Goal: Task Accomplishment & Management: Manage account settings

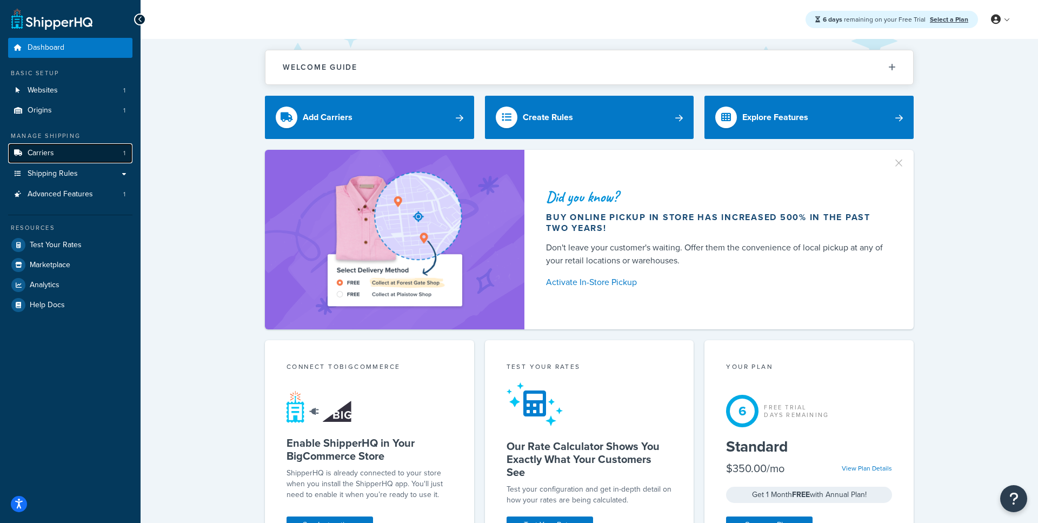
click at [100, 153] on link "Carriers 1" at bounding box center [70, 153] width 124 height 20
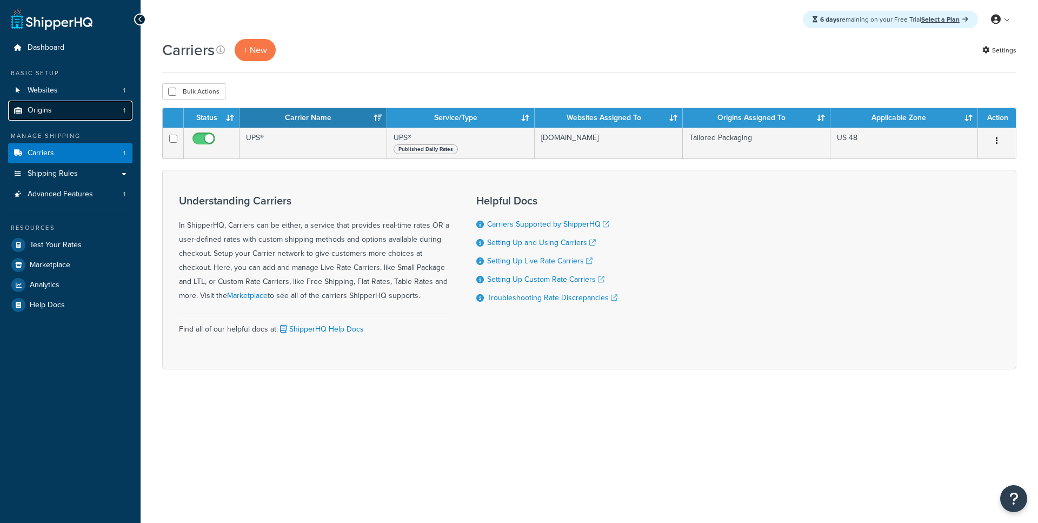
click at [109, 114] on link "Origins 1" at bounding box center [70, 111] width 124 height 20
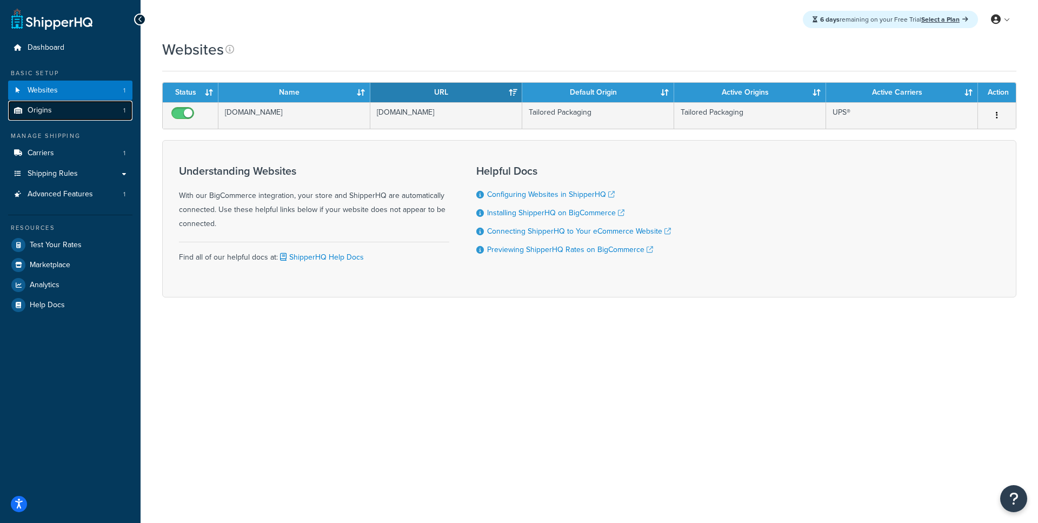
click at [96, 112] on link "Origins 1" at bounding box center [70, 111] width 124 height 20
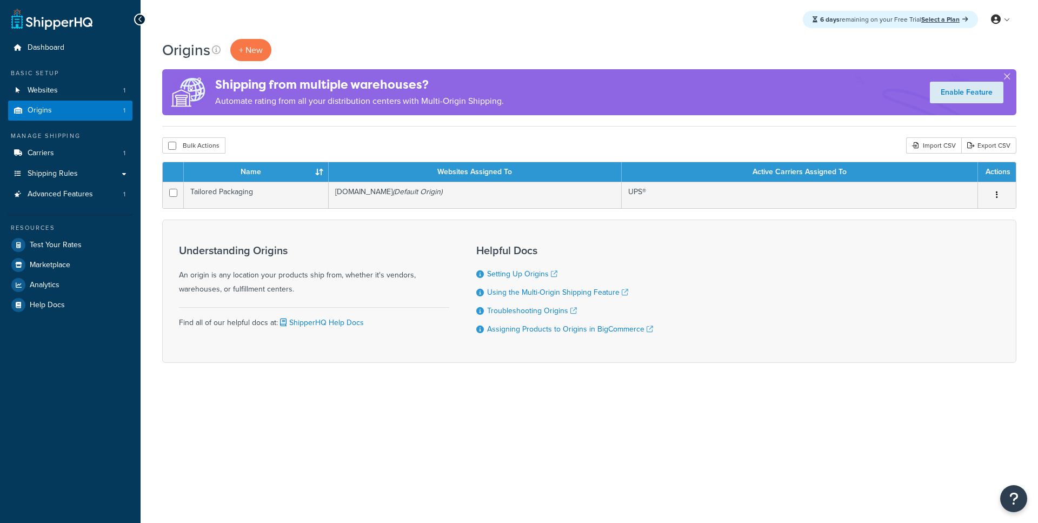
click at [91, 162] on link "Carriers 1" at bounding box center [70, 153] width 124 height 20
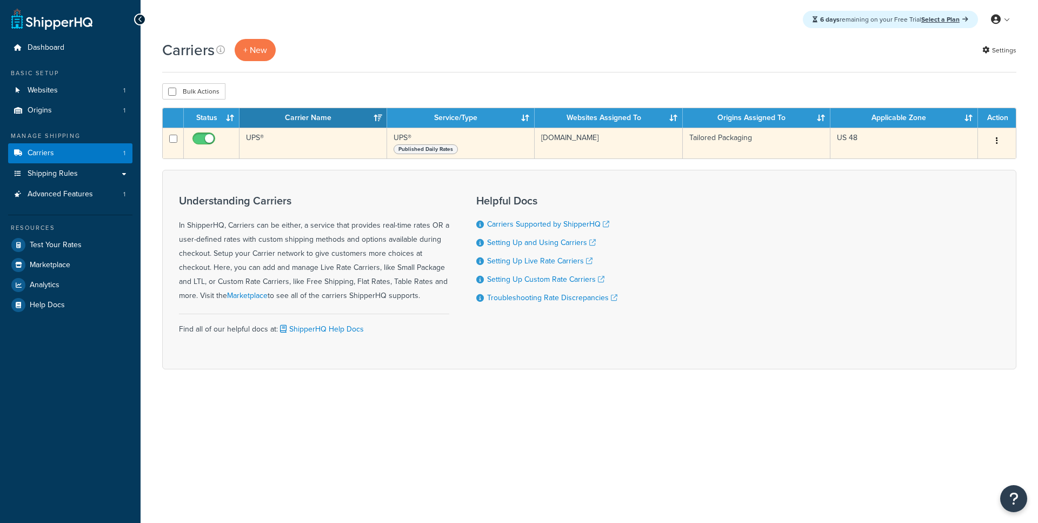
click at [314, 149] on td "UPS®" at bounding box center [314, 143] width 148 height 31
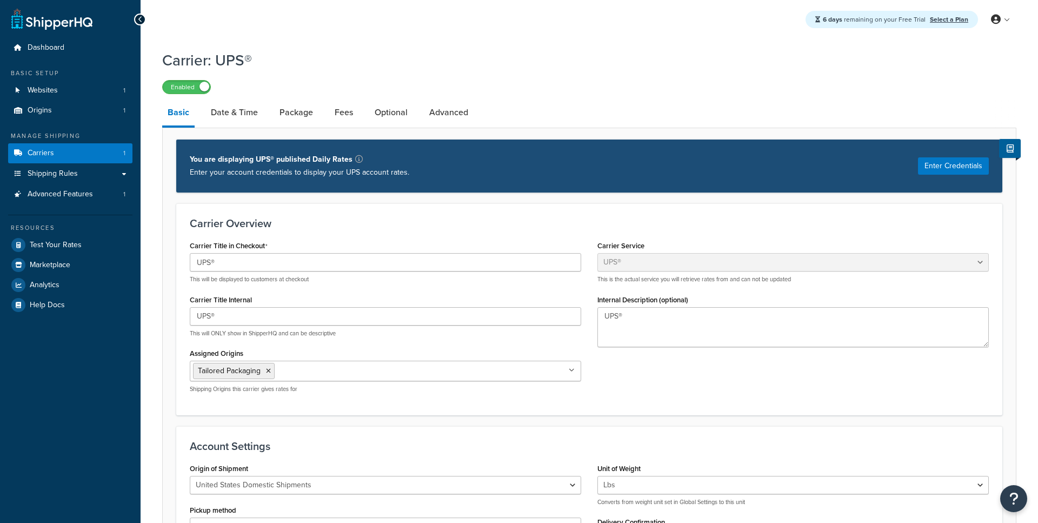
select select "ups"
click at [77, 173] on span "Shipping Rules" at bounding box center [53, 173] width 50 height 9
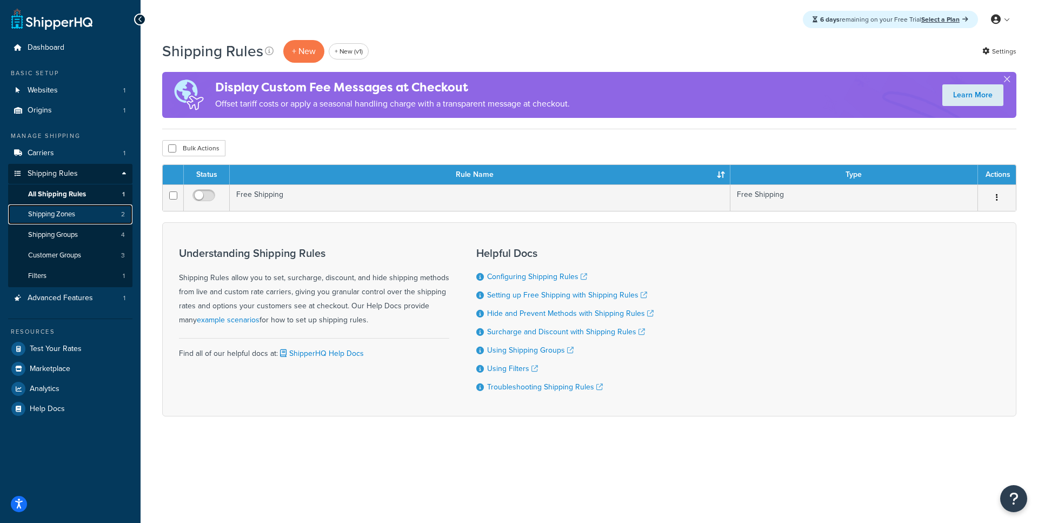
click at [79, 219] on link "Shipping Zones 2" at bounding box center [70, 214] width 124 height 20
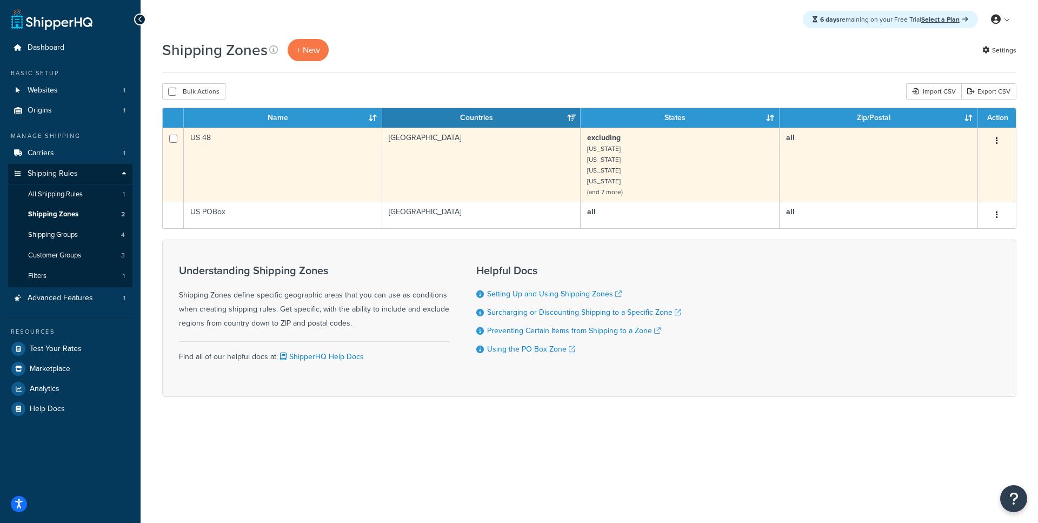
click at [261, 166] on td "US 48" at bounding box center [283, 165] width 198 height 74
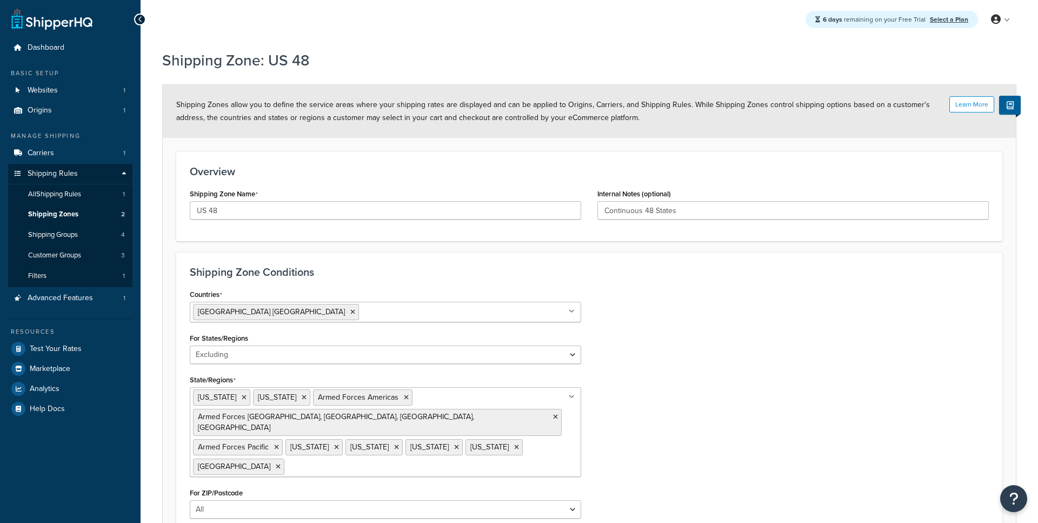
select select "excluding"
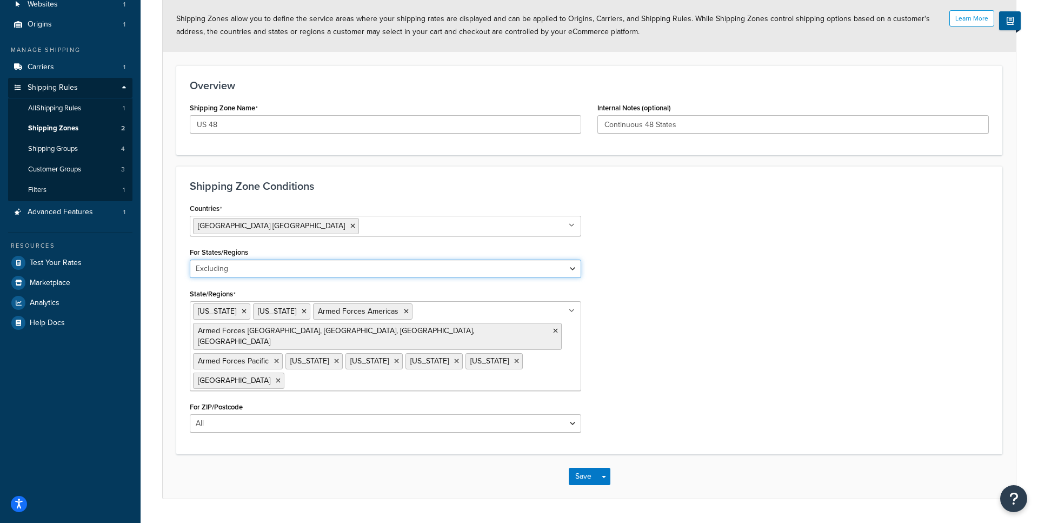
click option "Excluding" at bounding box center [0, 0] width 0 height 0
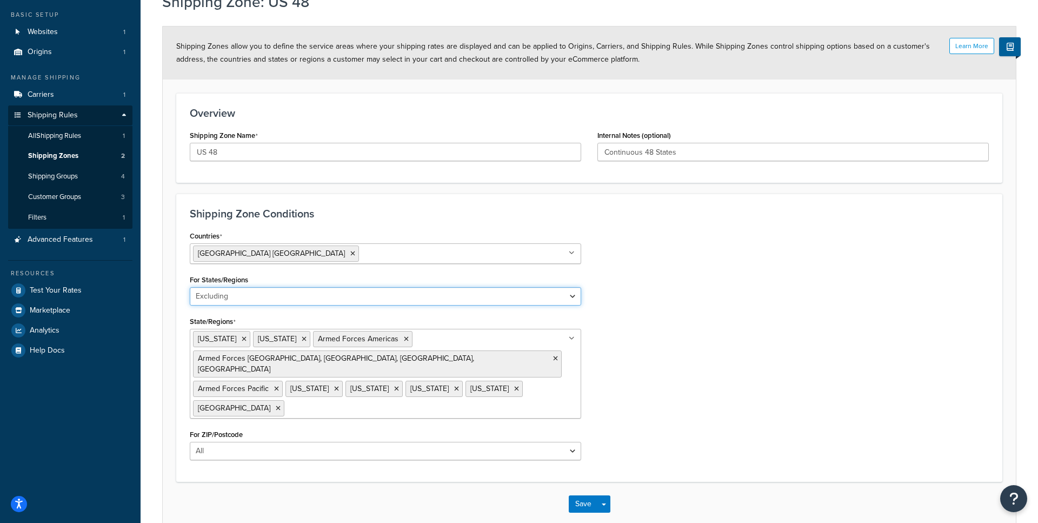
scroll to position [56, 0]
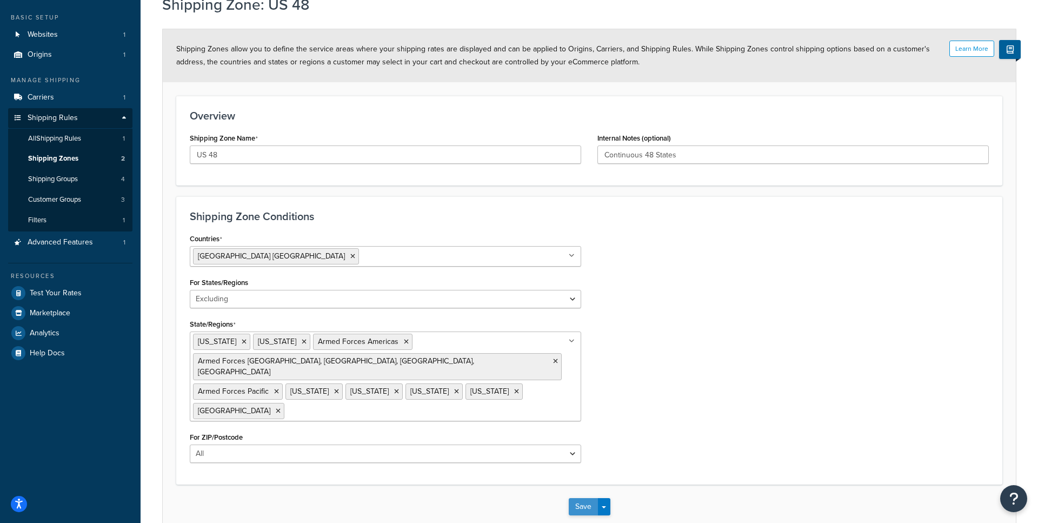
click at [575, 498] on button "Save" at bounding box center [583, 506] width 29 height 17
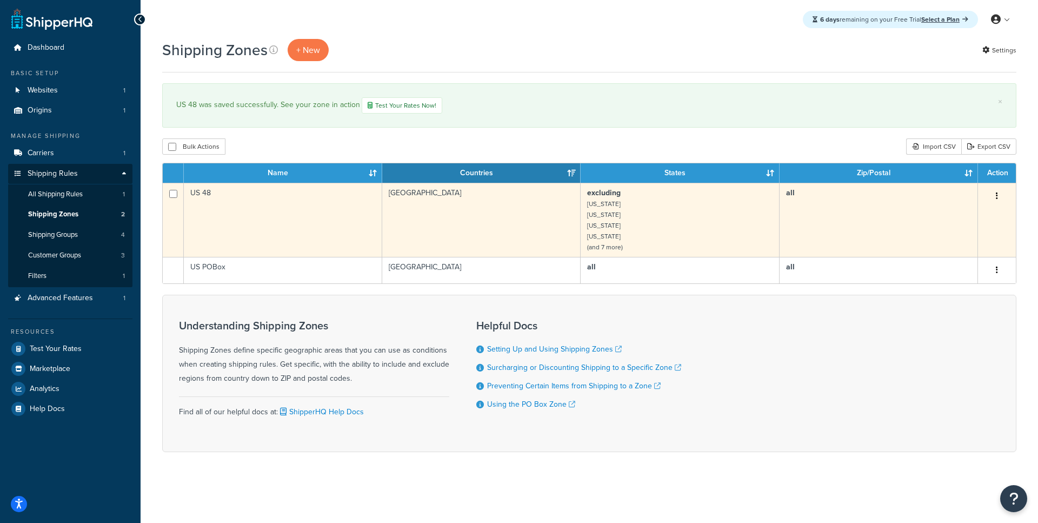
click at [357, 231] on td "US 48" at bounding box center [283, 220] width 198 height 74
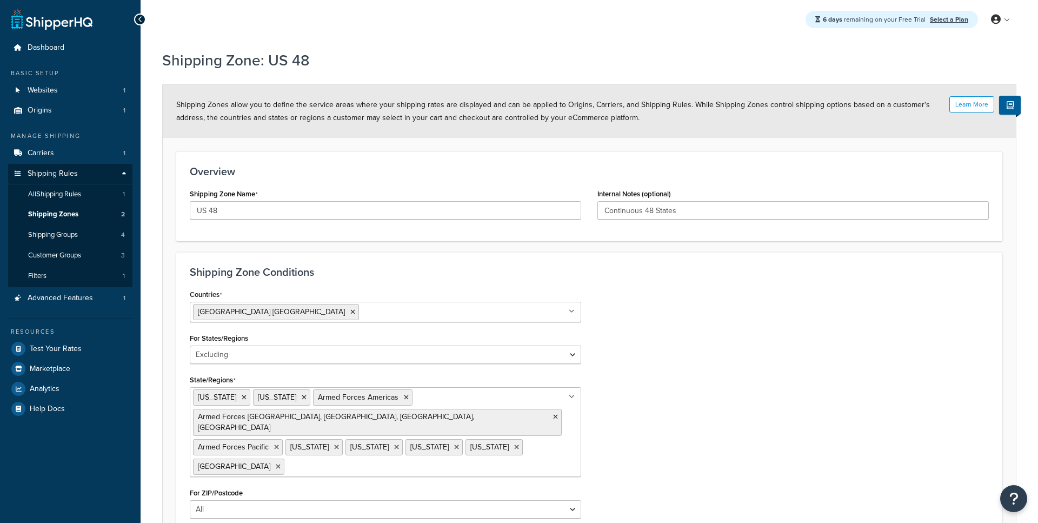
select select "excluding"
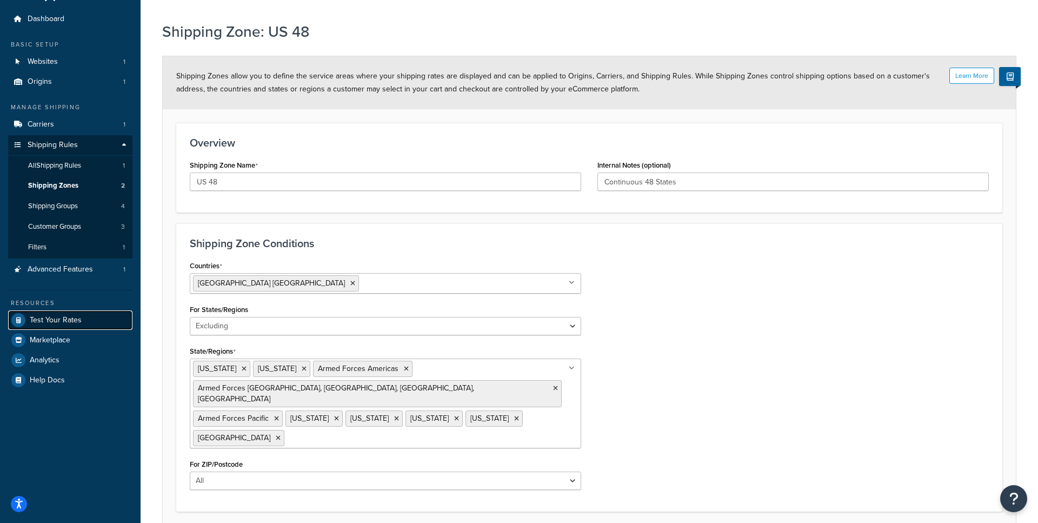
click at [54, 325] on span "Test Your Rates" at bounding box center [56, 320] width 52 height 9
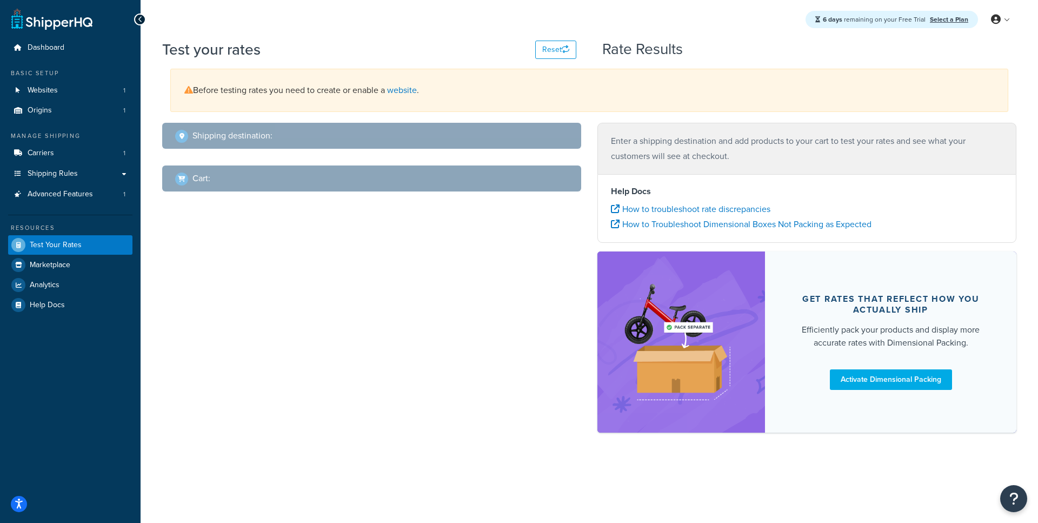
select select "TX"
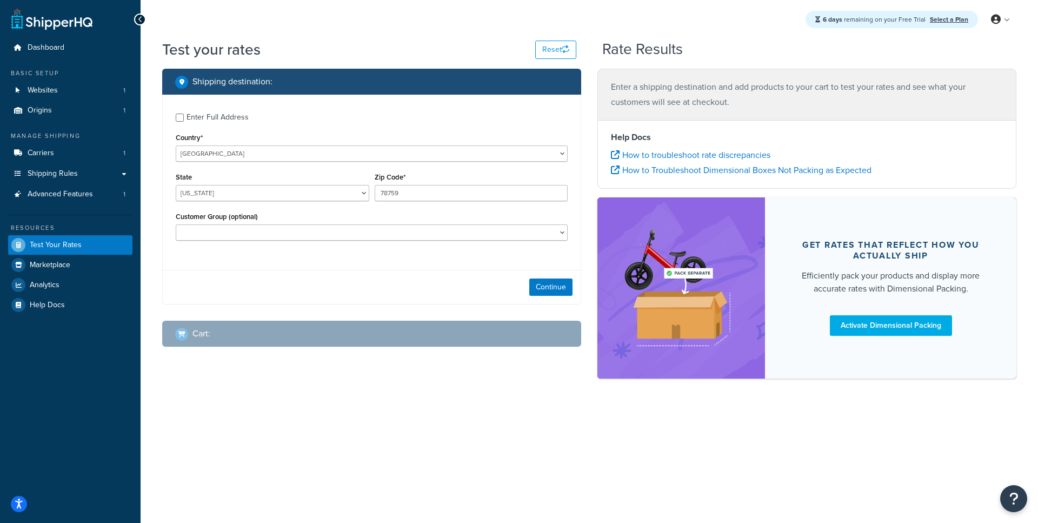
click at [220, 121] on div "Enter Full Address" at bounding box center [218, 117] width 62 height 15
click at [184, 121] on input "Enter Full Address" at bounding box center [180, 118] width 8 height 8
checkbox input "true"
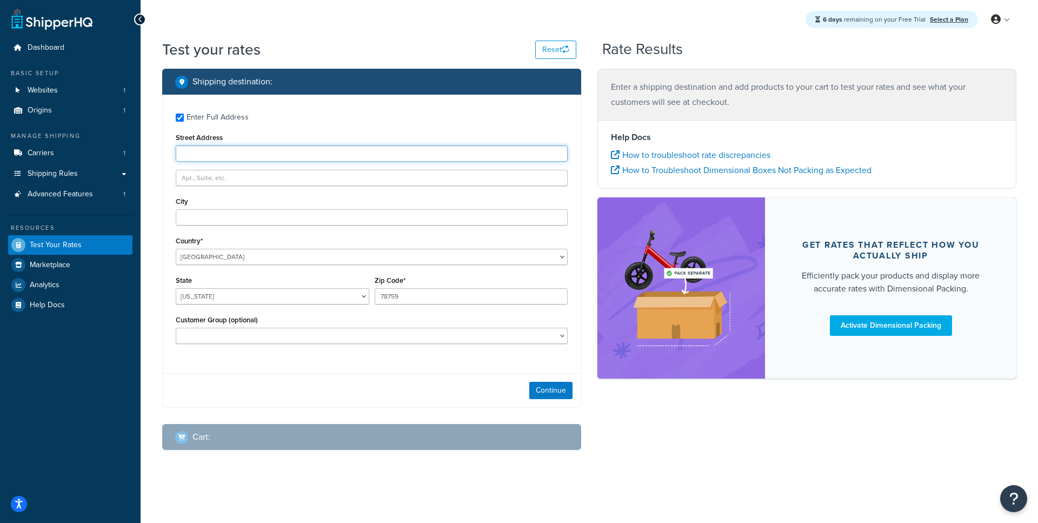
click at [240, 159] on input "Street Address" at bounding box center [372, 153] width 392 height 16
type input "w"
type input "2300 Laramie Trail"
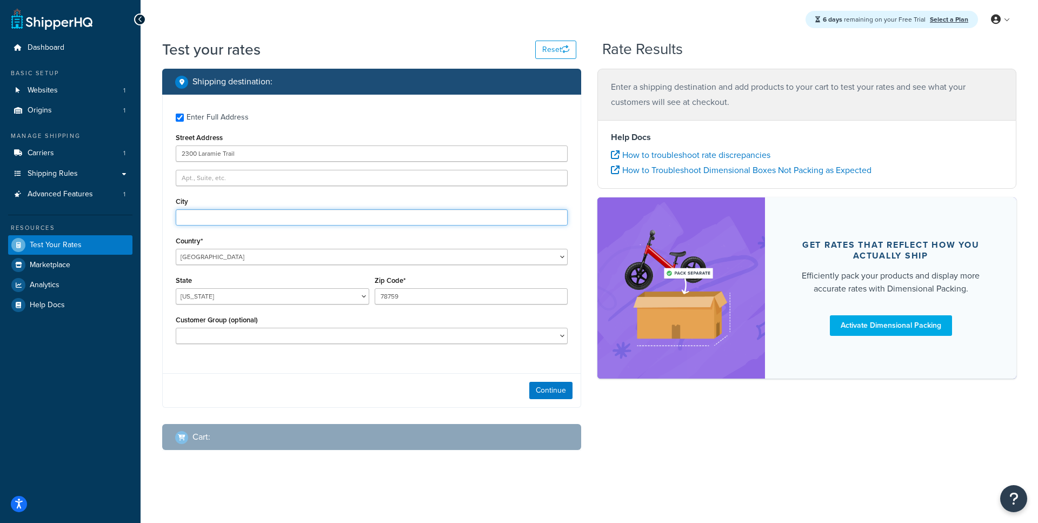
type input "Austin"
type input "78745"
click at [560, 391] on button "Continue" at bounding box center [550, 390] width 43 height 17
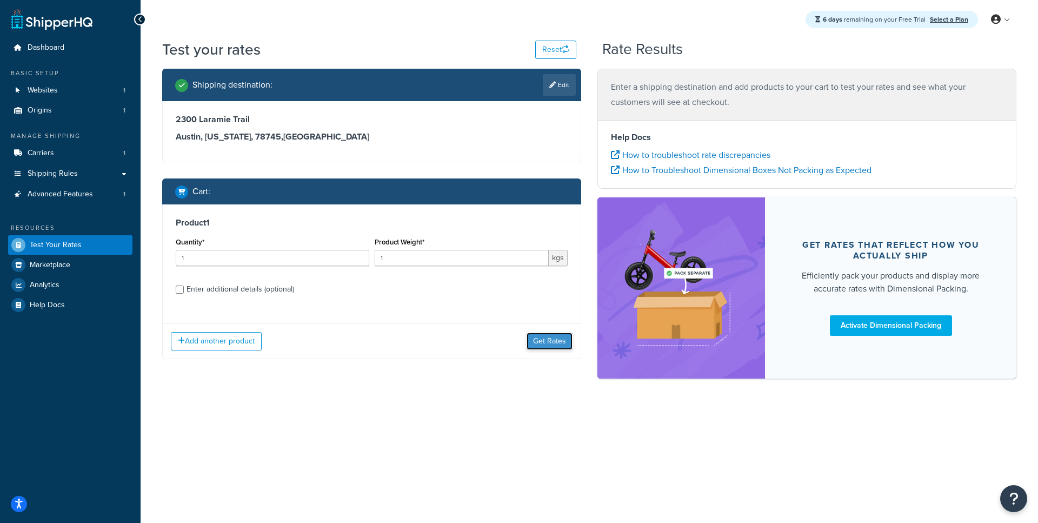
click at [533, 339] on button "Get Rates" at bounding box center [550, 341] width 46 height 17
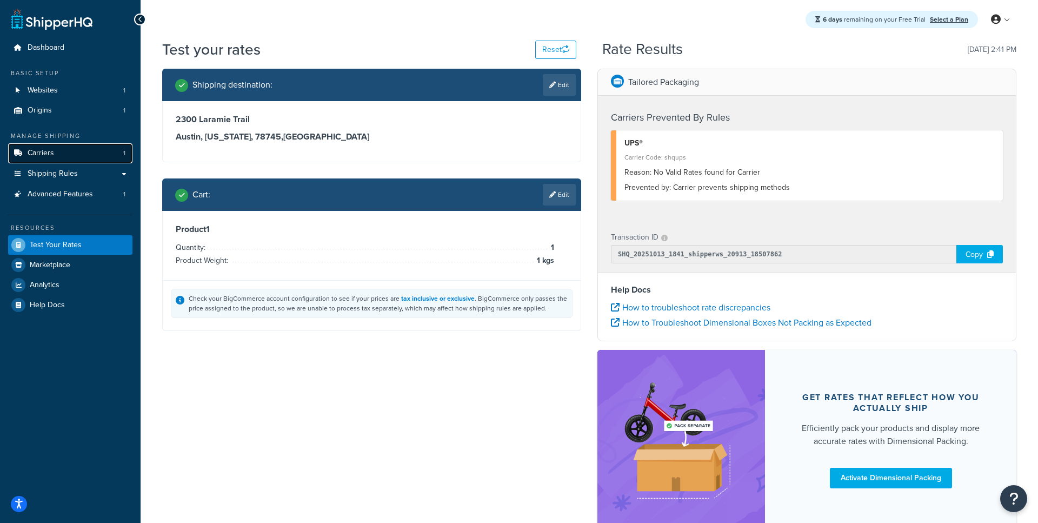
click at [68, 158] on link "Carriers 1" at bounding box center [70, 153] width 124 height 20
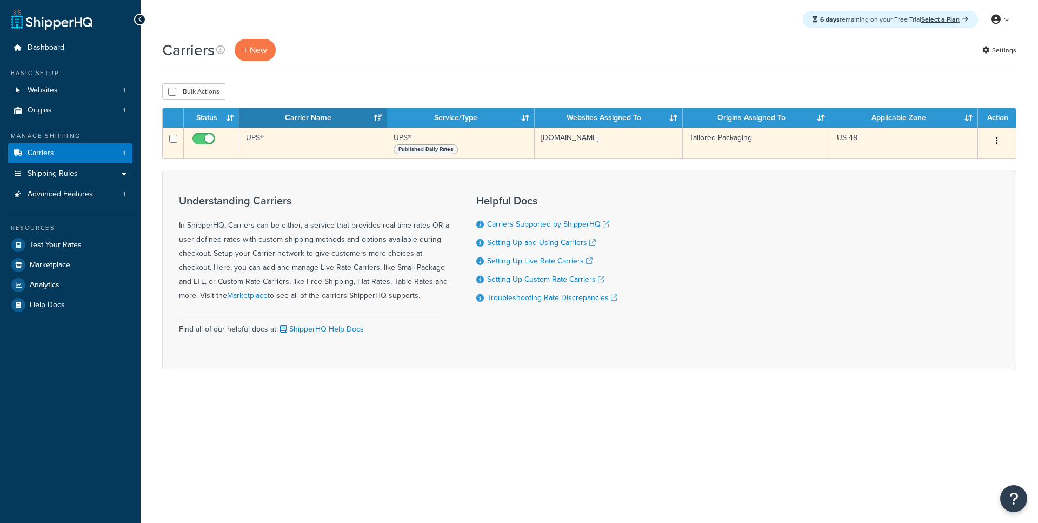
click at [305, 154] on td "UPS®" at bounding box center [314, 143] width 148 height 31
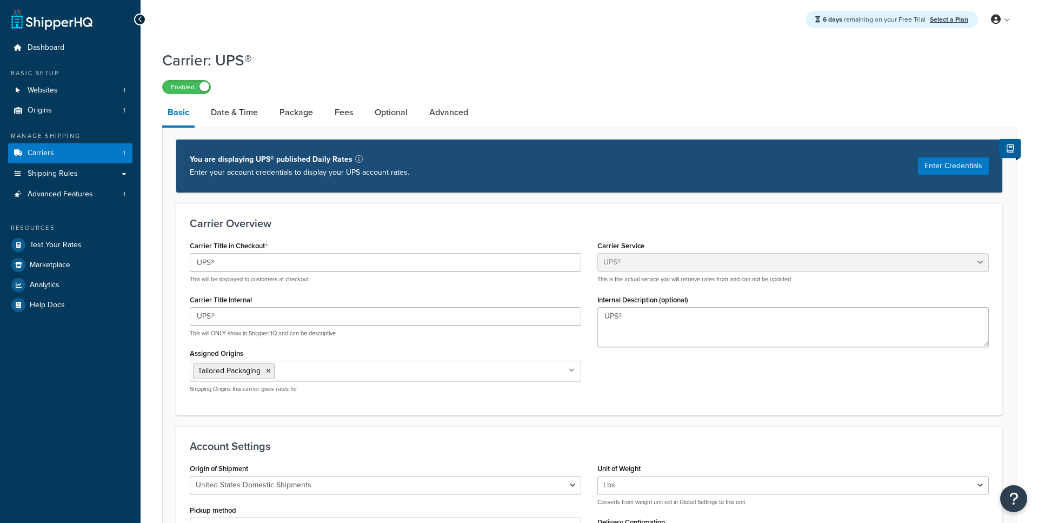
select select "ups"
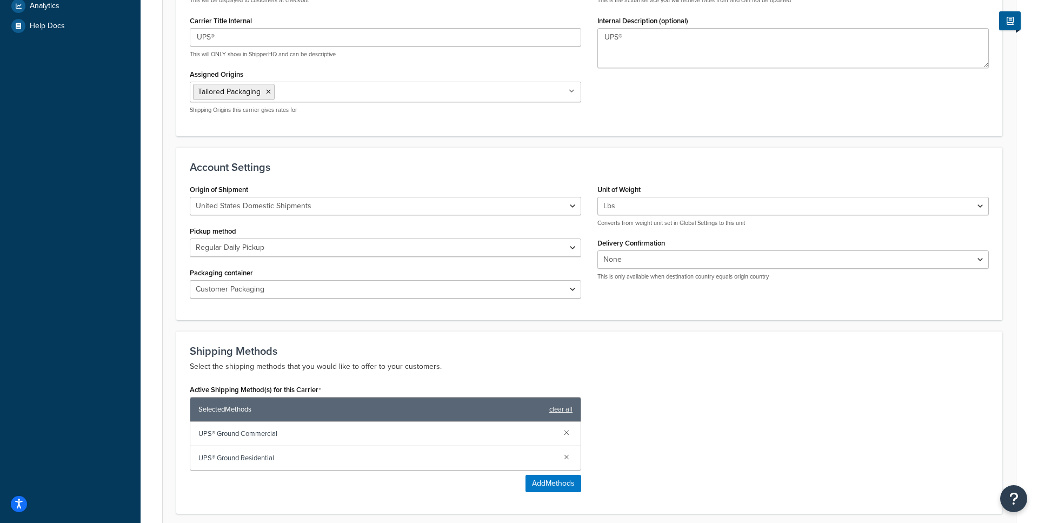
scroll to position [294, 0]
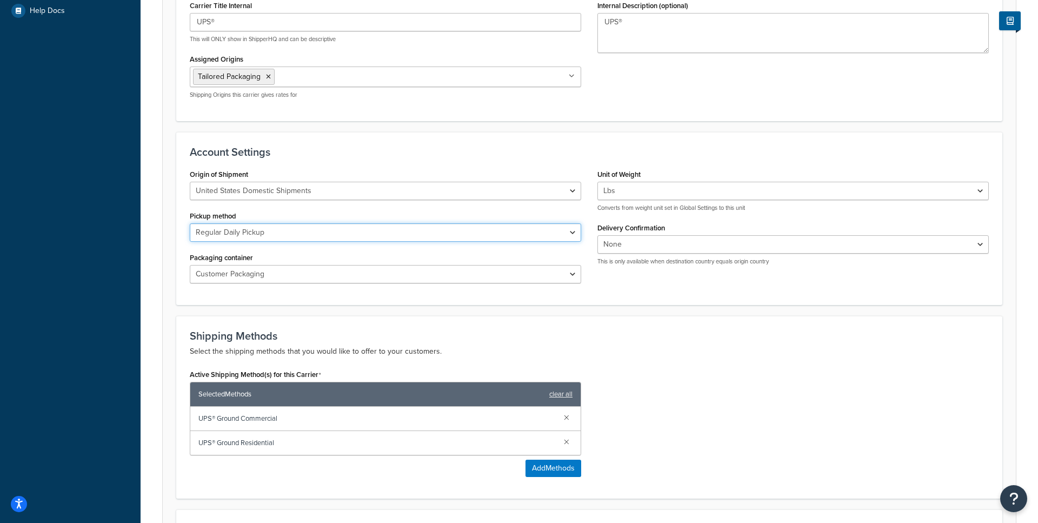
click option "Regular Daily Pickup" at bounding box center [0, 0] width 0 height 0
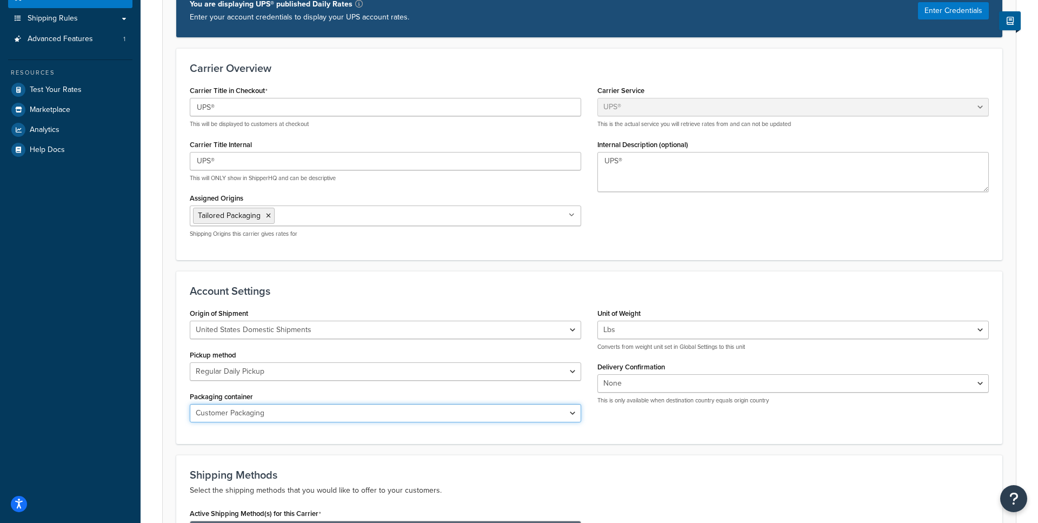
scroll to position [201, 0]
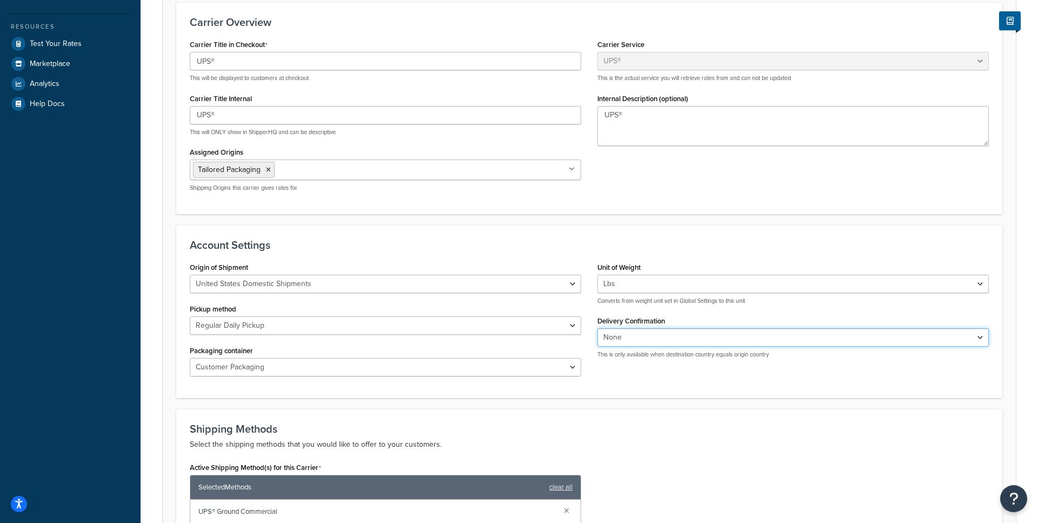
click option "None" at bounding box center [0, 0] width 0 height 0
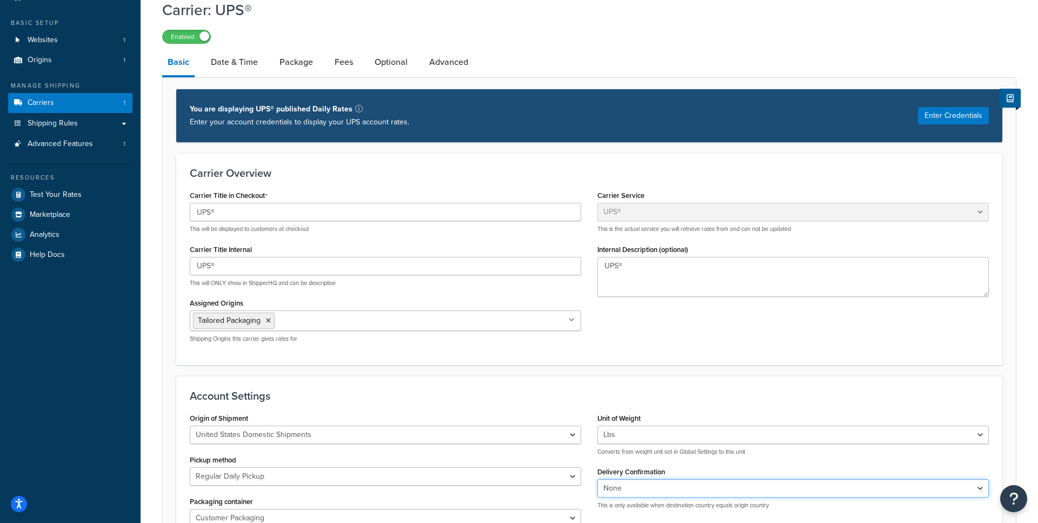
scroll to position [4, 0]
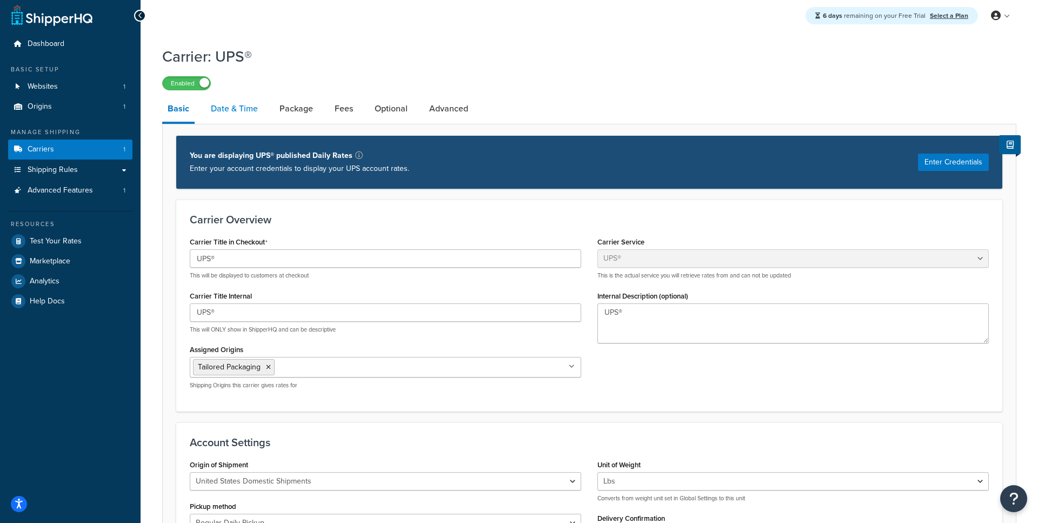
click at [249, 105] on link "Date & Time" at bounding box center [234, 109] width 58 height 26
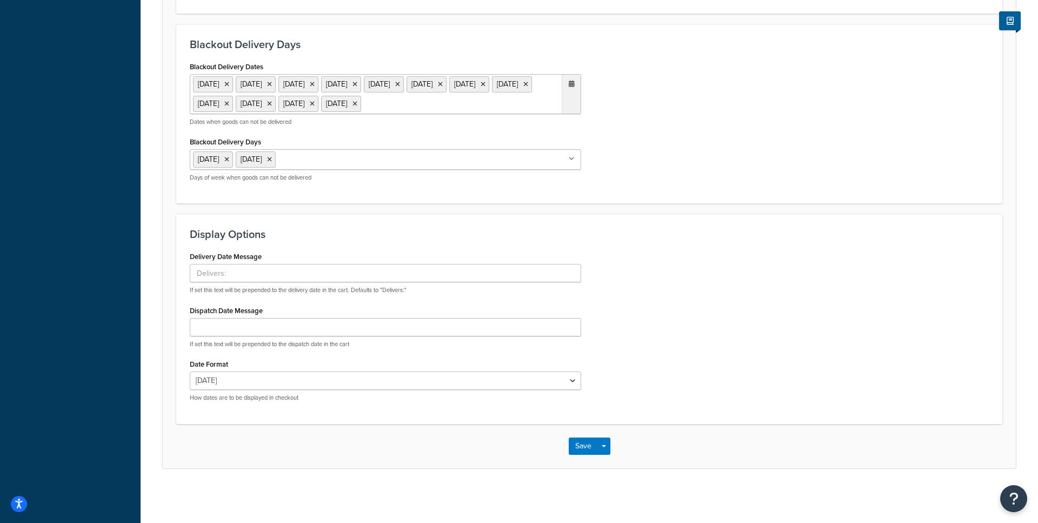
scroll to position [470, 0]
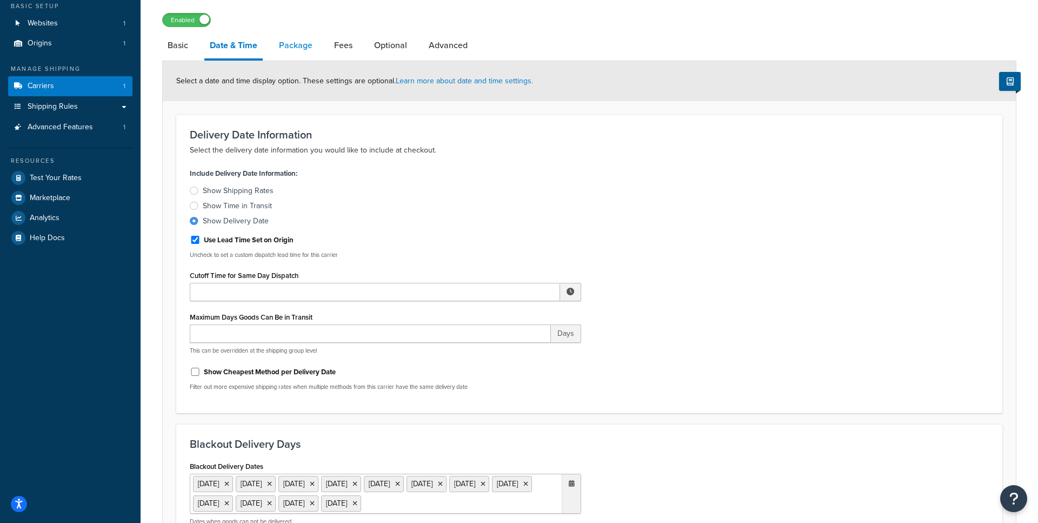
click at [304, 43] on link "Package" at bounding box center [296, 45] width 44 height 26
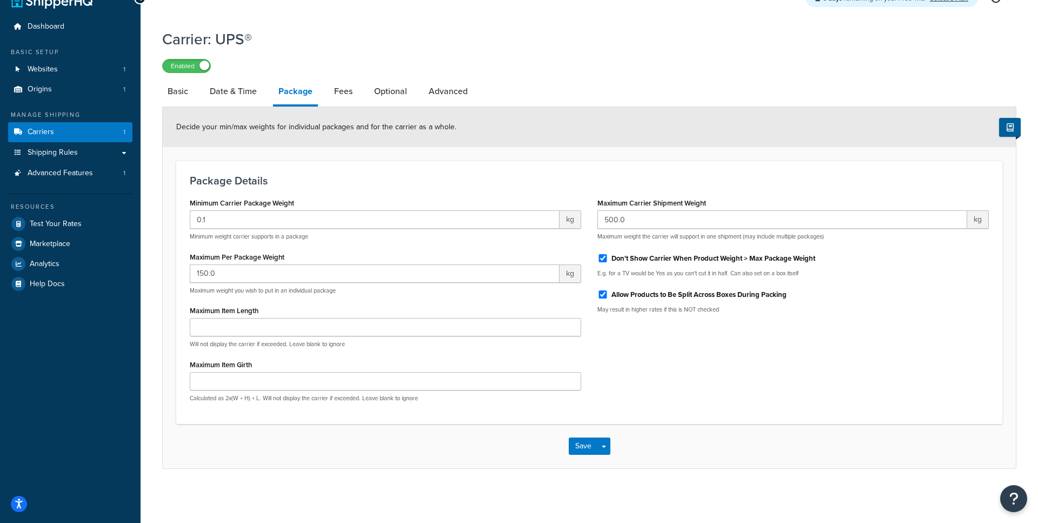
scroll to position [22, 0]
click at [346, 95] on link "Fees" at bounding box center [343, 91] width 29 height 26
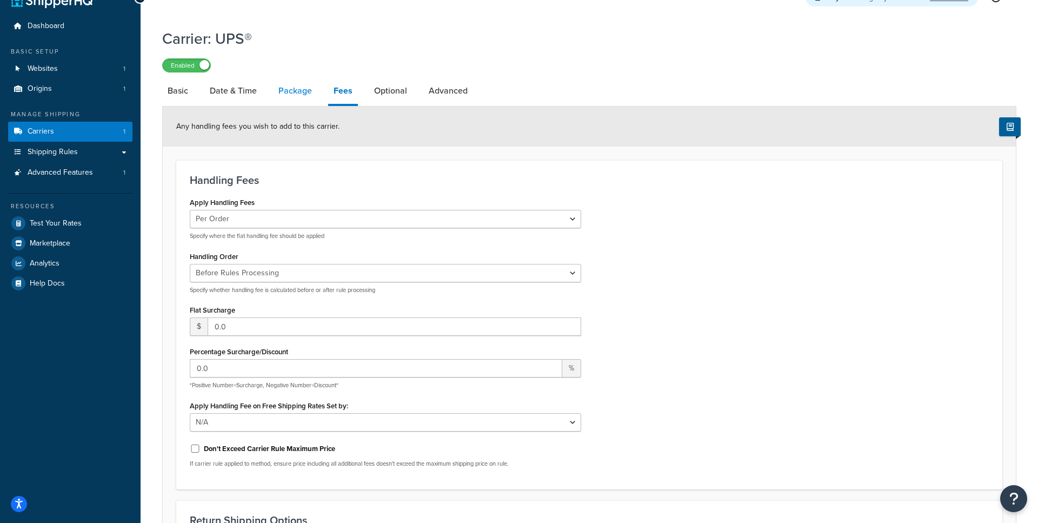
click at [288, 87] on link "Package" at bounding box center [295, 91] width 44 height 26
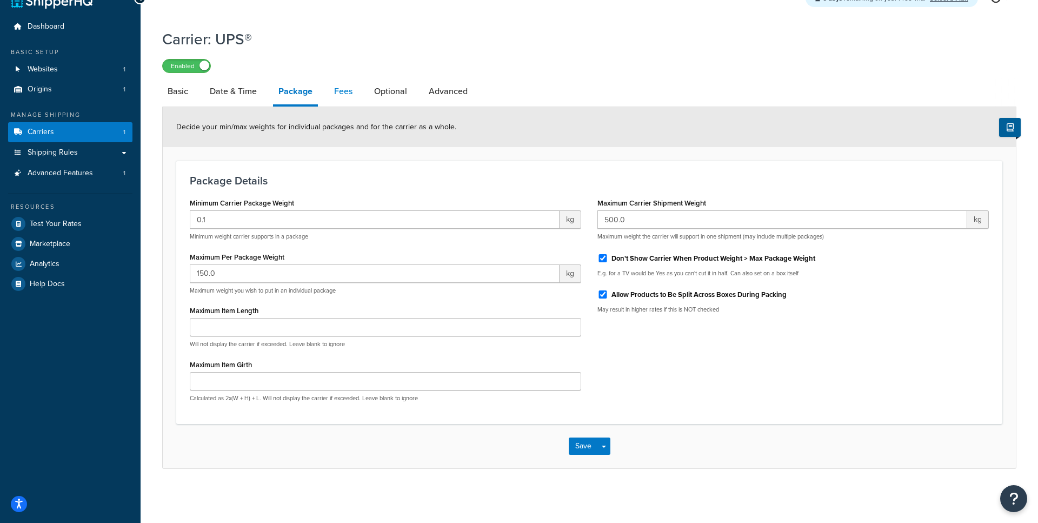
click at [336, 98] on link "Fees" at bounding box center [343, 91] width 29 height 26
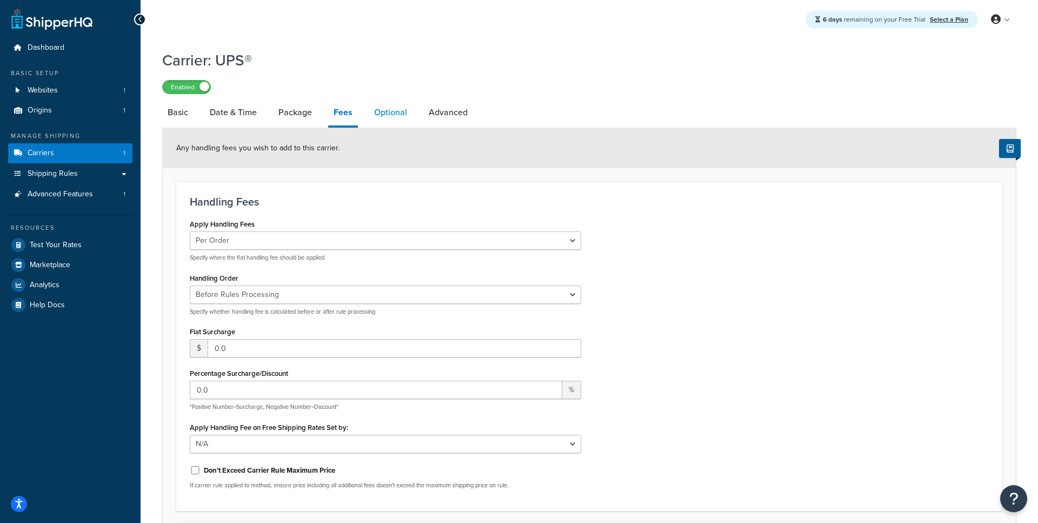
click at [395, 105] on link "Optional" at bounding box center [391, 112] width 44 height 26
select select "business"
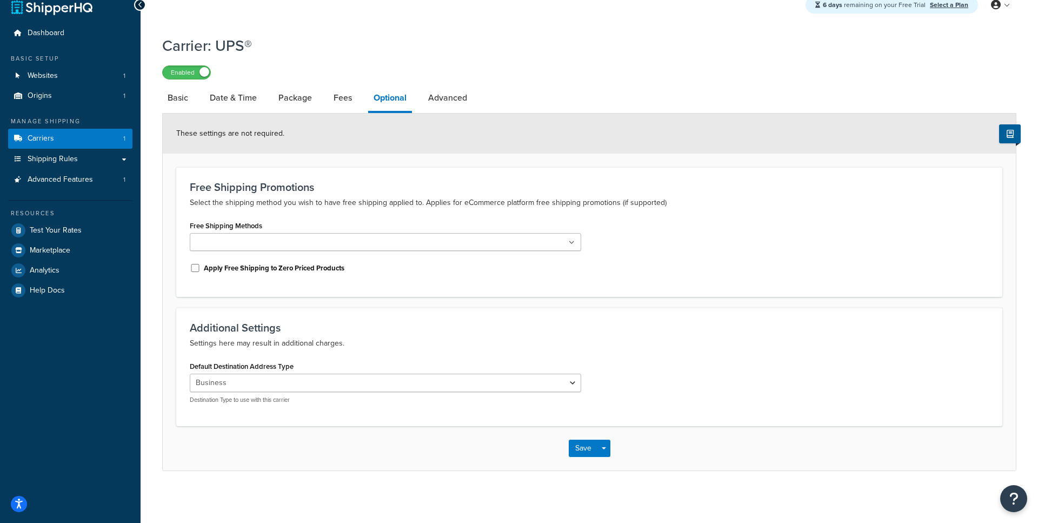
scroll to position [17, 0]
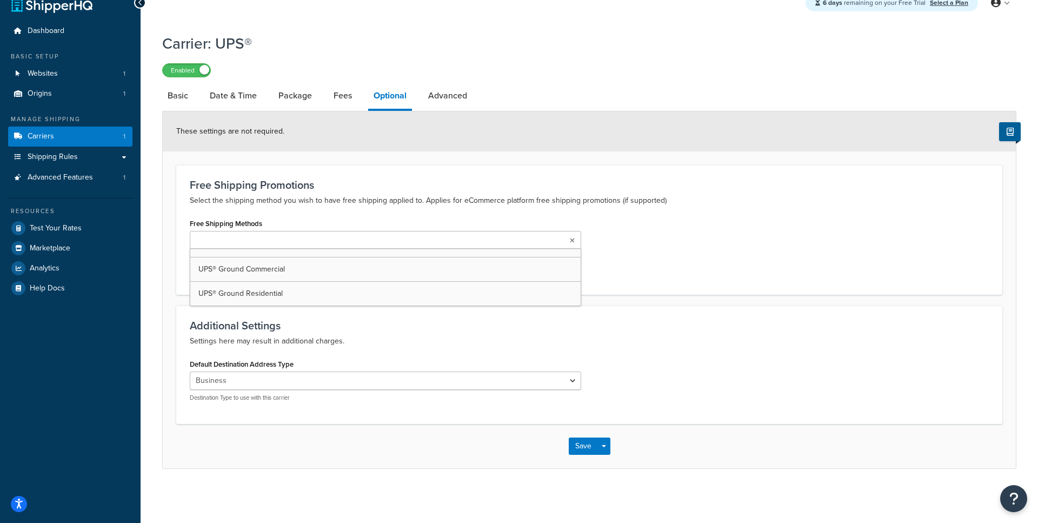
click at [368, 238] on ul at bounding box center [385, 240] width 391 height 18
click at [367, 220] on div "Free Shipping Methods UPS® Ground Commercial UPS® Ground Residential" at bounding box center [385, 232] width 391 height 33
click at [328, 243] on ul at bounding box center [385, 240] width 391 height 18
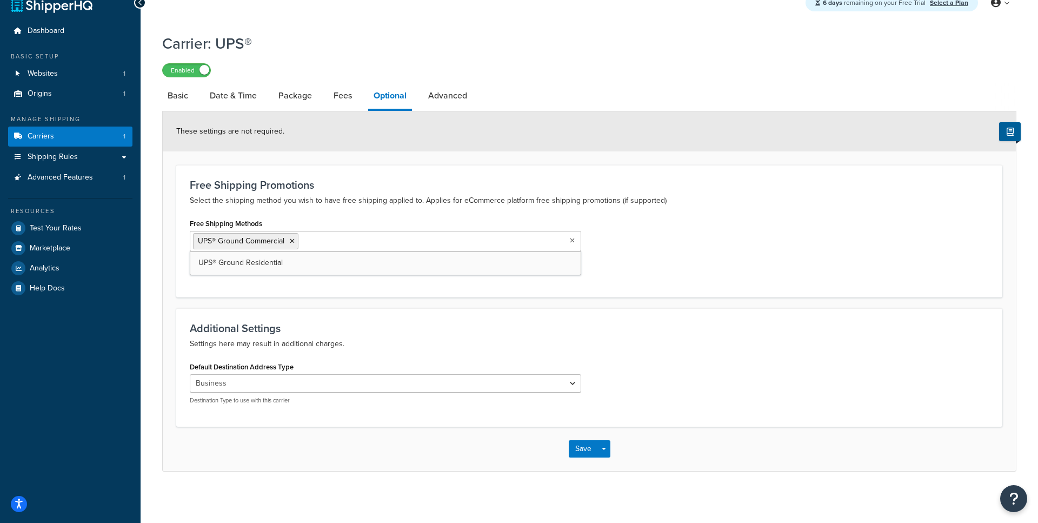
click at [321, 237] on input "Free Shipping Methods" at bounding box center [349, 241] width 96 height 12
click at [430, 288] on div "Free Shipping Promotions Select the shipping method you wish to have free shipp…" at bounding box center [589, 231] width 826 height 132
click at [587, 448] on button "Save" at bounding box center [583, 448] width 29 height 17
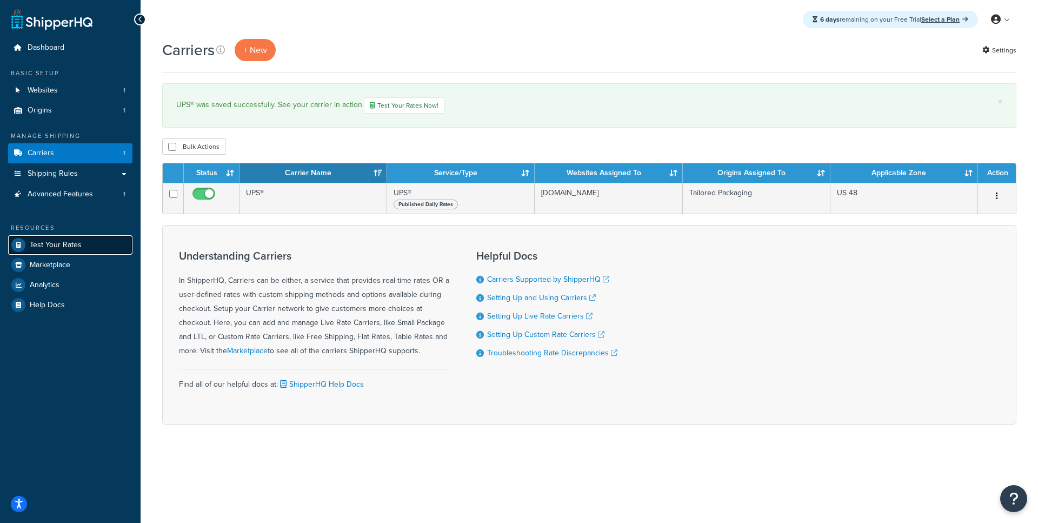
click at [80, 249] on span "Test Your Rates" at bounding box center [56, 245] width 52 height 9
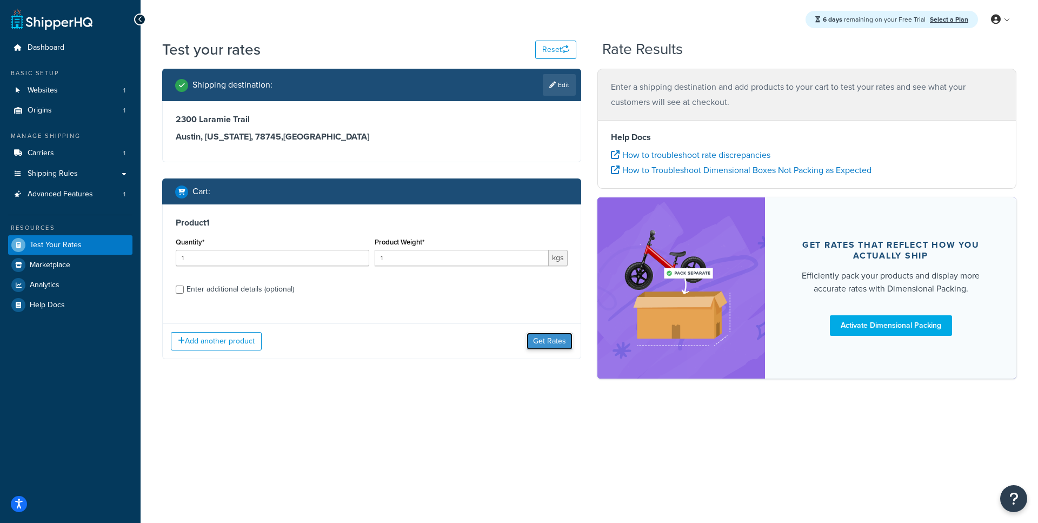
click at [555, 337] on button "Get Rates" at bounding box center [550, 341] width 46 height 17
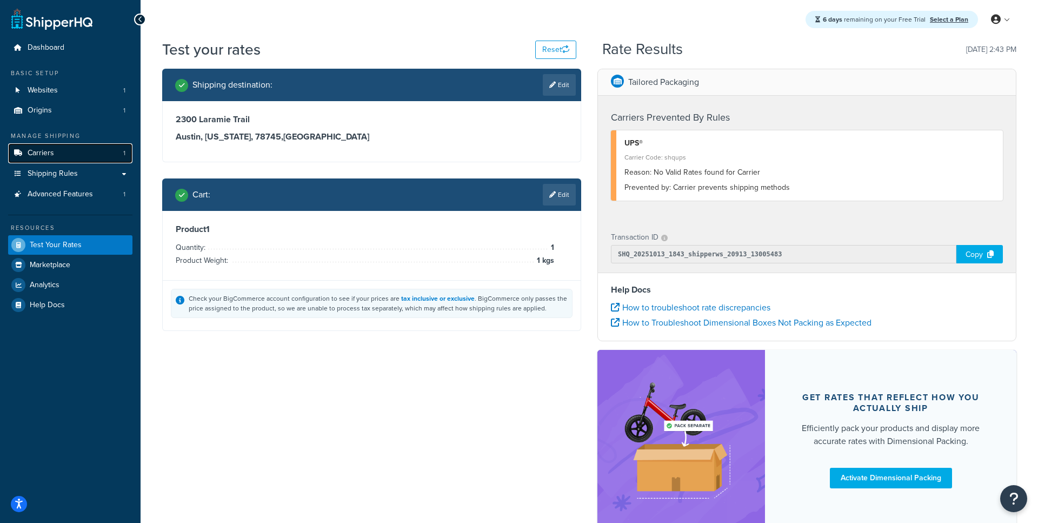
click at [87, 156] on link "Carriers 1" at bounding box center [70, 153] width 124 height 20
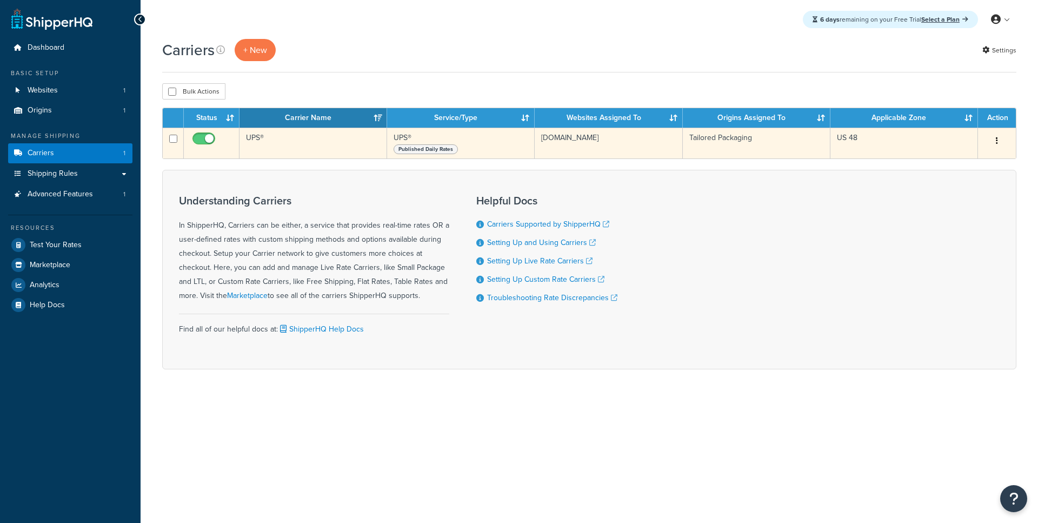
click at [289, 149] on td "UPS®" at bounding box center [314, 143] width 148 height 31
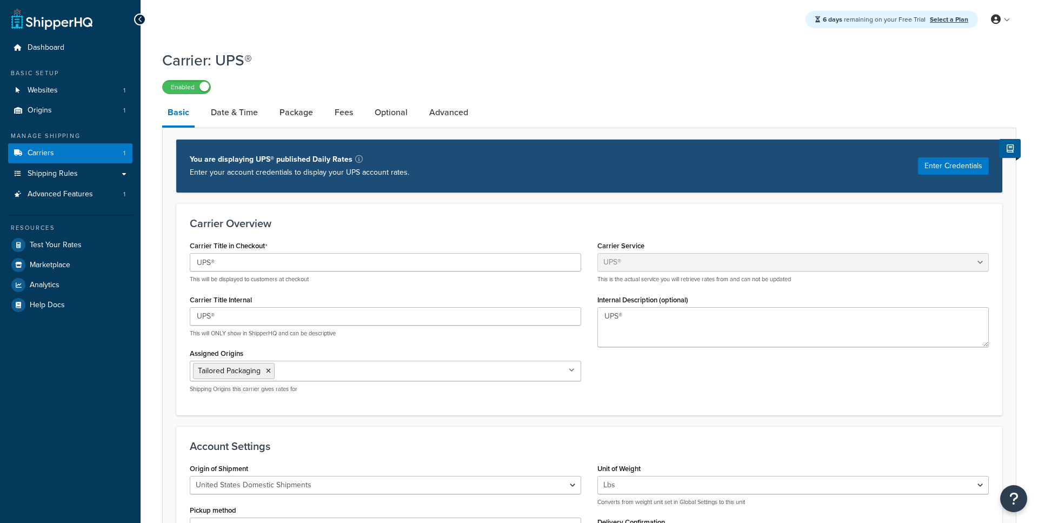
select select "ups"
click at [250, 117] on link "Date & Time" at bounding box center [234, 112] width 58 height 26
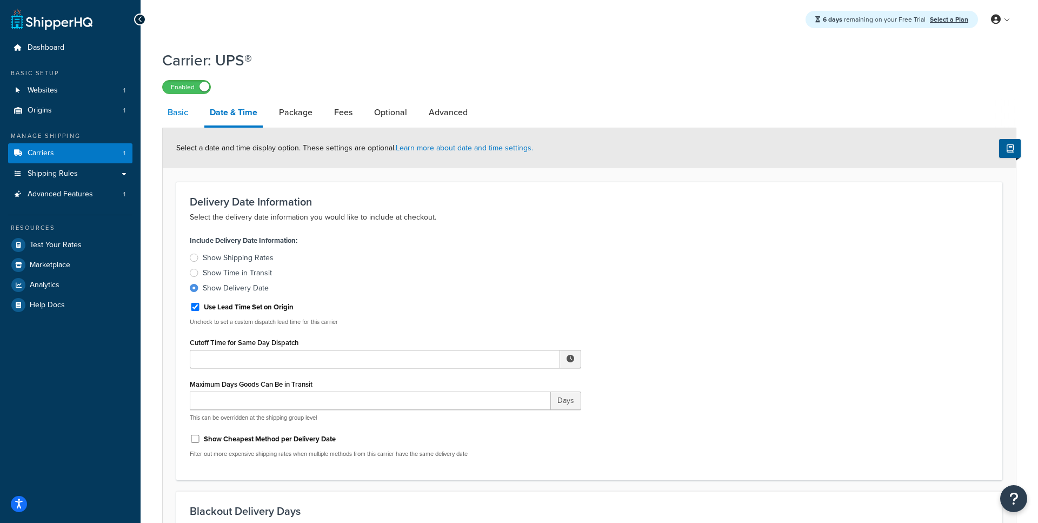
click at [169, 116] on link "Basic" at bounding box center [177, 112] width 31 height 26
select select "ups"
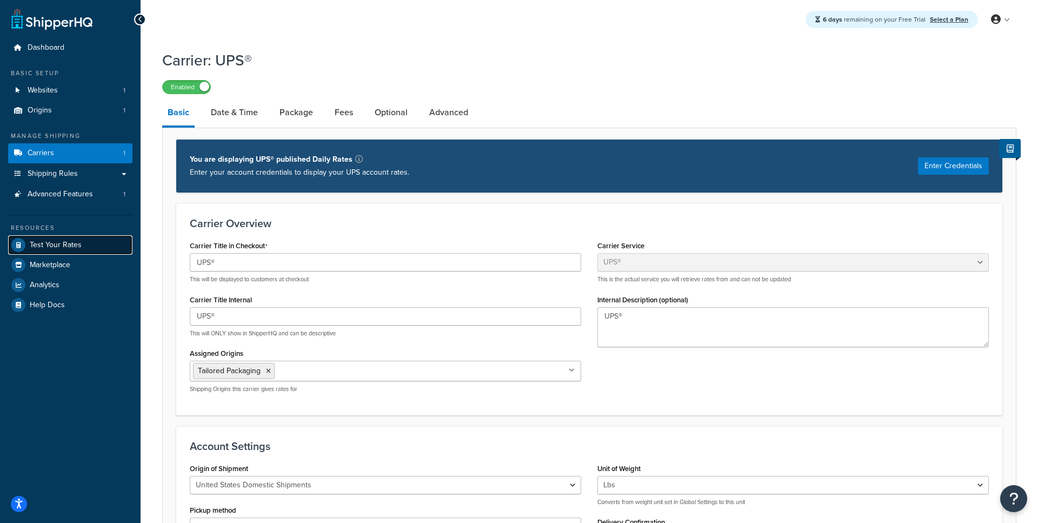
click at [66, 251] on link "Test Your Rates" at bounding box center [70, 244] width 124 height 19
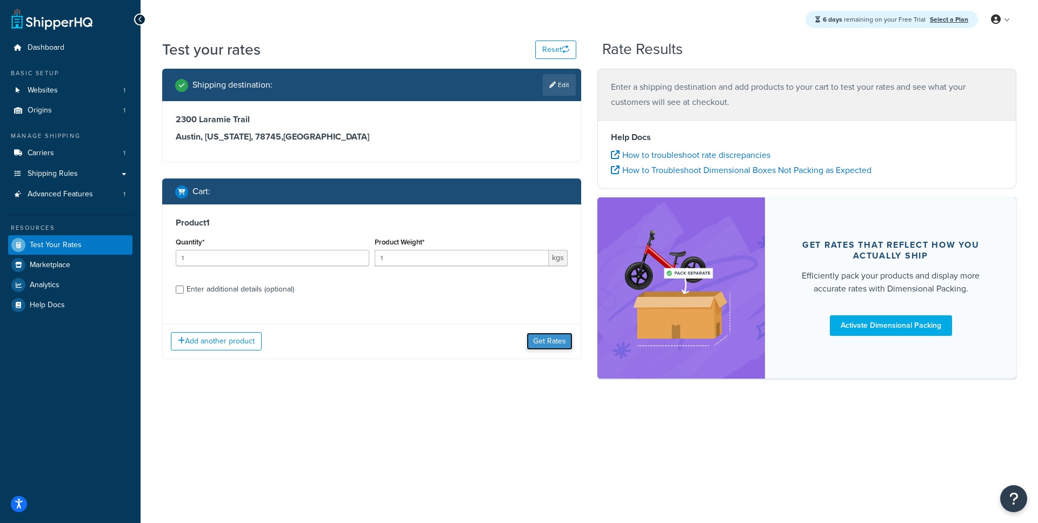
click at [543, 341] on button "Get Rates" at bounding box center [550, 341] width 46 height 17
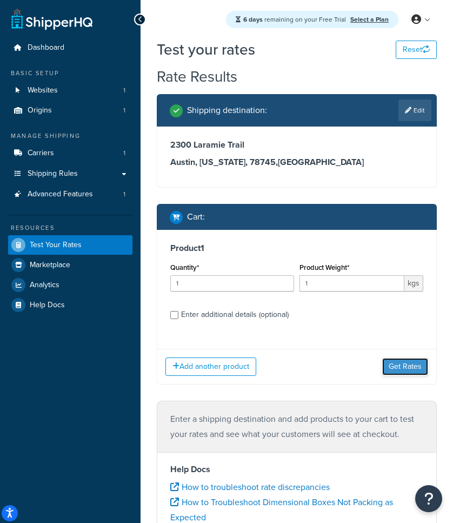
click at [416, 362] on button "Get Rates" at bounding box center [405, 366] width 46 height 17
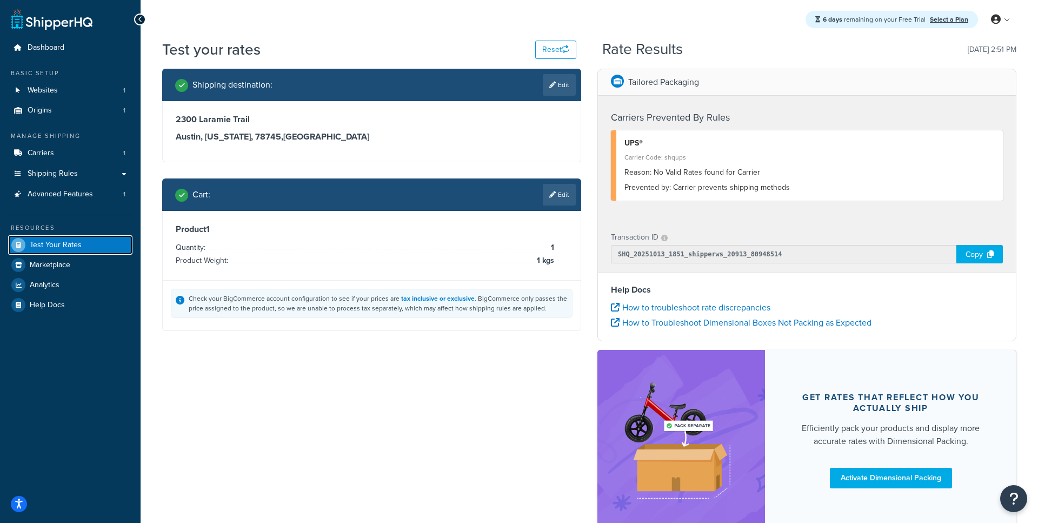
click at [51, 242] on span "Test Your Rates" at bounding box center [56, 245] width 52 height 9
click at [95, 172] on link "Shipping Rules" at bounding box center [70, 174] width 124 height 20
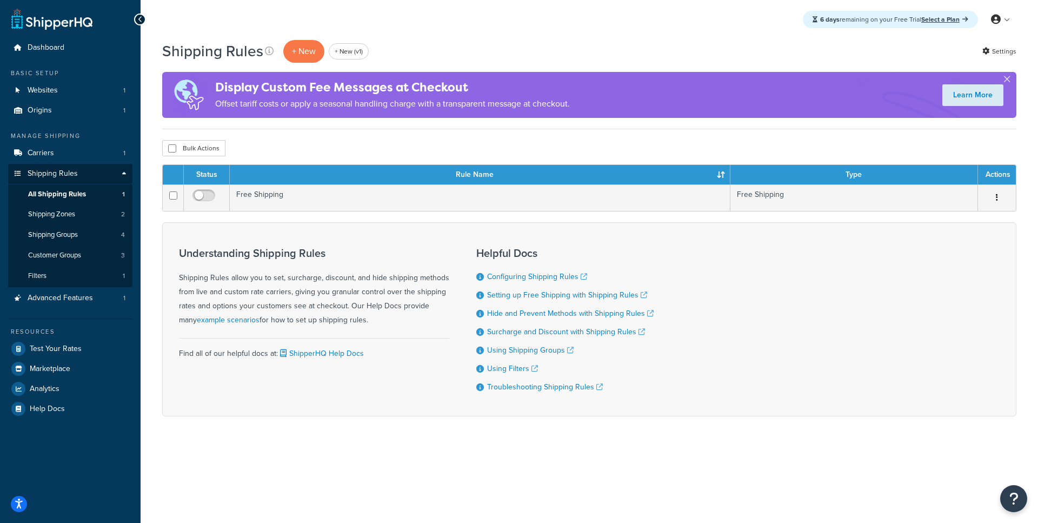
click at [72, 336] on div "Resources" at bounding box center [70, 331] width 124 height 9
click at [68, 348] on span "Test Your Rates" at bounding box center [56, 348] width 52 height 9
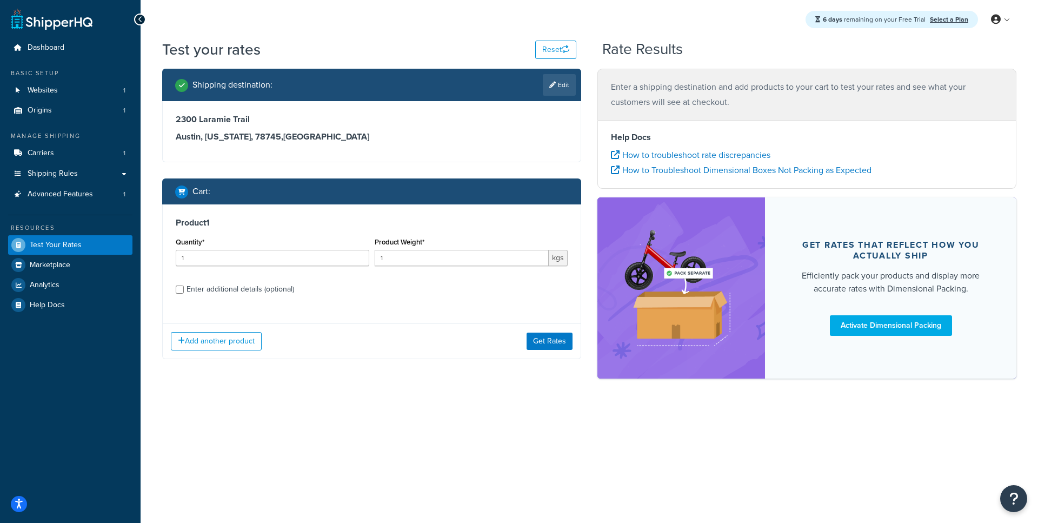
click at [541, 350] on div "Add another product Get Rates" at bounding box center [372, 340] width 418 height 35
click at [542, 348] on button "Get Rates" at bounding box center [550, 341] width 46 height 17
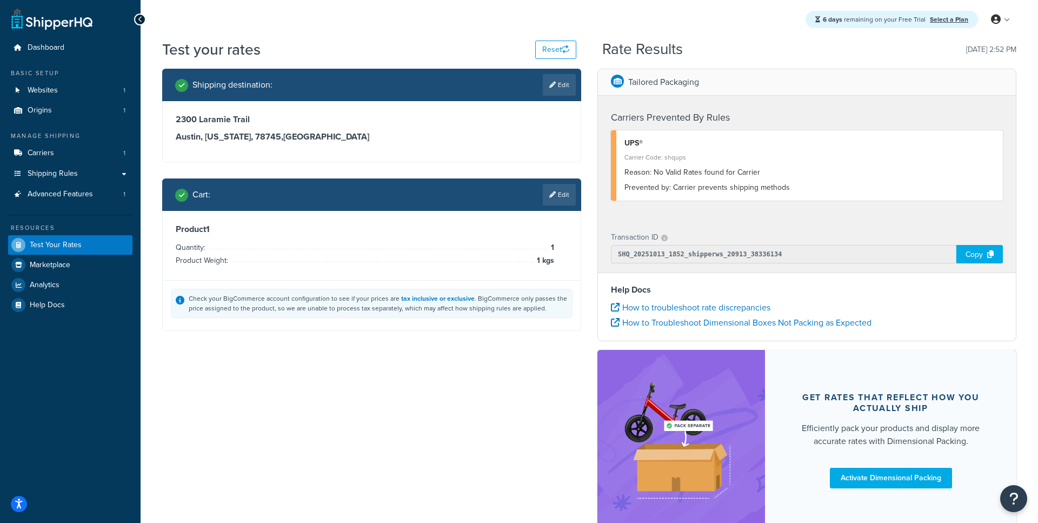
click at [668, 191] on span "Prevented by:" at bounding box center [648, 187] width 47 height 11
click at [685, 304] on link "How to troubleshoot rate discrepancies" at bounding box center [691, 307] width 160 height 12
click at [730, 288] on h4 "Help Docs" at bounding box center [807, 289] width 392 height 13
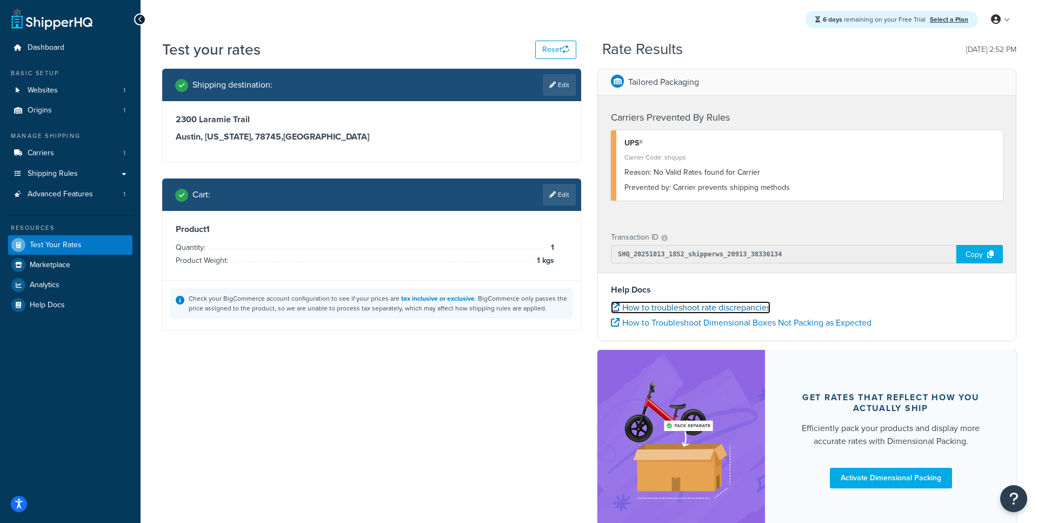
click at [726, 305] on link "How to troubleshoot rate discrepancies" at bounding box center [691, 307] width 160 height 12
click at [43, 149] on span "Carriers" at bounding box center [41, 153] width 26 height 9
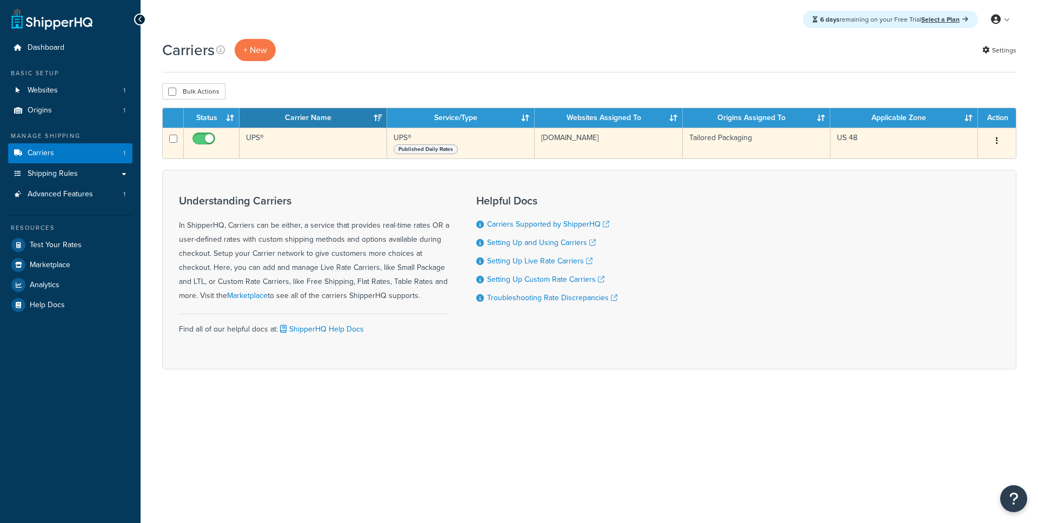
click at [304, 143] on td "UPS®" at bounding box center [314, 143] width 148 height 31
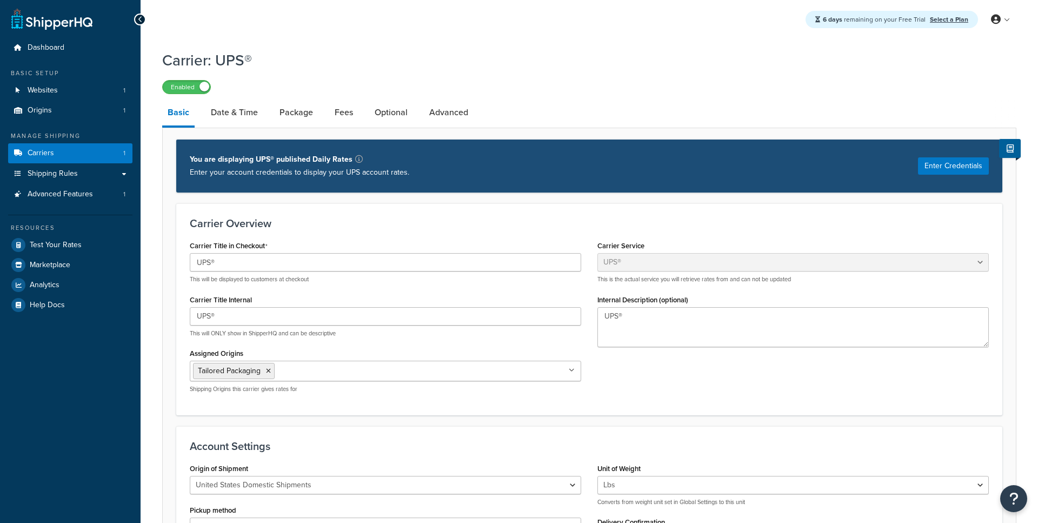
select select "ups"
click at [277, 119] on link "Package" at bounding box center [296, 112] width 44 height 26
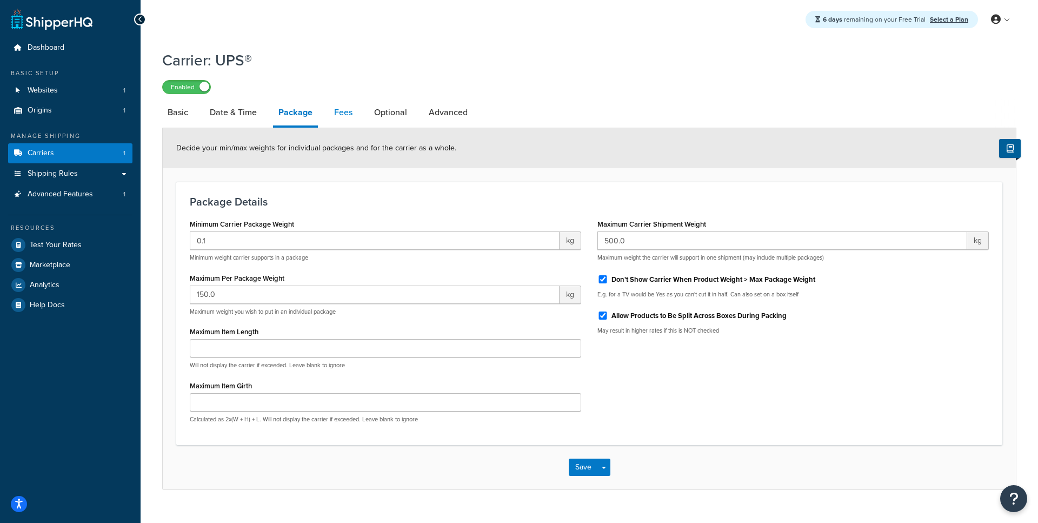
click at [353, 114] on link "Fees" at bounding box center [343, 112] width 29 height 26
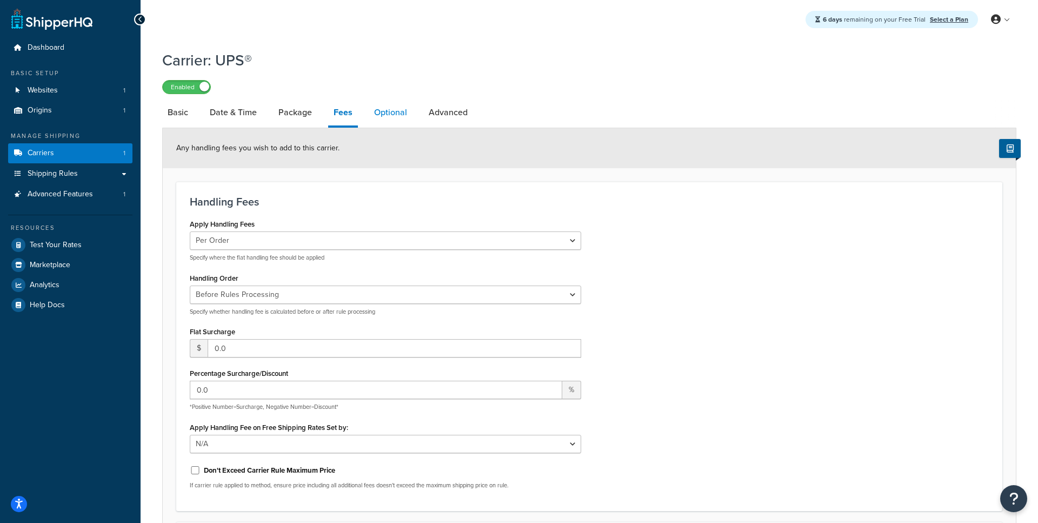
click at [401, 114] on link "Optional" at bounding box center [391, 112] width 44 height 26
select select "business"
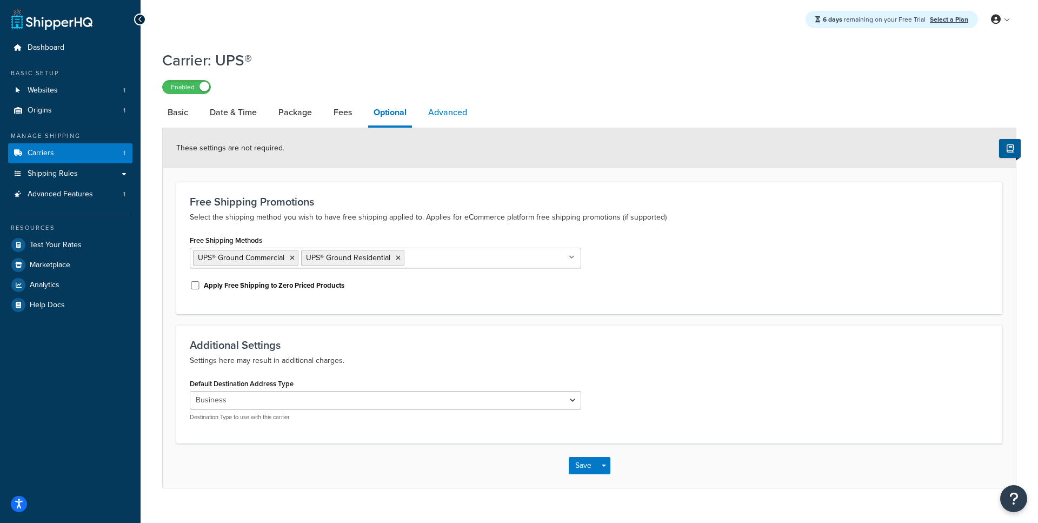
click at [441, 113] on link "Advanced" at bounding box center [448, 112] width 50 height 26
select select "false"
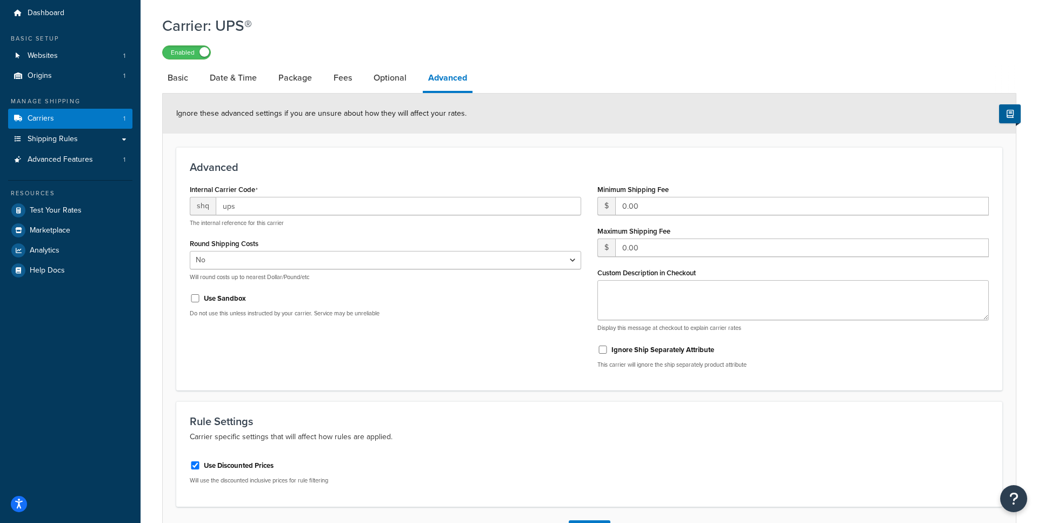
scroll to position [65, 0]
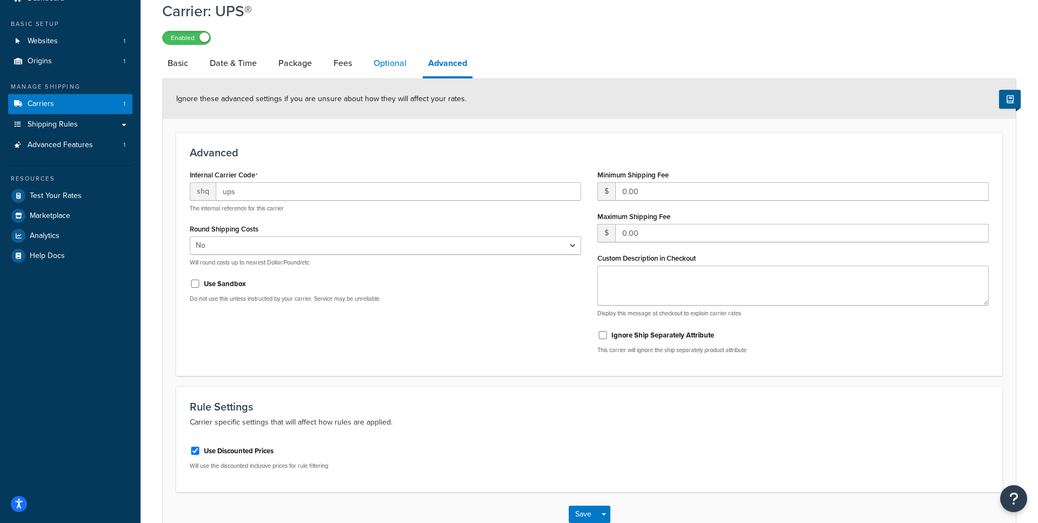
click at [386, 63] on link "Optional" at bounding box center [390, 63] width 44 height 26
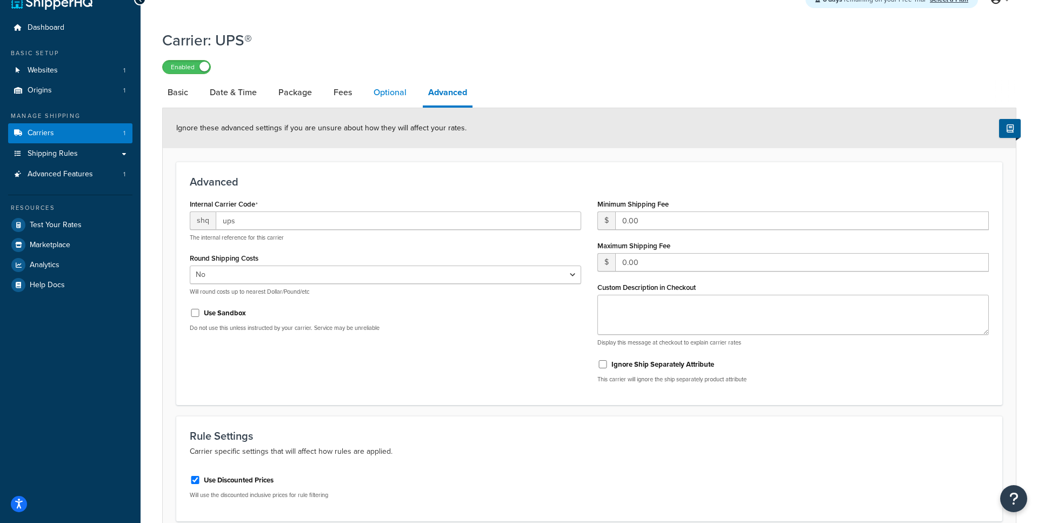
select select "business"
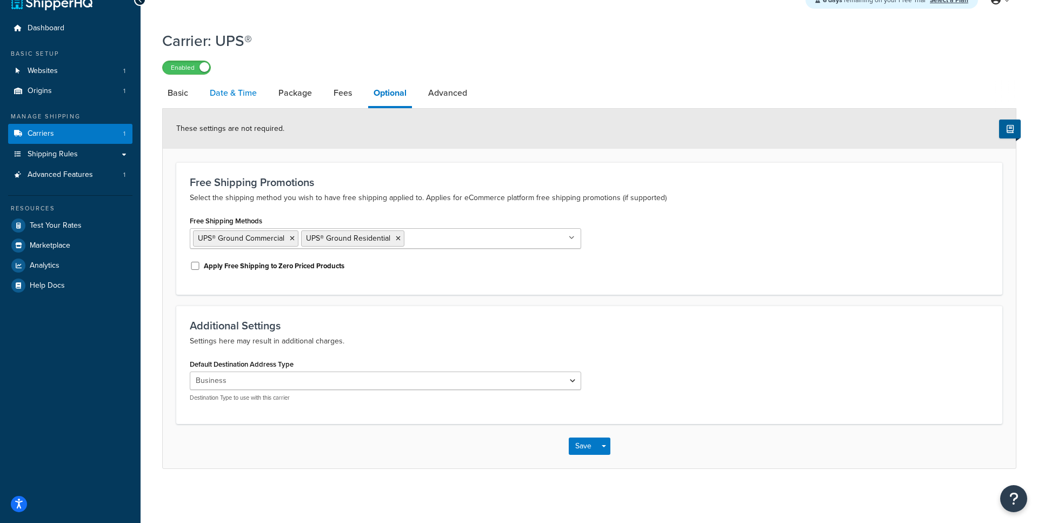
click at [211, 90] on link "Date & Time" at bounding box center [233, 93] width 58 height 26
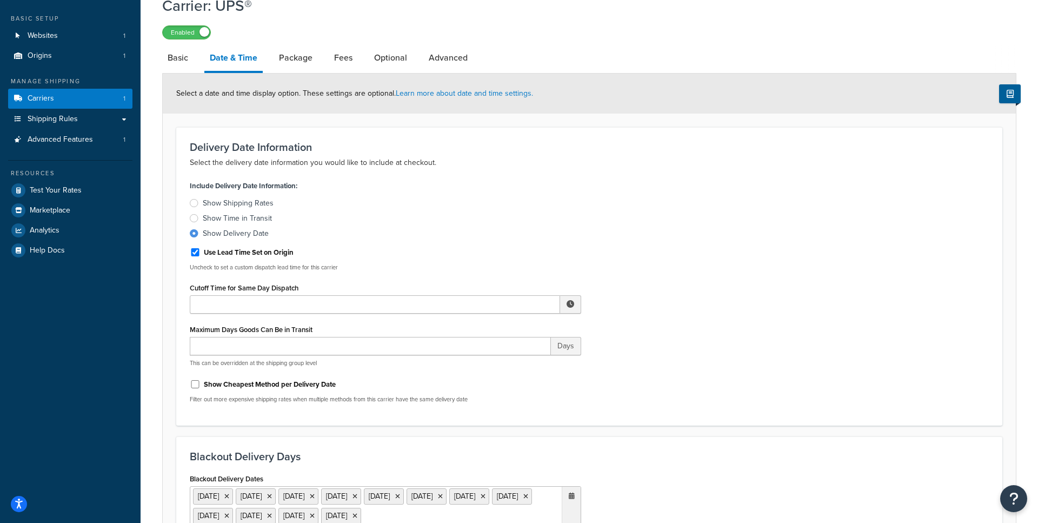
scroll to position [91, 0]
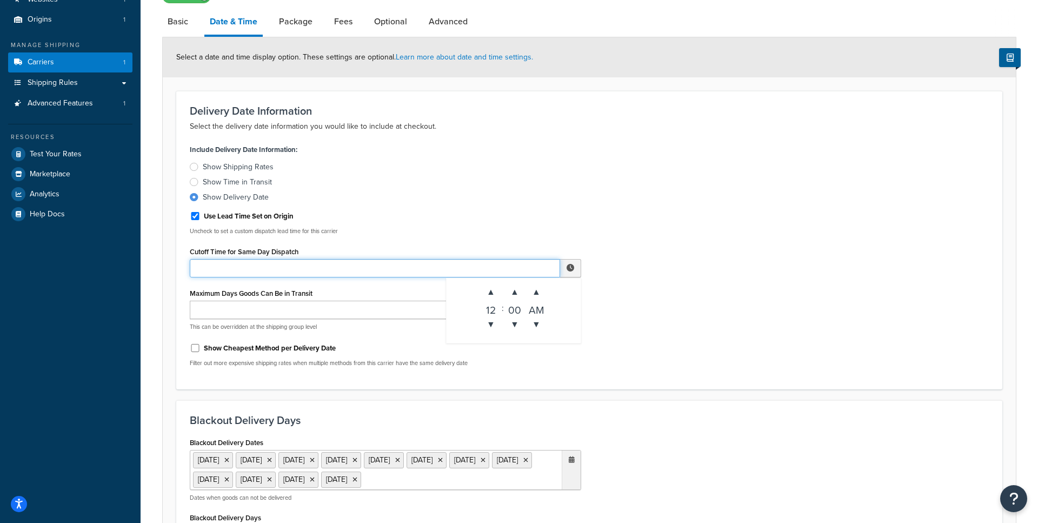
click at [257, 266] on input "Cutoff Time for Same Day Dispatch" at bounding box center [375, 268] width 370 height 18
click at [404, 227] on div "Use Lead Time Set on Origin Uncheck to set a custom dispatch lead time for this…" at bounding box center [385, 221] width 391 height 28
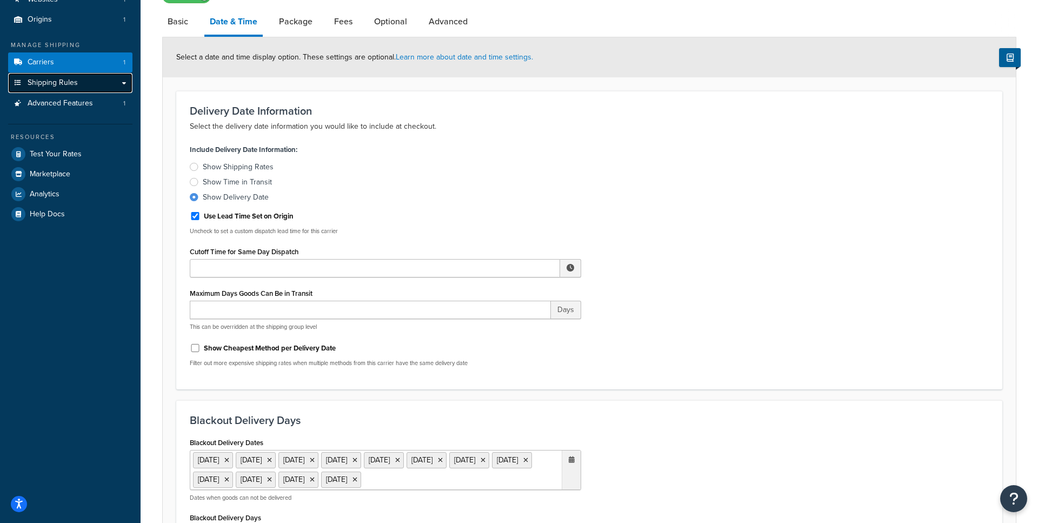
click at [74, 91] on link "Shipping Rules" at bounding box center [70, 83] width 124 height 20
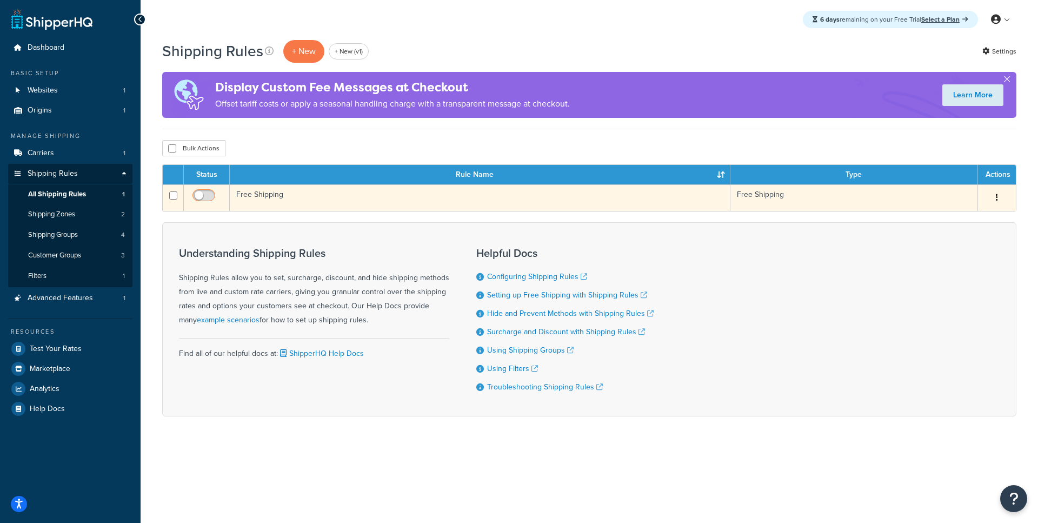
click at [201, 202] on input "checkbox" at bounding box center [205, 198] width 30 height 14
checkbox input "true"
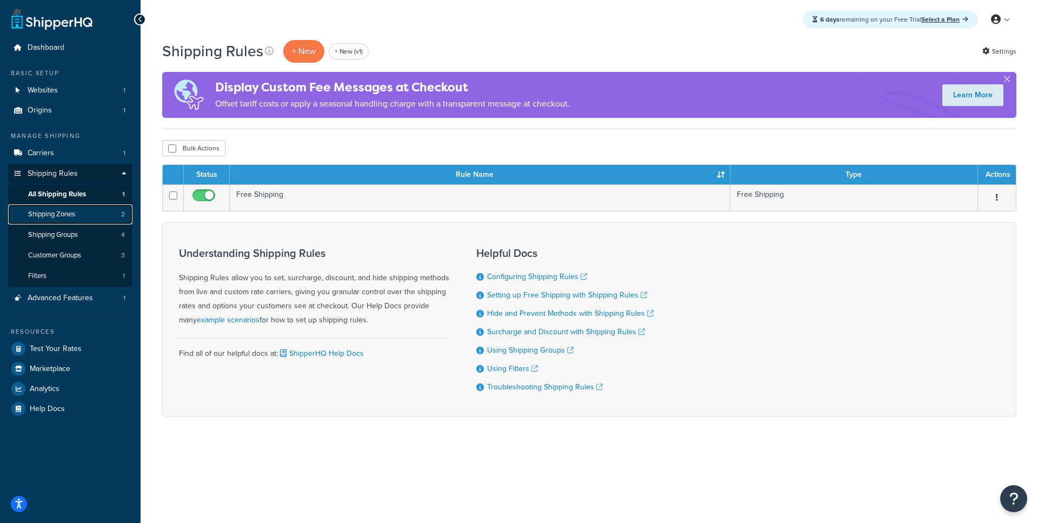
click at [104, 217] on link "Shipping Zones 2" at bounding box center [70, 214] width 124 height 20
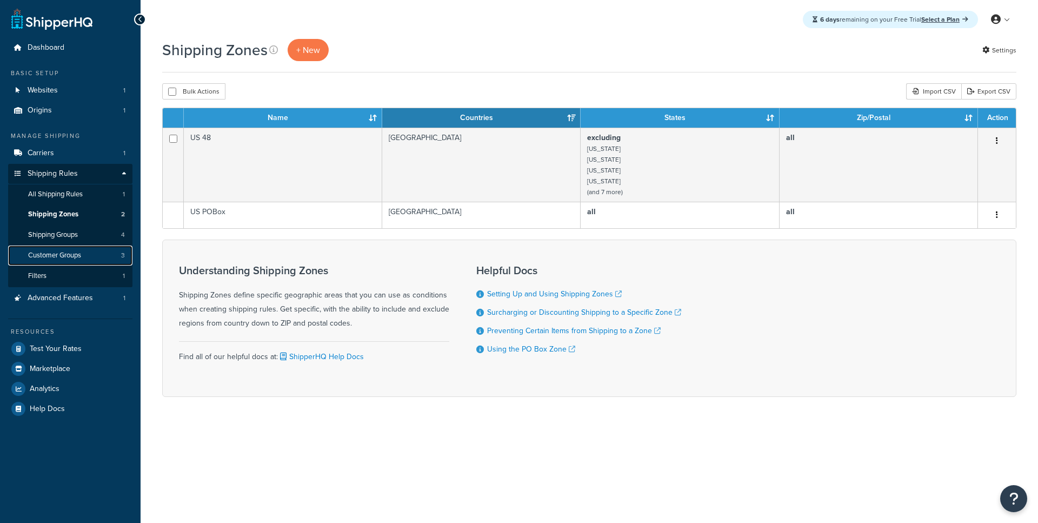
click at [89, 250] on link "Customer Groups 3" at bounding box center [70, 255] width 124 height 20
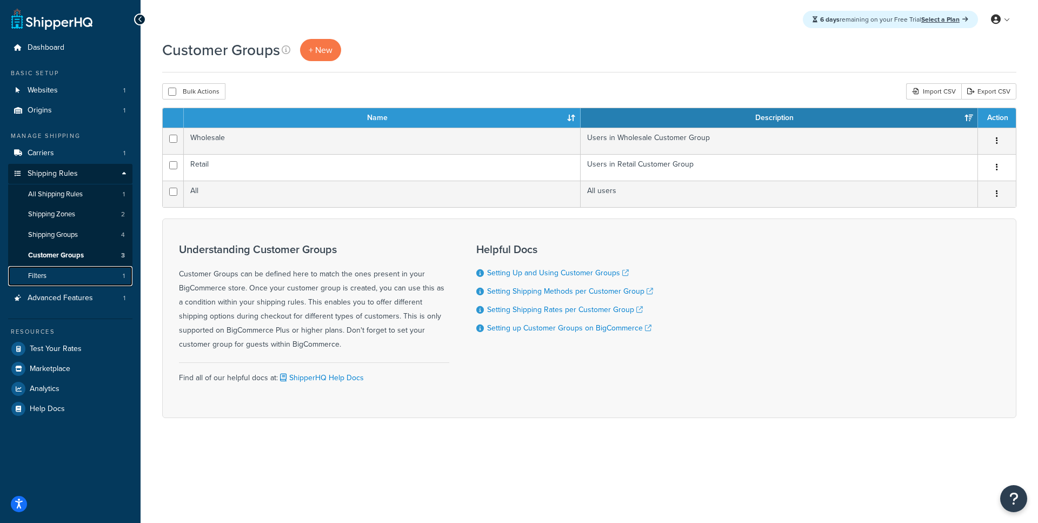
click at [82, 281] on link "Filters 1" at bounding box center [70, 276] width 124 height 20
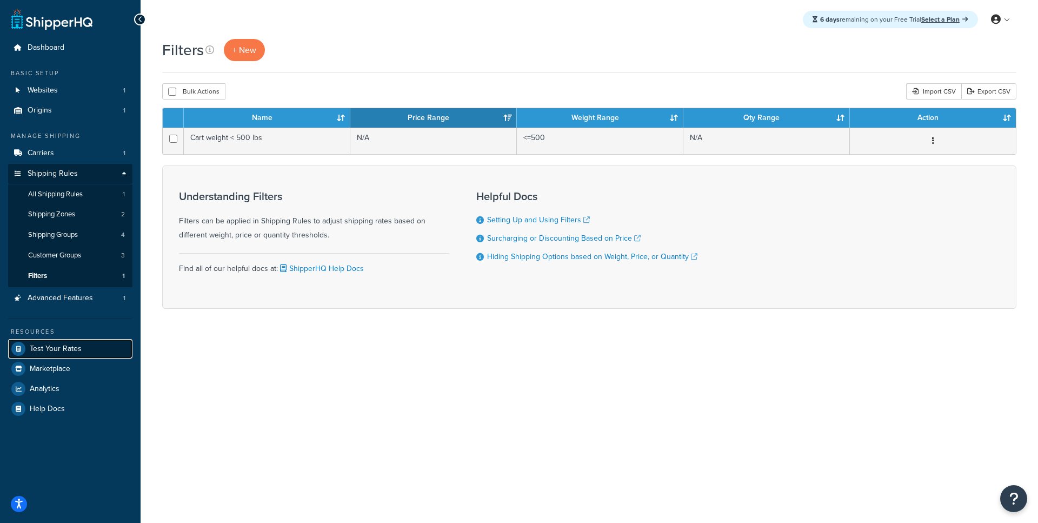
click at [57, 348] on span "Test Your Rates" at bounding box center [56, 348] width 52 height 9
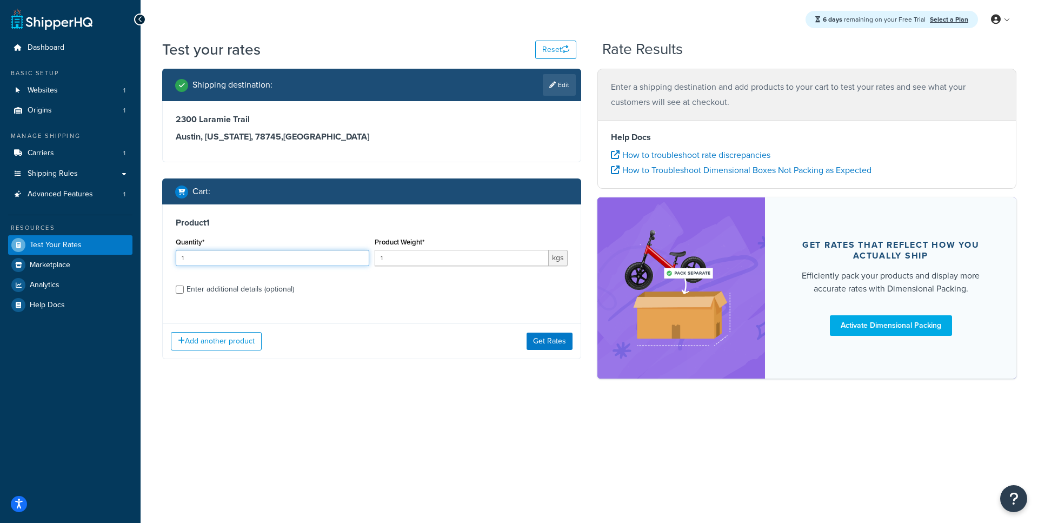
click at [270, 258] on input "1" at bounding box center [273, 258] width 194 height 16
type input "0"
type input "10"
click at [561, 339] on button "Get Rates" at bounding box center [550, 341] width 46 height 17
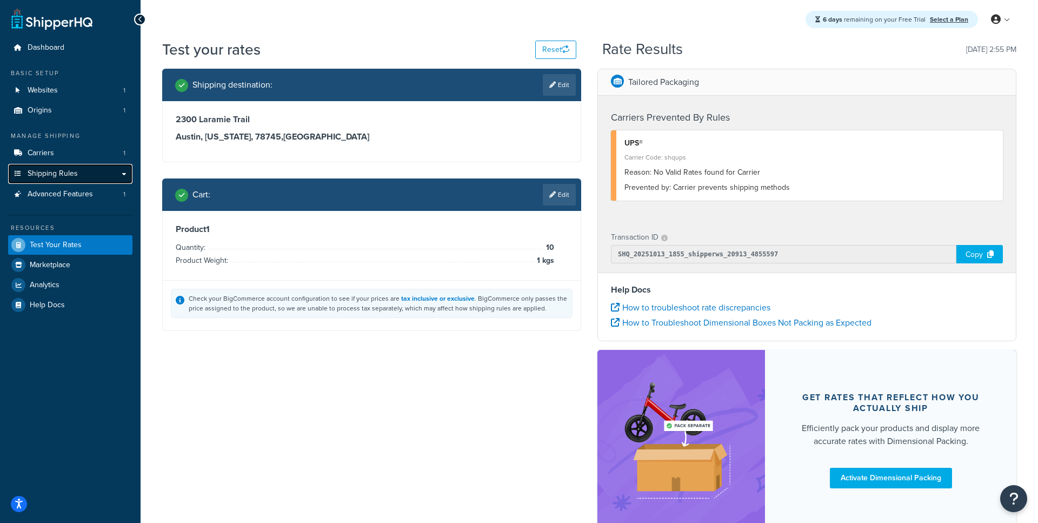
click at [79, 175] on link "Shipping Rules" at bounding box center [70, 174] width 124 height 20
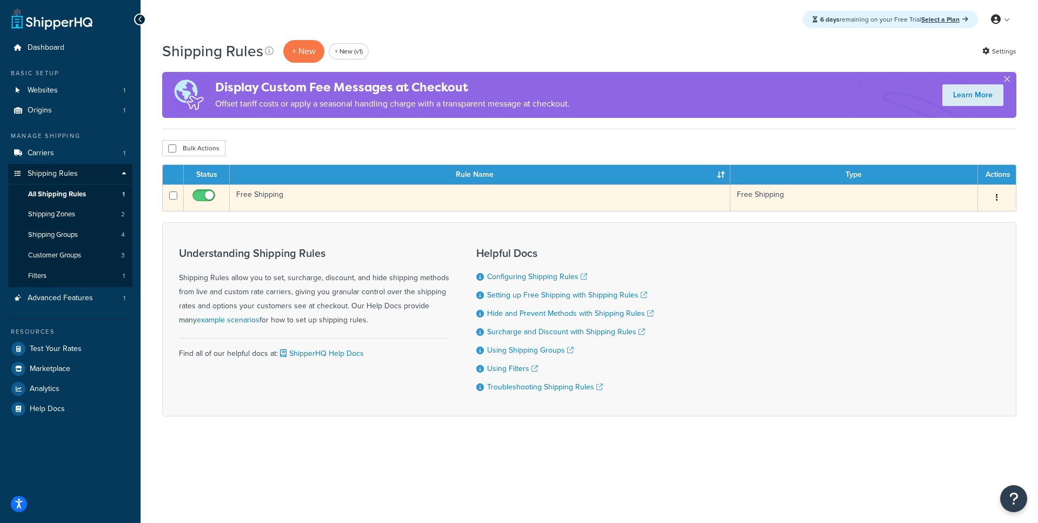
click at [207, 195] on input "checkbox" at bounding box center [205, 198] width 30 height 14
checkbox input "false"
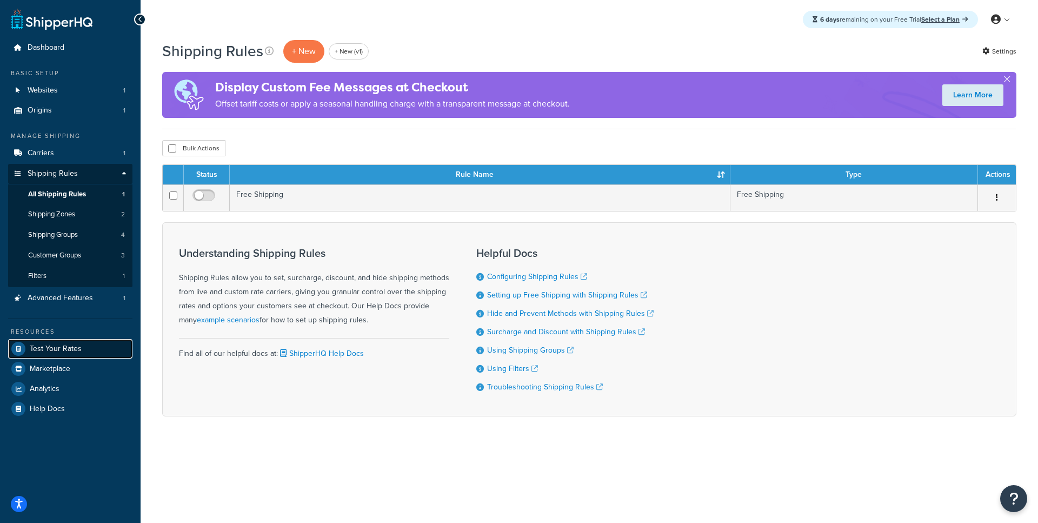
click at [59, 346] on span "Test Your Rates" at bounding box center [56, 348] width 52 height 9
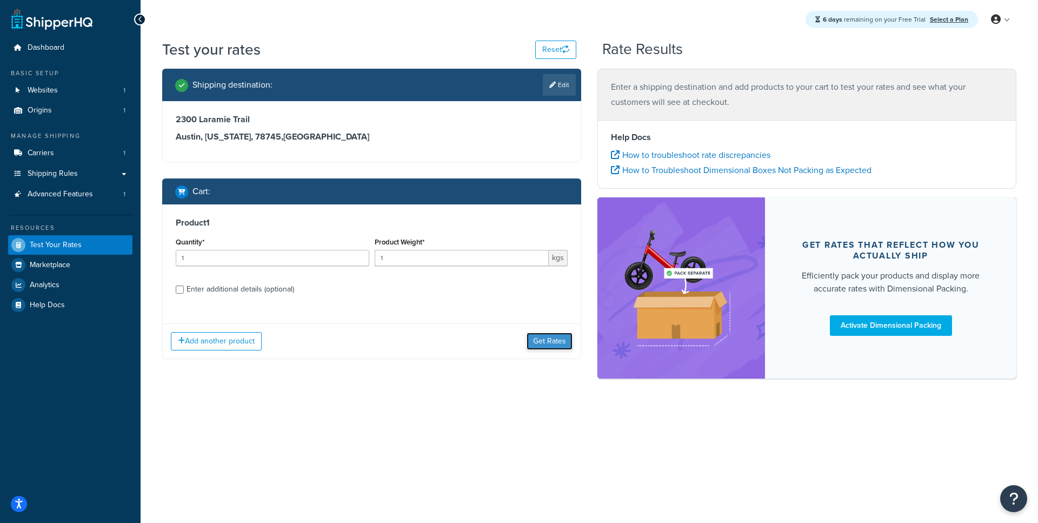
click at [545, 334] on button "Get Rates" at bounding box center [550, 341] width 46 height 17
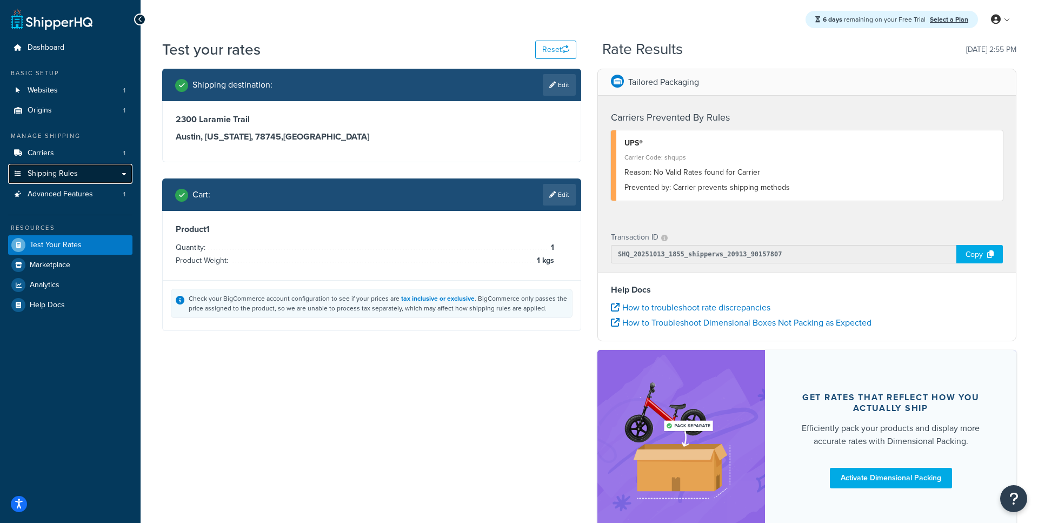
click at [58, 178] on span "Shipping Rules" at bounding box center [53, 173] width 50 height 9
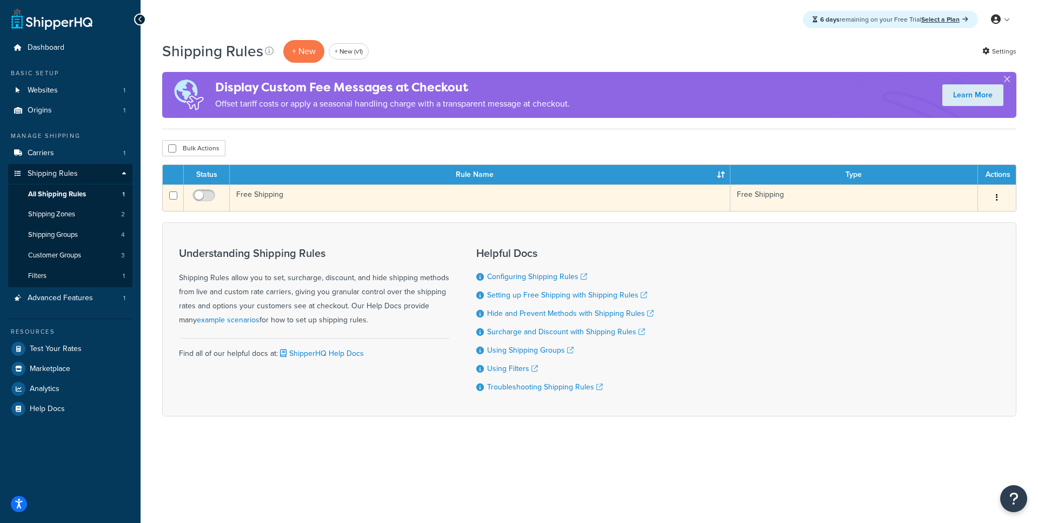
click at [995, 197] on button "button" at bounding box center [996, 197] width 15 height 17
click at [945, 264] on link "Delete" at bounding box center [961, 262] width 85 height 22
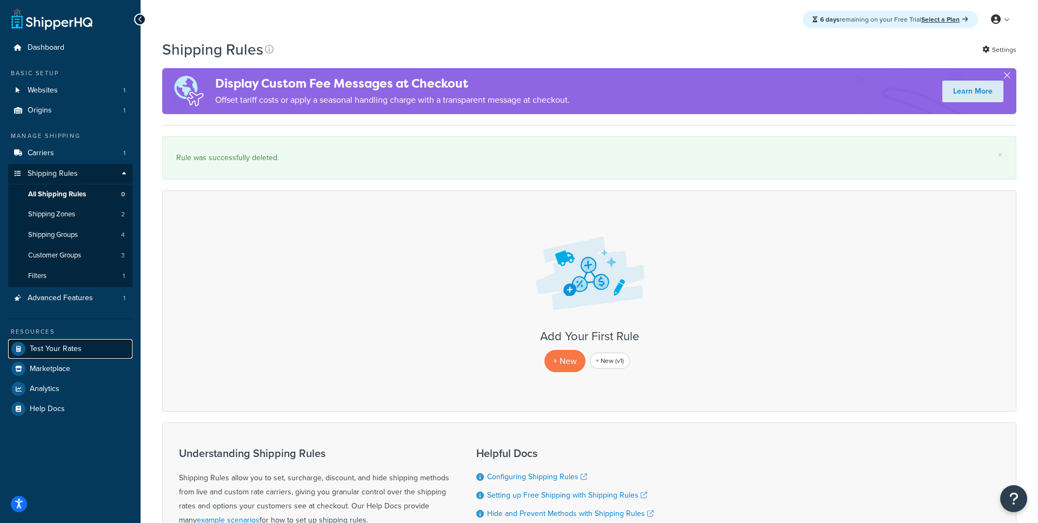
click at [64, 353] on span "Test Your Rates" at bounding box center [56, 348] width 52 height 9
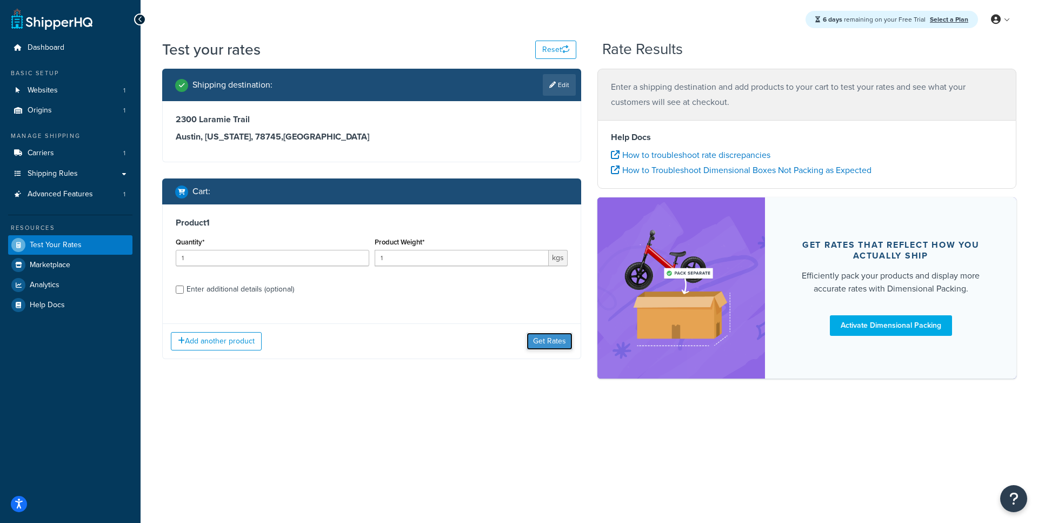
click at [550, 342] on button "Get Rates" at bounding box center [550, 341] width 46 height 17
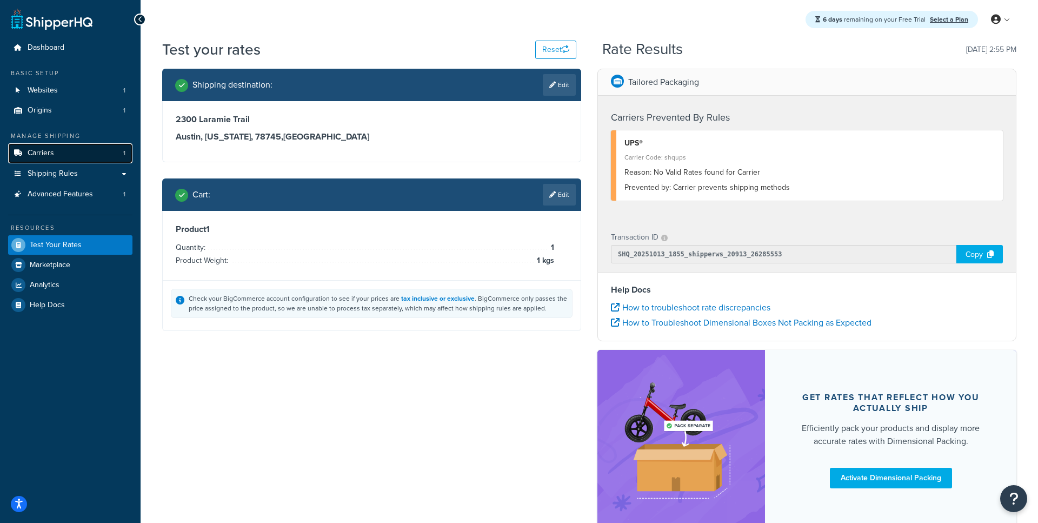
click at [71, 156] on link "Carriers 1" at bounding box center [70, 153] width 124 height 20
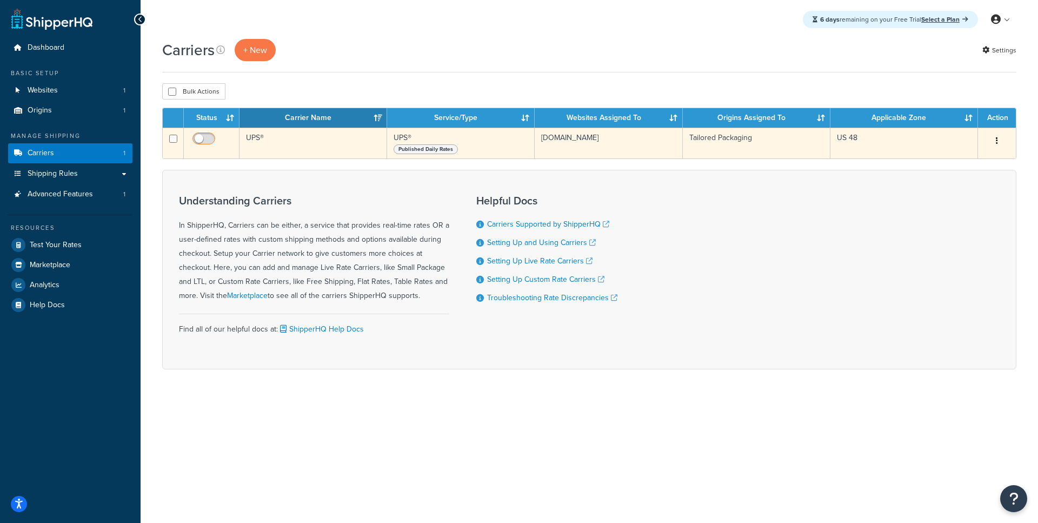
click at [209, 137] on input "checkbox" at bounding box center [205, 142] width 30 height 14
checkbox input "true"
click at [308, 148] on td "UPS®" at bounding box center [314, 143] width 148 height 31
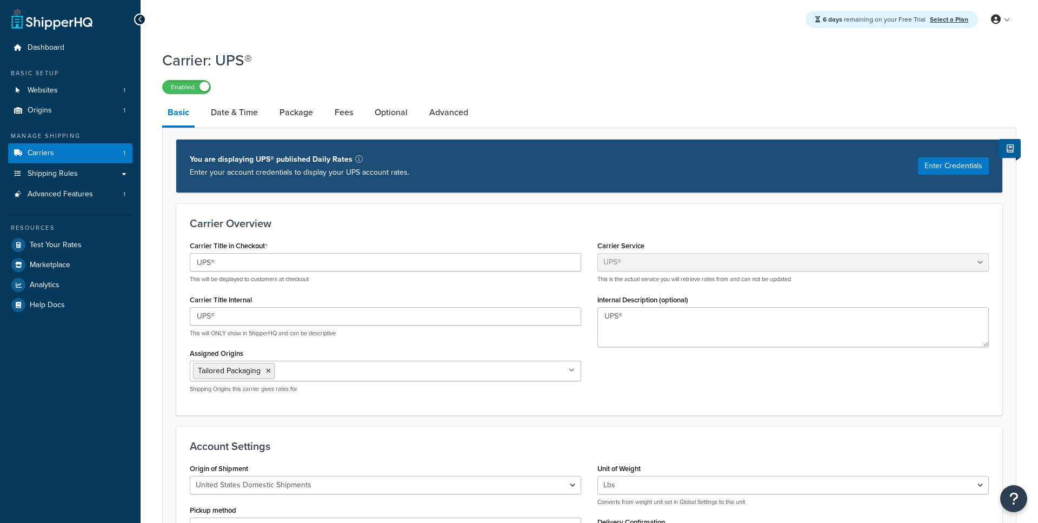
select select "ups"
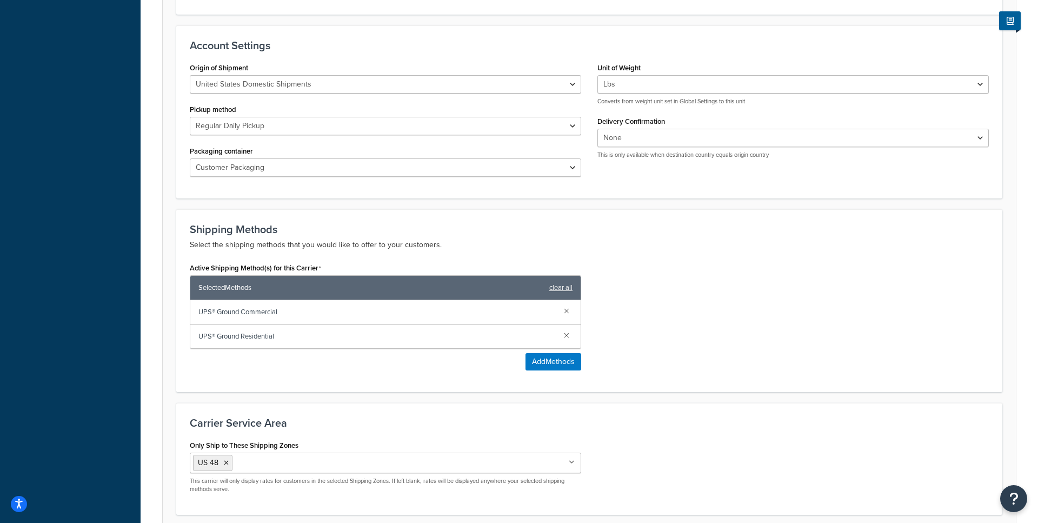
scroll to position [454, 0]
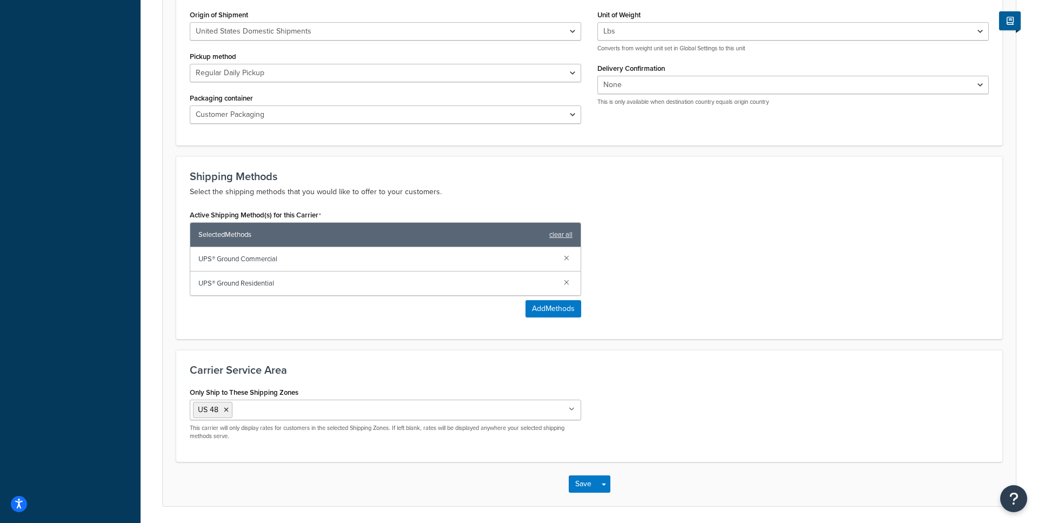
click at [549, 414] on ul "US 48" at bounding box center [385, 410] width 391 height 21
click at [273, 387] on div "Only Ship to These Shipping Zones US 48 US POBox Add New This carrier will only…" at bounding box center [385, 412] width 391 height 56
click at [227, 411] on icon at bounding box center [226, 410] width 5 height 6
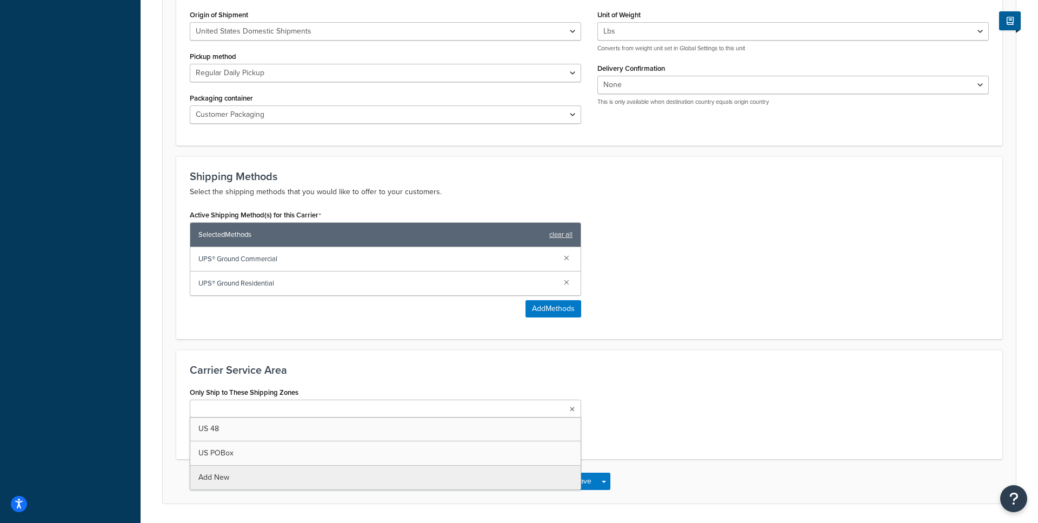
click at [661, 439] on div "Only Ship to These Shipping Zones US 48 US POBox Add New This carrier will only…" at bounding box center [589, 415] width 815 height 62
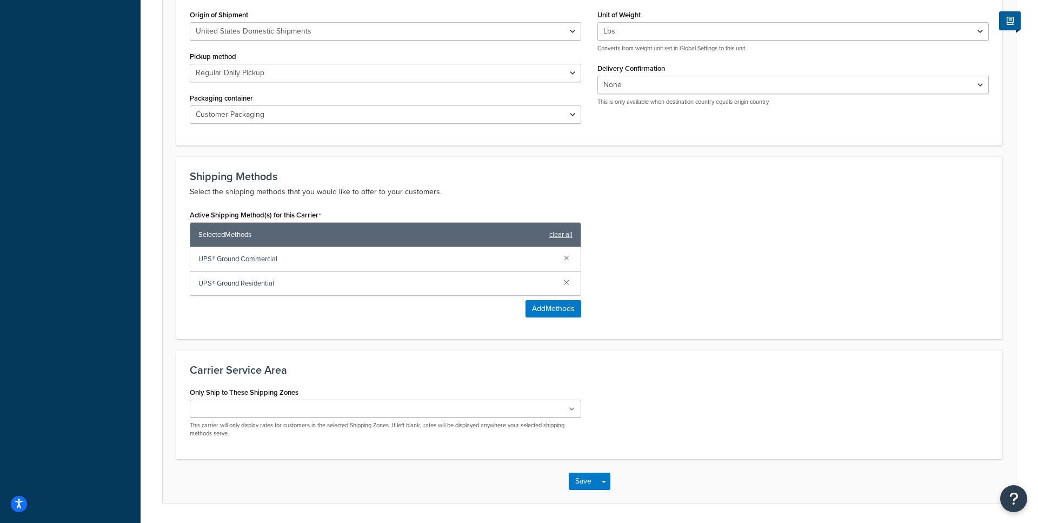
click at [564, 480] on div "Save Save Dropdown Save and Edit" at bounding box center [589, 481] width 853 height 44
click at [583, 480] on button "Save" at bounding box center [583, 481] width 29 height 17
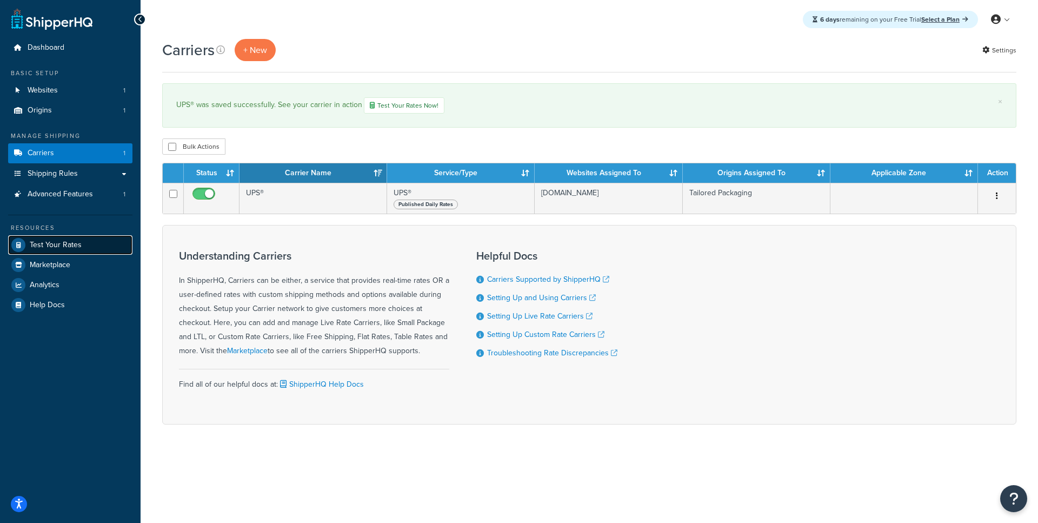
click at [67, 244] on span "Test Your Rates" at bounding box center [56, 245] width 52 height 9
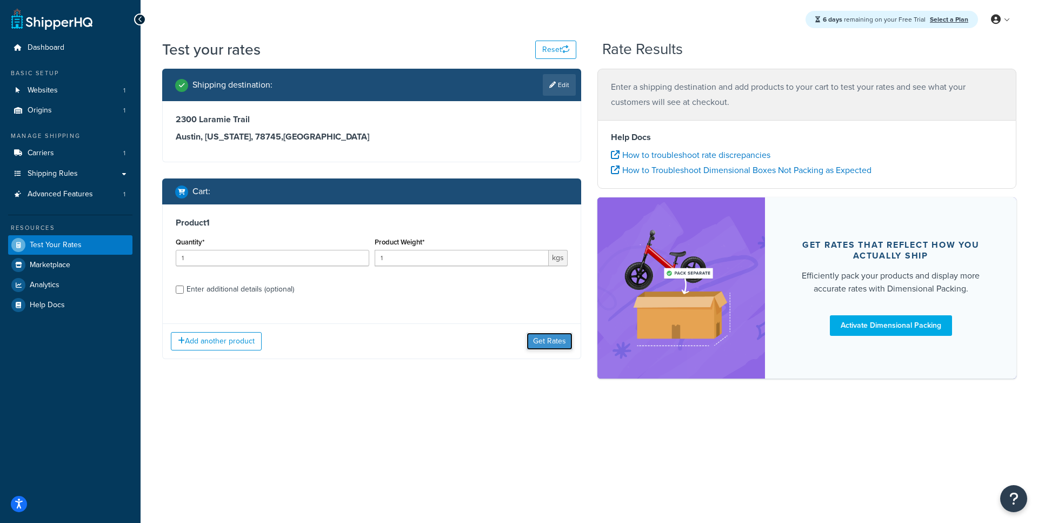
click at [548, 338] on button "Get Rates" at bounding box center [550, 341] width 46 height 17
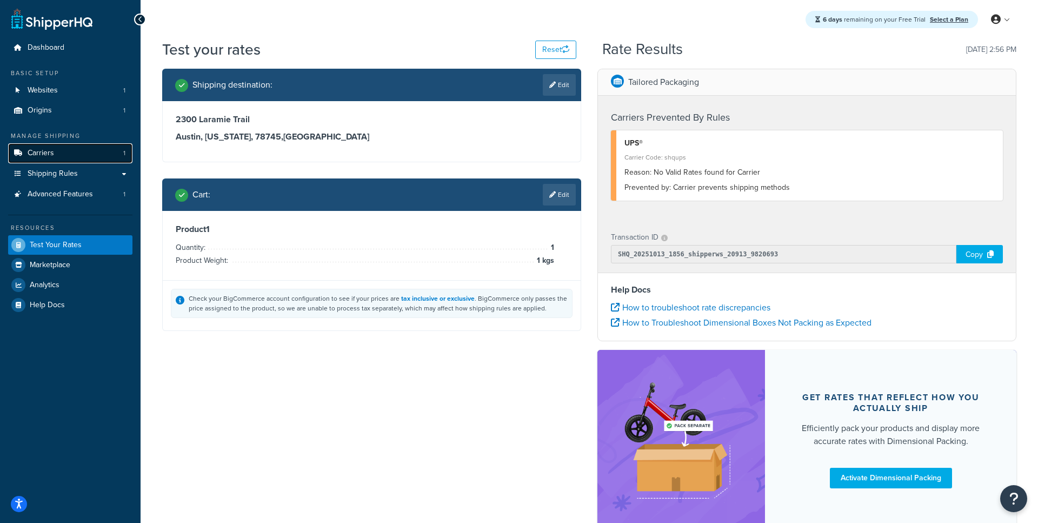
click at [67, 147] on link "Carriers 1" at bounding box center [70, 153] width 124 height 20
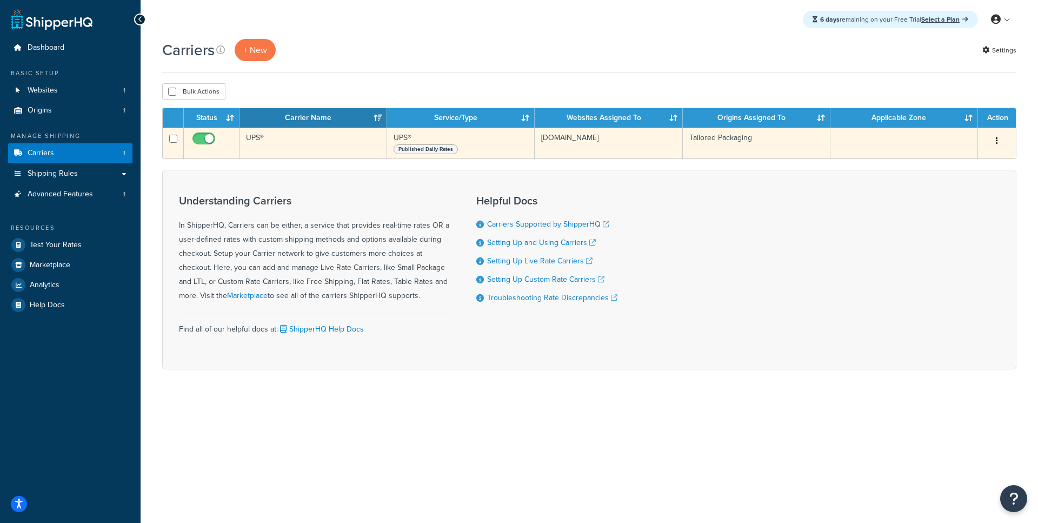
click at [308, 135] on td "UPS®" at bounding box center [314, 143] width 148 height 31
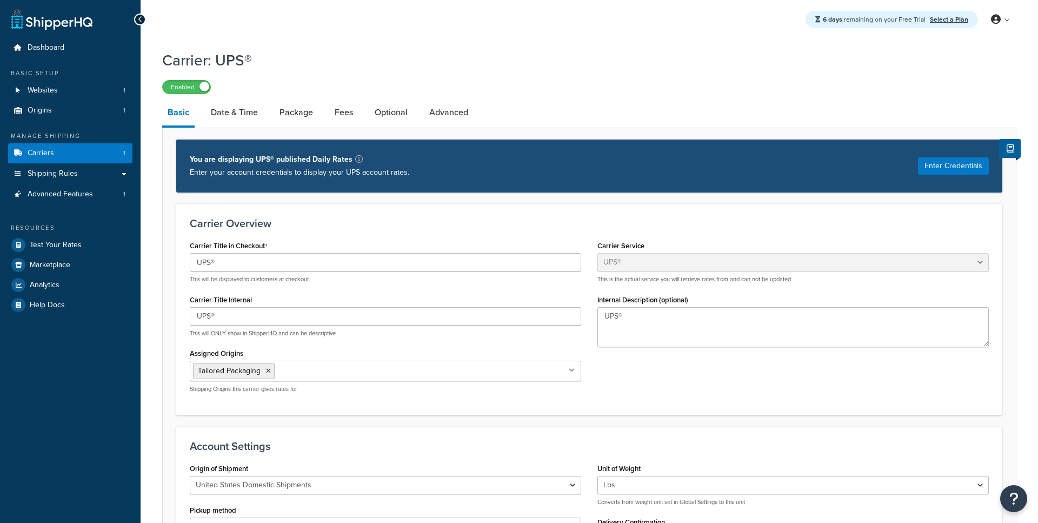
select select "ups"
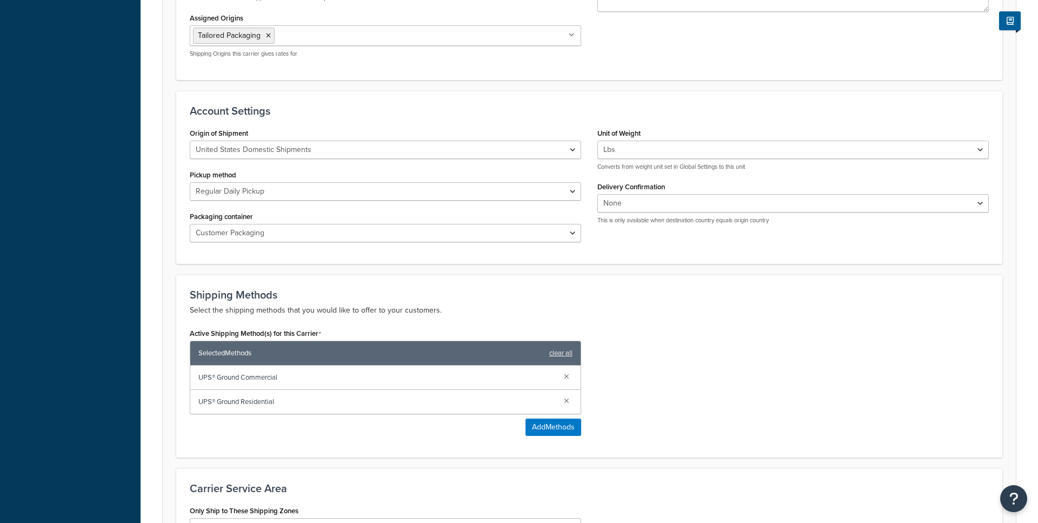
scroll to position [490, 0]
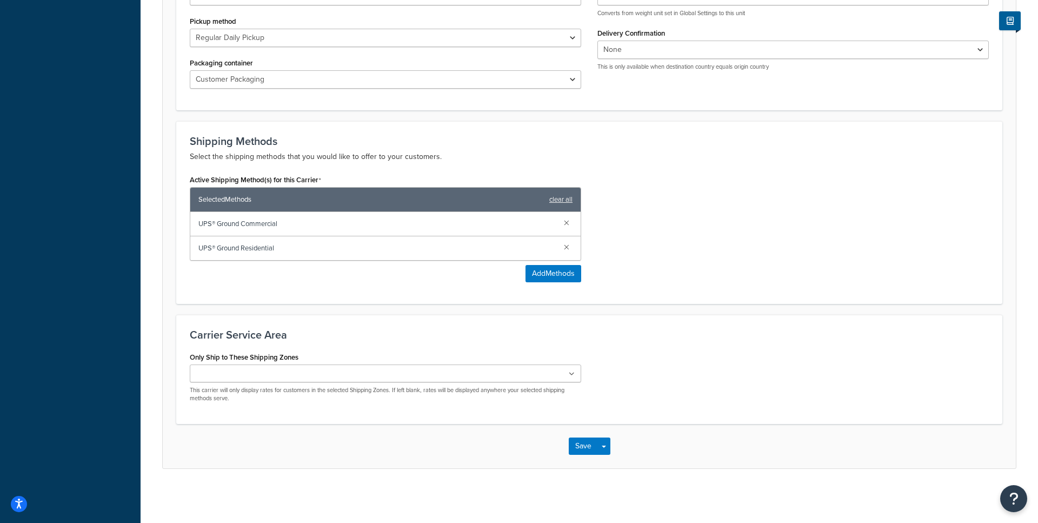
click at [284, 373] on input "Only Ship to These Shipping Zones" at bounding box center [241, 374] width 96 height 12
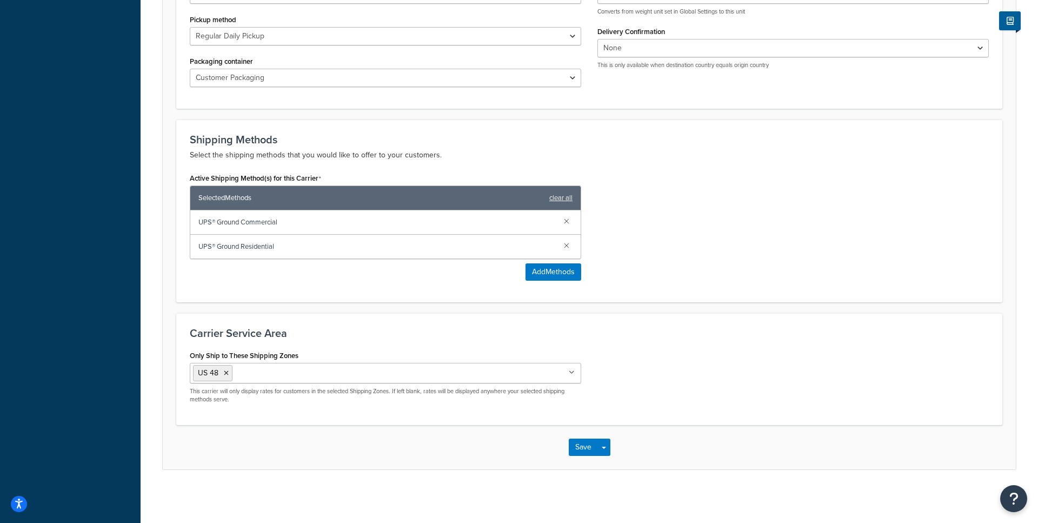
click at [623, 406] on div "Only Ship to These Shipping Zones US 48 US POBox Add New This carrier will only…" at bounding box center [589, 380] width 815 height 64
click at [573, 443] on button "Save" at bounding box center [583, 447] width 29 height 17
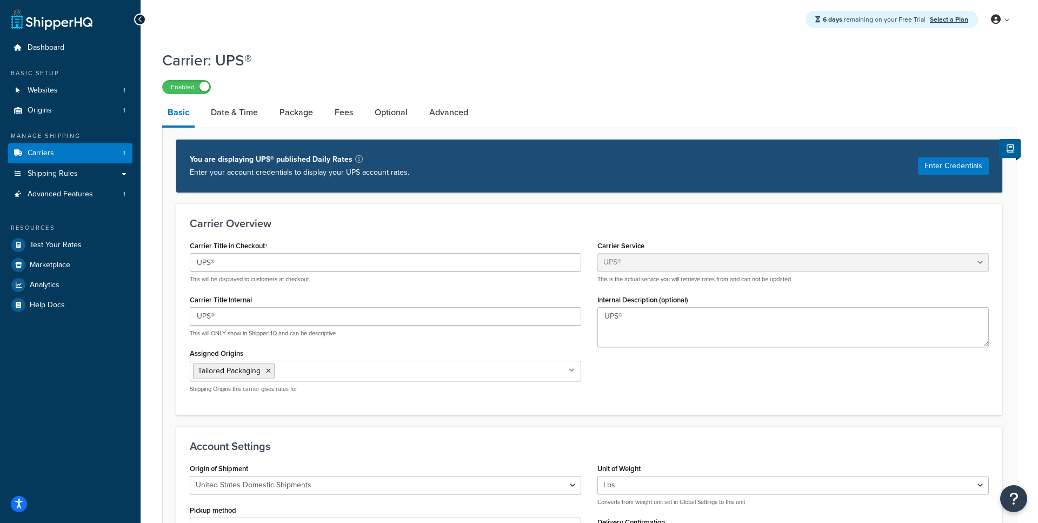
scroll to position [307, 0]
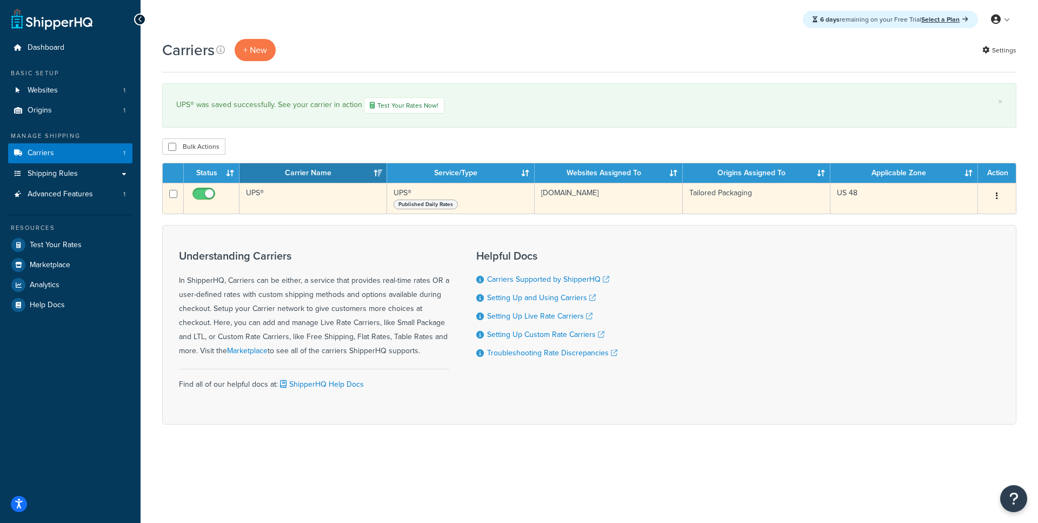
click at [361, 207] on td "UPS®" at bounding box center [314, 198] width 148 height 31
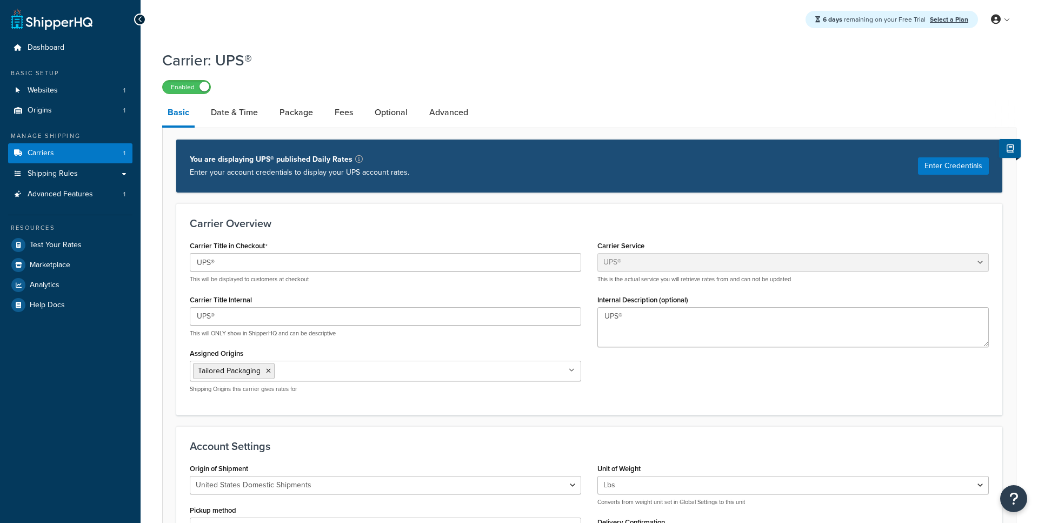
select select "ups"
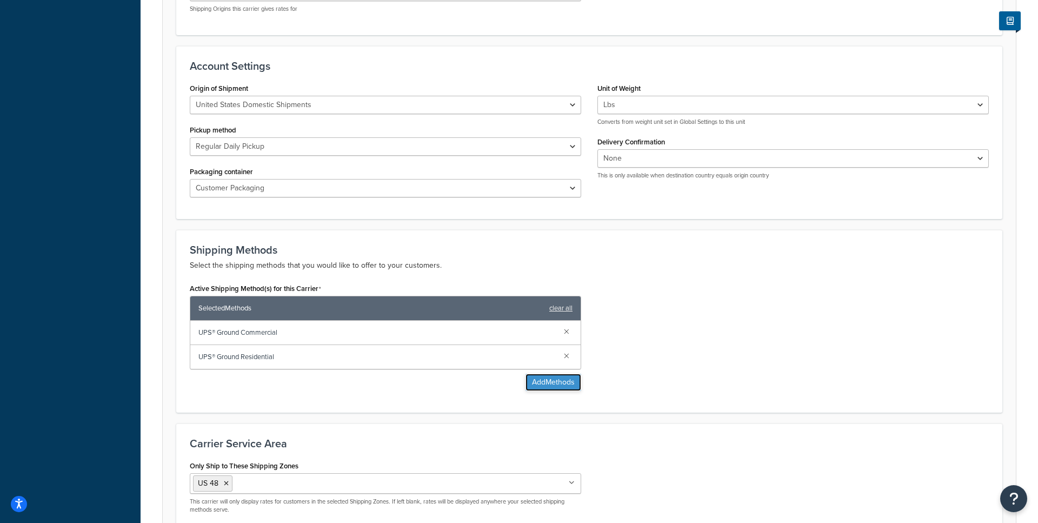
click at [554, 387] on button "Add Methods" at bounding box center [554, 382] width 56 height 17
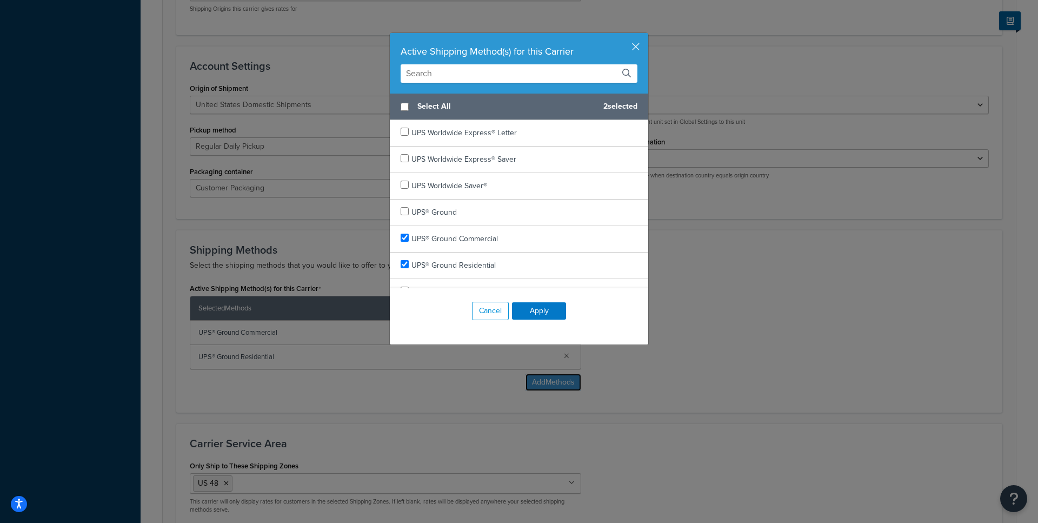
scroll to position [616, 0]
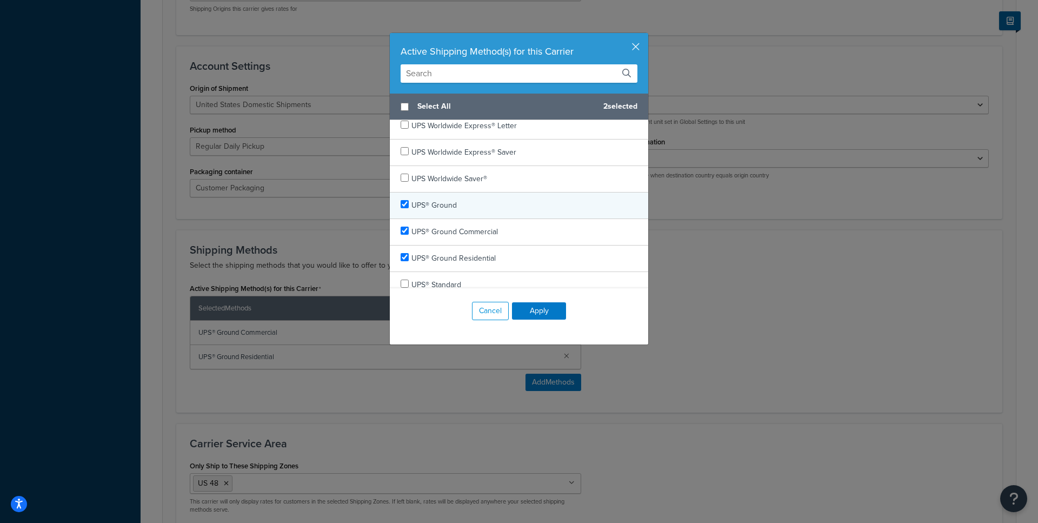
checkbox input "true"
click at [457, 207] on div "UPS® Ground" at bounding box center [519, 205] width 258 height 26
click at [541, 307] on button "Apply" at bounding box center [539, 310] width 54 height 17
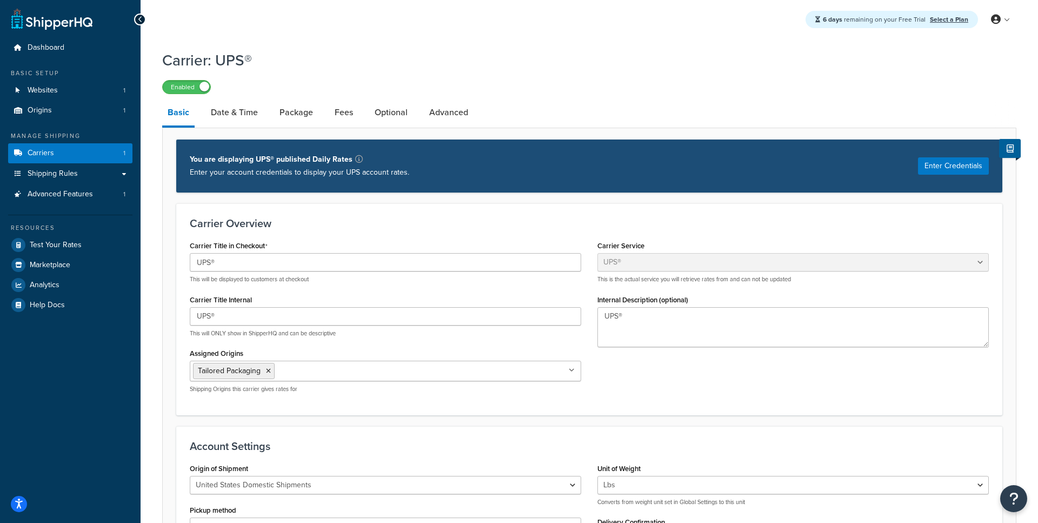
scroll to position [516, 0]
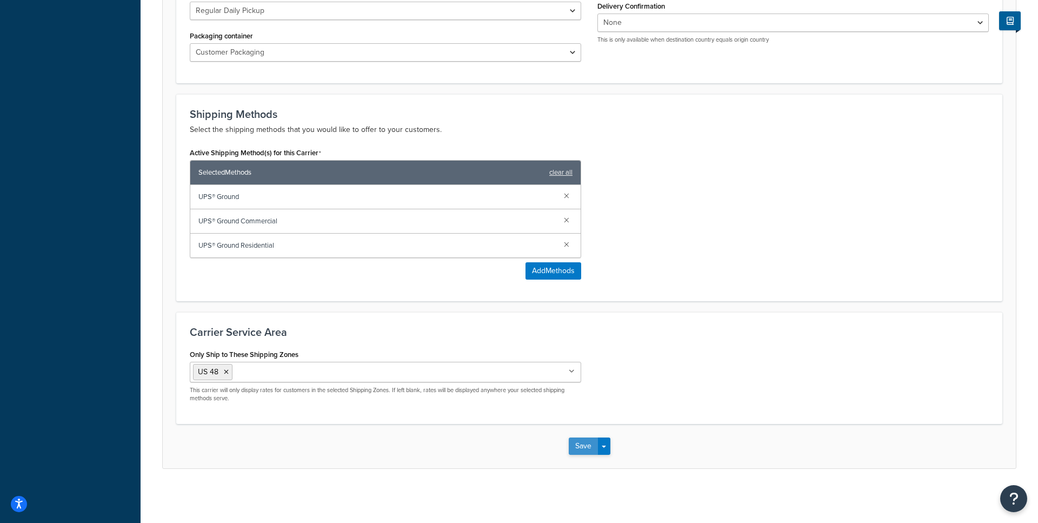
click at [581, 448] on button "Save" at bounding box center [583, 445] width 29 height 17
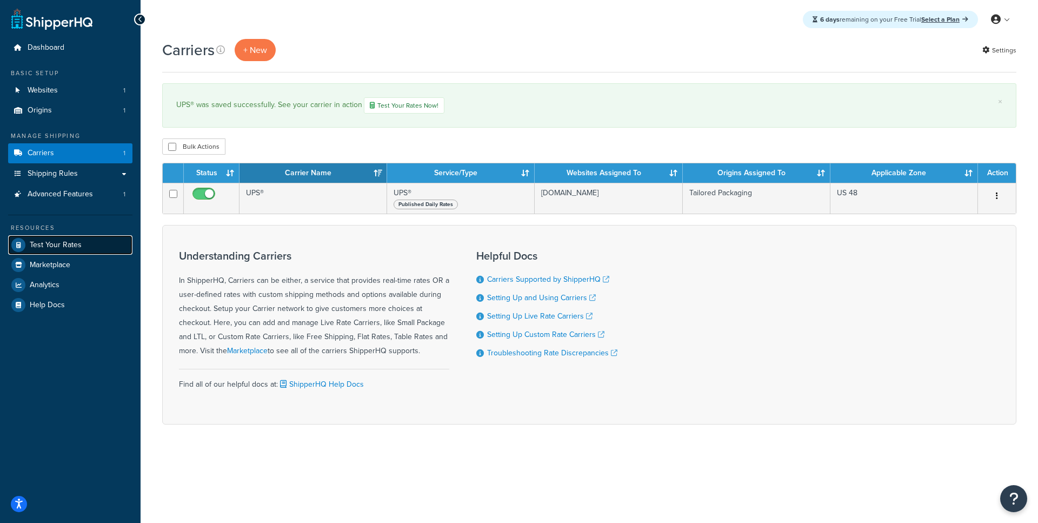
click at [75, 249] on span "Test Your Rates" at bounding box center [56, 245] width 52 height 9
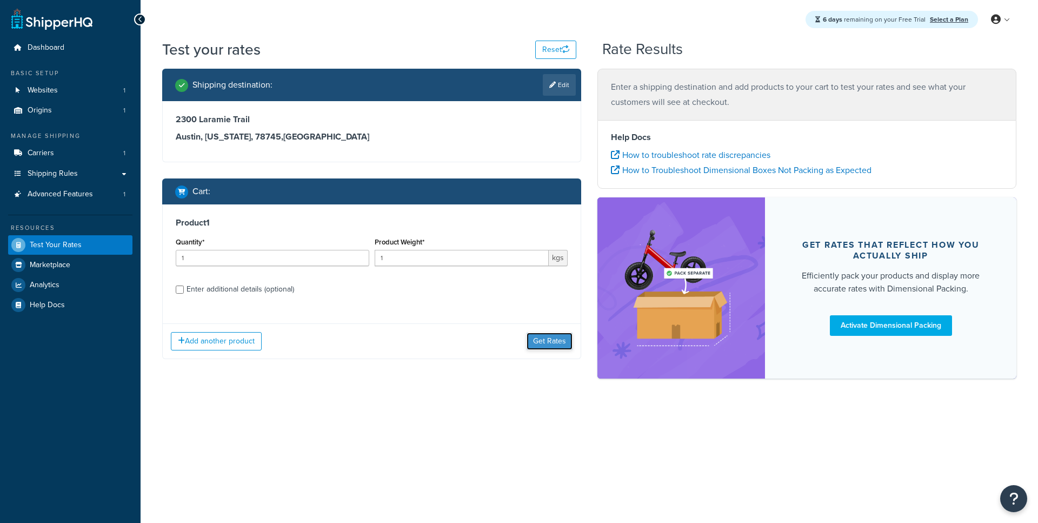
click at [557, 342] on button "Get Rates" at bounding box center [550, 341] width 46 height 17
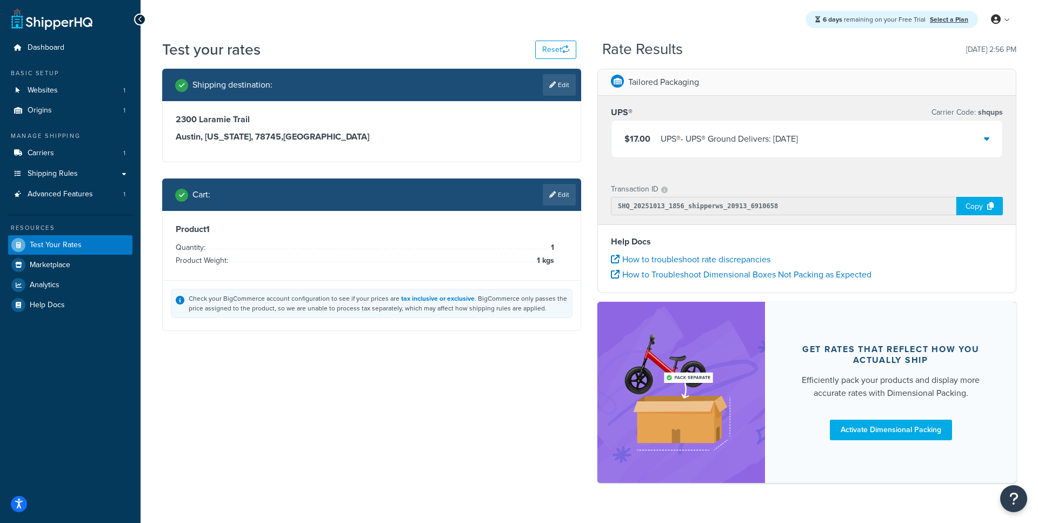
click at [770, 142] on div "UPS® - UPS® Ground Delivers: Wed, Oct 15" at bounding box center [729, 138] width 137 height 15
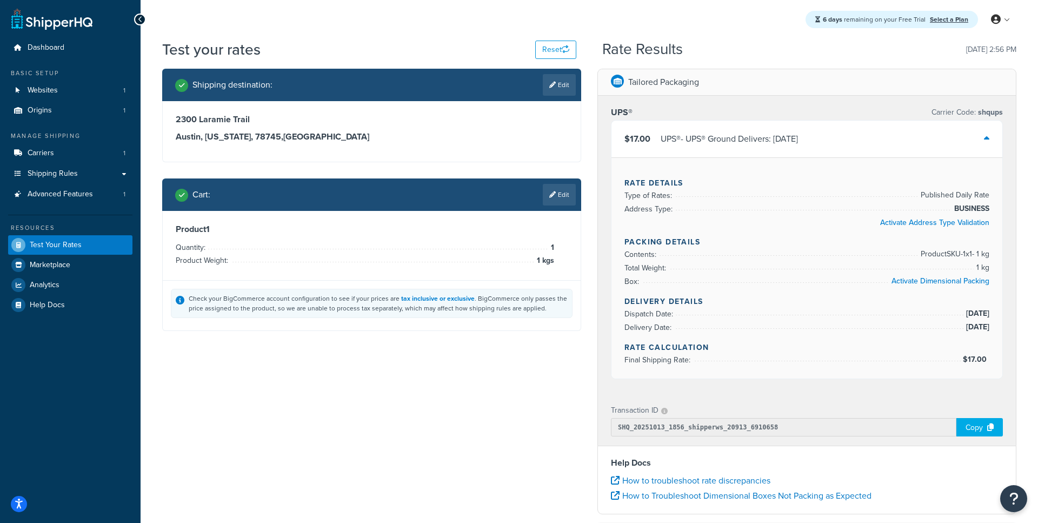
click at [769, 138] on div "UPS® - UPS® Ground Delivers: Wed, Oct 15" at bounding box center [729, 138] width 137 height 15
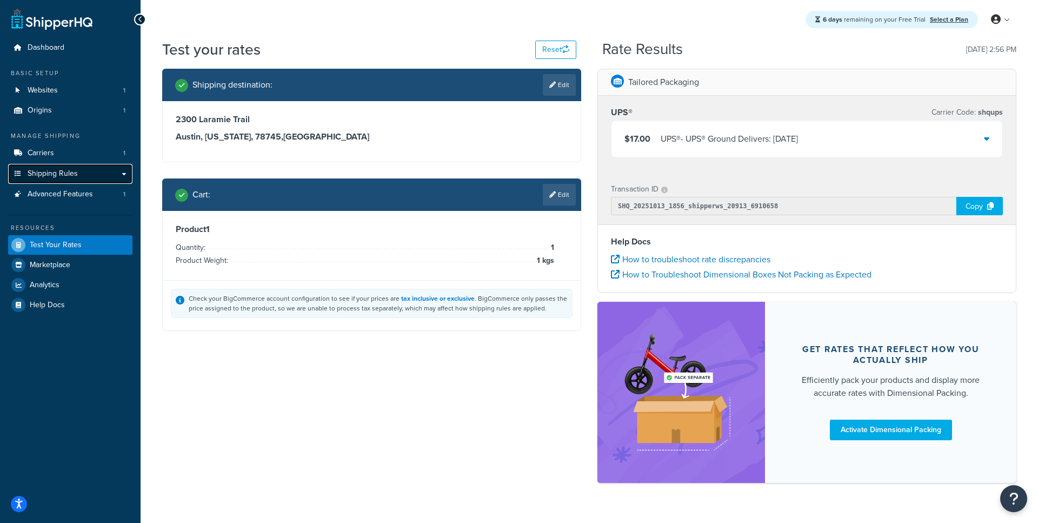
click at [52, 176] on span "Shipping Rules" at bounding box center [53, 173] width 50 height 9
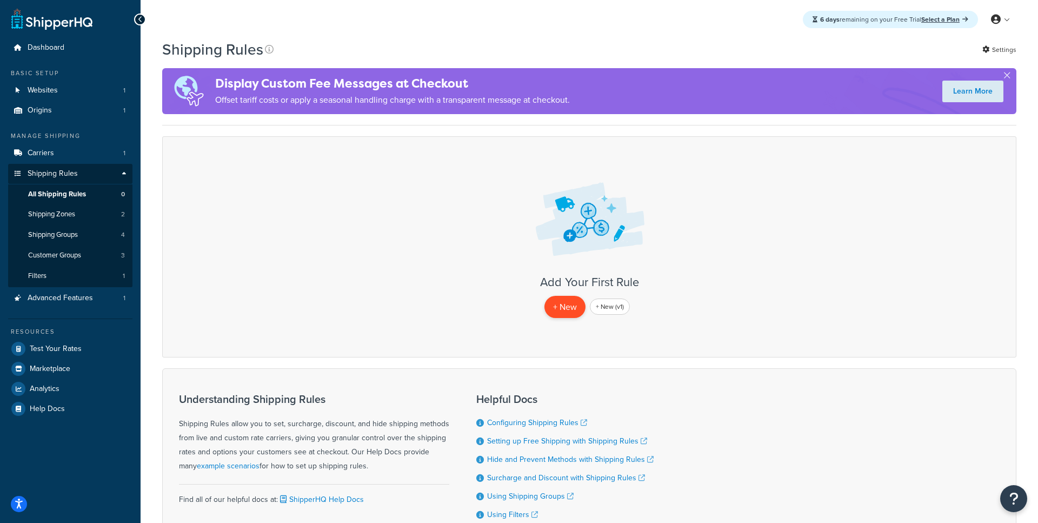
click at [562, 303] on p "+ New" at bounding box center [564, 307] width 41 height 22
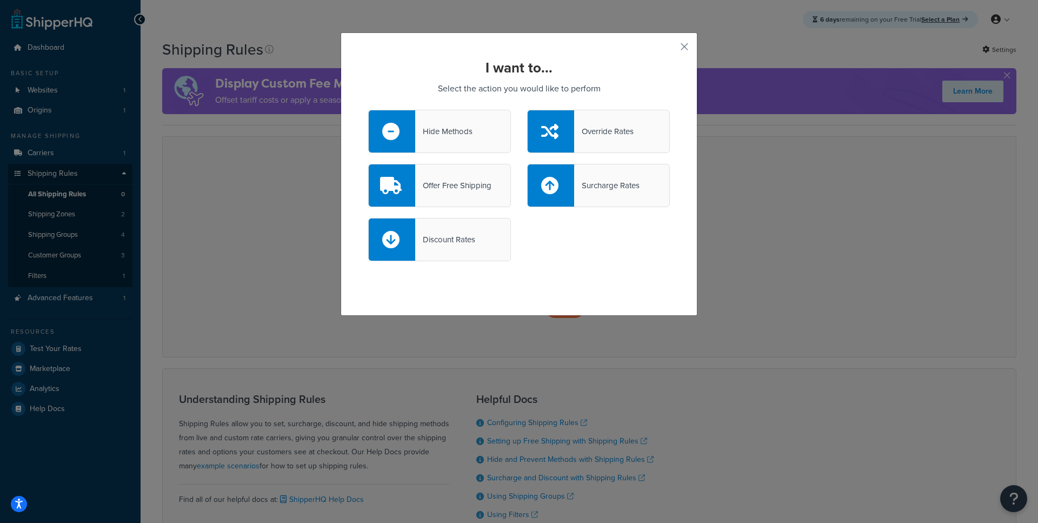
click at [471, 200] on div "Offer Free Shipping" at bounding box center [439, 185] width 143 height 43
click at [0, 0] on input "Offer Free Shipping" at bounding box center [0, 0] width 0 height 0
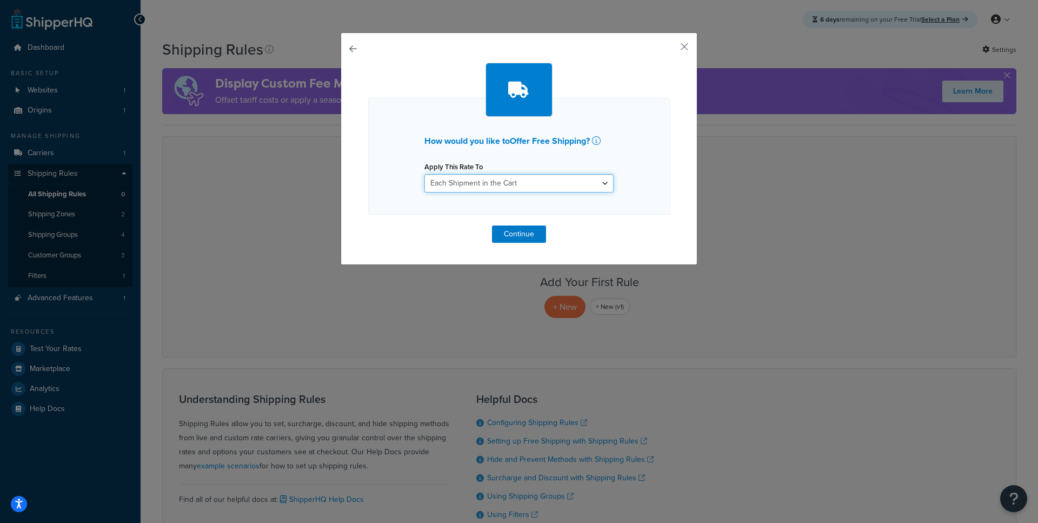
click option "Each Shipment in the Cart" at bounding box center [0, 0] width 0 height 0
click at [512, 222] on div "How would you like to Offer Free Shipping ? Apply This Rate To Each Shipment in…" at bounding box center [519, 153] width 302 height 180
click at [507, 229] on button "Continue" at bounding box center [519, 233] width 54 height 17
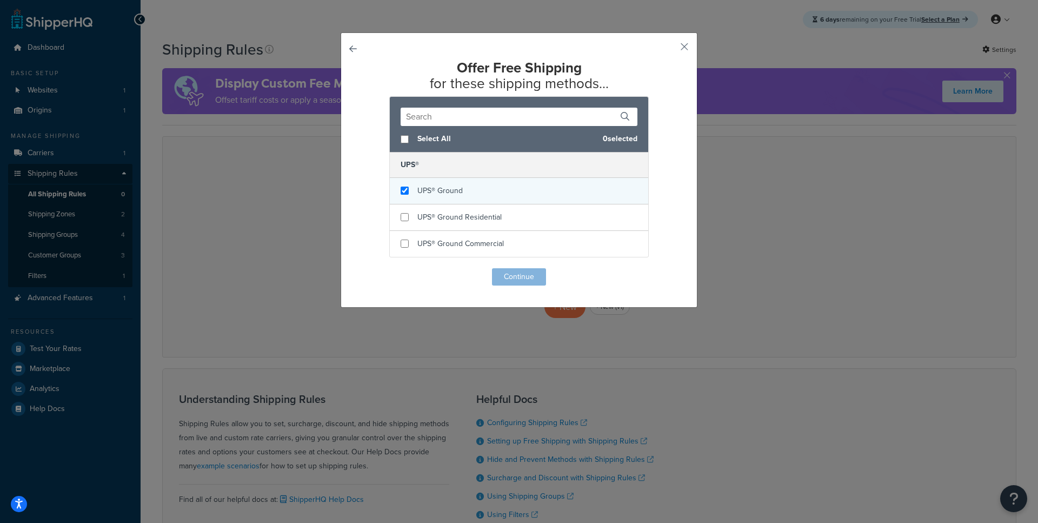
checkbox input "true"
click at [438, 189] on span "UPS® Ground" at bounding box center [439, 190] width 45 height 11
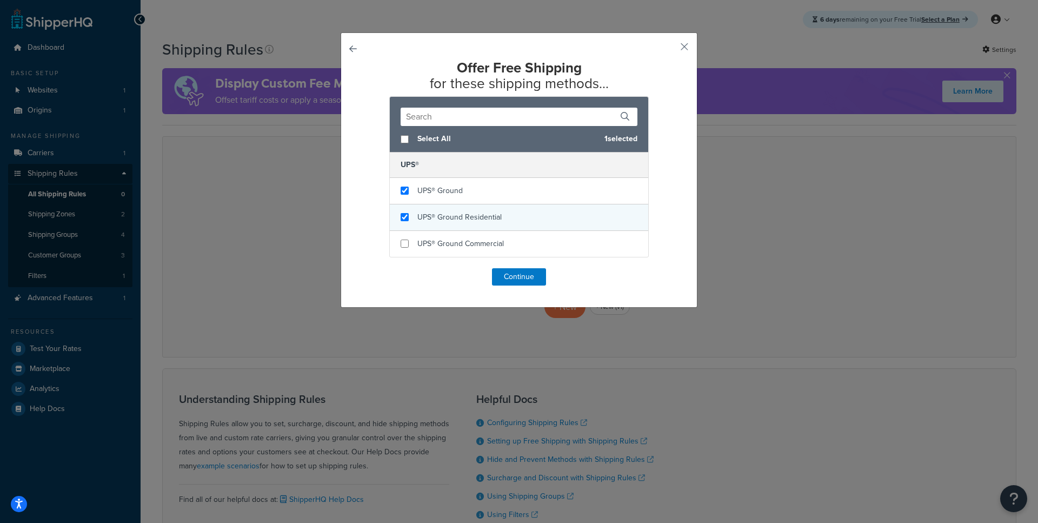
checkbox input "true"
click at [437, 223] on div "UPS® Ground Residential" at bounding box center [459, 217] width 84 height 15
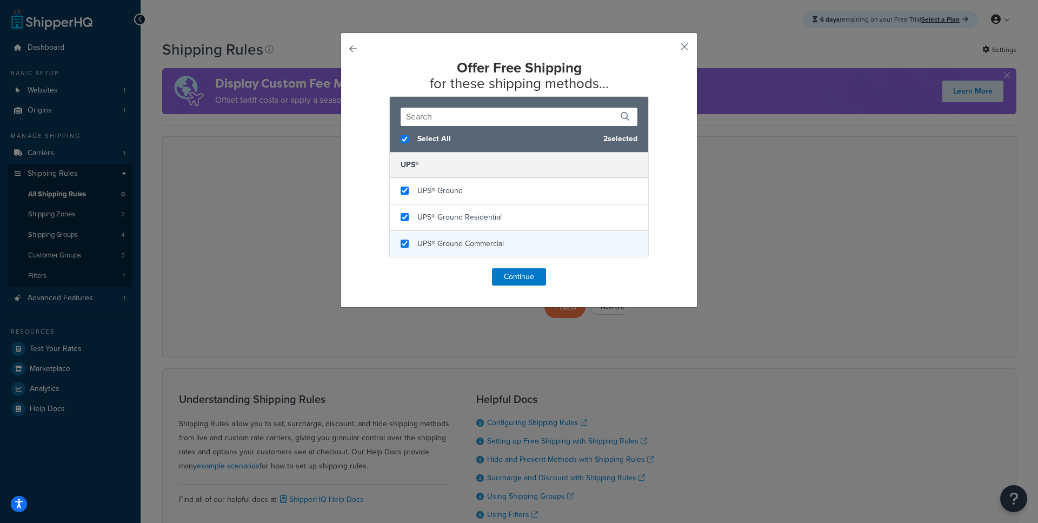
checkbox input "true"
click at [437, 243] on span "UPS® Ground Commercial" at bounding box center [460, 243] width 87 height 11
click at [516, 277] on button "Continue" at bounding box center [519, 276] width 54 height 17
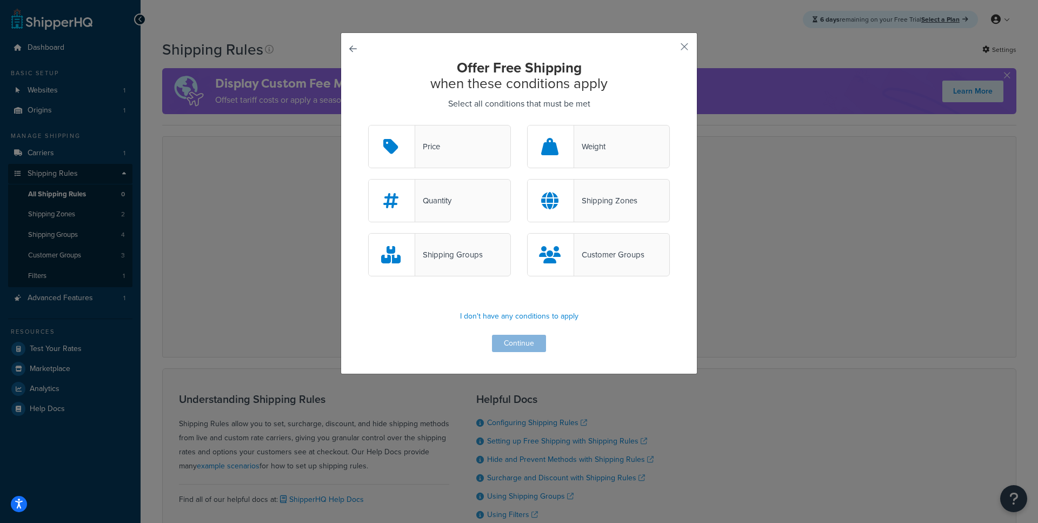
click at [530, 349] on div "Offer Free Shipping when these conditions apply Select all conditions that must…" at bounding box center [519, 206] width 302 height 292
click at [580, 158] on div "Weight" at bounding box center [598, 146] width 143 height 43
click at [0, 0] on input "Weight" at bounding box center [0, 0] width 0 height 0
click at [420, 162] on div "Price" at bounding box center [439, 146] width 143 height 43
click at [0, 0] on input "Price" at bounding box center [0, 0] width 0 height 0
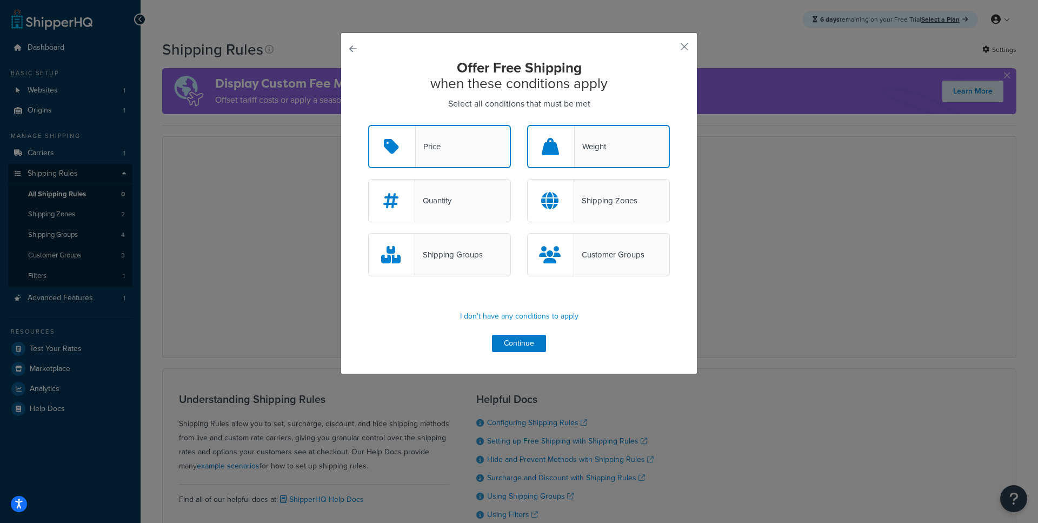
click at [550, 156] on div at bounding box center [551, 146] width 47 height 41
click at [0, 0] on input "Weight" at bounding box center [0, 0] width 0 height 0
click at [520, 338] on button "Continue" at bounding box center [519, 343] width 54 height 17
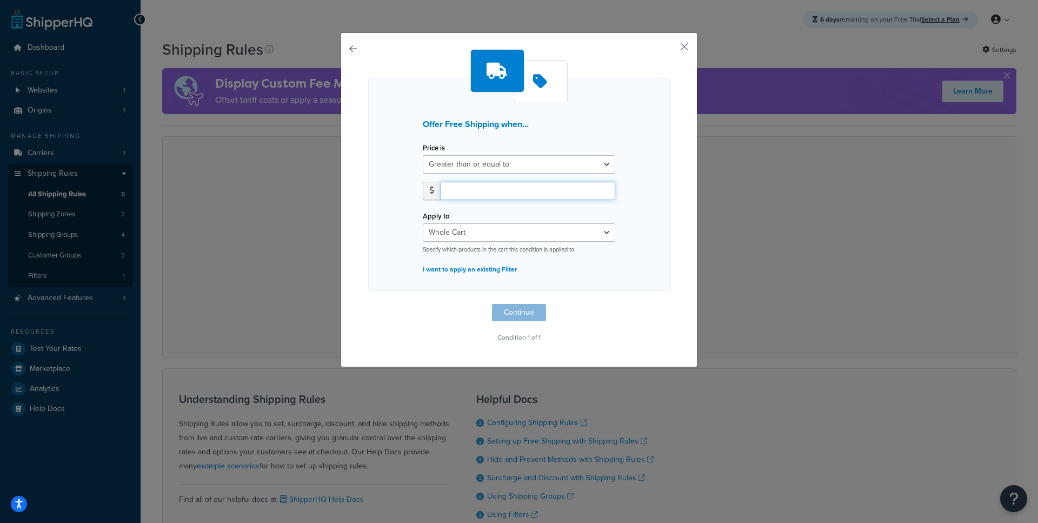
click at [493, 188] on input "number" at bounding box center [528, 191] width 175 height 18
type input "0"
click at [521, 307] on button "Continue" at bounding box center [519, 312] width 54 height 17
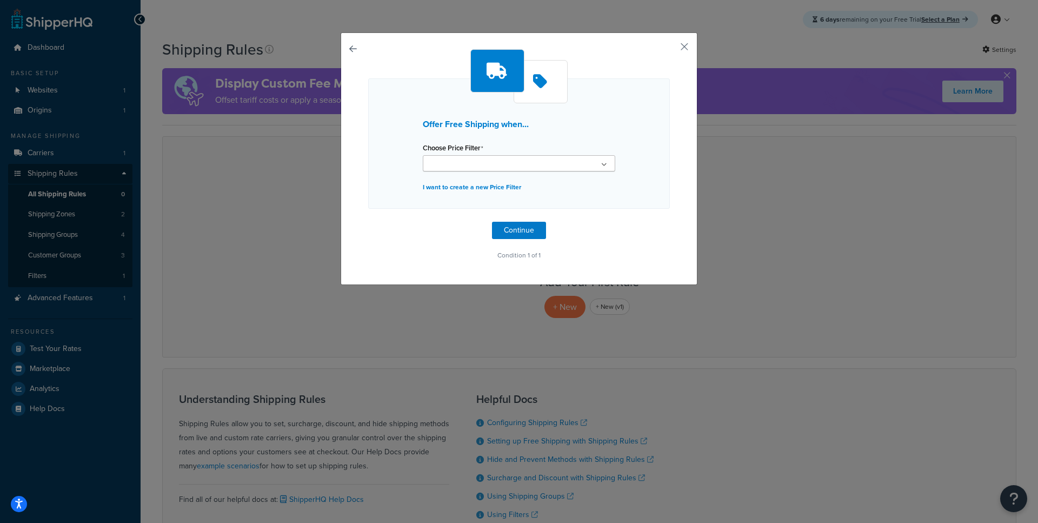
click at [517, 310] on div "Offer Free Shipping when... Choose Price Filter No results found I want to crea…" at bounding box center [519, 261] width 1038 height 523
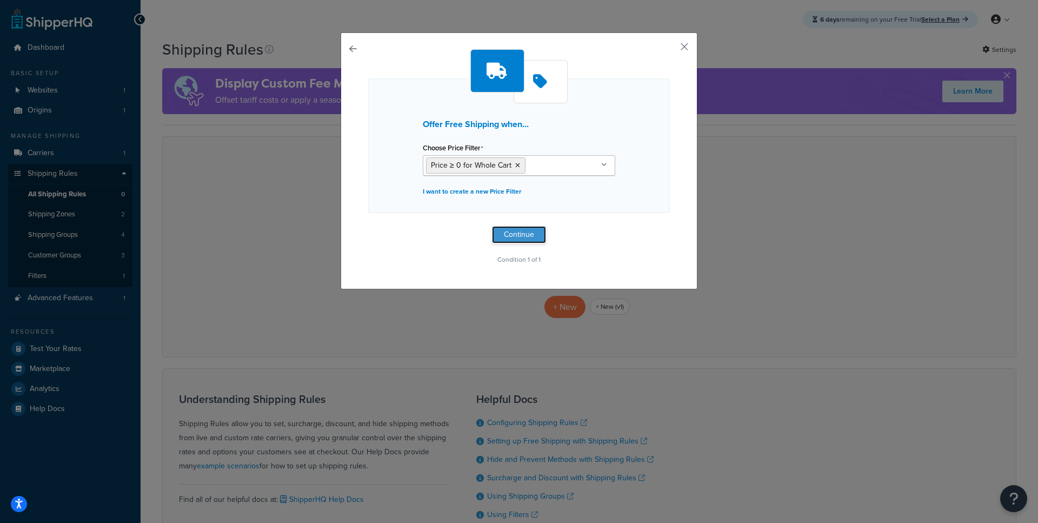
click at [514, 236] on button "Continue" at bounding box center [519, 234] width 54 height 17
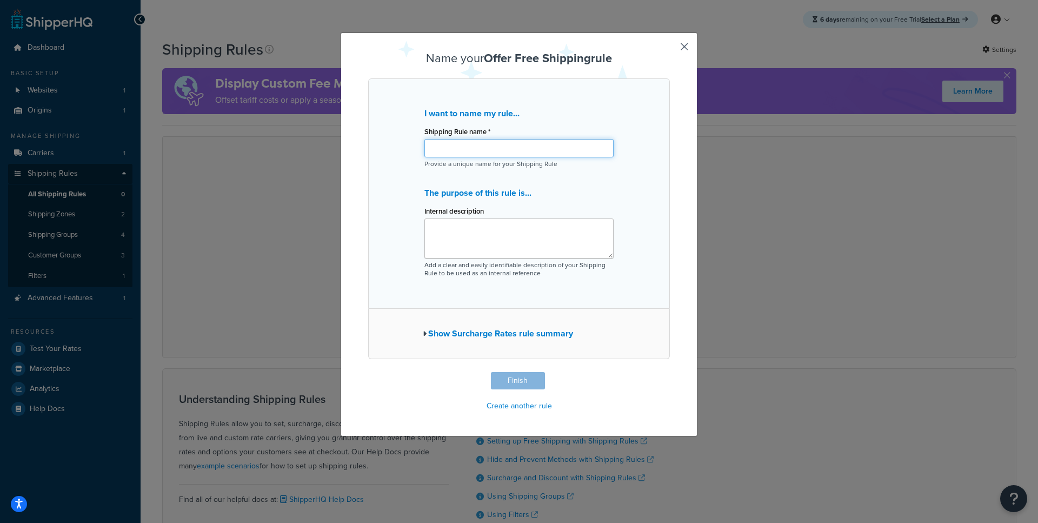
click at [507, 148] on input "Shipping Rule name *" at bounding box center [518, 148] width 189 height 18
type input "Free Shipping"
click at [484, 164] on p "Provide a unique name for your Shipping Rule" at bounding box center [518, 164] width 189 height 8
click at [490, 148] on input "Free Shipping" at bounding box center [518, 148] width 189 height 18
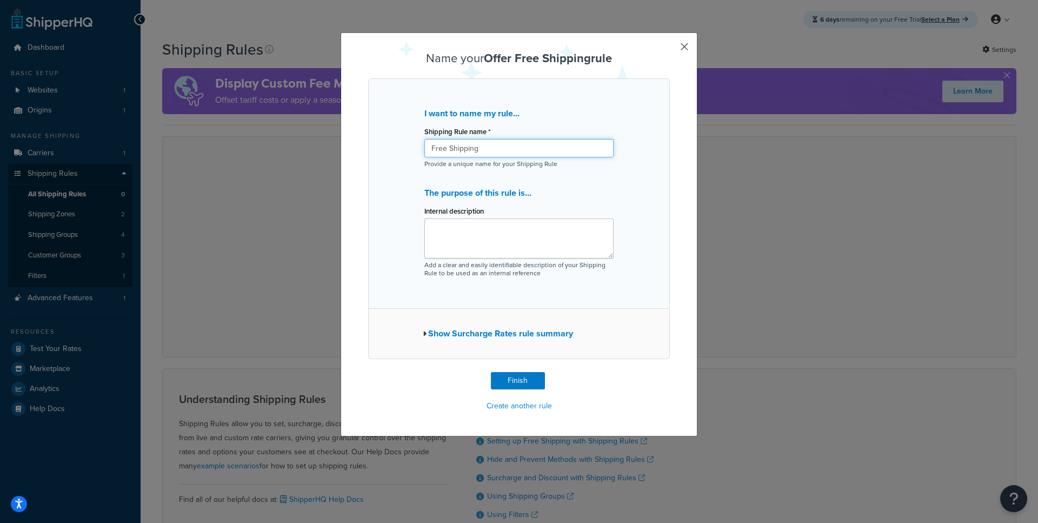
click at [490, 148] on input "Free Shipping" at bounding box center [518, 148] width 189 height 18
click at [473, 237] on textarea "Internal description" at bounding box center [518, 238] width 189 height 40
paste textarea "Free Shipping"
type textarea "Free Shipping"
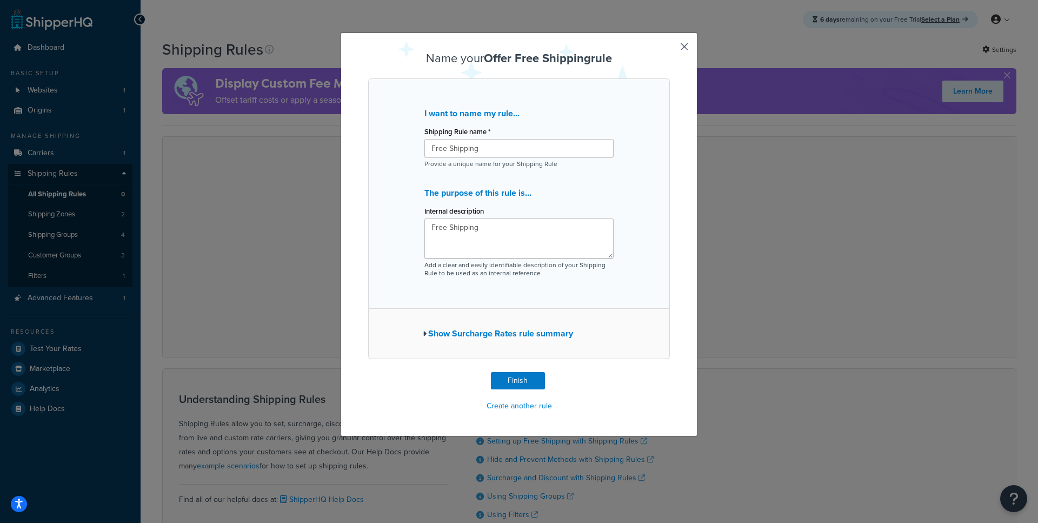
click at [501, 367] on div "Name your Offer Free Shipping rule I want to name my rule... Shipping Rule name…" at bounding box center [519, 233] width 302 height 362
click at [499, 381] on button "Finish" at bounding box center [518, 380] width 54 height 17
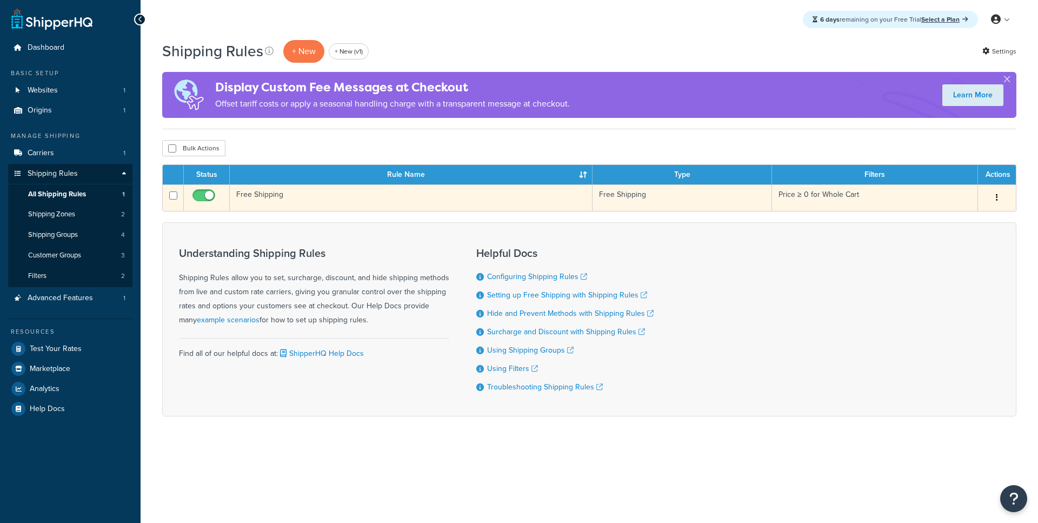
click at [366, 200] on td "Free Shipping" at bounding box center [411, 197] width 363 height 26
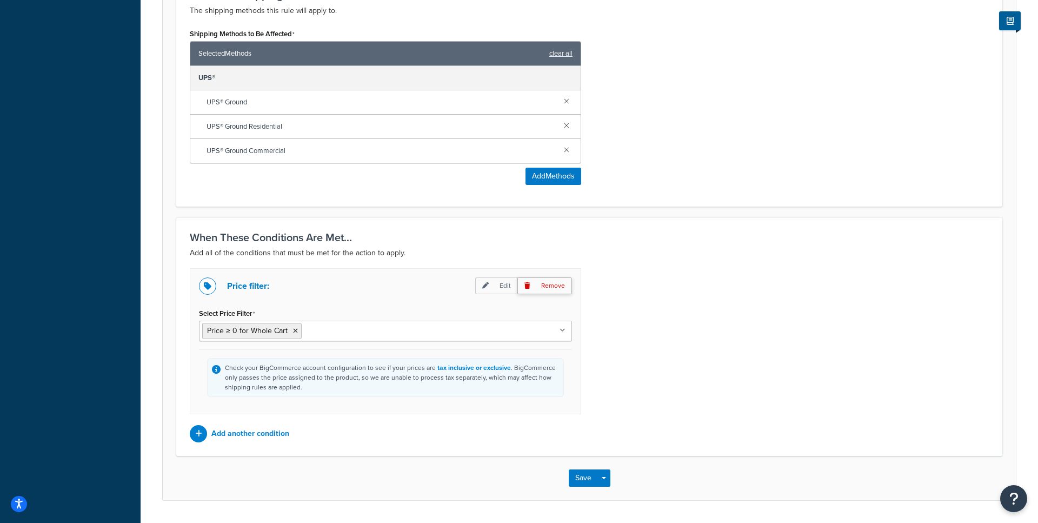
click at [559, 291] on p "Remove" at bounding box center [544, 285] width 55 height 17
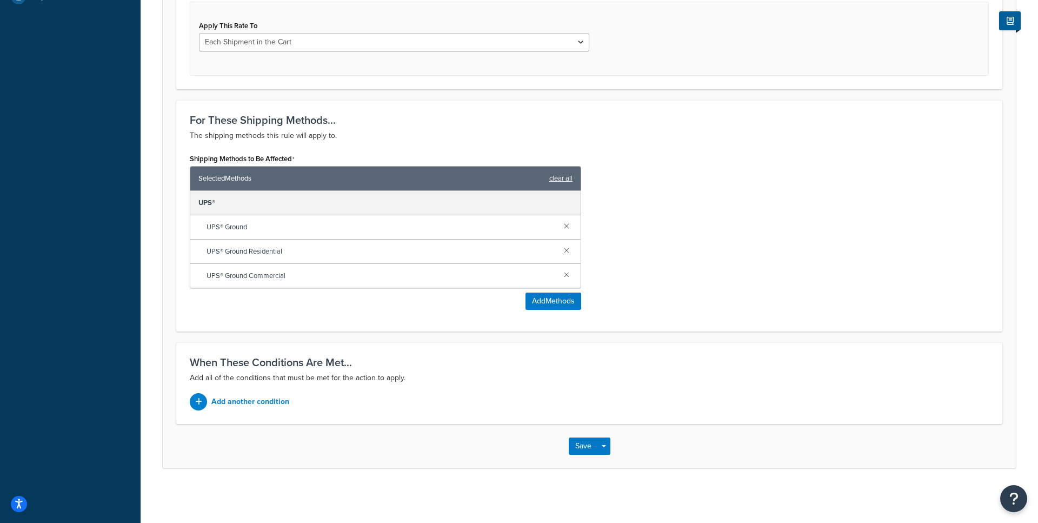
scroll to position [412, 0]
click at [581, 449] on button "Save" at bounding box center [583, 445] width 29 height 17
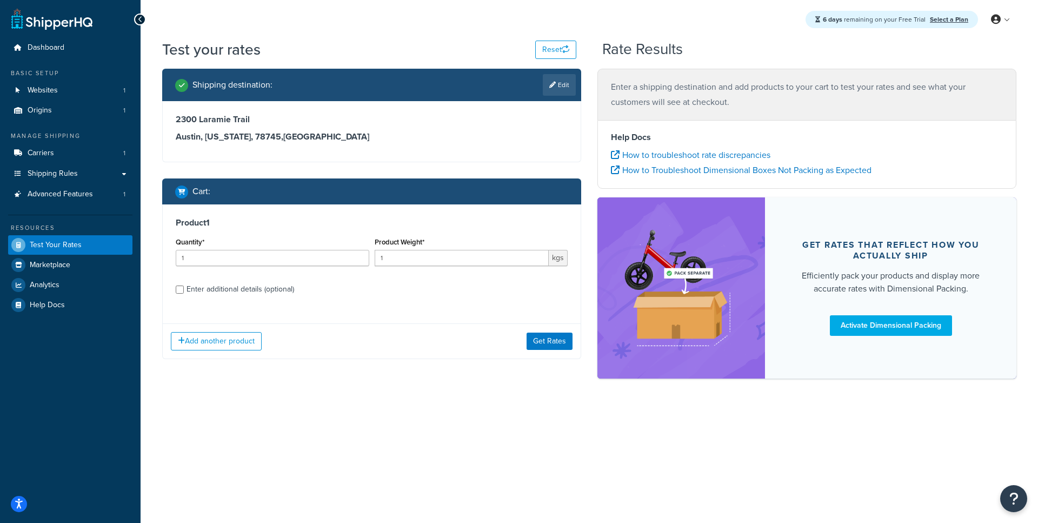
click at [550, 357] on div "Add another product Get Rates" at bounding box center [372, 340] width 418 height 35
click at [550, 343] on button "Get Rates" at bounding box center [550, 341] width 46 height 17
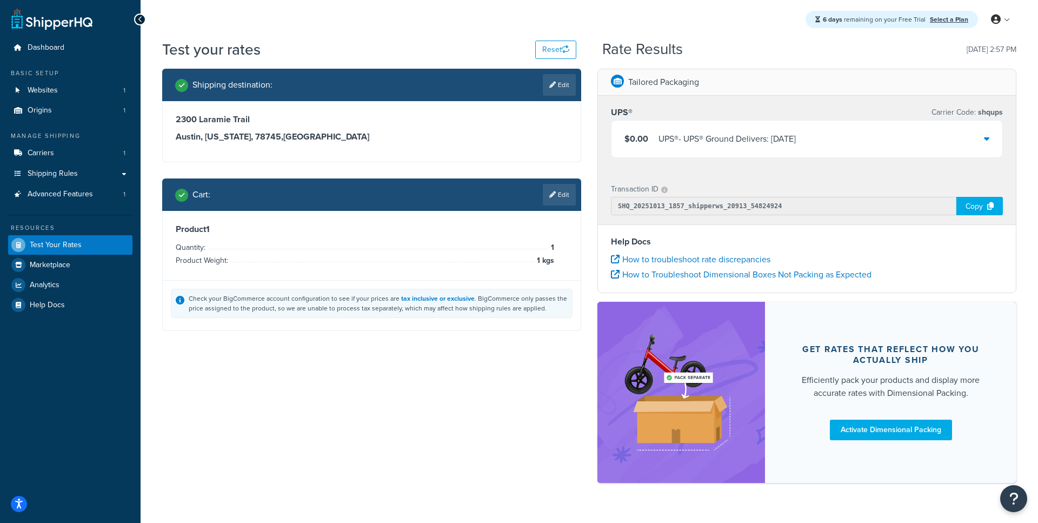
click at [739, 152] on div "$0.00 UPS® - UPS® Ground Delivers: Wed, Oct 15" at bounding box center [807, 139] width 391 height 37
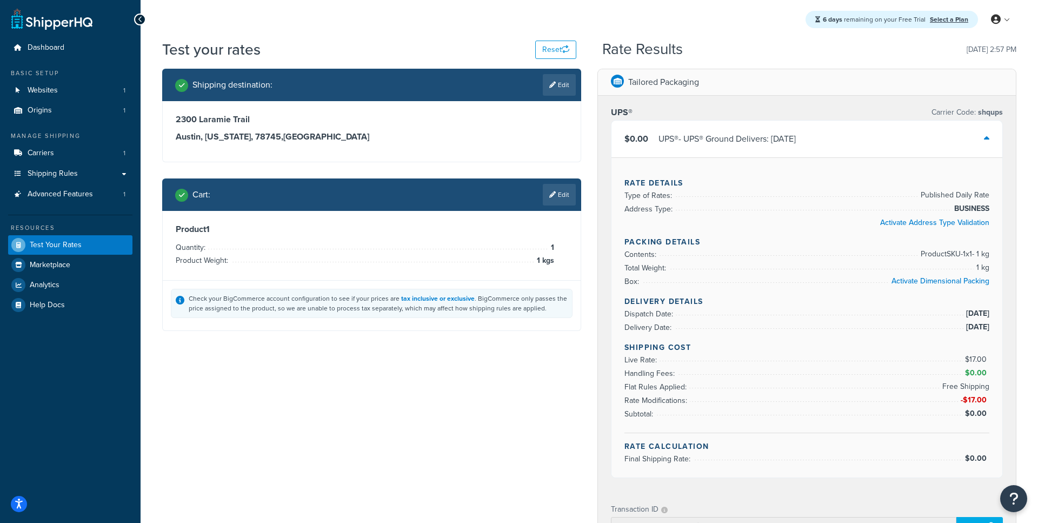
click at [739, 147] on div "$0.00 UPS® - UPS® Ground Delivers: Wed, Oct 15" at bounding box center [807, 139] width 391 height 37
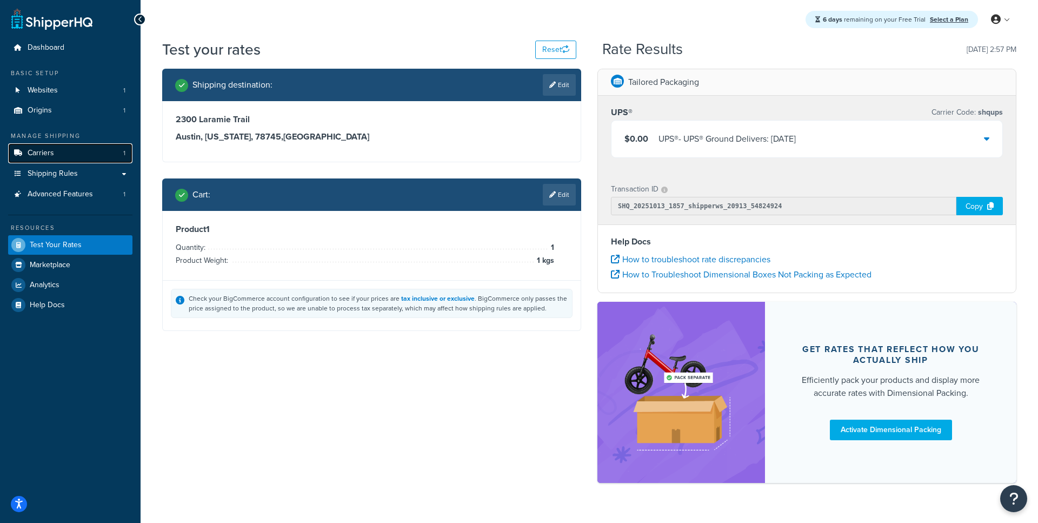
click at [47, 158] on span "Carriers" at bounding box center [41, 153] width 26 height 9
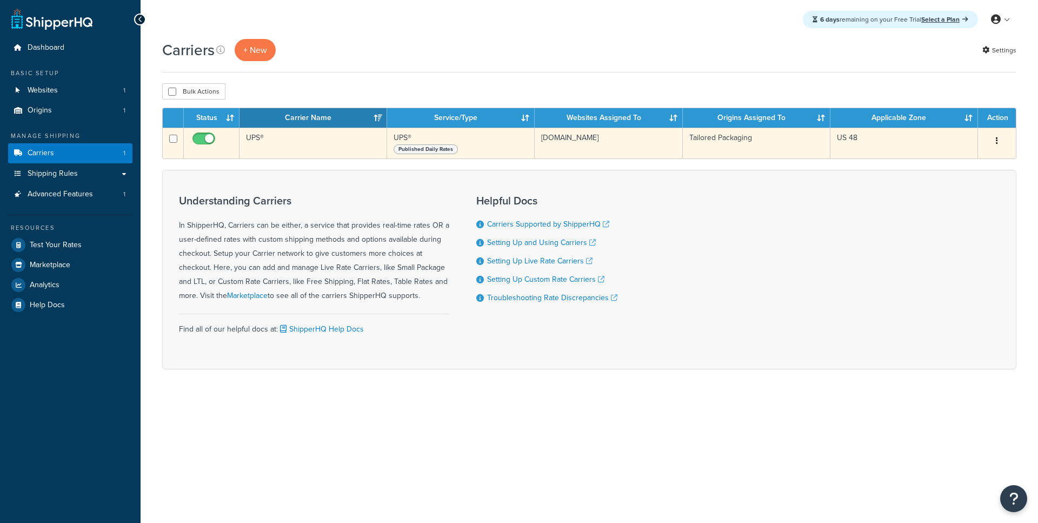
click at [267, 151] on td "UPS®" at bounding box center [314, 143] width 148 height 31
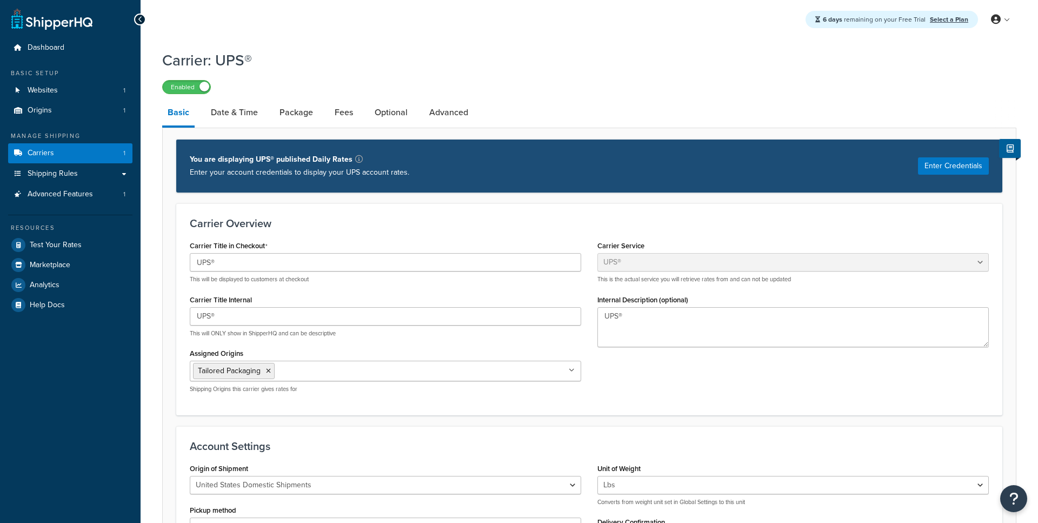
select select "ups"
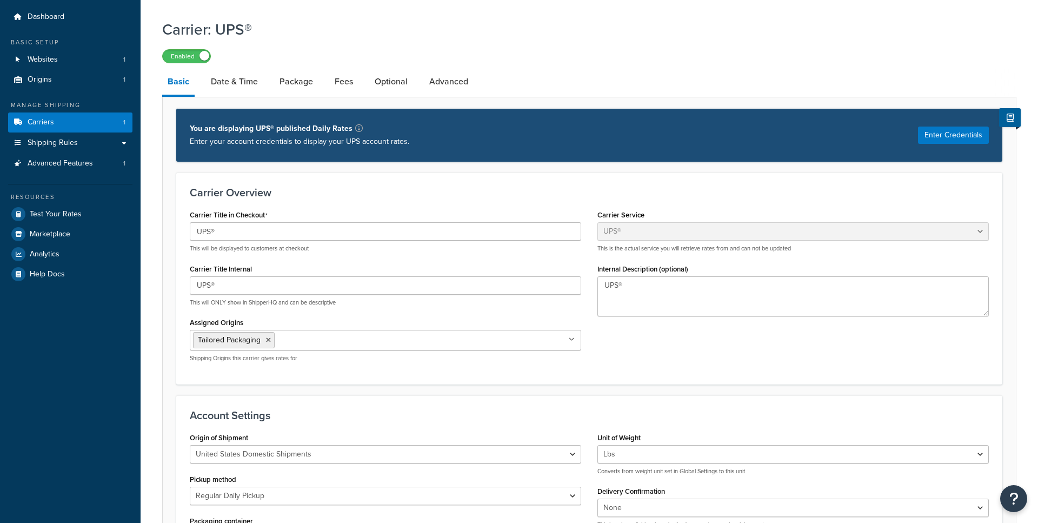
scroll to position [35, 0]
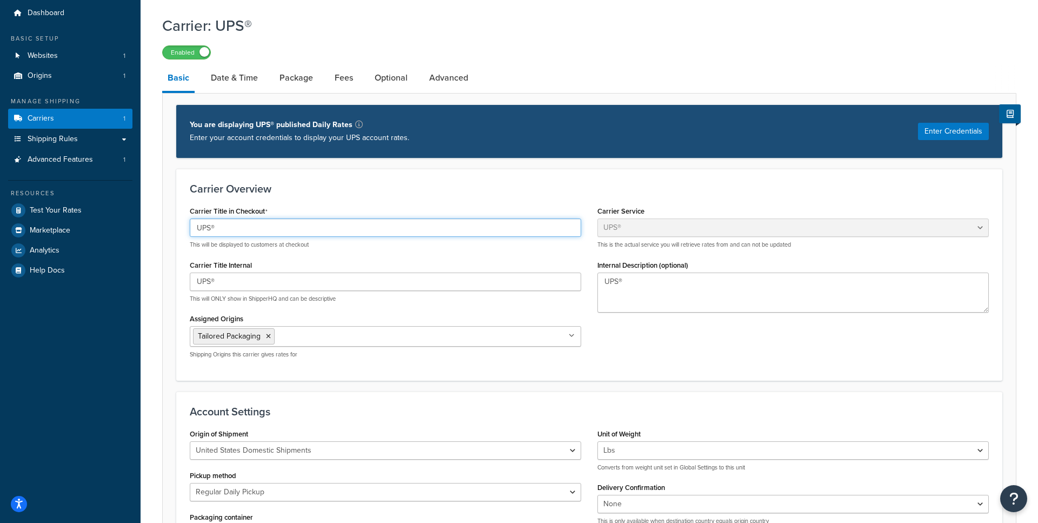
click at [254, 233] on input "UPS®" at bounding box center [385, 227] width 391 height 18
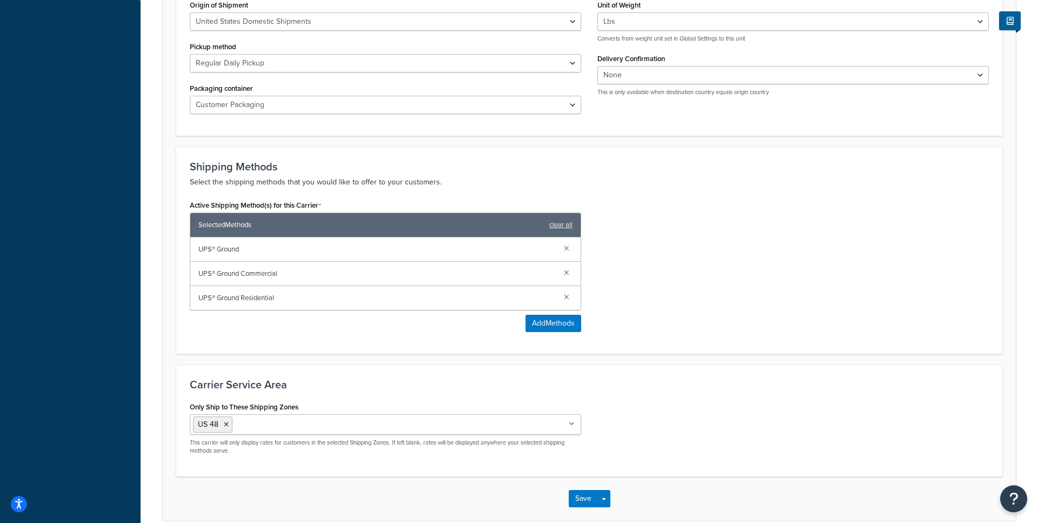
scroll to position [516, 0]
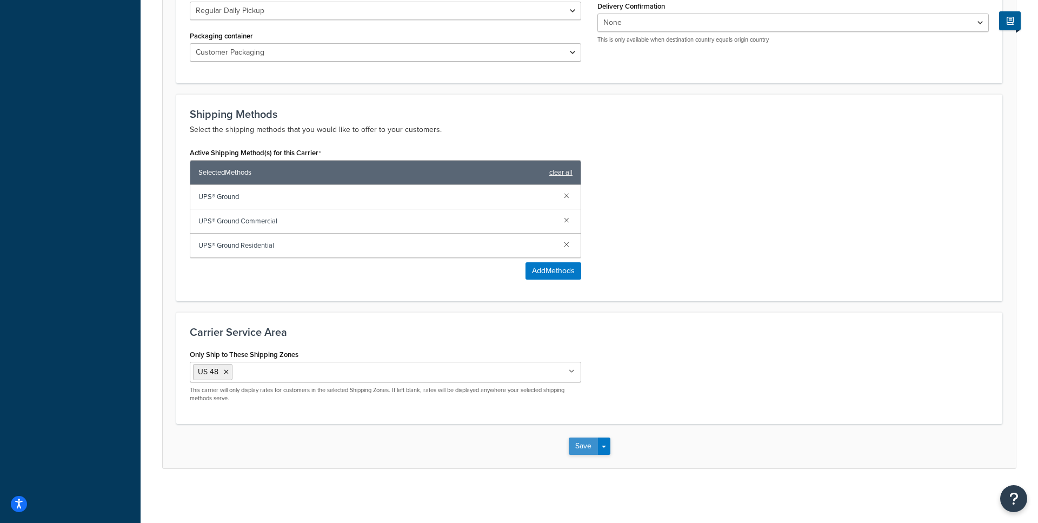
type input "Free Shipping"
click at [586, 442] on button "Save" at bounding box center [583, 445] width 29 height 17
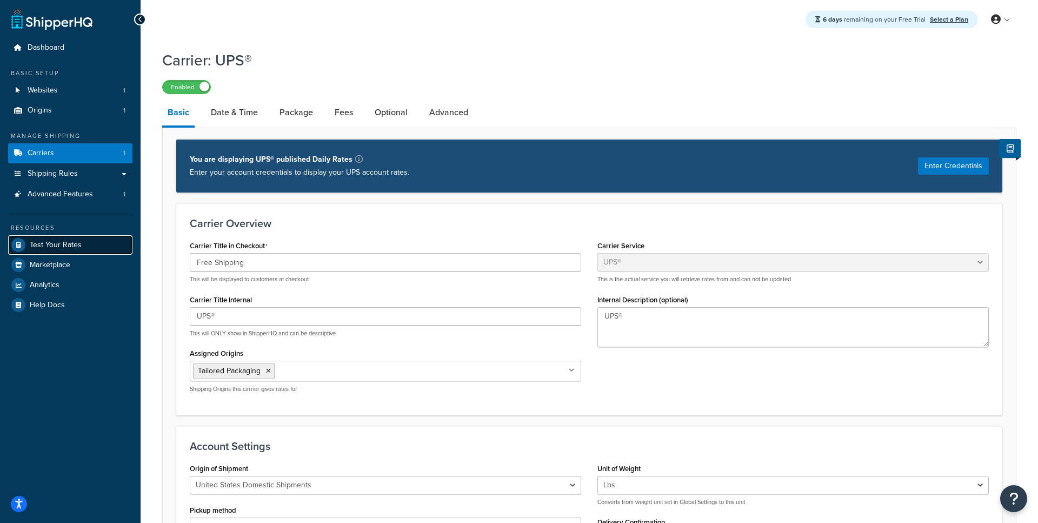
click at [87, 242] on link "Test Your Rates" at bounding box center [70, 244] width 124 height 19
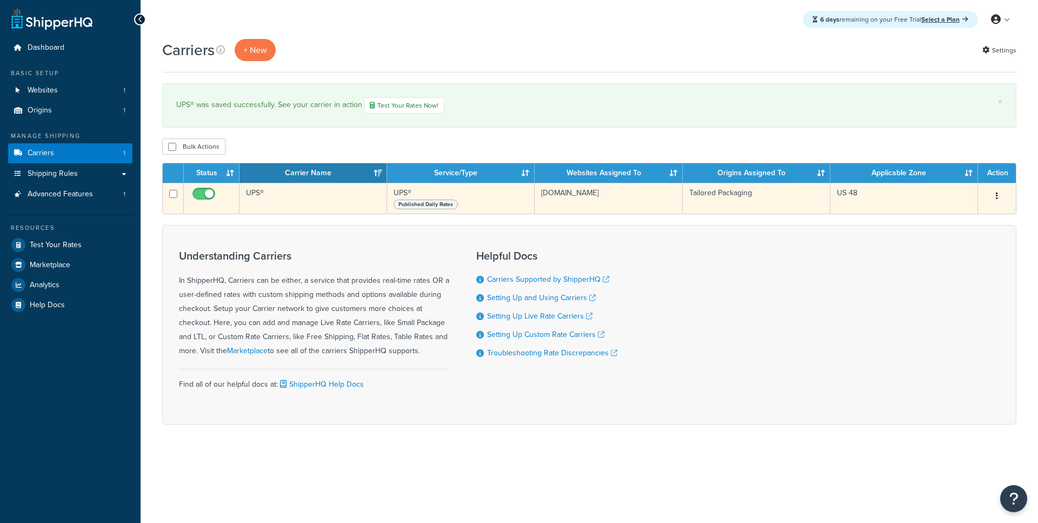
click at [354, 193] on td "UPS®" at bounding box center [314, 198] width 148 height 31
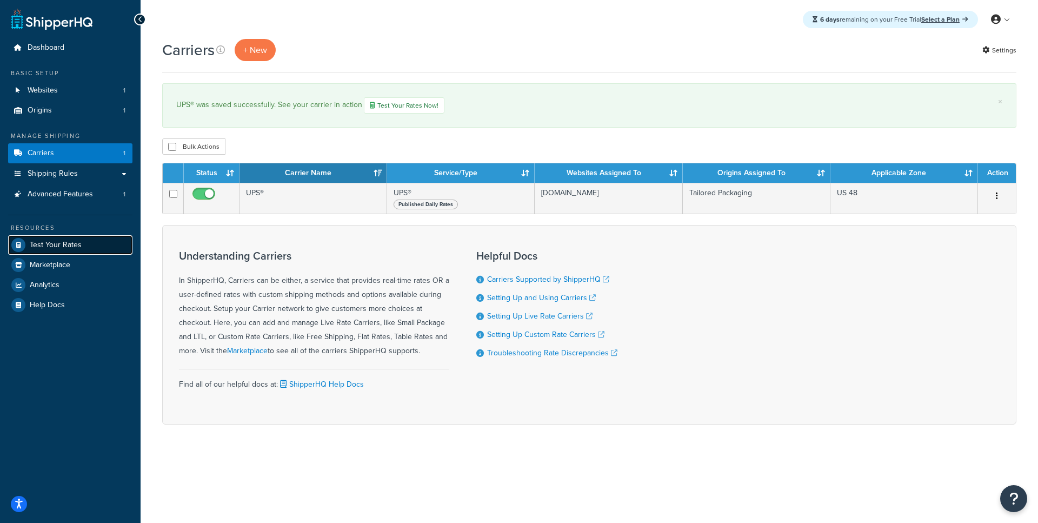
click at [71, 253] on link "Test Your Rates" at bounding box center [70, 244] width 124 height 19
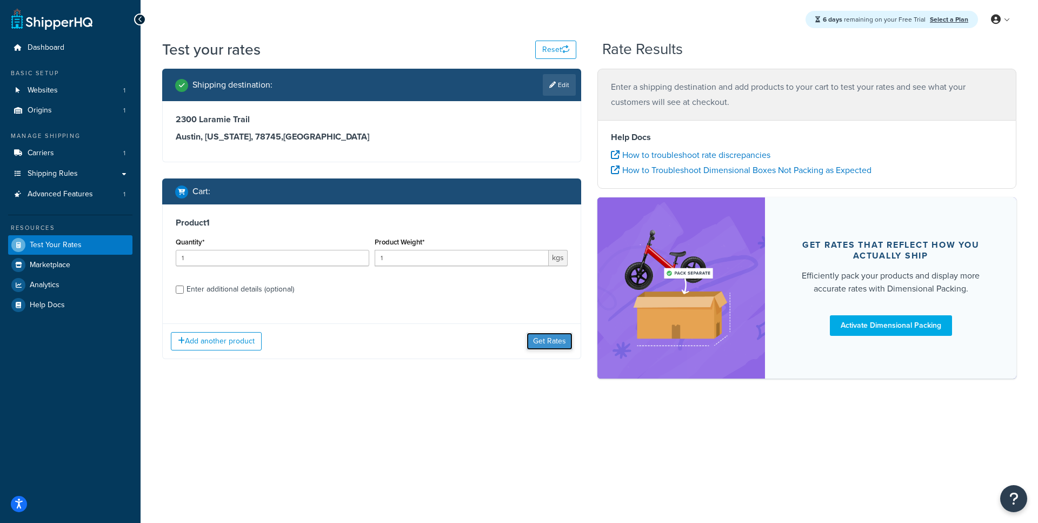
click at [560, 342] on button "Get Rates" at bounding box center [550, 341] width 46 height 17
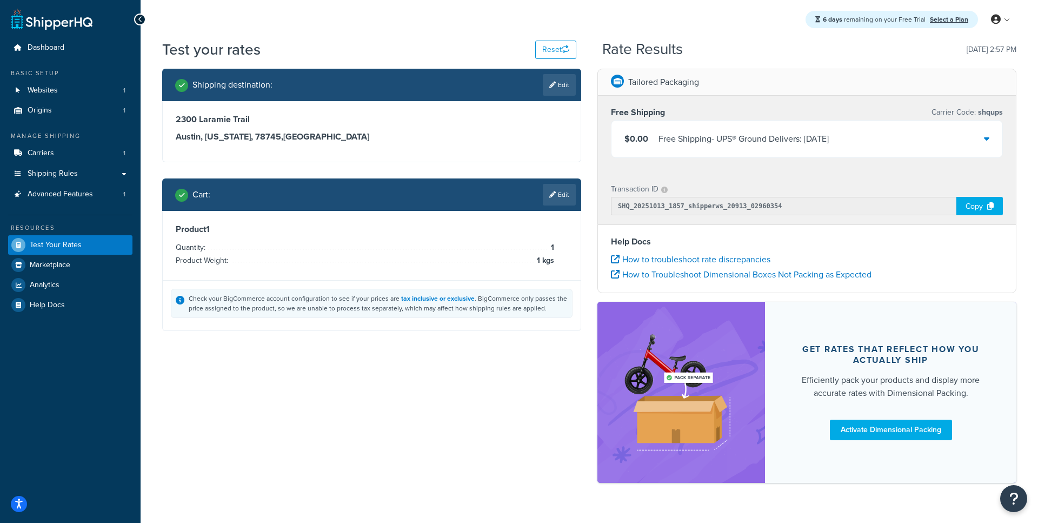
click at [748, 143] on div "Free Shipping - UPS® Ground Delivers: [DATE]" at bounding box center [744, 138] width 170 height 15
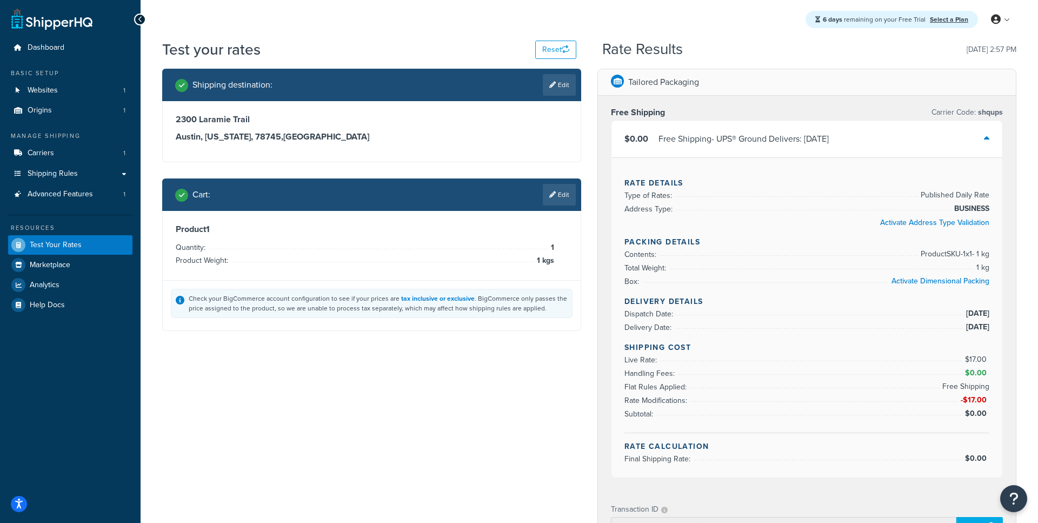
click at [748, 143] on div "Free Shipping - UPS® Ground Delivers: [DATE]" at bounding box center [744, 138] width 170 height 15
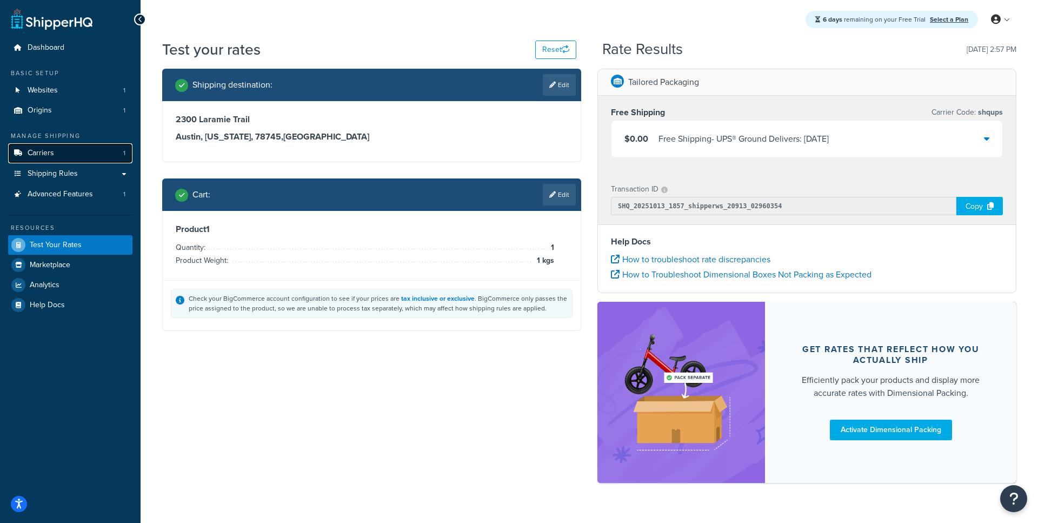
click at [70, 155] on link "Carriers 1" at bounding box center [70, 153] width 124 height 20
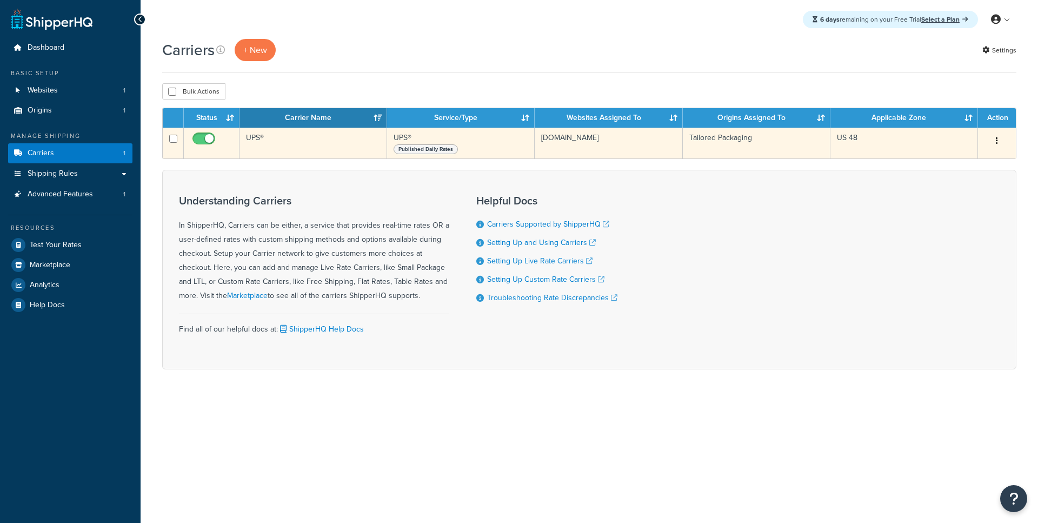
click at [274, 148] on td "UPS®" at bounding box center [314, 143] width 148 height 31
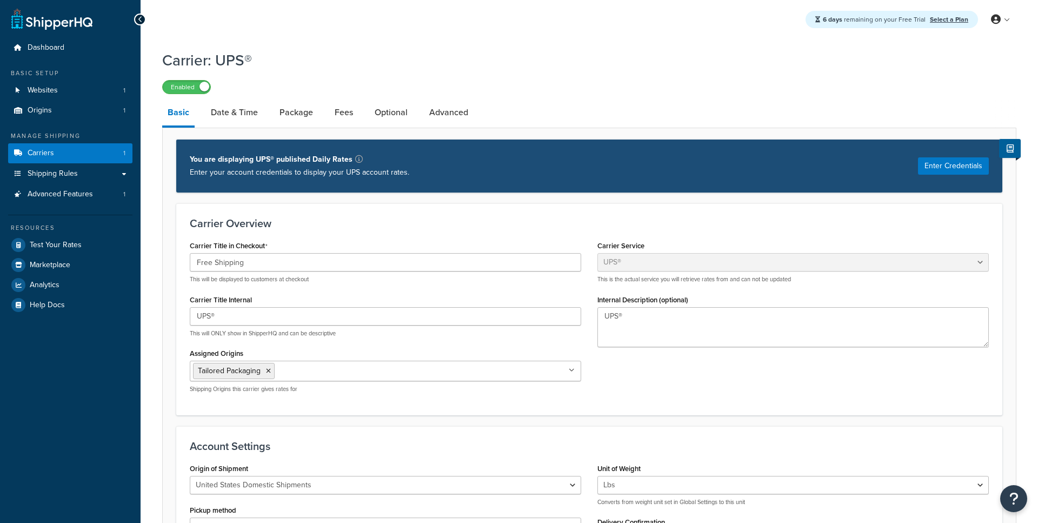
select select "ups"
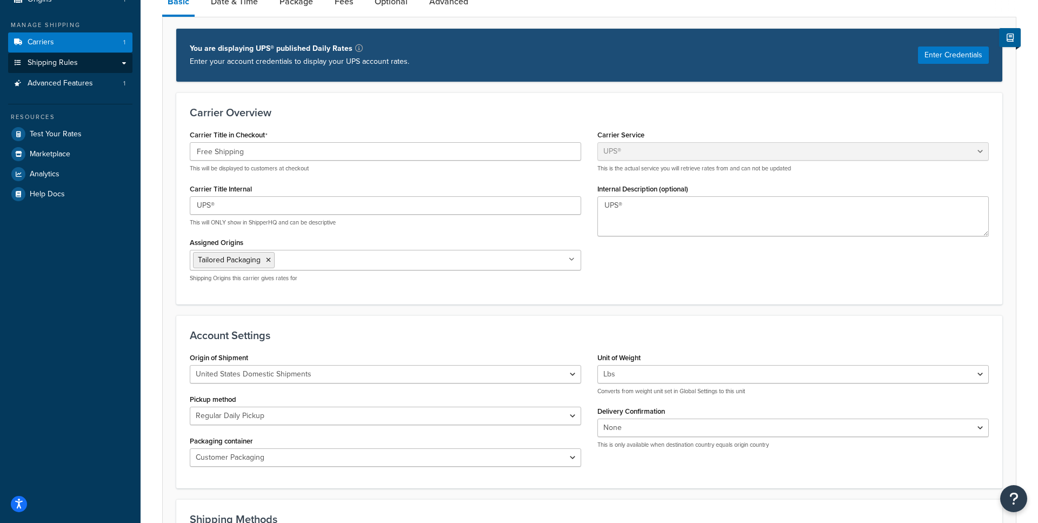
scroll to position [50, 0]
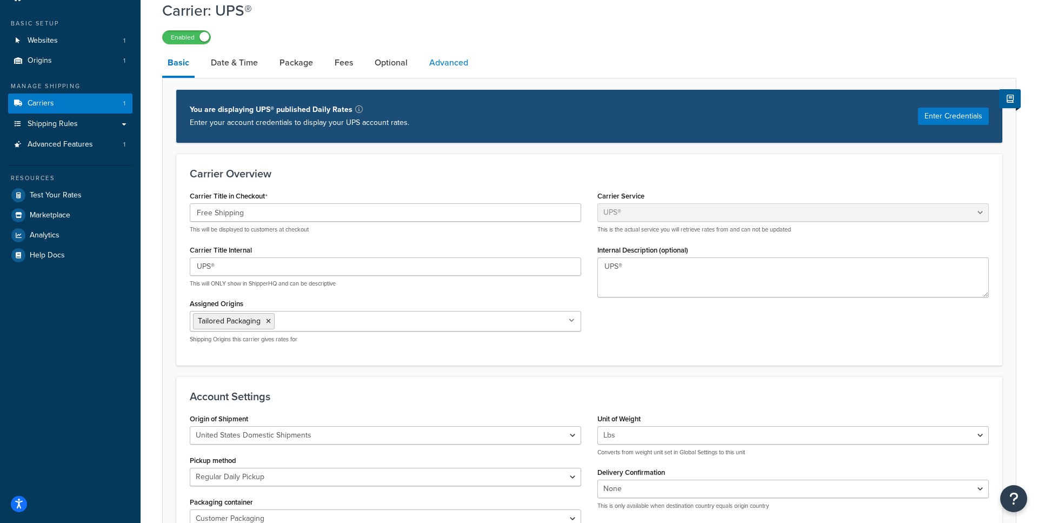
click at [437, 64] on link "Advanced" at bounding box center [449, 63] width 50 height 26
select select "false"
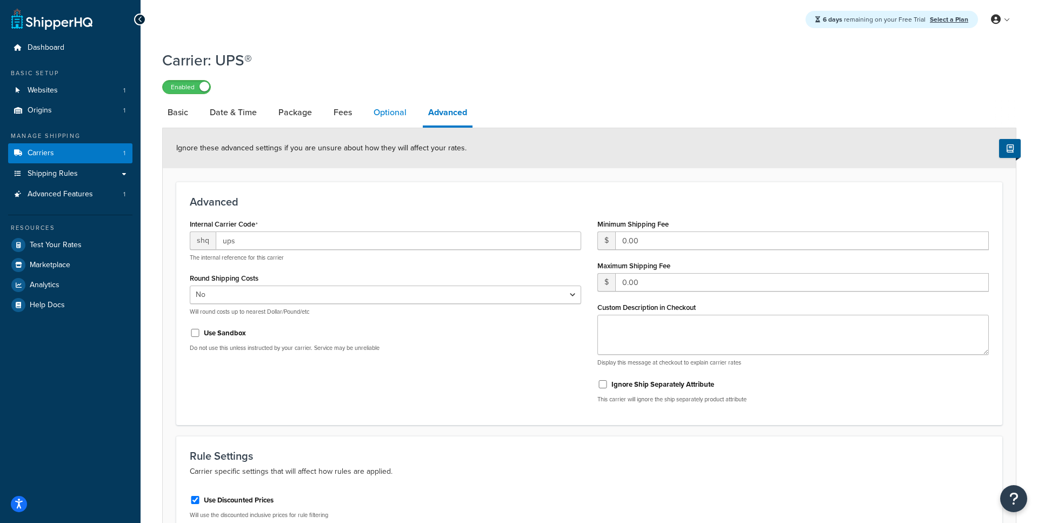
click at [377, 111] on link "Optional" at bounding box center [390, 112] width 44 height 26
select select "business"
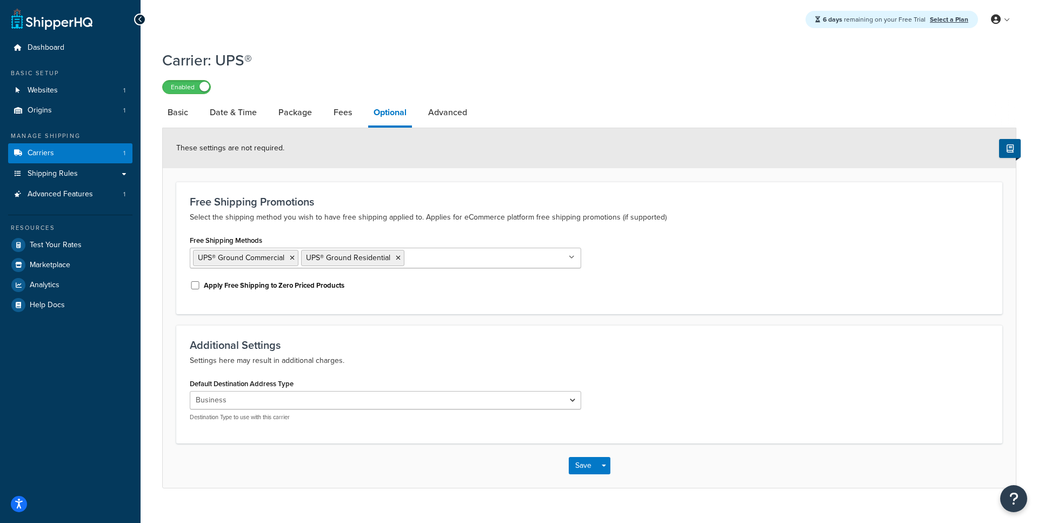
click at [416, 267] on ul "UPS® Ground Commercial UPS® Ground Residential" at bounding box center [385, 258] width 391 height 21
click at [587, 471] on button "Save" at bounding box center [583, 465] width 29 height 17
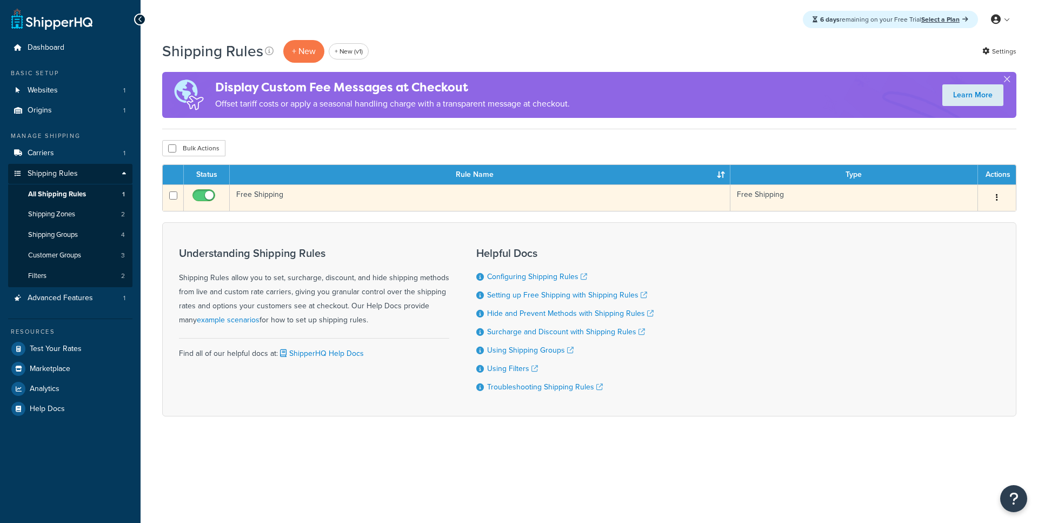
click at [293, 204] on td "Free Shipping" at bounding box center [480, 197] width 501 height 26
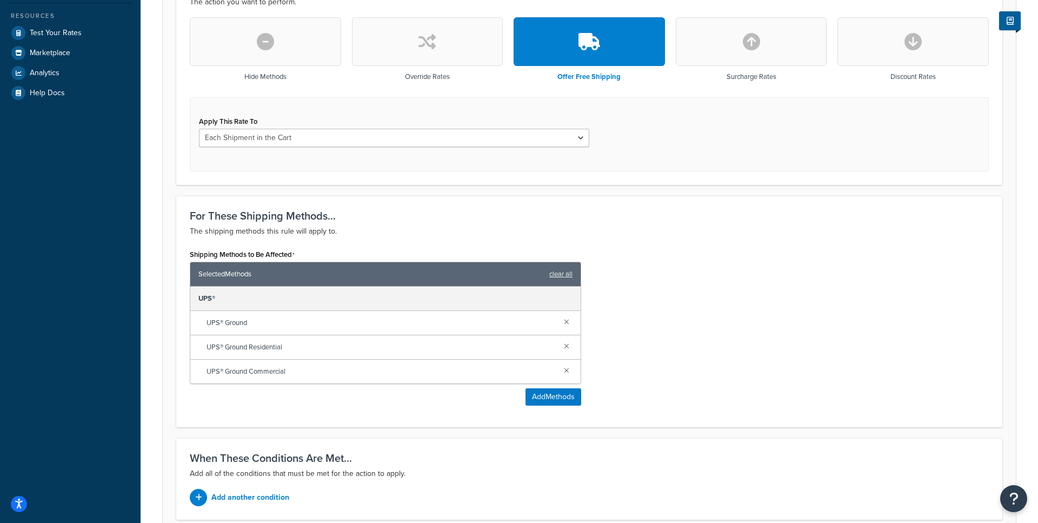
scroll to position [412, 0]
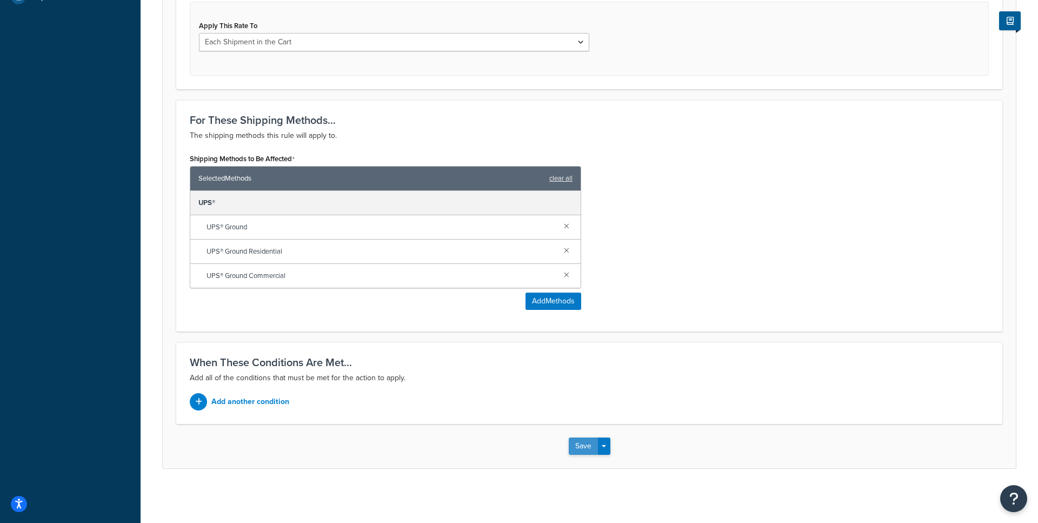
click at [583, 450] on button "Save" at bounding box center [583, 445] width 29 height 17
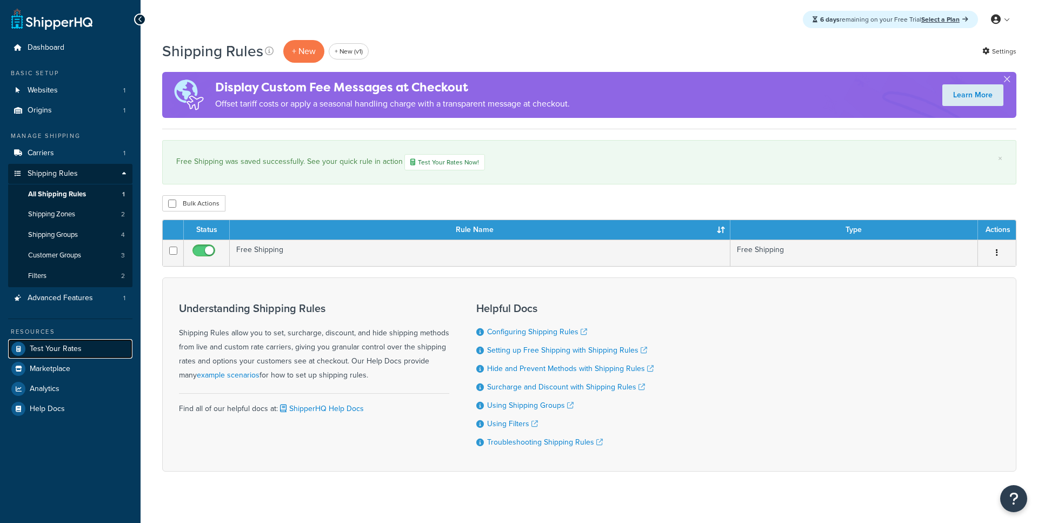
click at [51, 350] on span "Test Your Rates" at bounding box center [56, 348] width 52 height 9
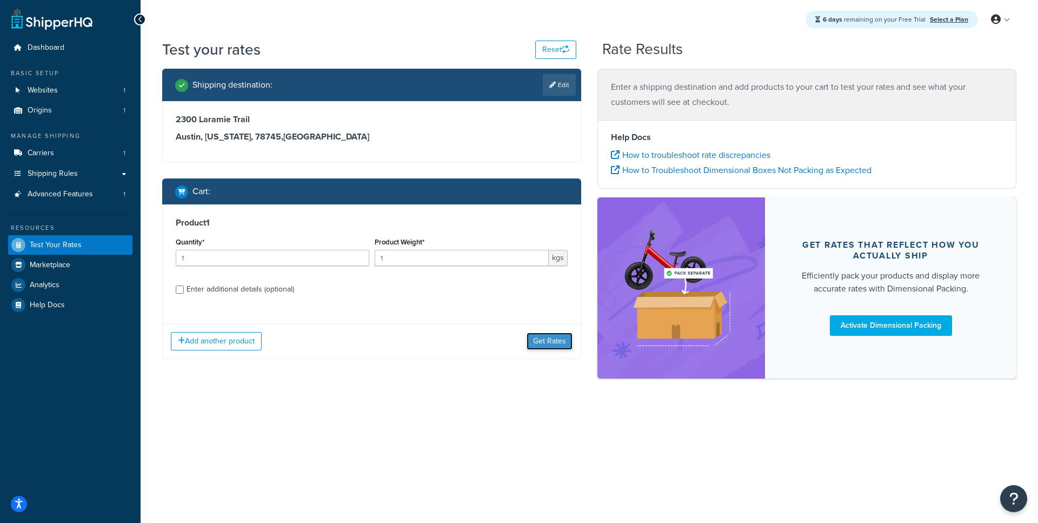
click at [534, 344] on button "Get Rates" at bounding box center [550, 341] width 46 height 17
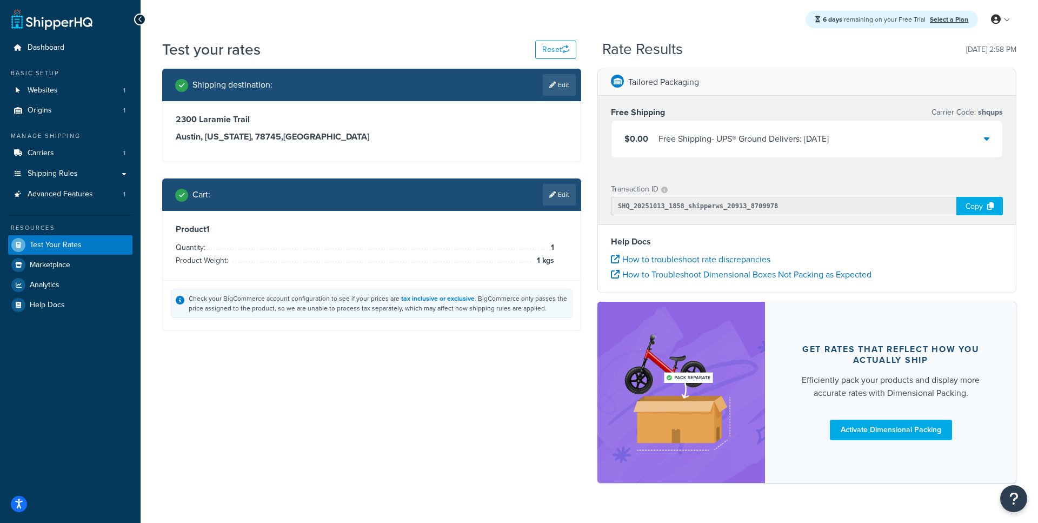
click at [707, 144] on div "Free Shipping - UPS® Ground Delivers: Wed, Oct 15" at bounding box center [744, 138] width 170 height 15
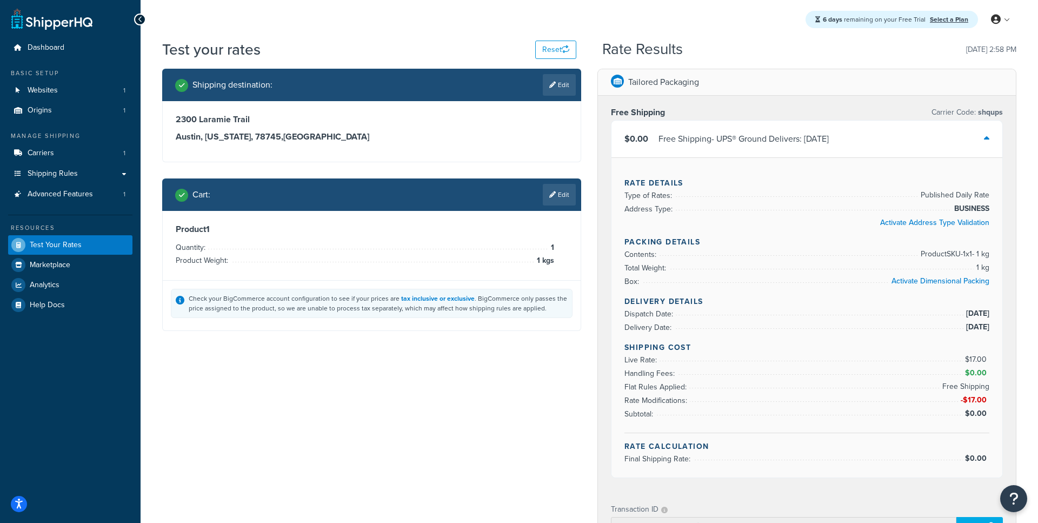
click at [708, 141] on div "Free Shipping - UPS® Ground Delivers: [DATE]" at bounding box center [744, 138] width 170 height 15
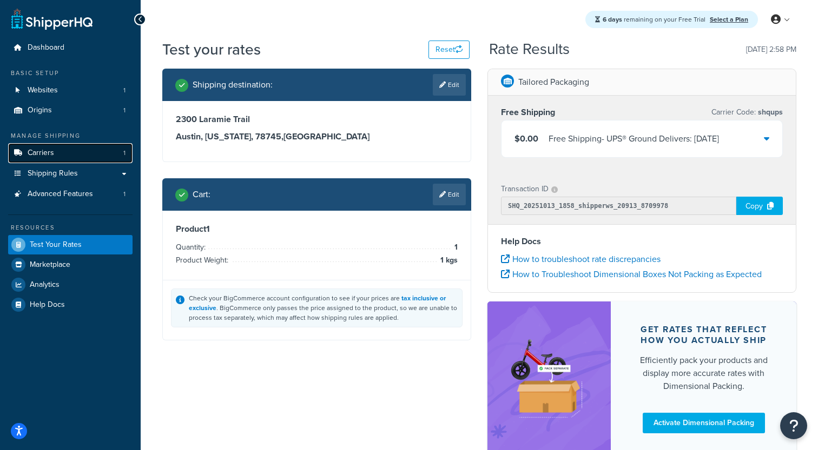
click at [72, 155] on link "Carriers 1" at bounding box center [70, 153] width 124 height 20
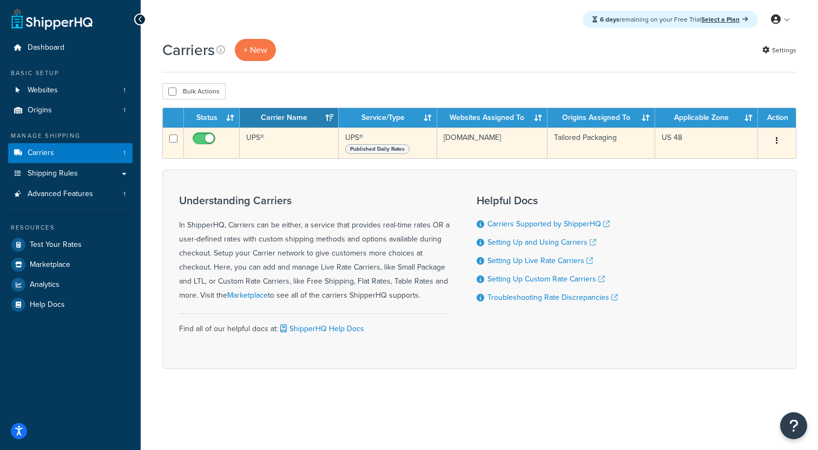
click at [291, 152] on td "UPS®" at bounding box center [289, 143] width 99 height 31
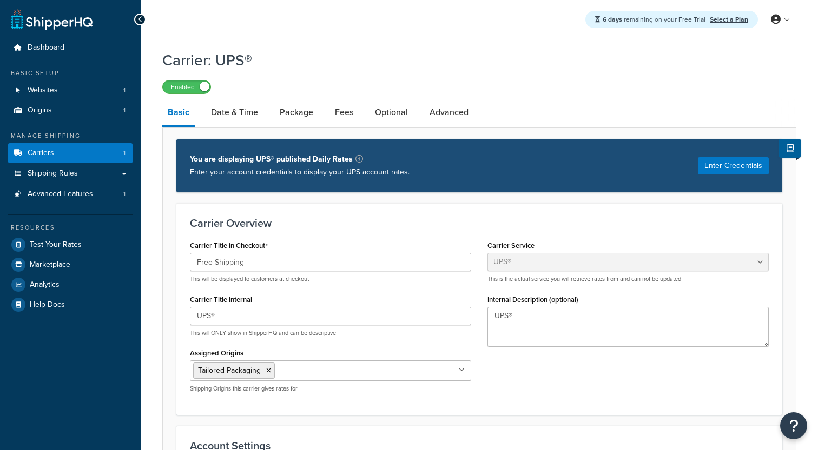
select select "ups"
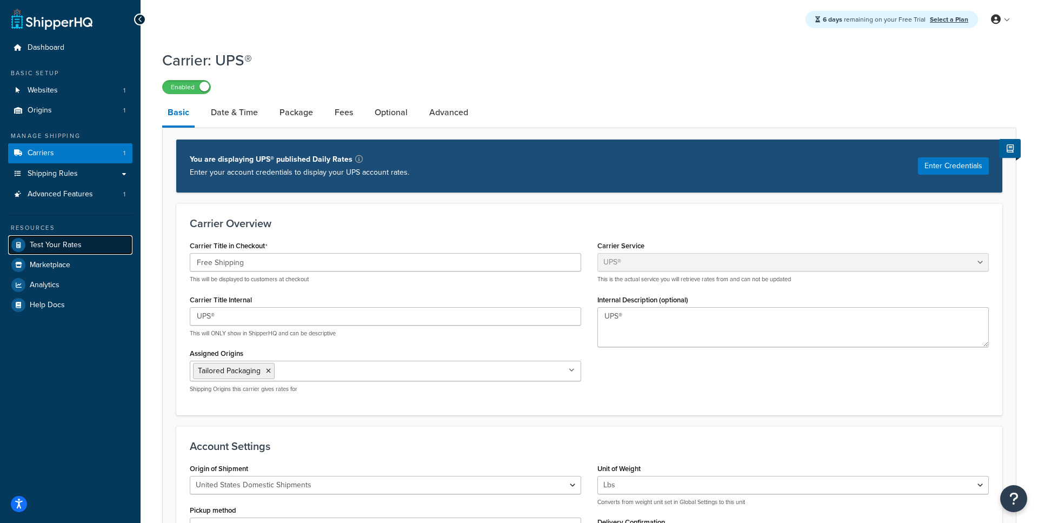
click at [68, 246] on span "Test Your Rates" at bounding box center [56, 245] width 52 height 9
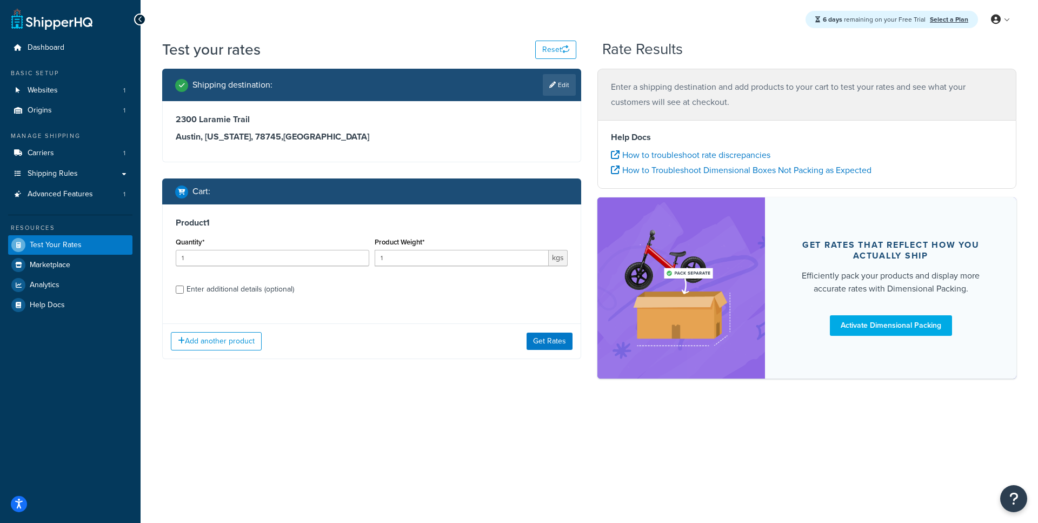
click at [262, 290] on div "Enter additional details (optional)" at bounding box center [241, 289] width 108 height 15
click at [184, 290] on input "Enter additional details (optional)" at bounding box center [180, 289] width 8 height 8
checkbox input "true"
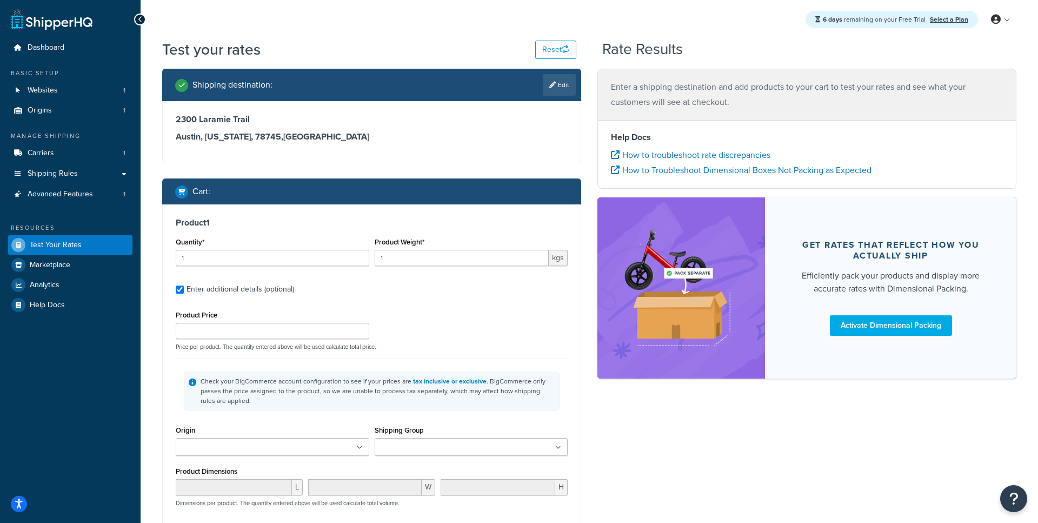
click at [308, 105] on div "2300 Laramie Trail Austin, Texas, 78745 , United States" at bounding box center [372, 131] width 418 height 61
click at [565, 82] on link "Edit" at bounding box center [559, 85] width 33 height 22
select select "TX"
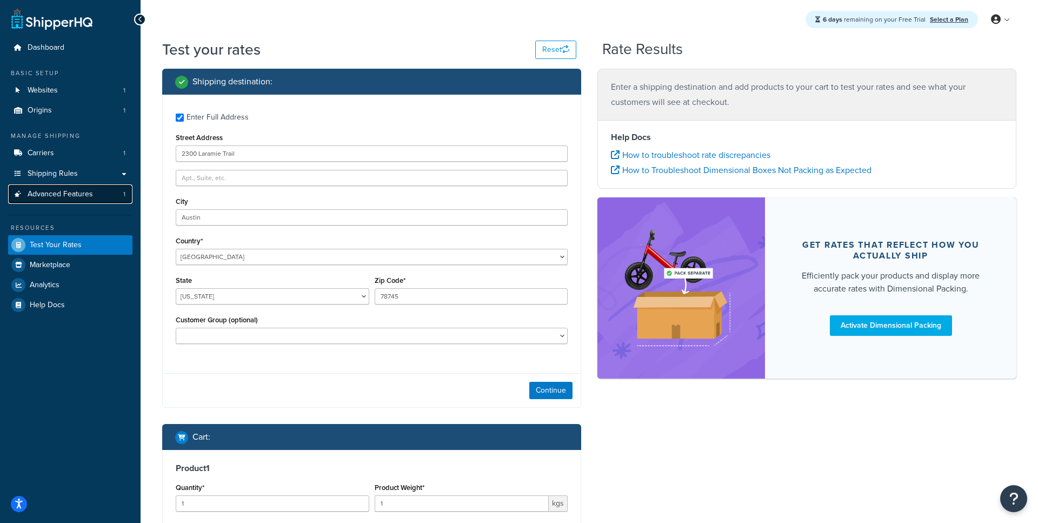
click at [91, 190] on span "Advanced Features" at bounding box center [60, 194] width 65 height 9
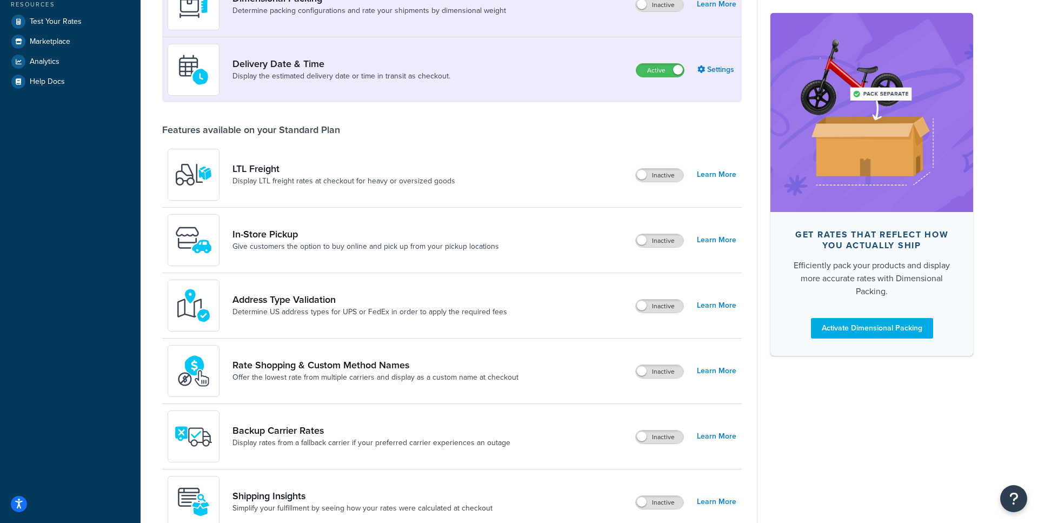
scroll to position [235, 0]
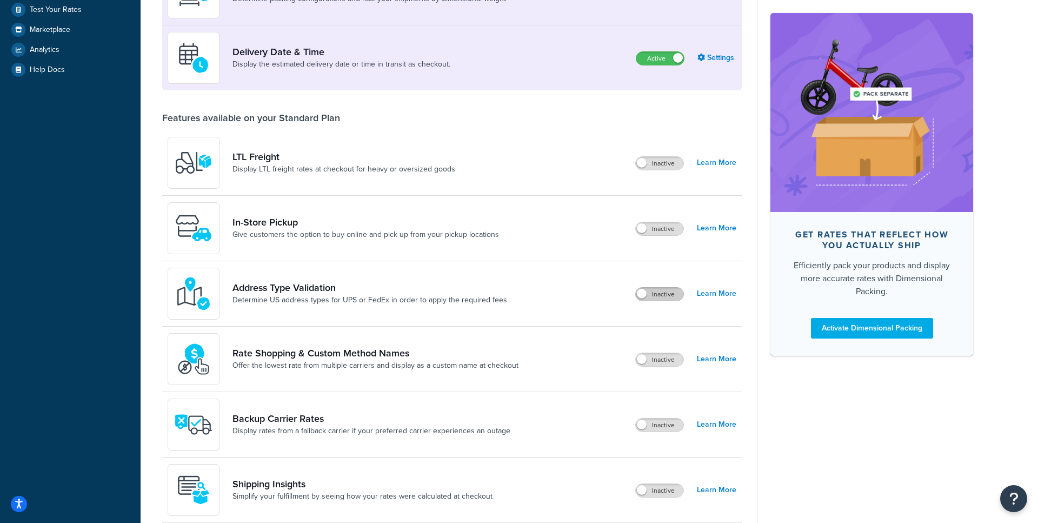
click at [676, 300] on label "Inactive" at bounding box center [660, 294] width 48 height 13
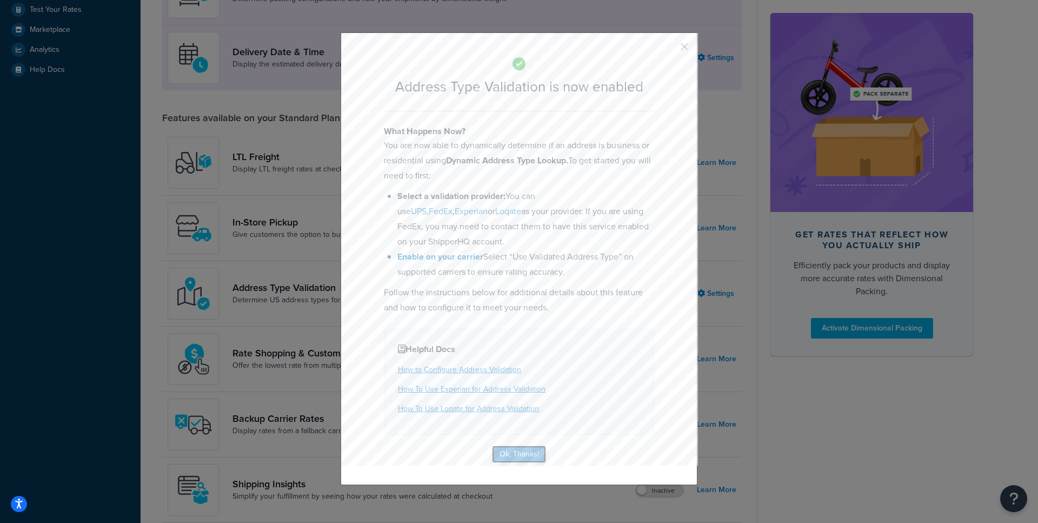
click at [523, 450] on button "Ok, Thanks!" at bounding box center [519, 454] width 54 height 17
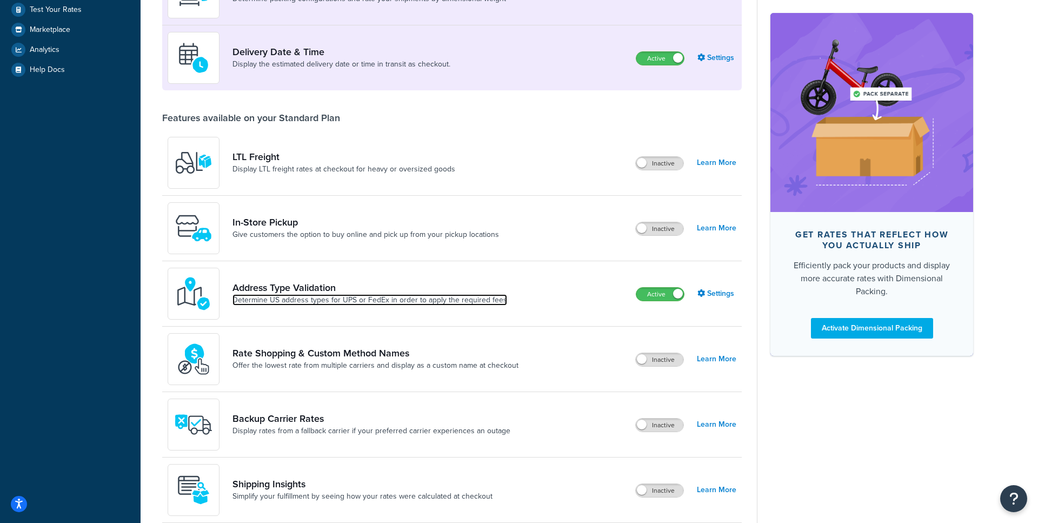
click at [360, 304] on link "Determine US address types for UPS or FedEx in order to apply the required fees" at bounding box center [370, 300] width 275 height 11
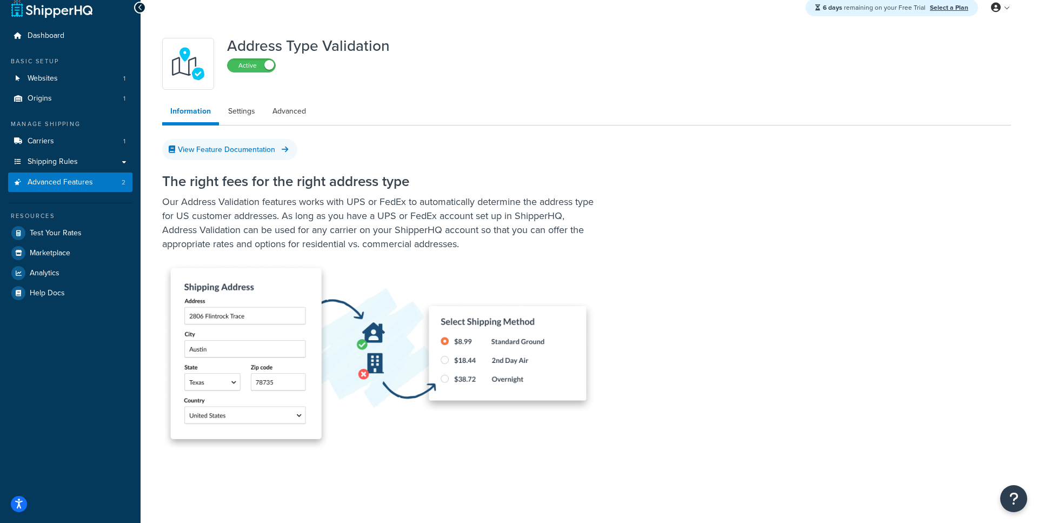
scroll to position [15, 0]
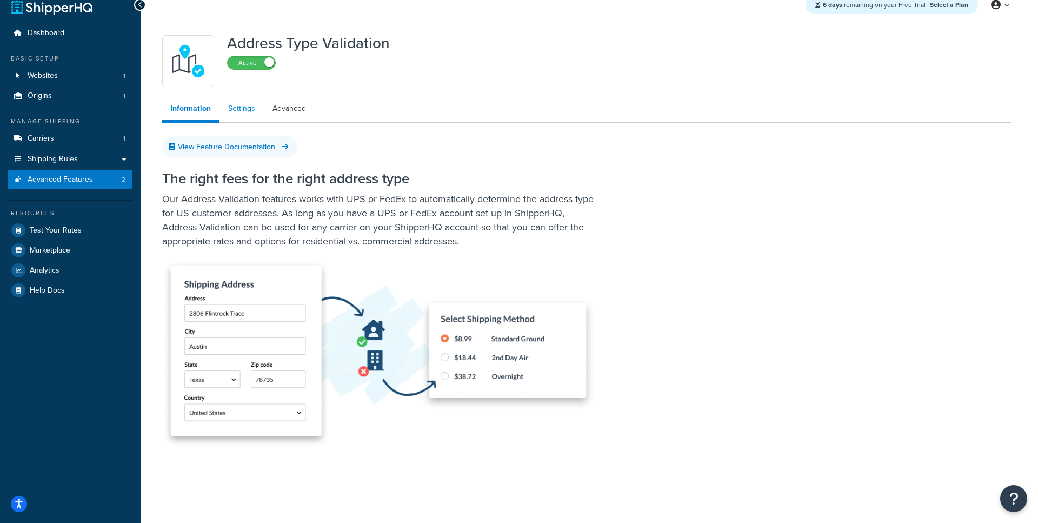
click at [242, 112] on link "Settings" at bounding box center [241, 109] width 43 height 22
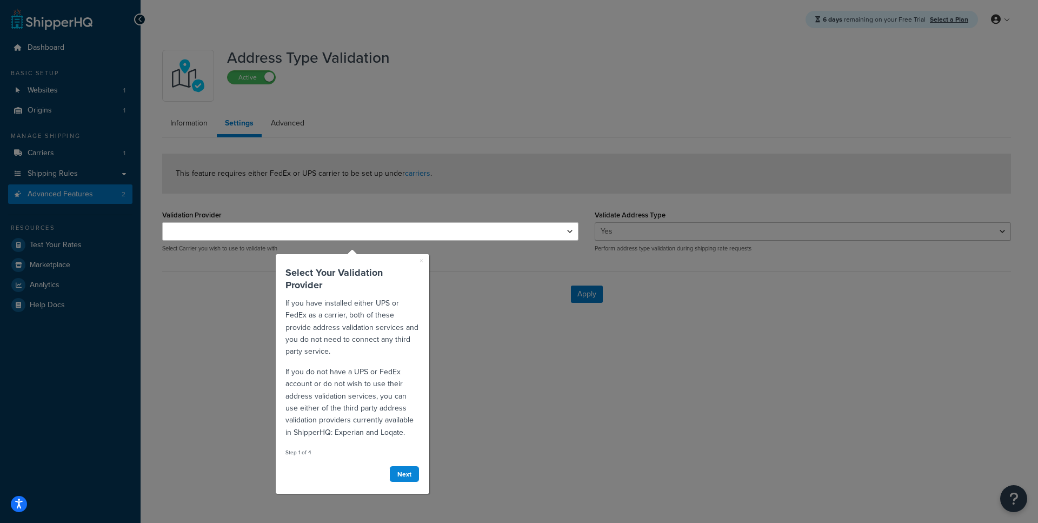
click at [247, 242] on div at bounding box center [370, 382] width 416 height 282
click at [388, 221] on div at bounding box center [370, 111] width 416 height 222
select select "153304"
click option "UPS®" at bounding box center [0, 0] width 0 height 0
click at [411, 450] on link "Next" at bounding box center [404, 474] width 30 height 17
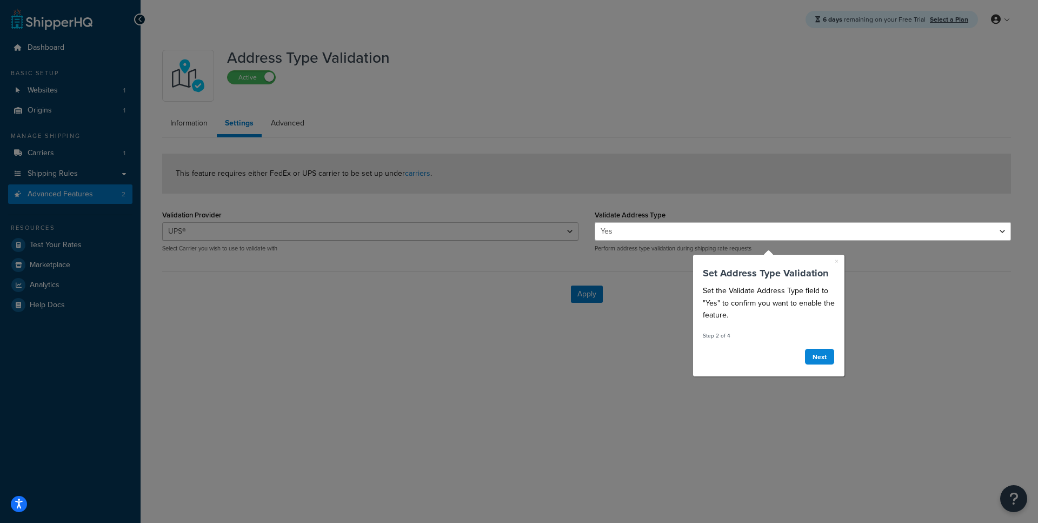
click at [619, 233] on select "Yes No" at bounding box center [803, 231] width 416 height 18
click at [816, 353] on link "Next" at bounding box center [821, 356] width 30 height 17
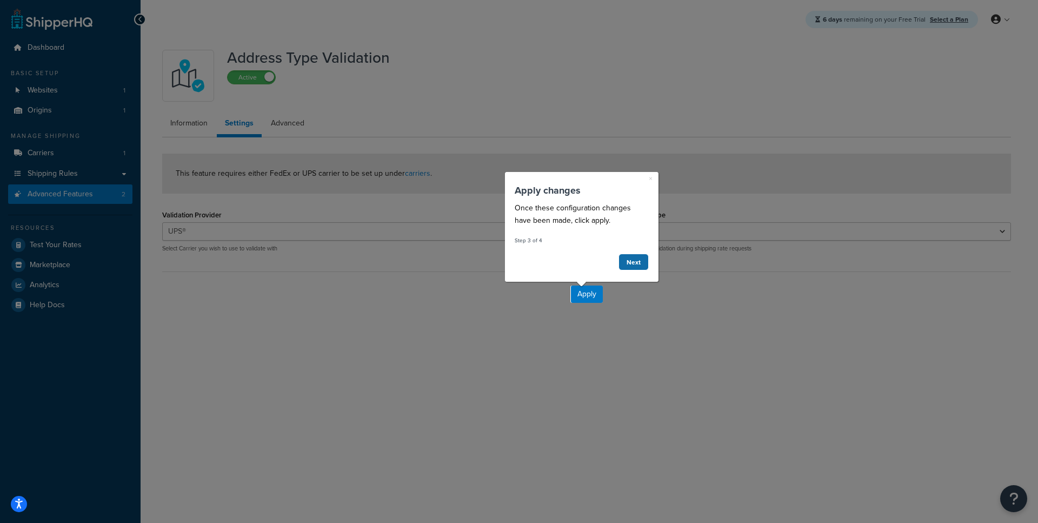
click at [638, 265] on link "Next" at bounding box center [633, 262] width 30 height 17
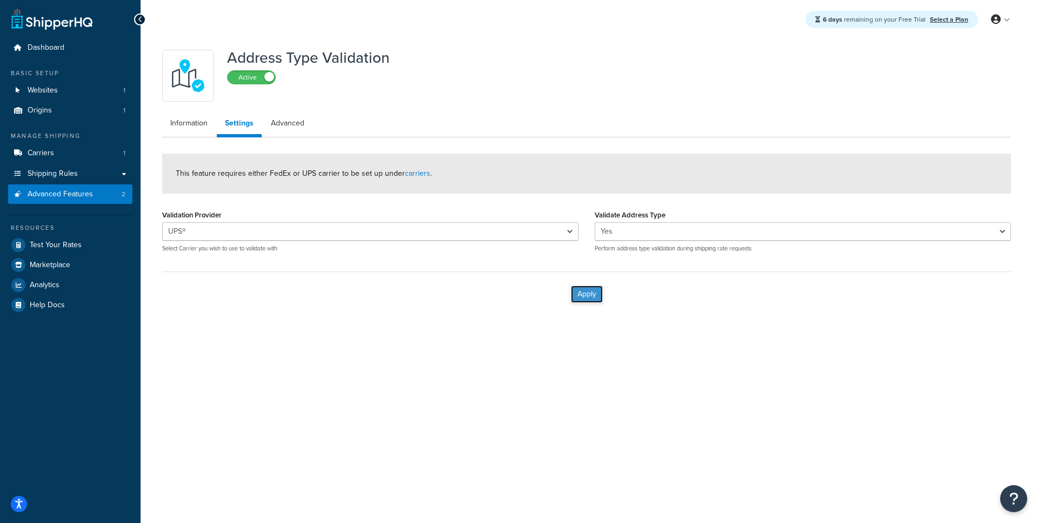
click at [589, 291] on button "Apply" at bounding box center [587, 293] width 32 height 17
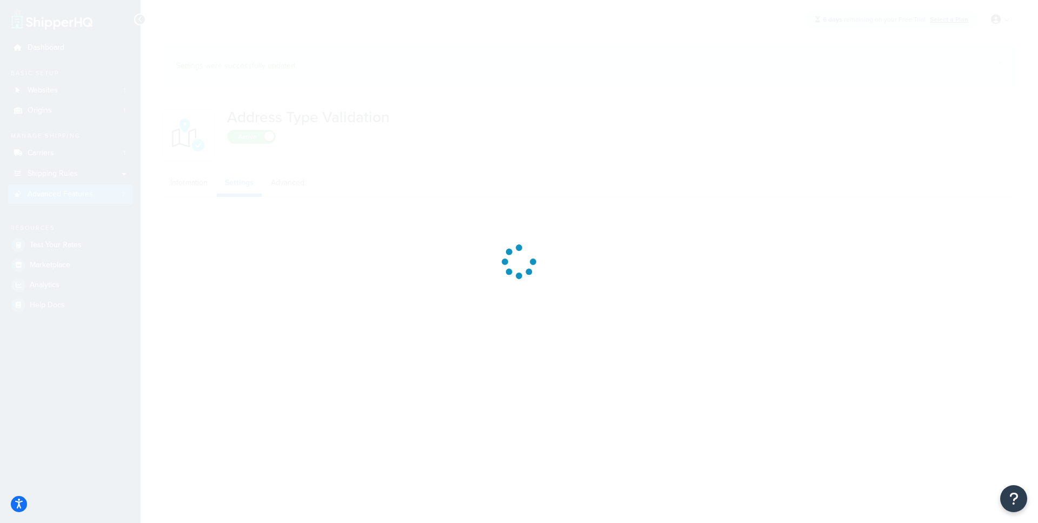
select select "153304"
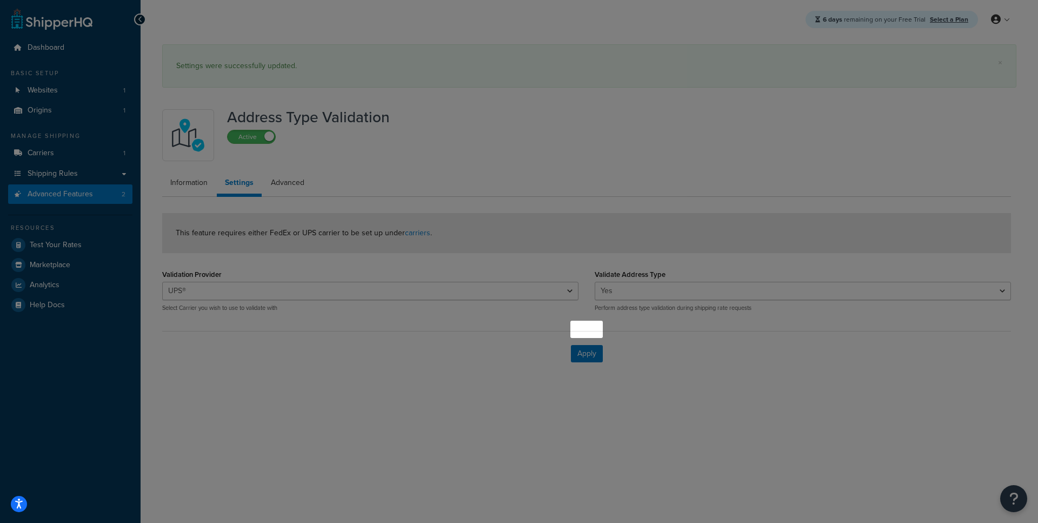
click at [289, 154] on div at bounding box center [285, 261] width 570 height 523
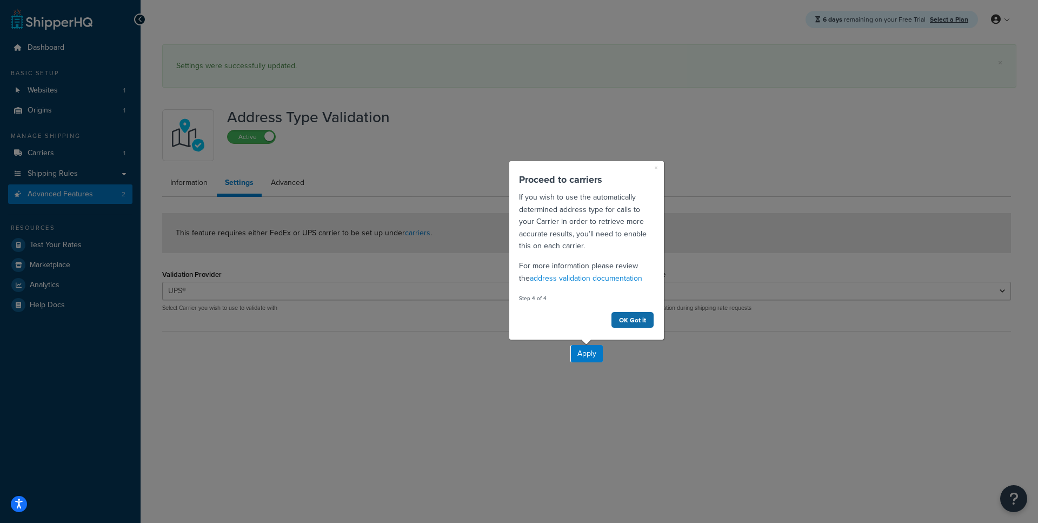
click at [644, 322] on link "OK Got it" at bounding box center [632, 319] width 43 height 17
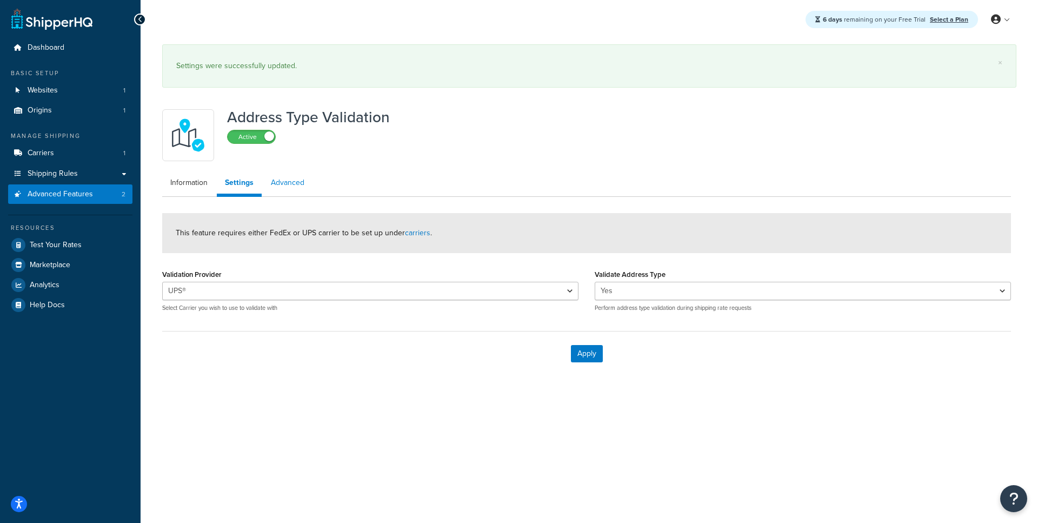
click at [305, 193] on link "Advanced" at bounding box center [288, 183] width 50 height 22
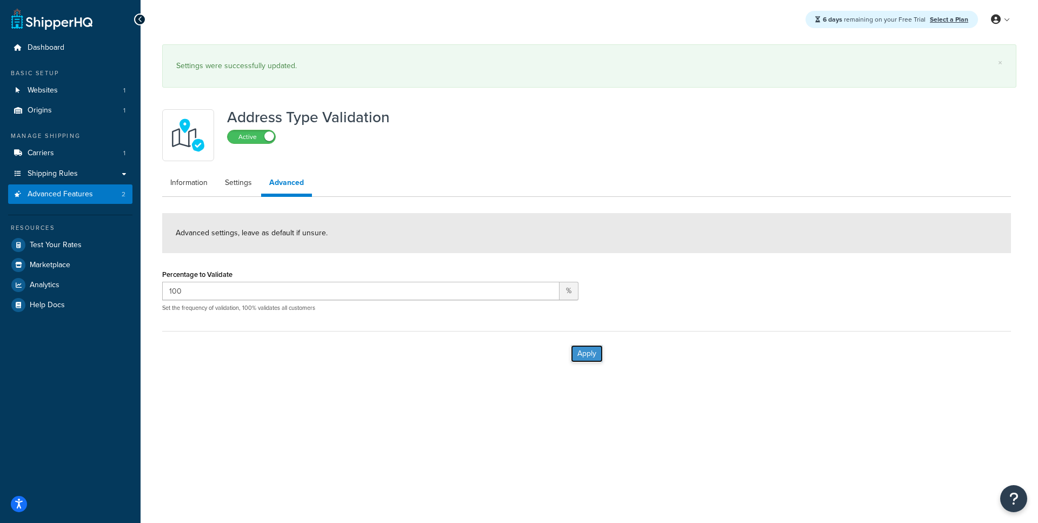
click at [582, 356] on button "Apply" at bounding box center [587, 353] width 32 height 17
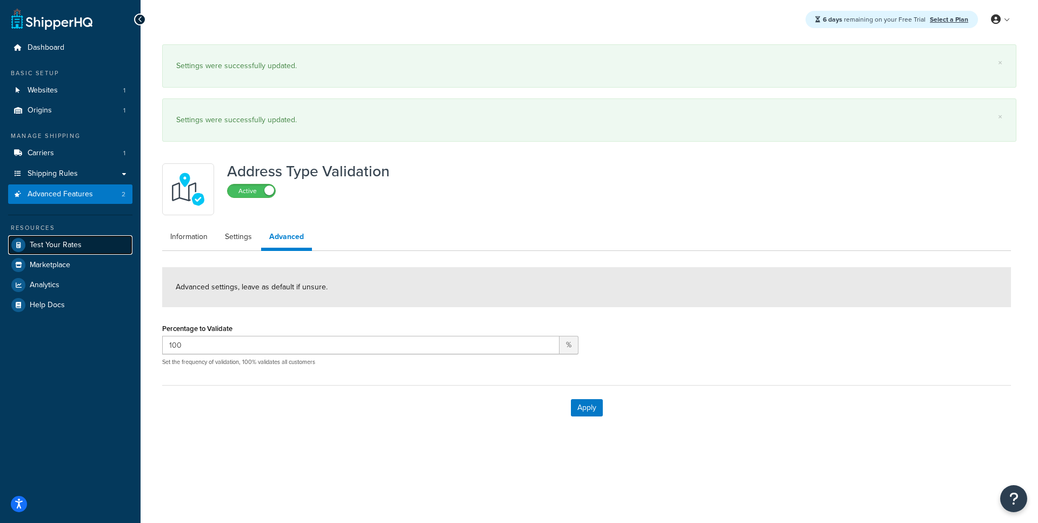
click at [77, 242] on span "Test Your Rates" at bounding box center [56, 245] width 52 height 9
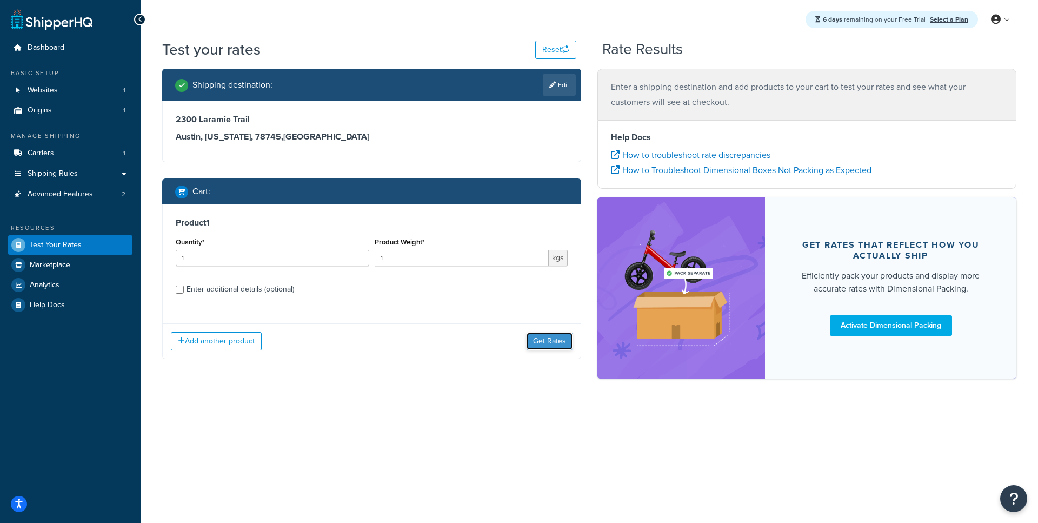
click at [554, 336] on button "Get Rates" at bounding box center [550, 341] width 46 height 17
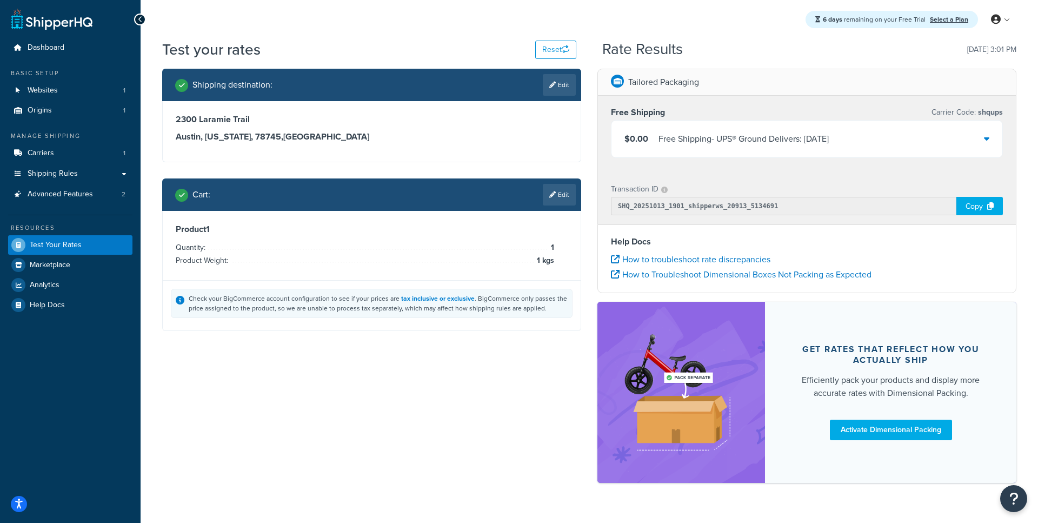
click at [760, 147] on div "Free Shipping - UPS® Ground Delivers: Wed, Oct 15" at bounding box center [744, 138] width 170 height 15
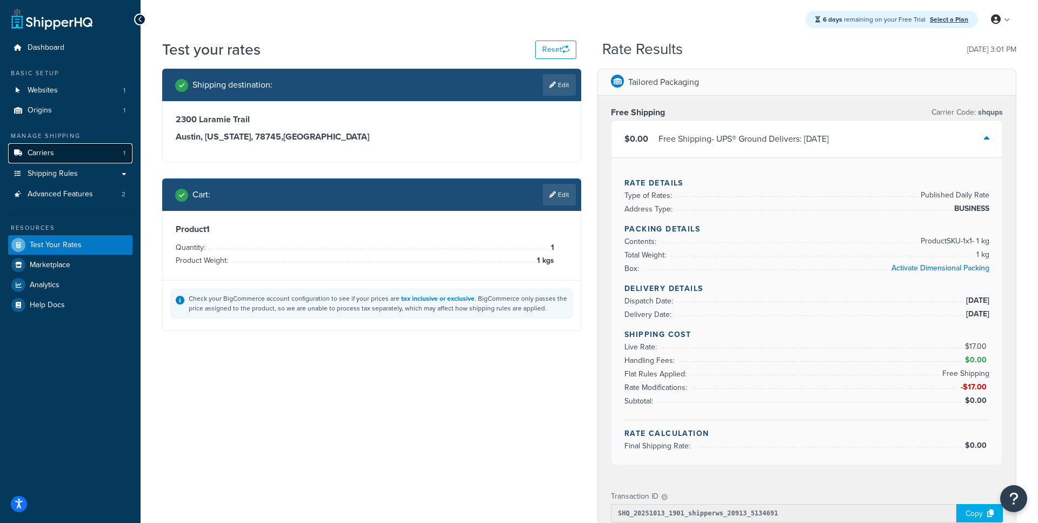
click at [72, 157] on link "Carriers 1" at bounding box center [70, 153] width 124 height 20
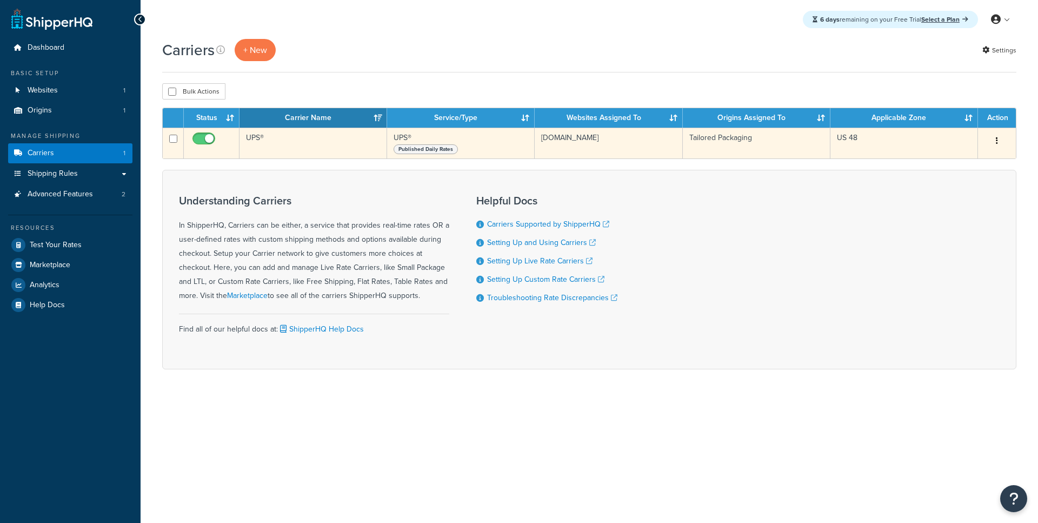
click at [289, 144] on td "UPS®" at bounding box center [314, 143] width 148 height 31
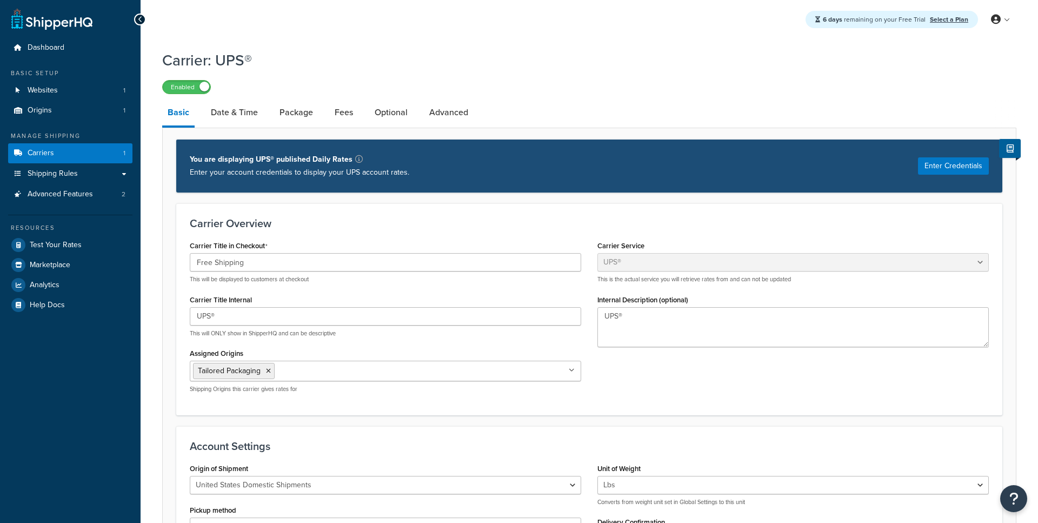
select select "ups"
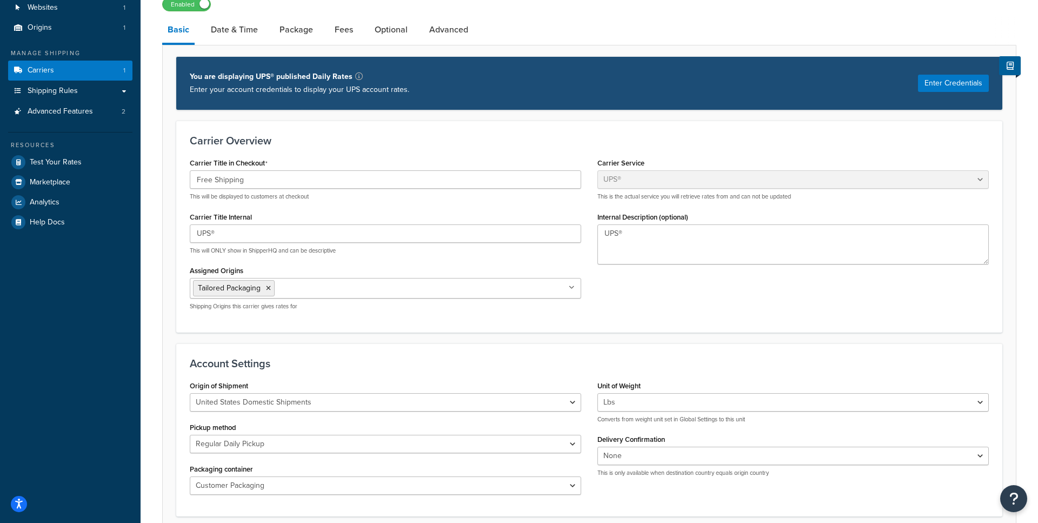
scroll to position [82, 0]
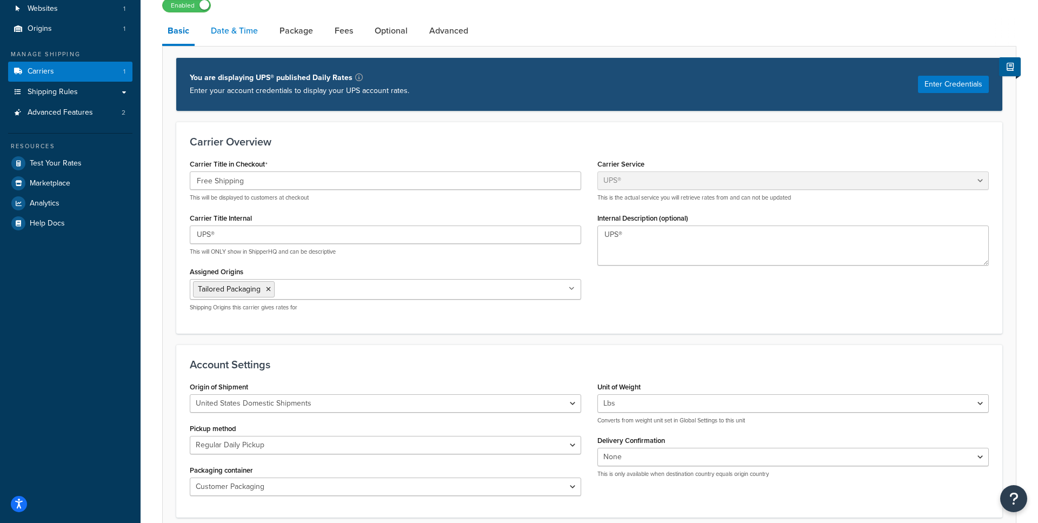
click at [246, 30] on link "Date & Time" at bounding box center [234, 31] width 58 height 26
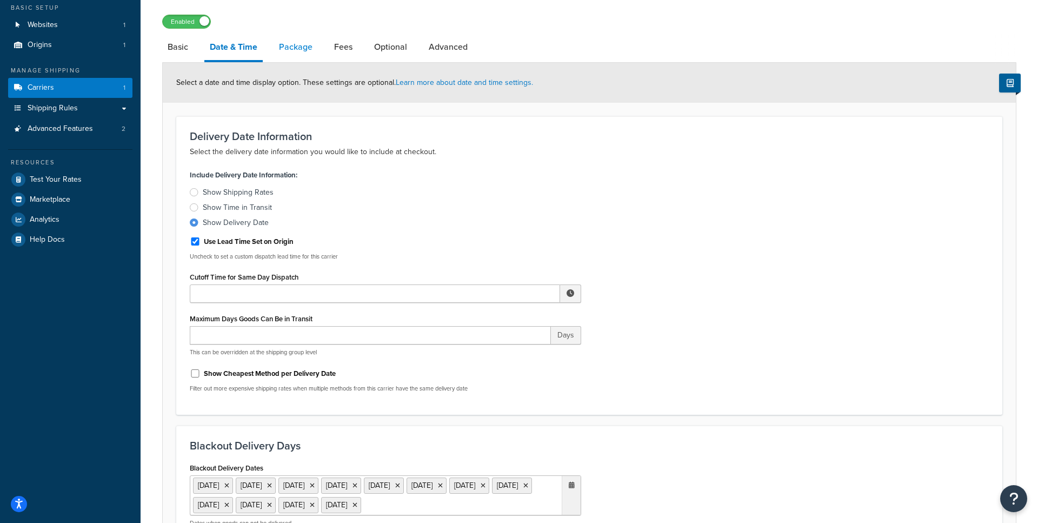
click at [287, 47] on link "Package" at bounding box center [296, 47] width 44 height 26
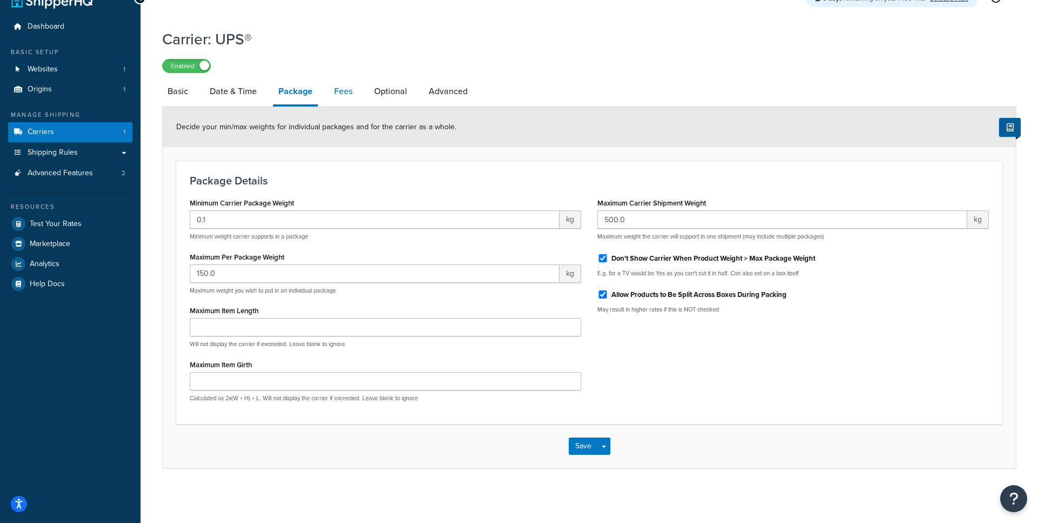
click at [331, 89] on link "Fees" at bounding box center [343, 91] width 29 height 26
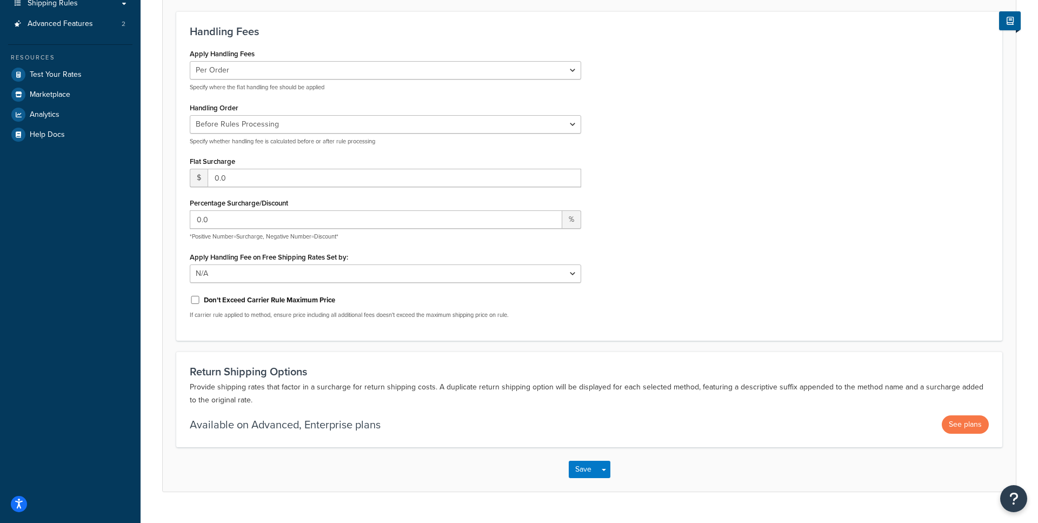
scroll to position [19, 0]
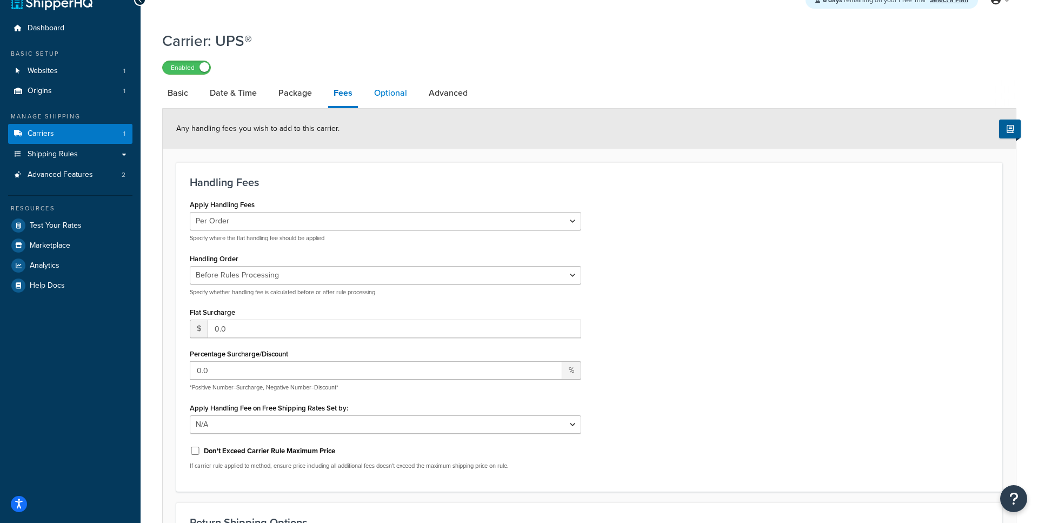
click at [391, 95] on link "Optional" at bounding box center [391, 93] width 44 height 26
select select "business"
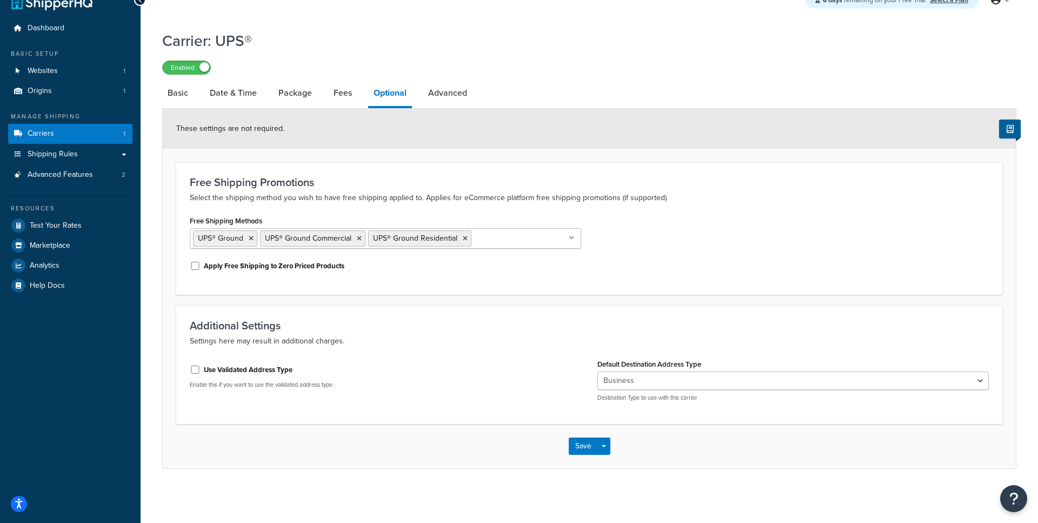
scroll to position [20, 0]
click at [198, 369] on input "Use Validated Address Type" at bounding box center [195, 370] width 11 height 8
checkbox input "true"
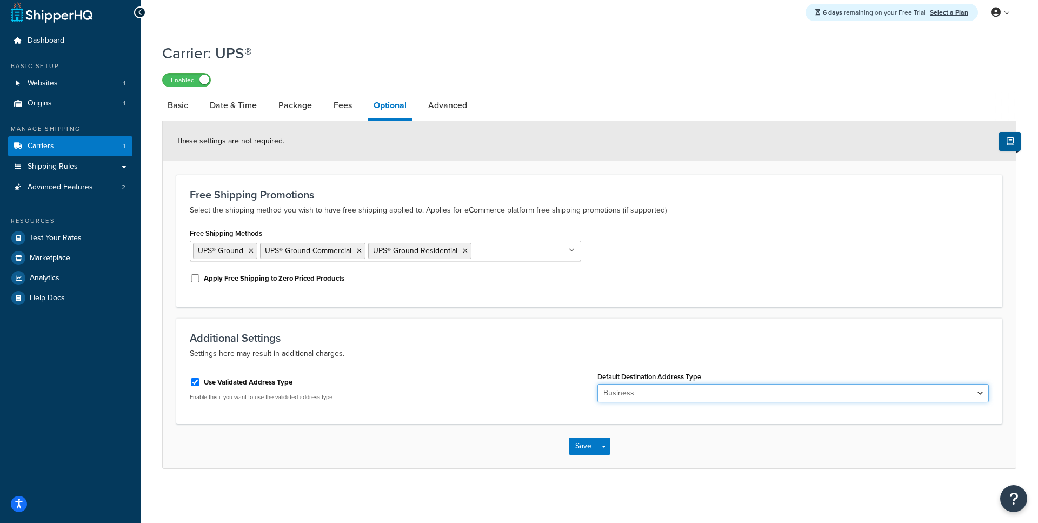
select select "residential"
click option "Residential" at bounding box center [0, 0] width 0 height 0
click at [584, 449] on button "Save" at bounding box center [583, 445] width 29 height 17
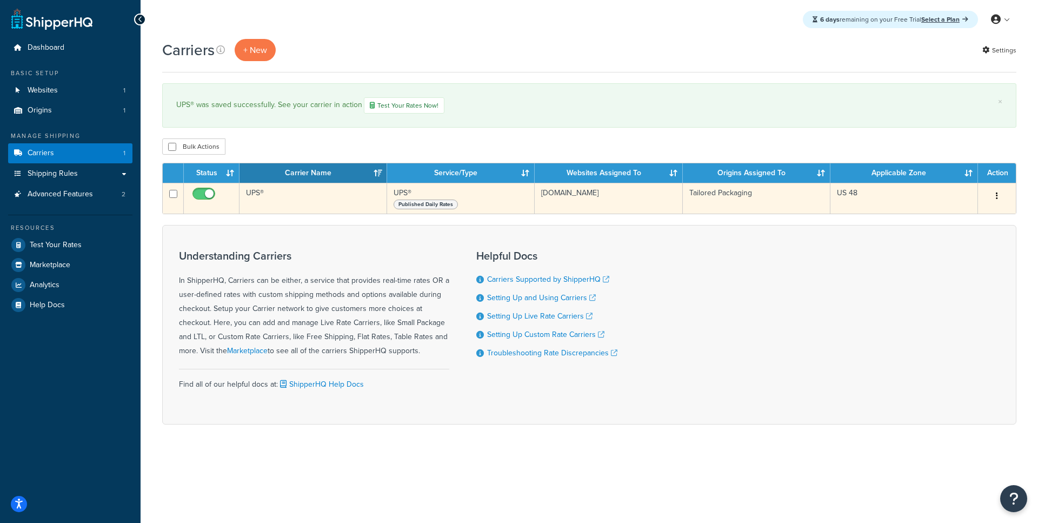
click at [283, 197] on td "UPS®" at bounding box center [314, 198] width 148 height 31
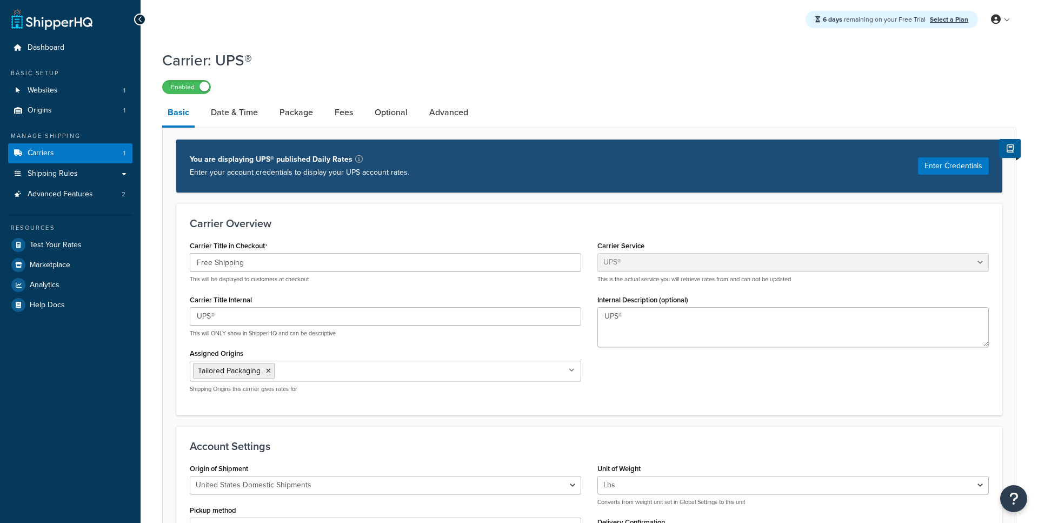
select select "ups"
click at [456, 120] on link "Advanced" at bounding box center [449, 112] width 50 height 26
select select "false"
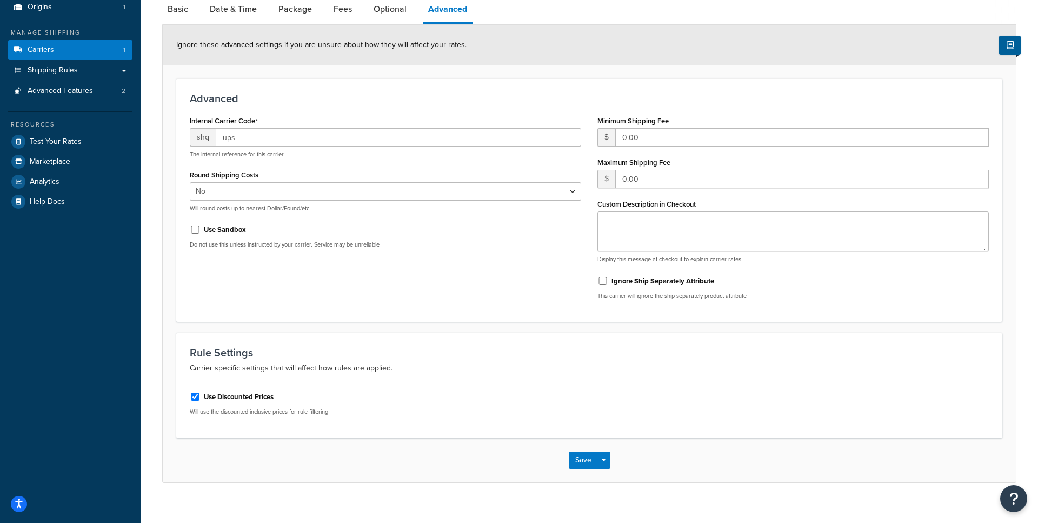
scroll to position [118, 0]
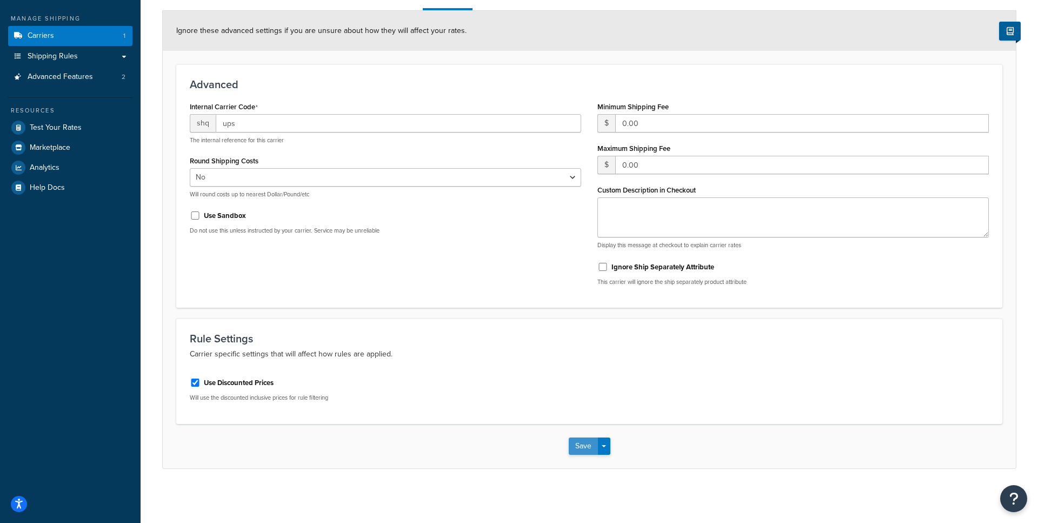
click at [574, 451] on button "Save" at bounding box center [583, 445] width 29 height 17
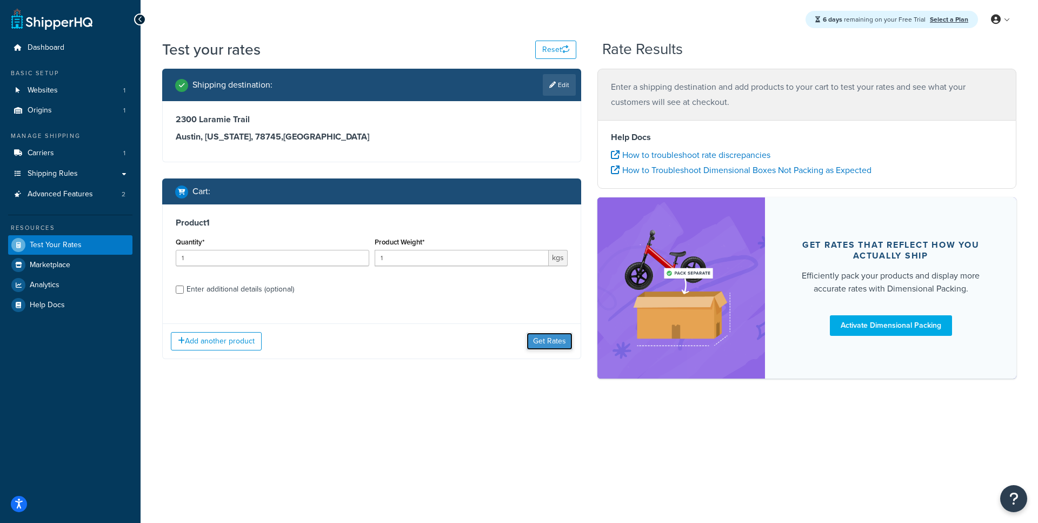
click at [541, 340] on button "Get Rates" at bounding box center [550, 341] width 46 height 17
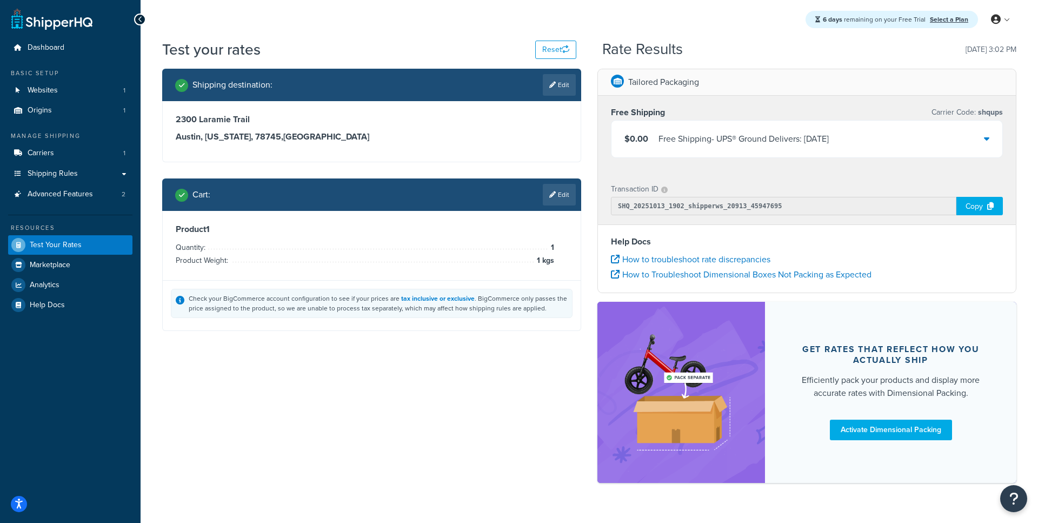
click at [779, 142] on div "Free Shipping - UPS® Ground Delivers: [DATE]" at bounding box center [744, 138] width 170 height 15
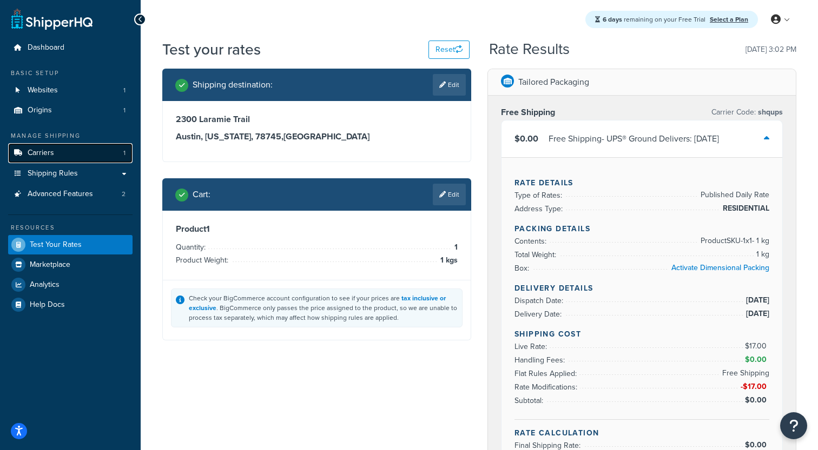
click at [69, 155] on link "Carriers 1" at bounding box center [70, 153] width 124 height 20
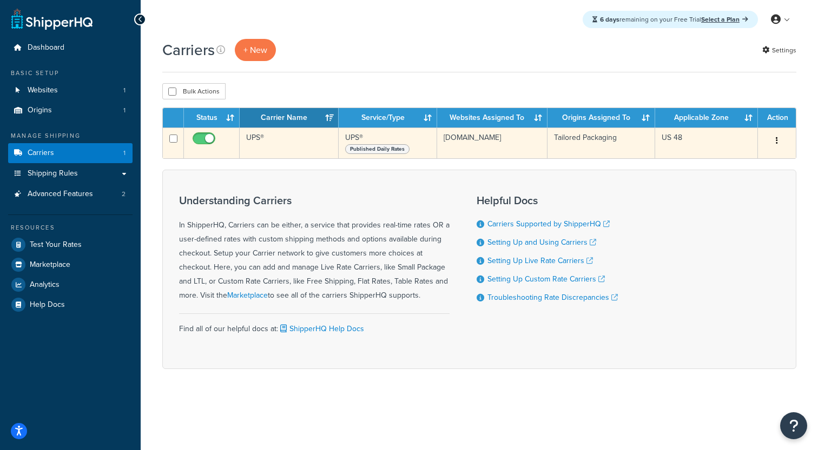
click at [262, 149] on td "UPS®" at bounding box center [289, 143] width 99 height 31
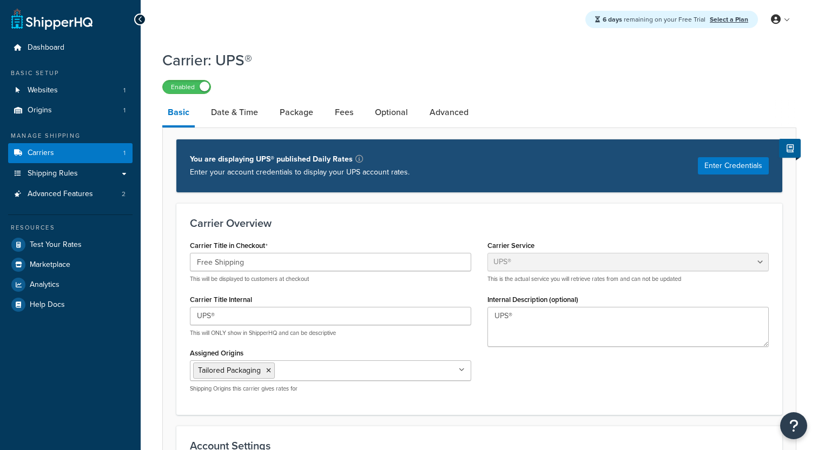
select select "ups"
click at [408, 117] on link "Optional" at bounding box center [391, 112] width 44 height 26
select select "residential"
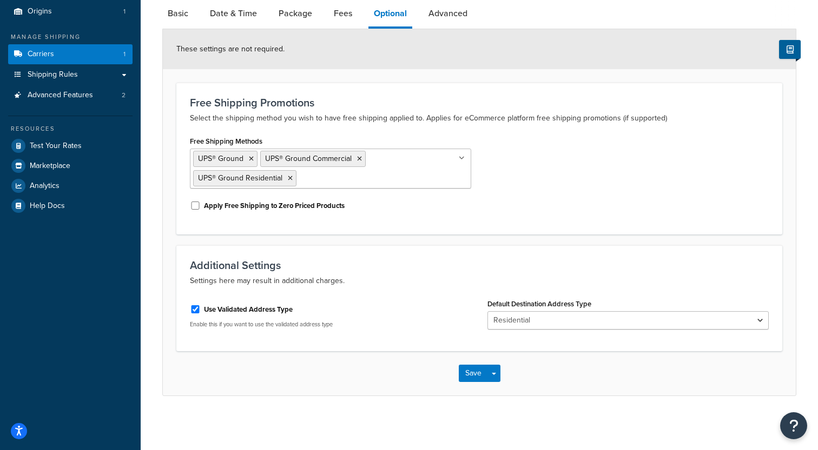
scroll to position [75, 0]
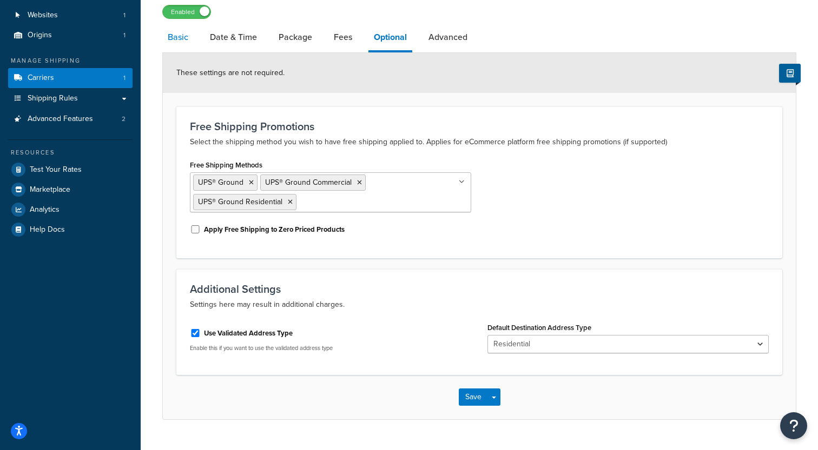
click at [188, 45] on link "Basic" at bounding box center [177, 37] width 31 height 26
select select "ups"
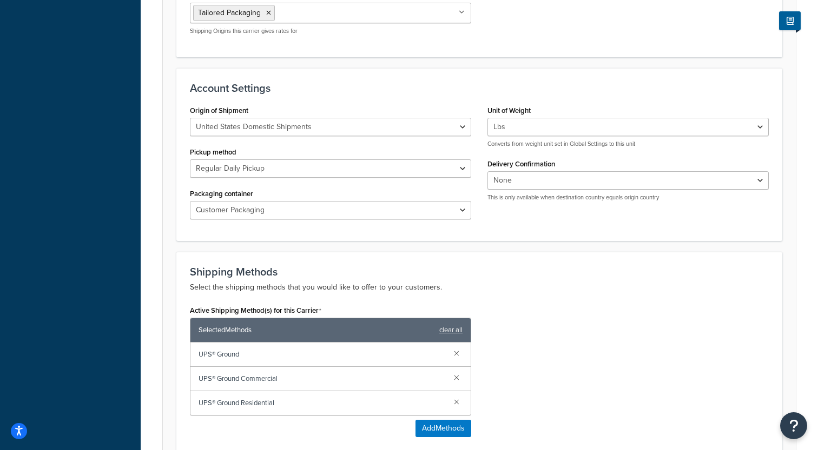
scroll to position [408, 0]
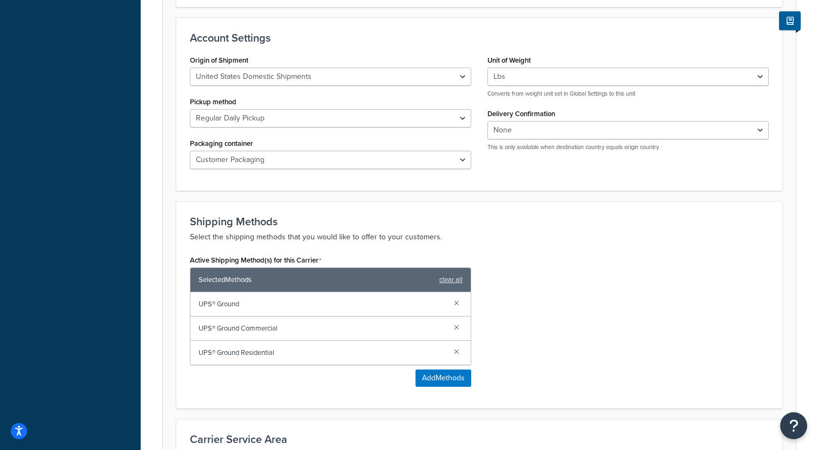
click at [223, 309] on span "UPS® Ground" at bounding box center [321, 304] width 247 height 15
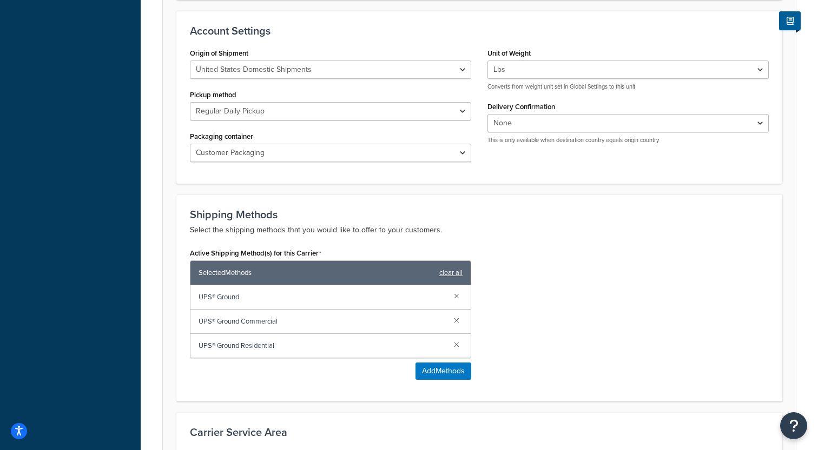
scroll to position [421, 0]
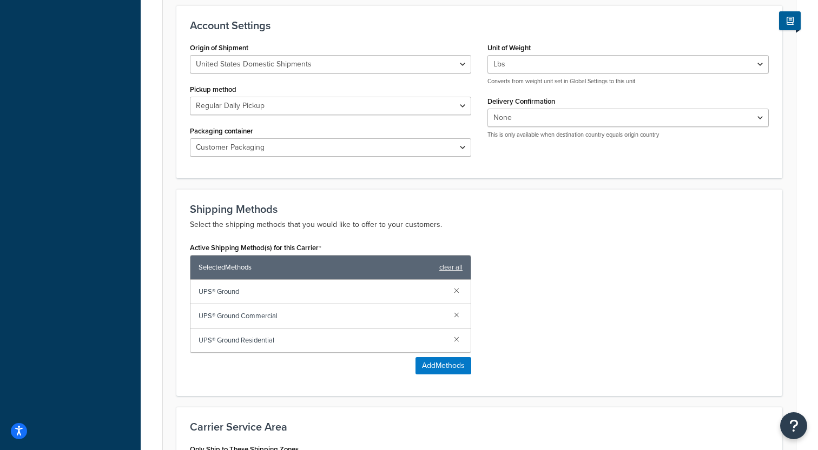
click at [260, 318] on span "UPS® Ground Commercial" at bounding box center [321, 316] width 247 height 15
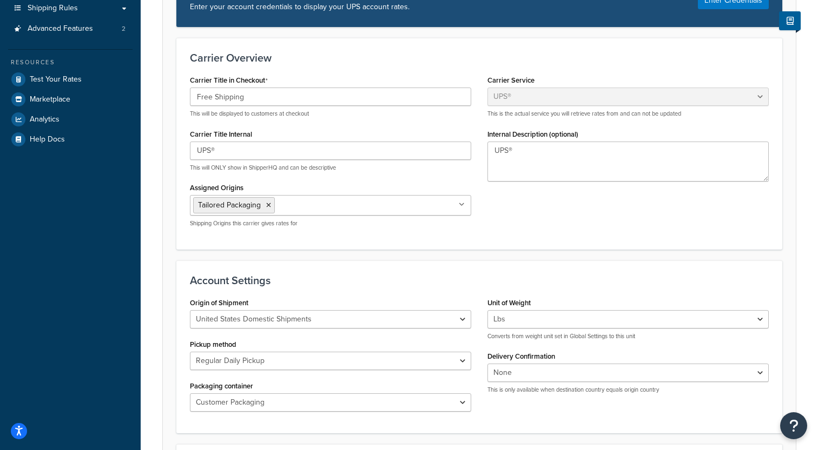
scroll to position [0, 0]
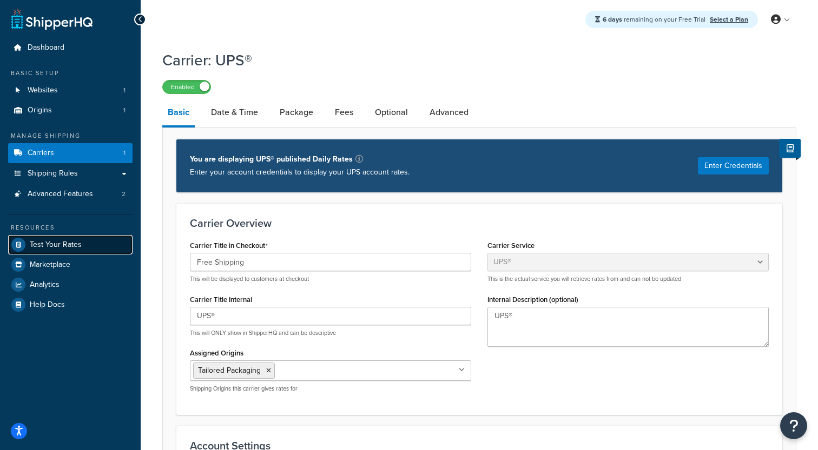
click at [64, 247] on span "Test Your Rates" at bounding box center [56, 245] width 52 height 9
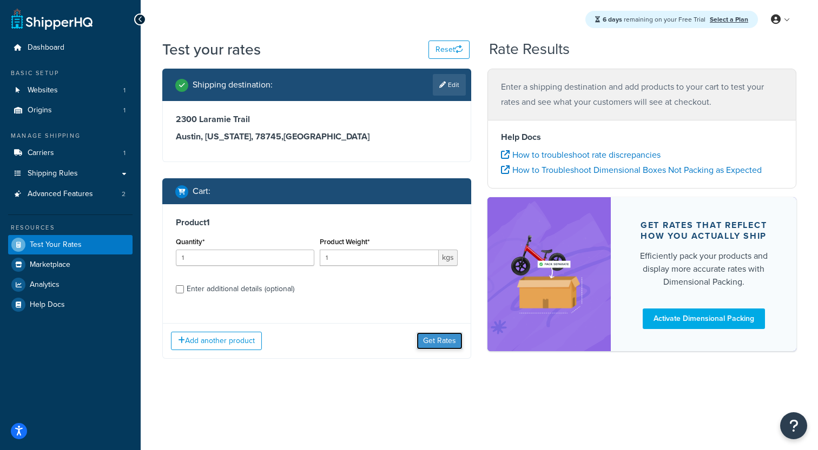
click at [446, 346] on button "Get Rates" at bounding box center [439, 341] width 46 height 17
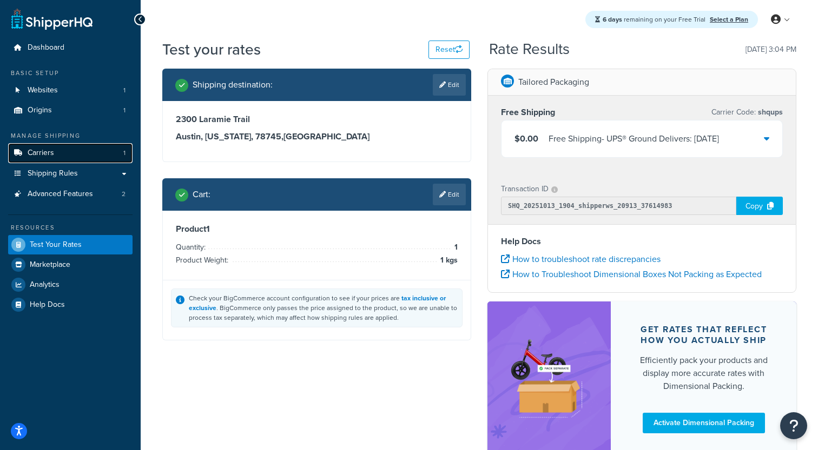
click at [80, 152] on link "Carriers 1" at bounding box center [70, 153] width 124 height 20
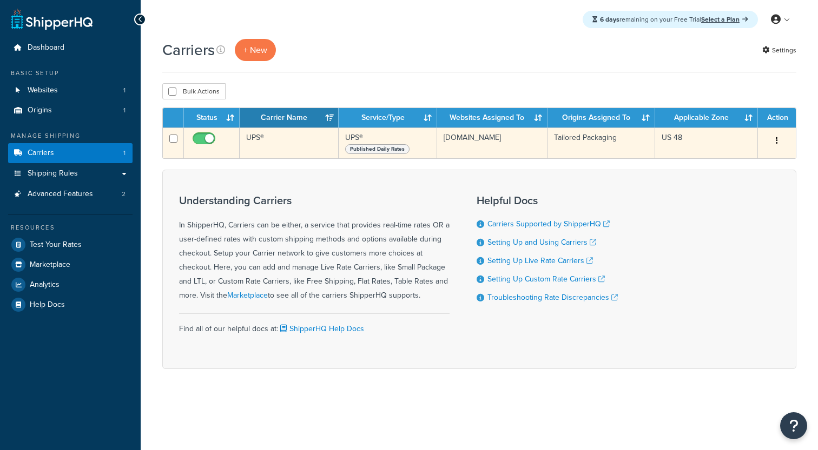
click at [267, 145] on td "UPS®" at bounding box center [289, 143] width 99 height 31
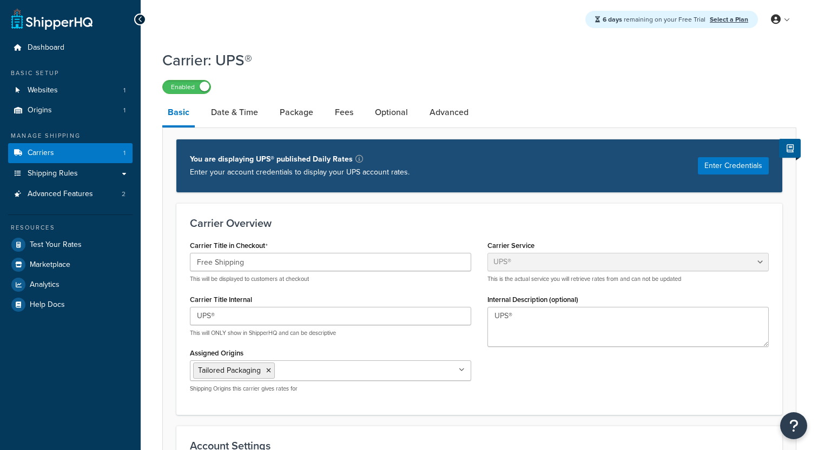
select select "ups"
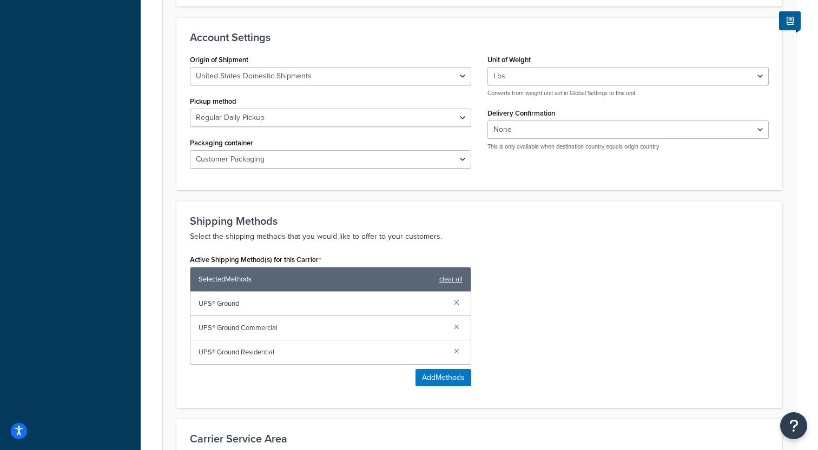
scroll to position [422, 0]
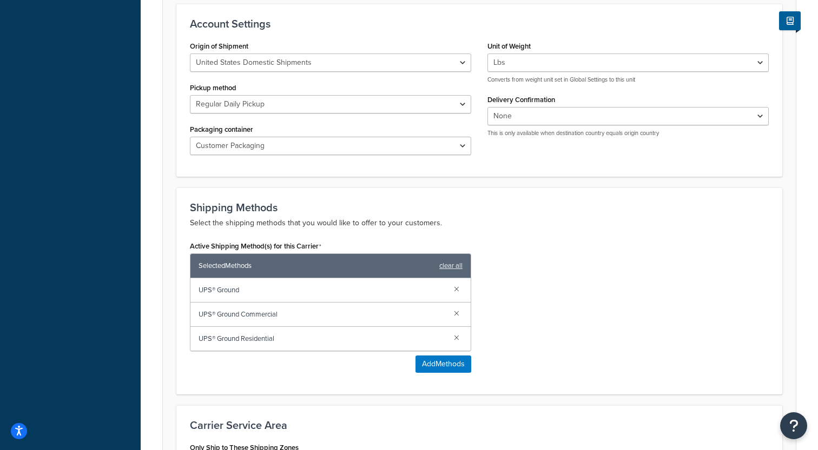
click at [260, 318] on span "UPS® Ground Commercial" at bounding box center [321, 314] width 247 height 15
click at [253, 338] on span "UPS® Ground Residential" at bounding box center [321, 338] width 247 height 15
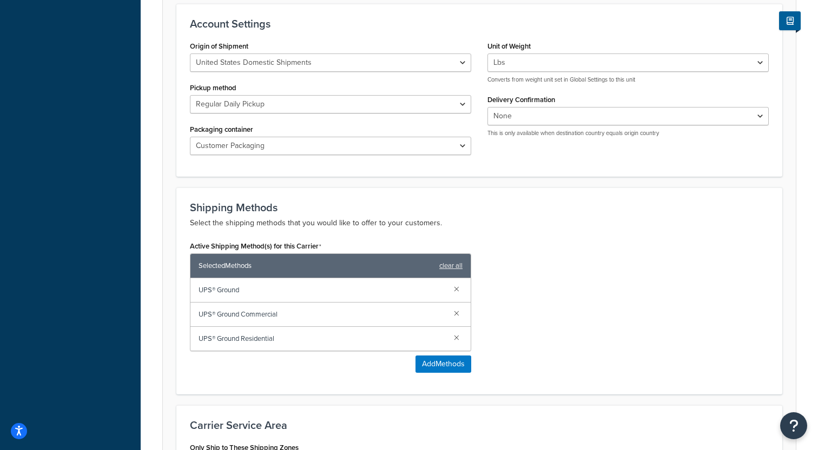
click at [253, 338] on span "UPS® Ground Residential" at bounding box center [321, 338] width 247 height 15
click at [263, 314] on span "UPS® Ground Commercial" at bounding box center [321, 314] width 247 height 15
click at [259, 320] on span "UPS® Ground Commercial" at bounding box center [321, 314] width 247 height 15
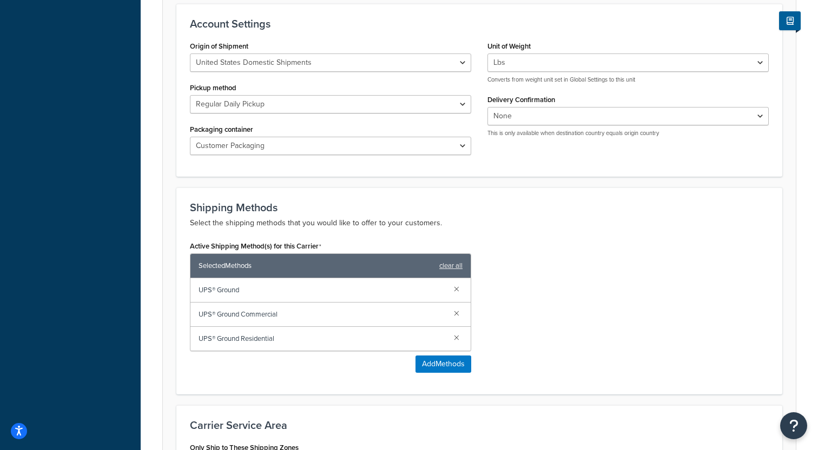
click at [257, 340] on span "UPS® Ground Residential" at bounding box center [321, 338] width 247 height 15
click at [257, 315] on span "UPS® Ground Commercial" at bounding box center [321, 314] width 247 height 15
click at [258, 341] on span "UPS® Ground Residential" at bounding box center [321, 338] width 247 height 15
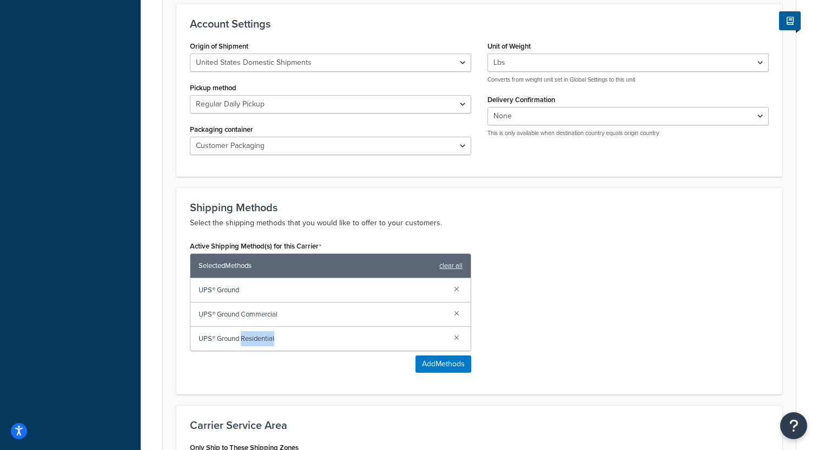
click at [258, 341] on span "UPS® Ground Residential" at bounding box center [321, 338] width 247 height 15
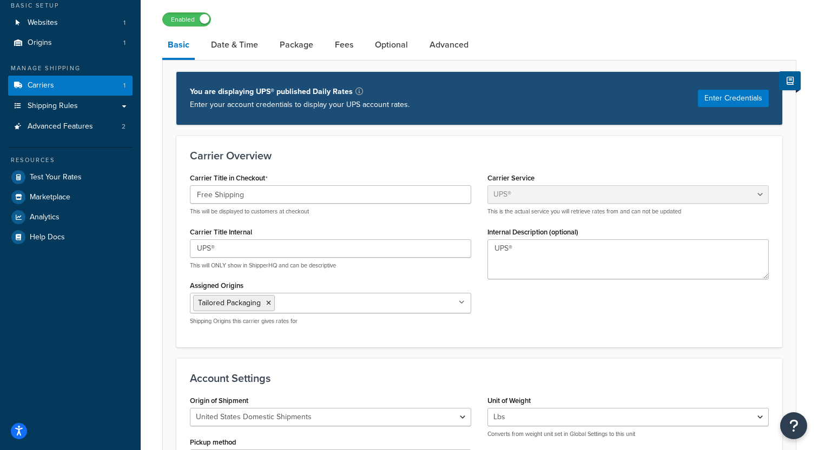
scroll to position [65, 0]
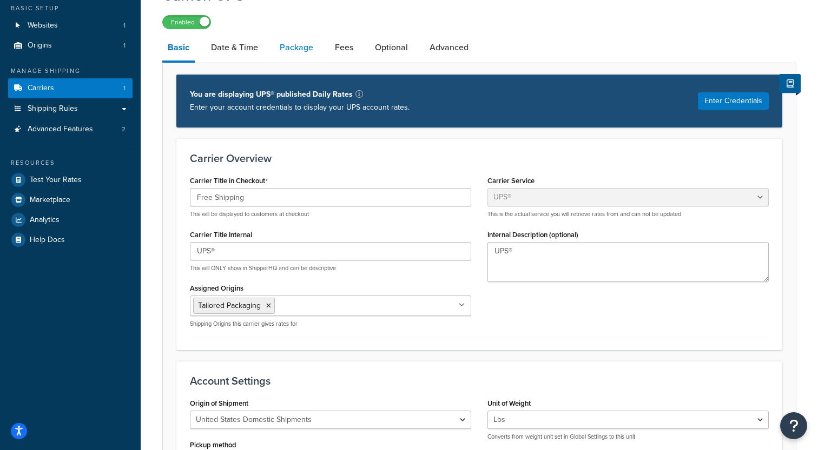
click at [304, 47] on link "Package" at bounding box center [296, 48] width 44 height 26
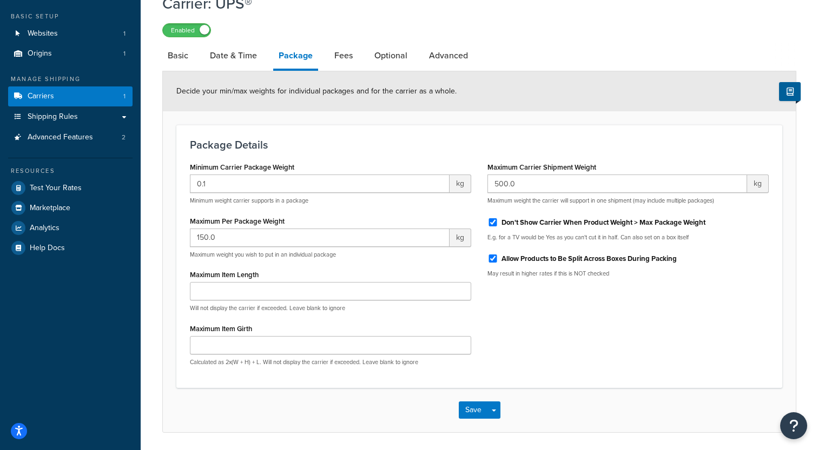
scroll to position [57, 0]
click at [406, 60] on link "Optional" at bounding box center [391, 55] width 44 height 26
select select "residential"
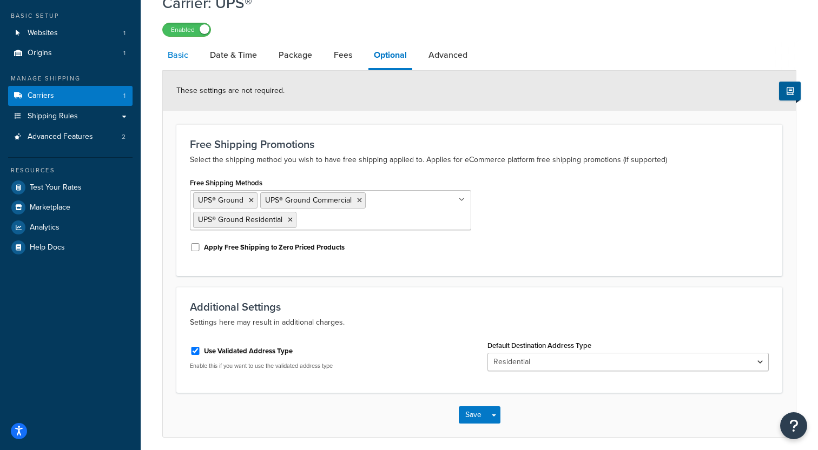
click at [187, 59] on link "Basic" at bounding box center [177, 55] width 31 height 26
select select "ups"
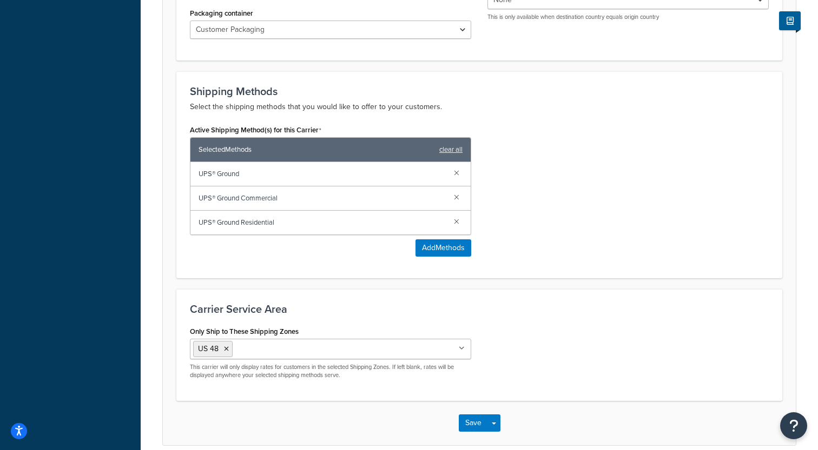
scroll to position [546, 0]
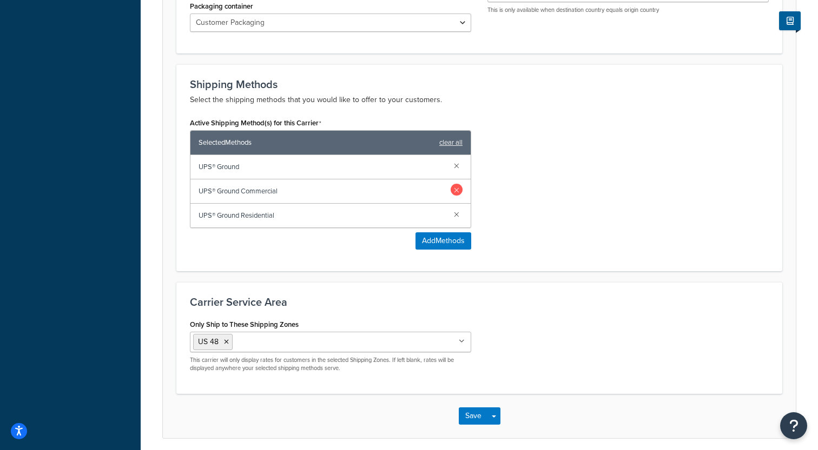
click at [459, 191] on link at bounding box center [456, 190] width 12 height 12
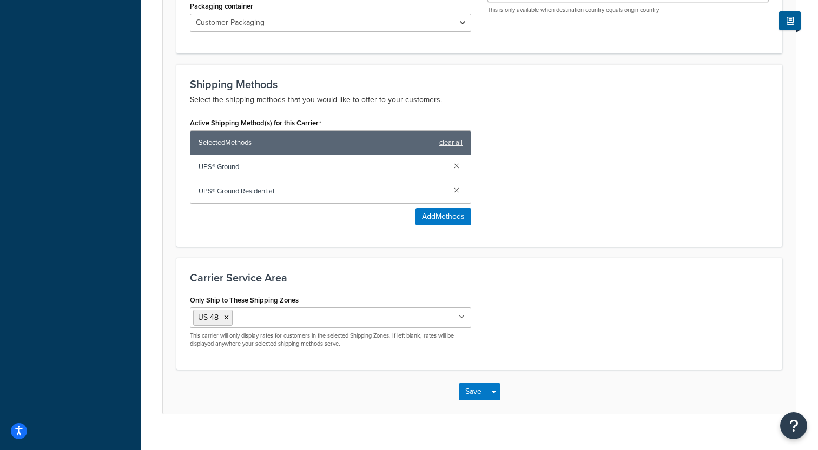
click at [459, 191] on link at bounding box center [456, 190] width 12 height 12
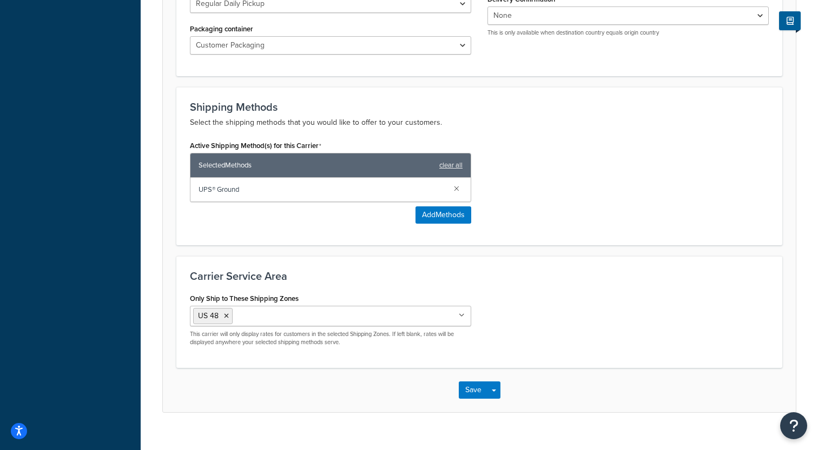
scroll to position [541, 0]
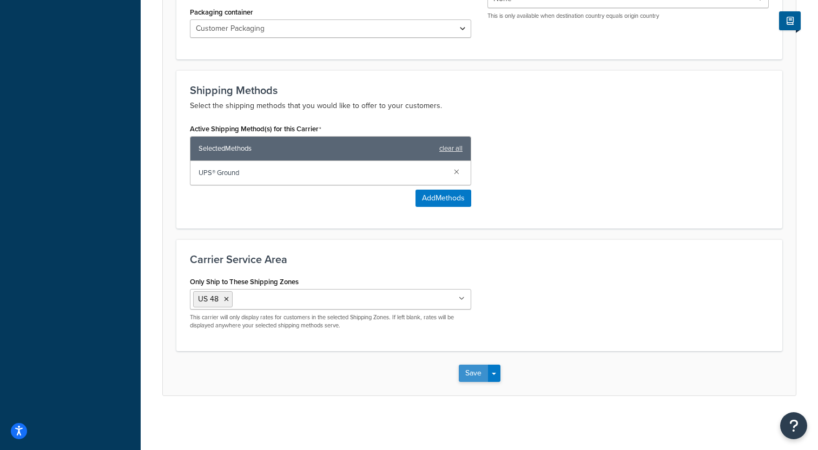
click at [473, 366] on button "Save" at bounding box center [473, 373] width 29 height 17
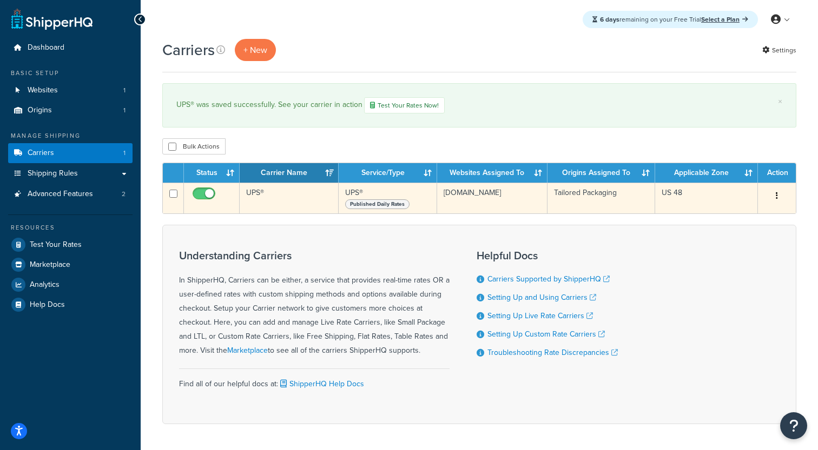
click at [275, 194] on td "UPS®" at bounding box center [289, 198] width 99 height 31
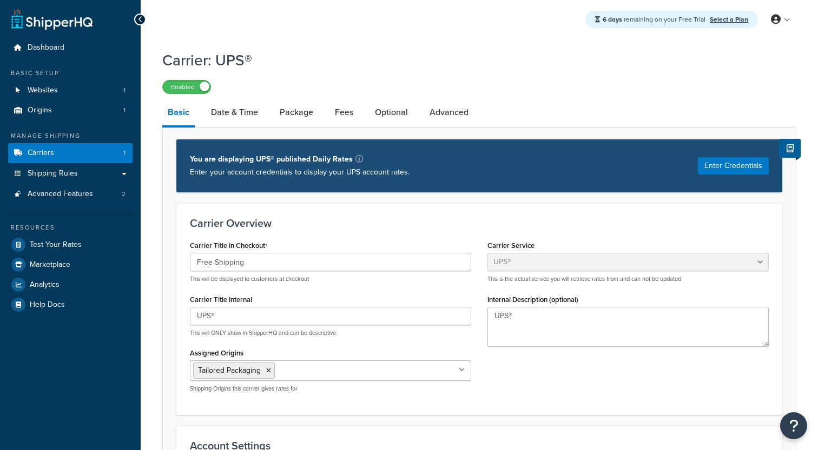
select select "ups"
click at [241, 112] on link "Date & Time" at bounding box center [234, 112] width 58 height 26
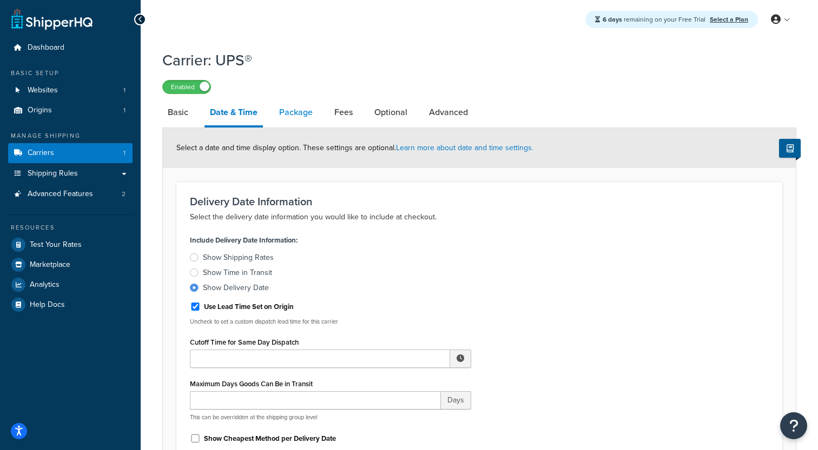
click at [297, 112] on link "Package" at bounding box center [296, 112] width 44 height 26
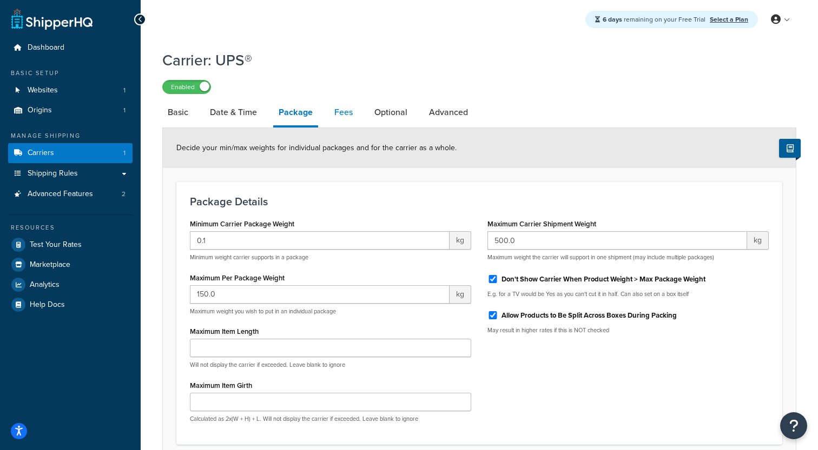
click at [329, 108] on link "Fees" at bounding box center [343, 112] width 29 height 26
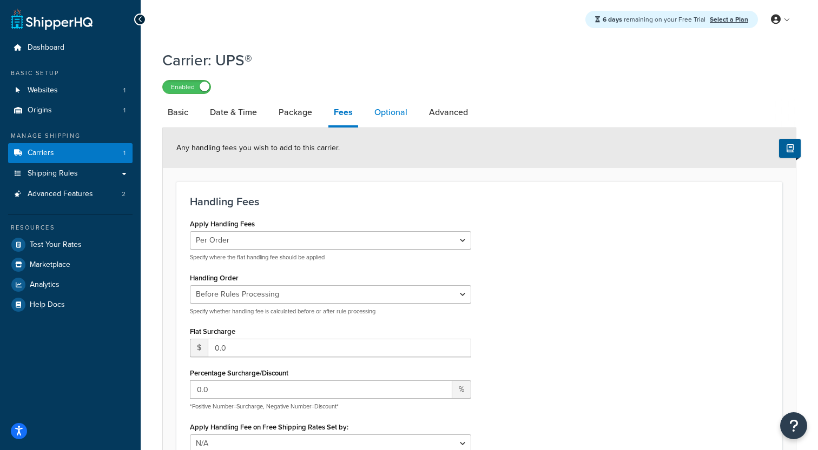
click at [377, 113] on link "Optional" at bounding box center [391, 112] width 44 height 26
select select "residential"
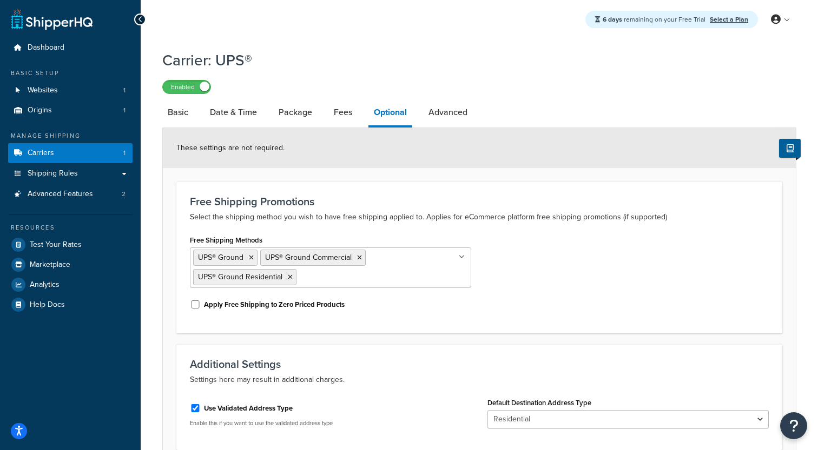
scroll to position [100, 0]
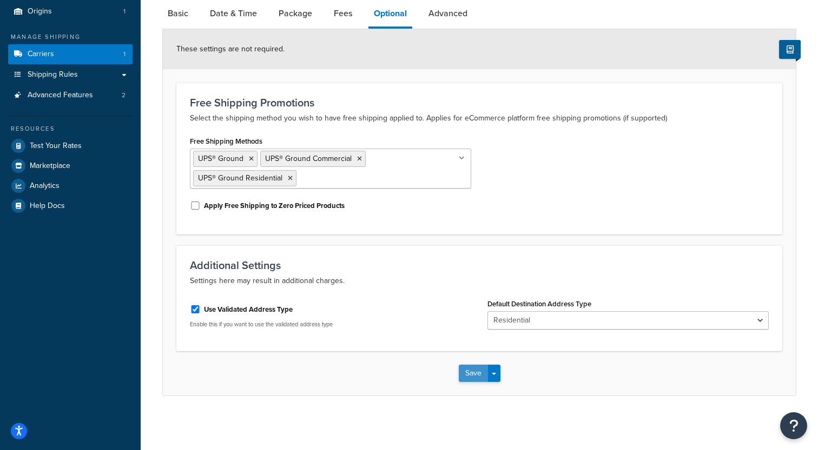
click at [461, 373] on button "Save" at bounding box center [473, 373] width 29 height 17
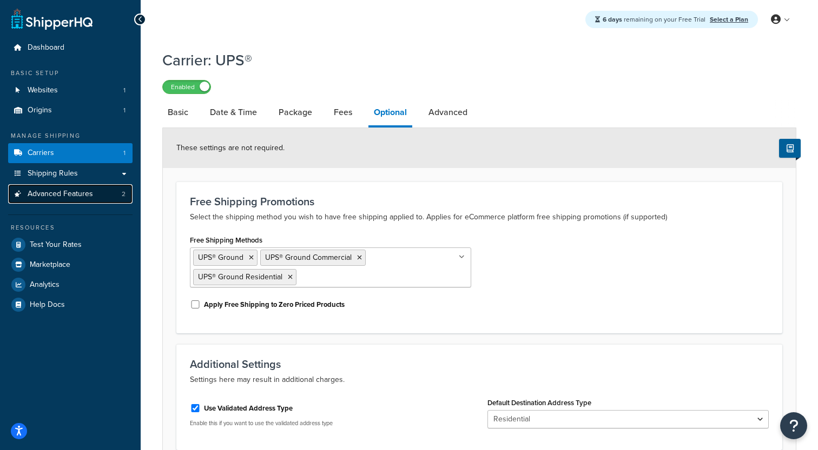
click at [76, 194] on span "Advanced Features" at bounding box center [60, 194] width 65 height 9
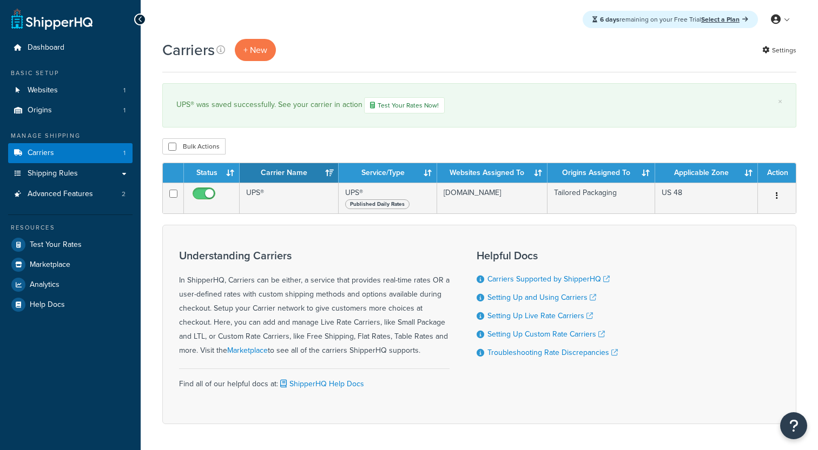
scroll to position [19, 0]
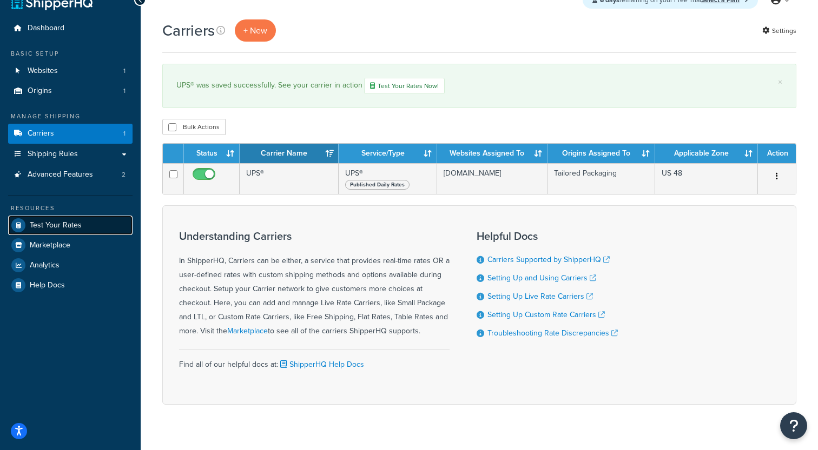
click at [81, 233] on link "Test Your Rates" at bounding box center [70, 225] width 124 height 19
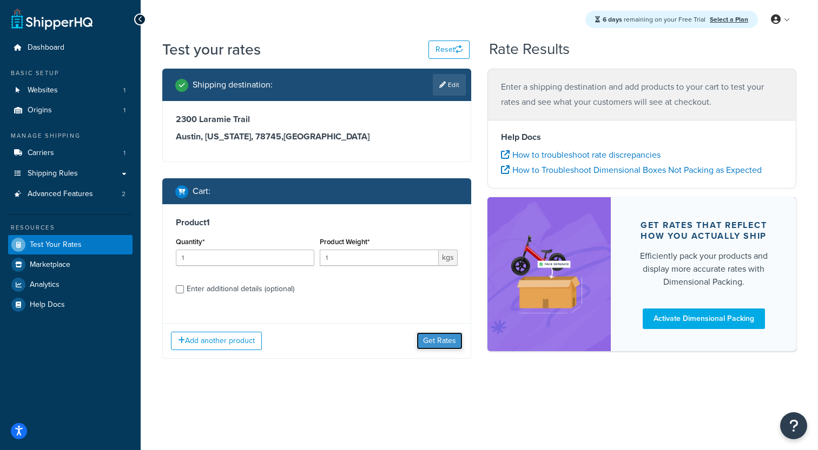
click at [422, 346] on button "Get Rates" at bounding box center [439, 341] width 46 height 17
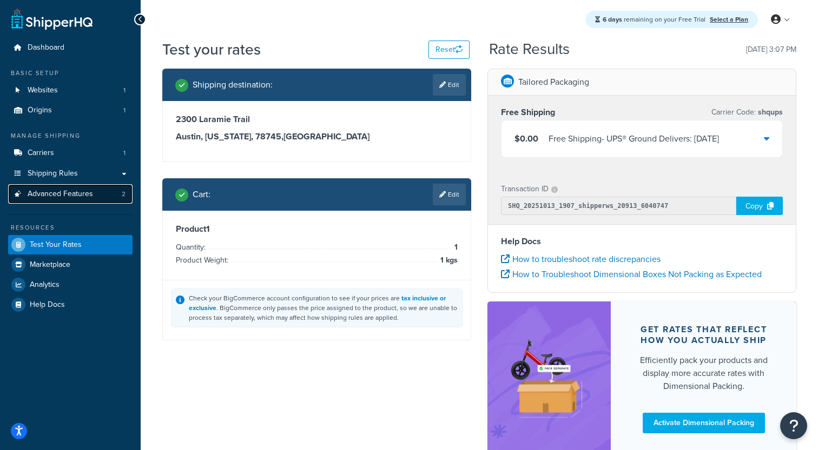
click at [67, 200] on link "Advanced Features 2" at bounding box center [70, 194] width 124 height 20
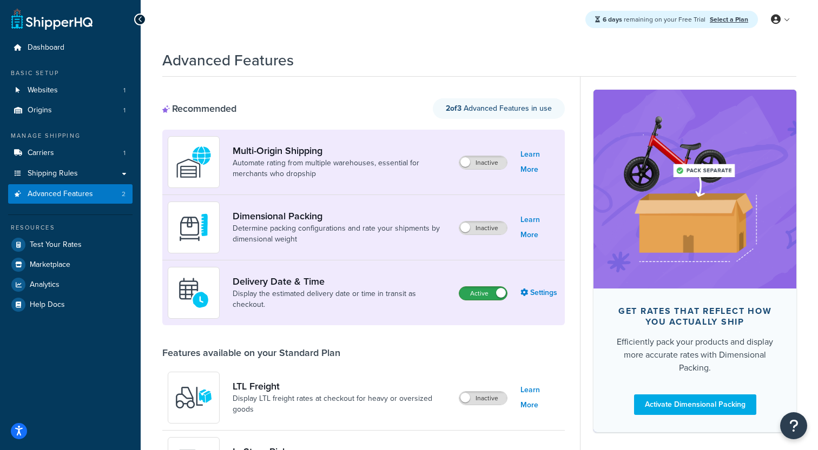
click at [498, 290] on label "Active" at bounding box center [483, 293] width 48 height 13
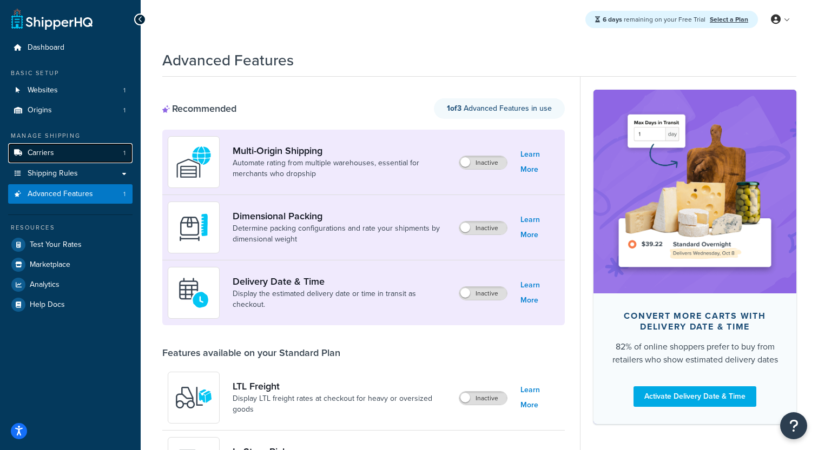
click at [67, 157] on link "Carriers 1" at bounding box center [70, 153] width 124 height 20
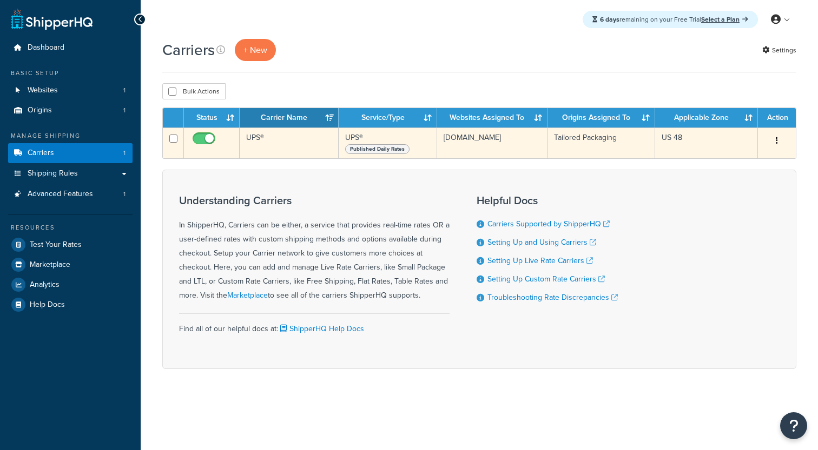
click at [249, 144] on td "UPS®" at bounding box center [289, 143] width 99 height 31
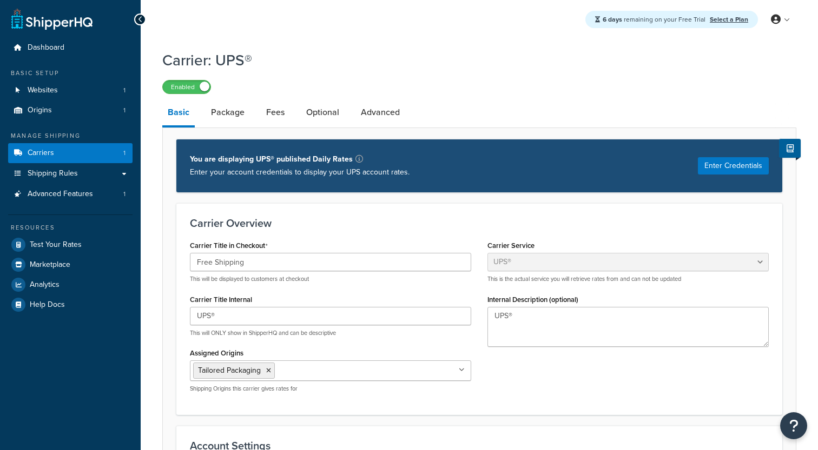
select select "ups"
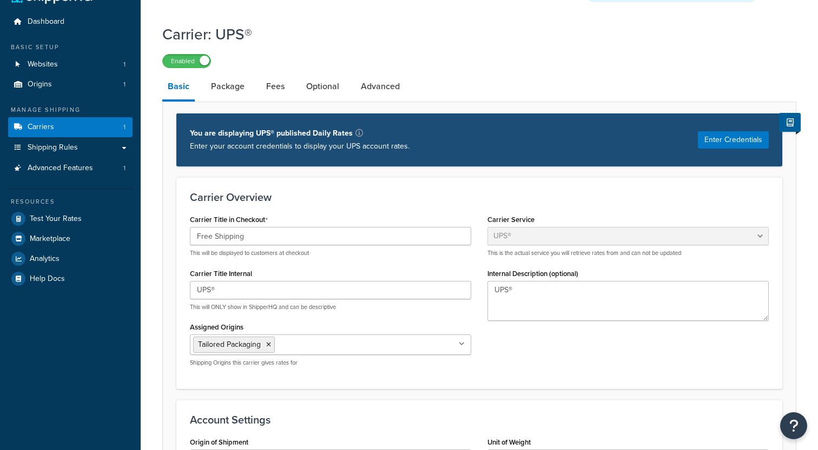
scroll to position [28, 0]
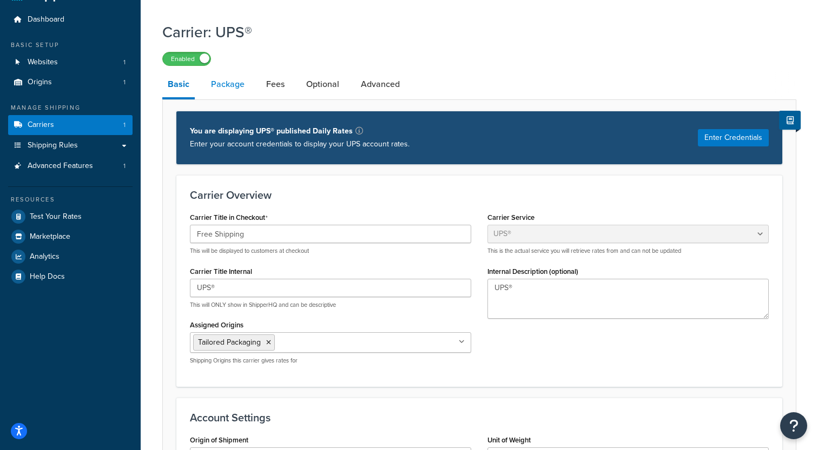
click at [228, 87] on link "Package" at bounding box center [227, 84] width 44 height 26
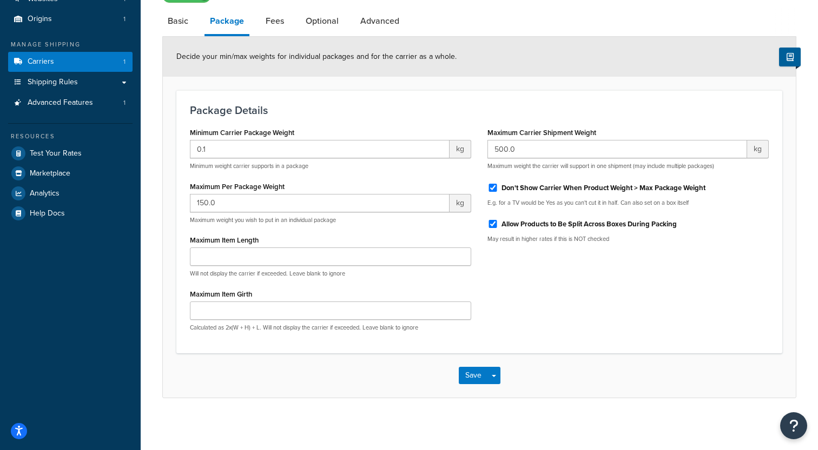
scroll to position [94, 0]
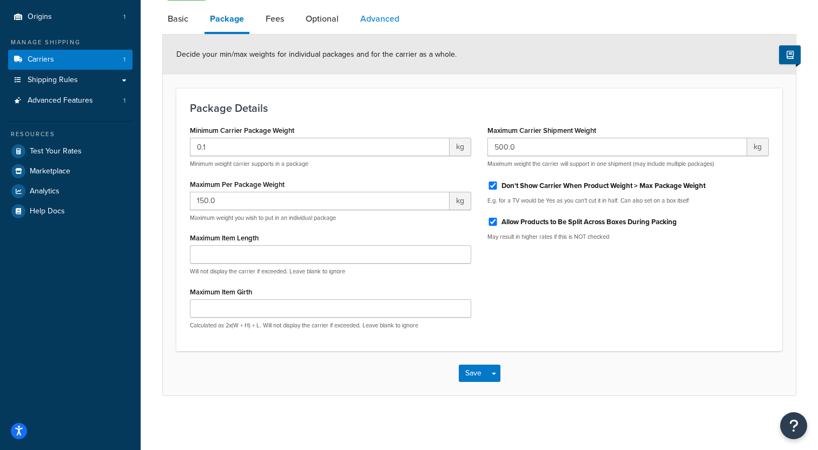
click at [369, 31] on link "Advanced" at bounding box center [380, 19] width 50 height 26
select select "false"
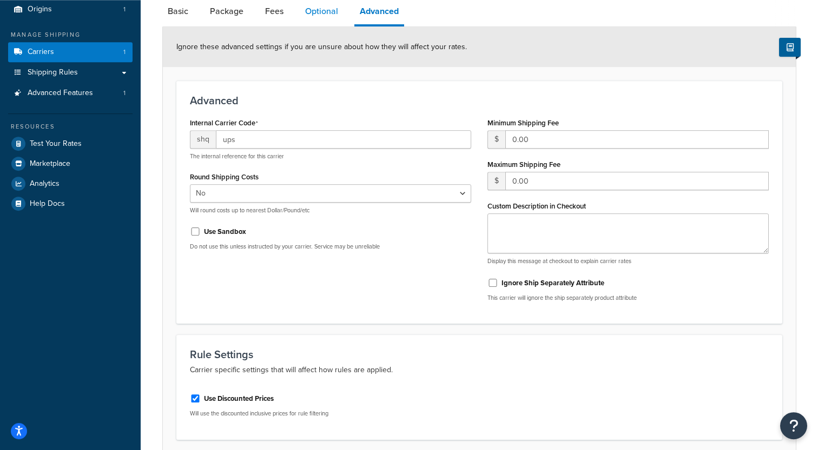
click at [333, 15] on link "Optional" at bounding box center [322, 11] width 44 height 26
select select "residential"
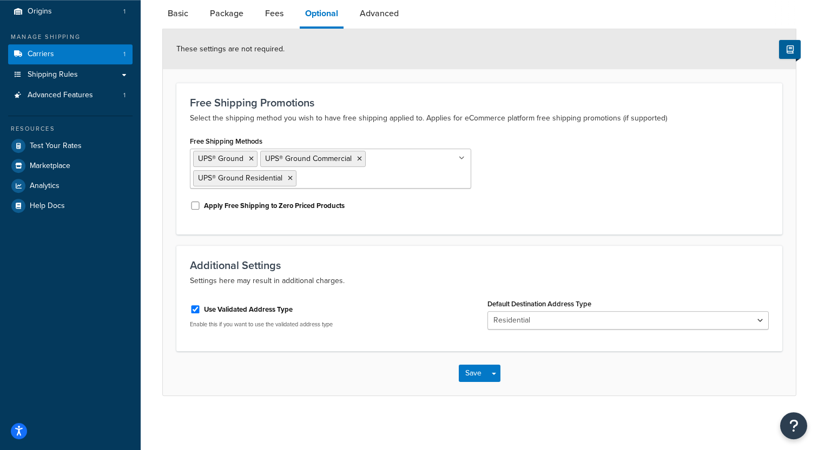
scroll to position [100, 0]
click at [254, 313] on label "Use Validated Address Type" at bounding box center [248, 310] width 89 height 10
click at [201, 313] on input "Use Validated Address Type" at bounding box center [195, 309] width 11 height 8
checkbox input "false"
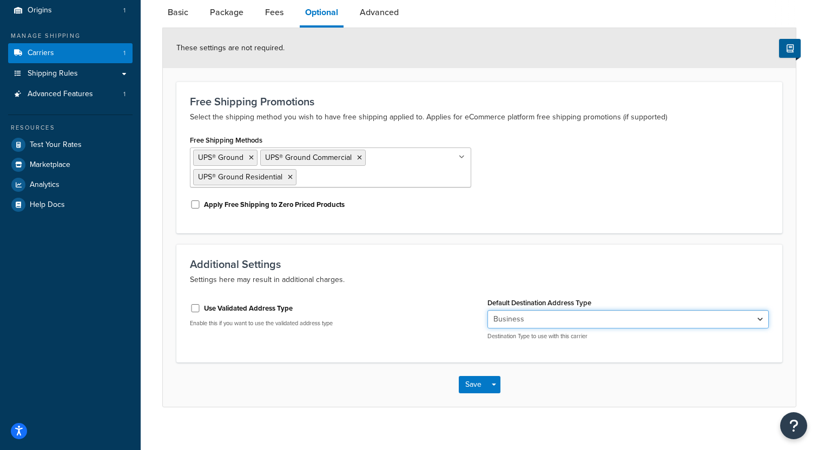
select select "residential"
click option "Residential" at bounding box center [0, 0] width 0 height 0
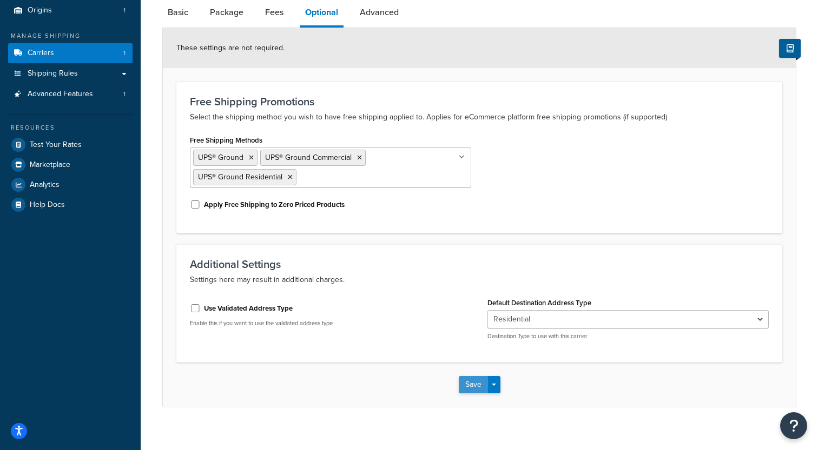
click at [474, 389] on button "Save" at bounding box center [473, 384] width 29 height 17
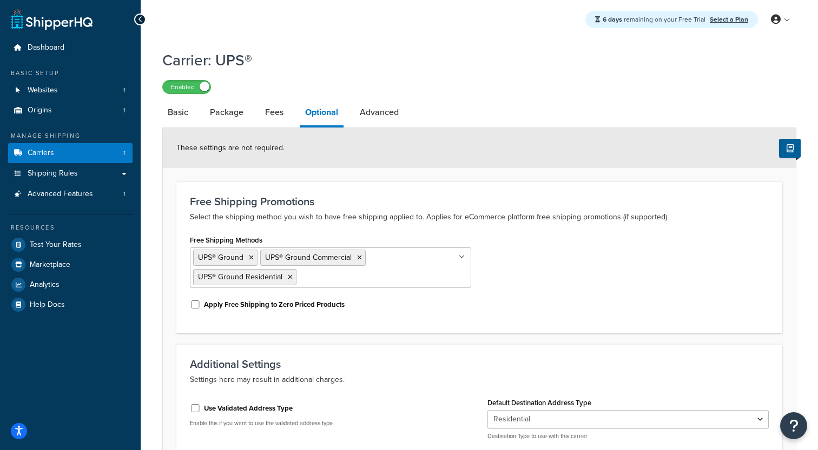
scroll to position [45, 0]
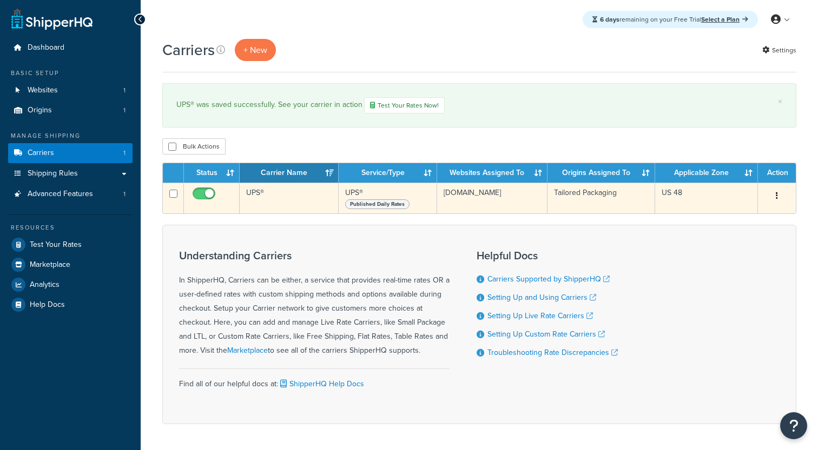
click at [295, 202] on td "UPS®" at bounding box center [289, 198] width 99 height 31
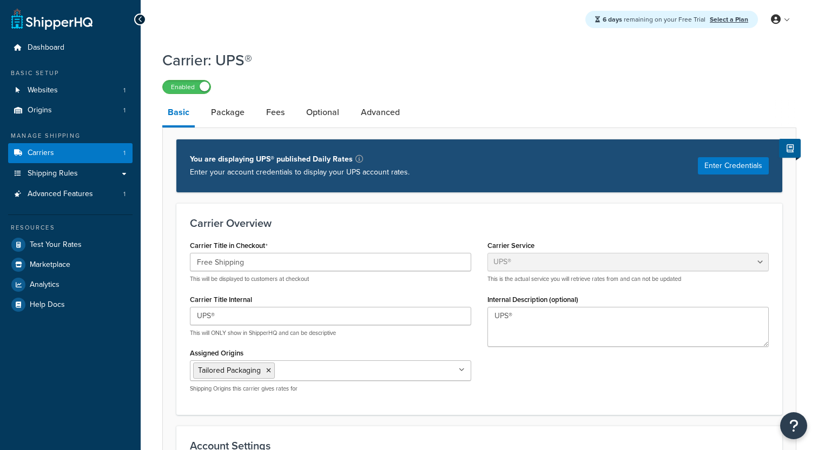
select select "ups"
click at [374, 123] on link "Advanced" at bounding box center [380, 112] width 50 height 26
select select "false"
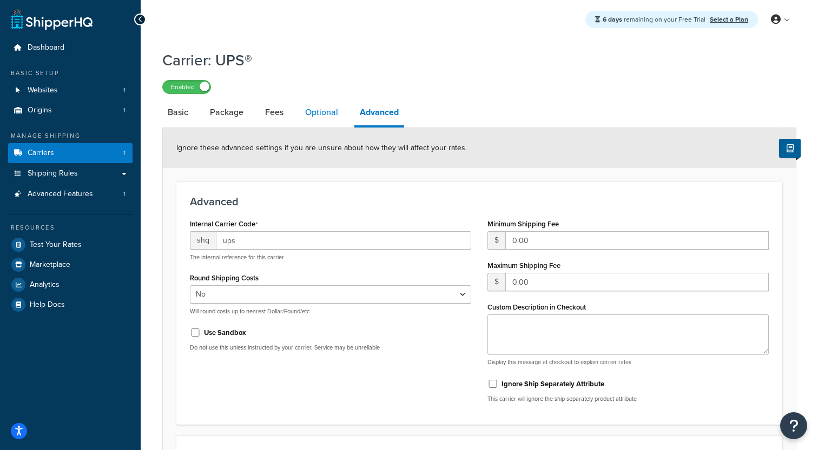
click at [311, 112] on link "Optional" at bounding box center [322, 112] width 44 height 26
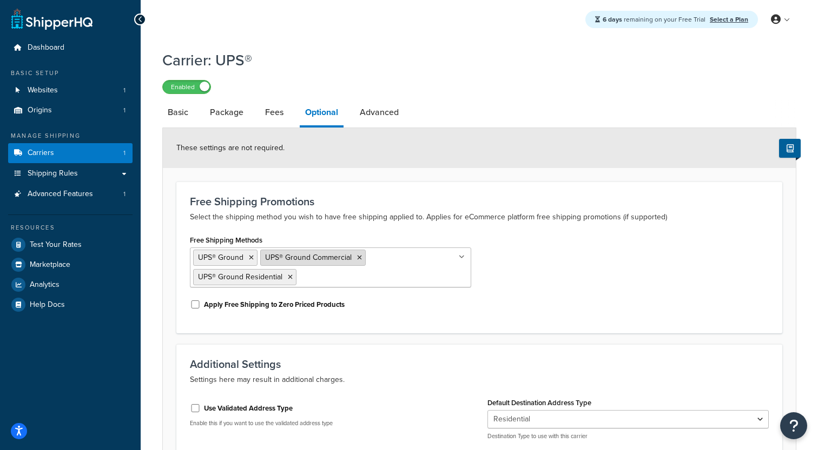
click at [357, 260] on icon at bounding box center [359, 258] width 5 height 6
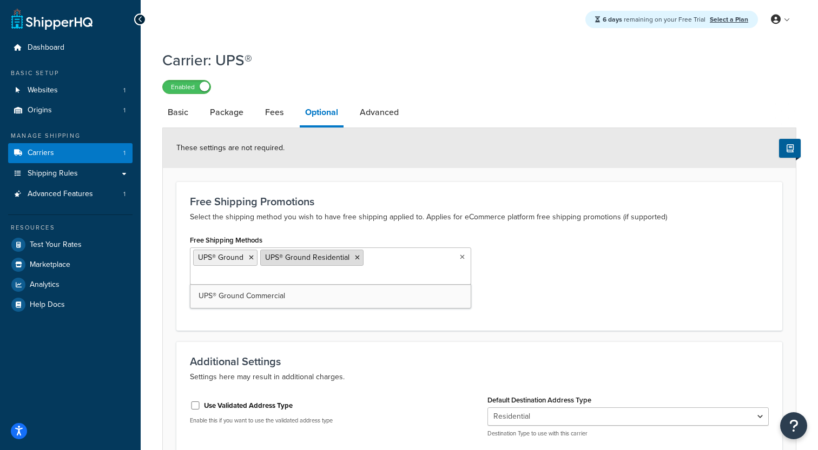
click at [352, 258] on li "UPS® Ground Residential" at bounding box center [311, 258] width 103 height 16
click at [360, 258] on li "UPS® Ground Residential" at bounding box center [311, 258] width 103 height 16
click at [355, 260] on icon at bounding box center [357, 258] width 5 height 6
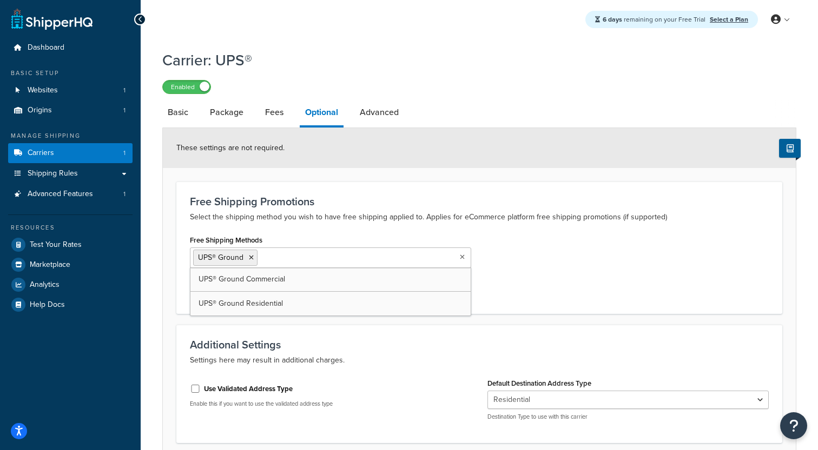
scroll to position [92, 0]
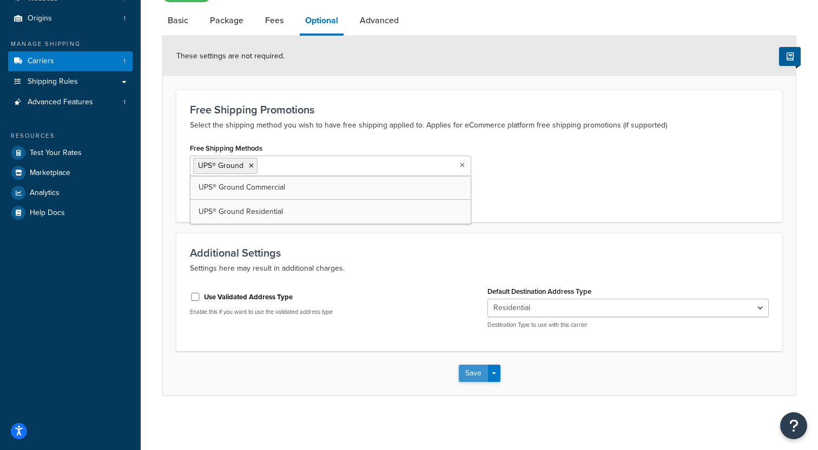
click at [474, 375] on button "Save" at bounding box center [473, 373] width 29 height 17
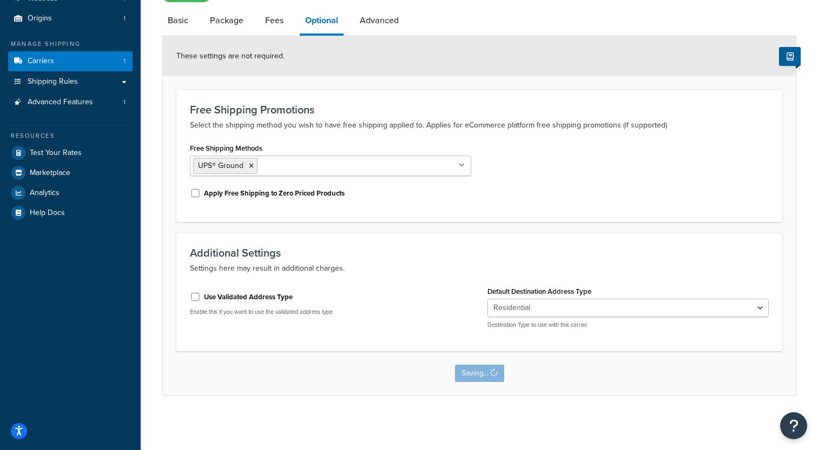
scroll to position [0, 0]
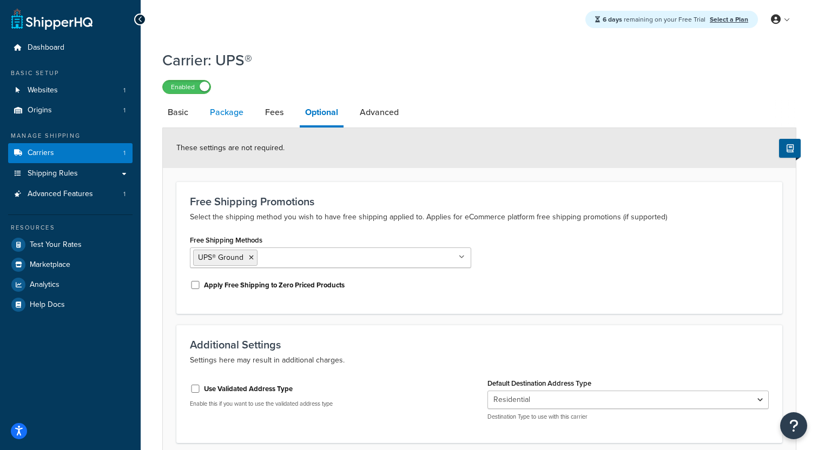
click at [227, 112] on link "Package" at bounding box center [226, 112] width 44 height 26
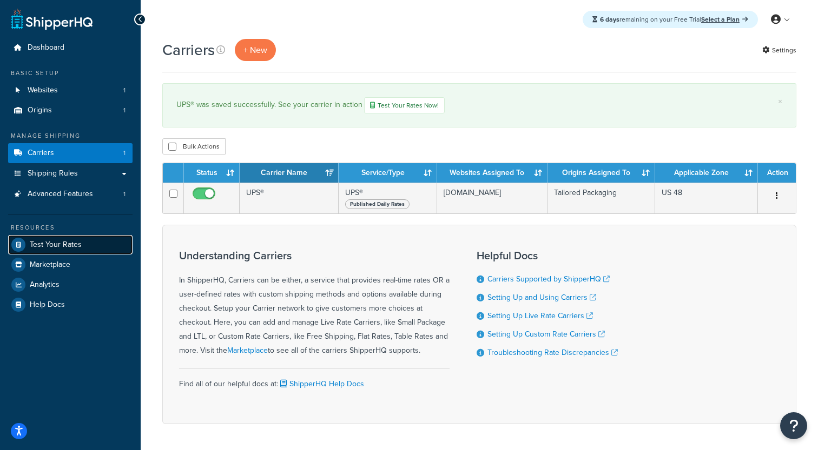
click at [75, 248] on span "Test Your Rates" at bounding box center [56, 245] width 52 height 9
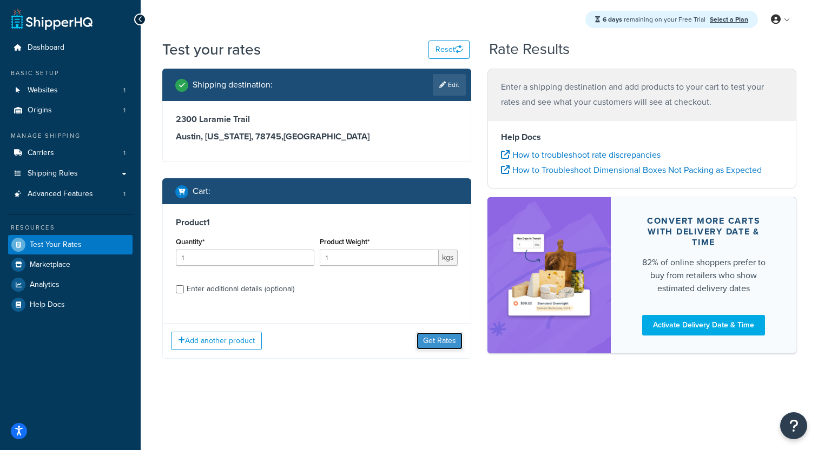
click at [427, 336] on button "Get Rates" at bounding box center [439, 341] width 46 height 17
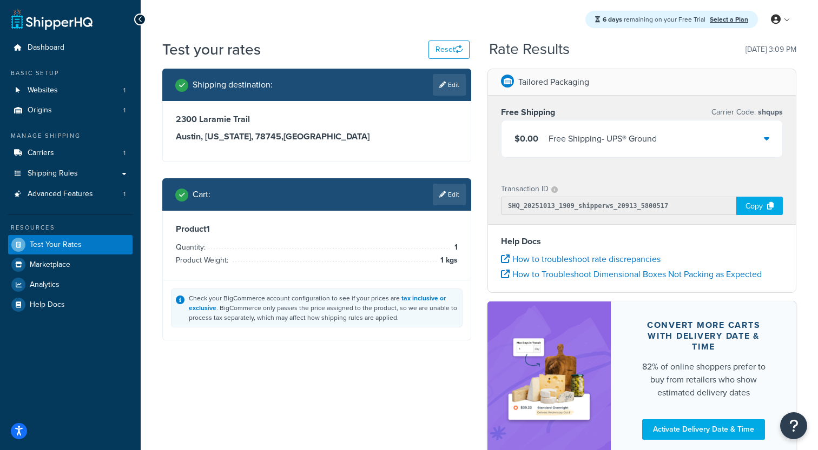
click at [632, 144] on div "Free Shipping - UPS® Ground" at bounding box center [602, 138] width 108 height 15
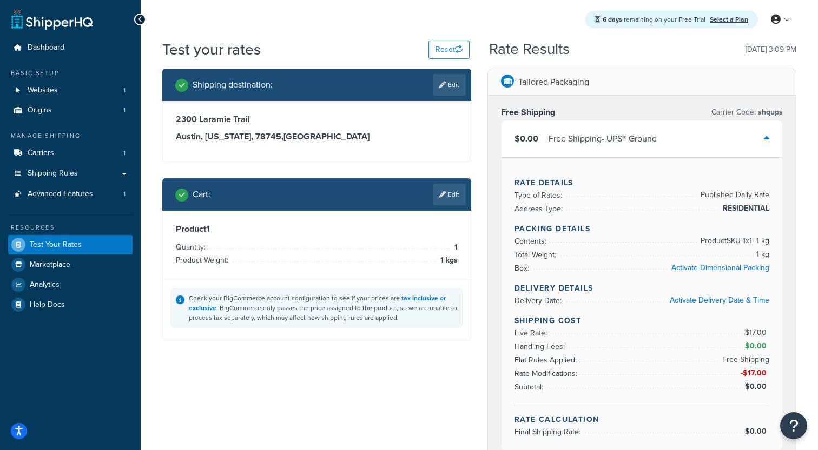
click at [632, 144] on div "Free Shipping - UPS® Ground" at bounding box center [602, 138] width 108 height 15
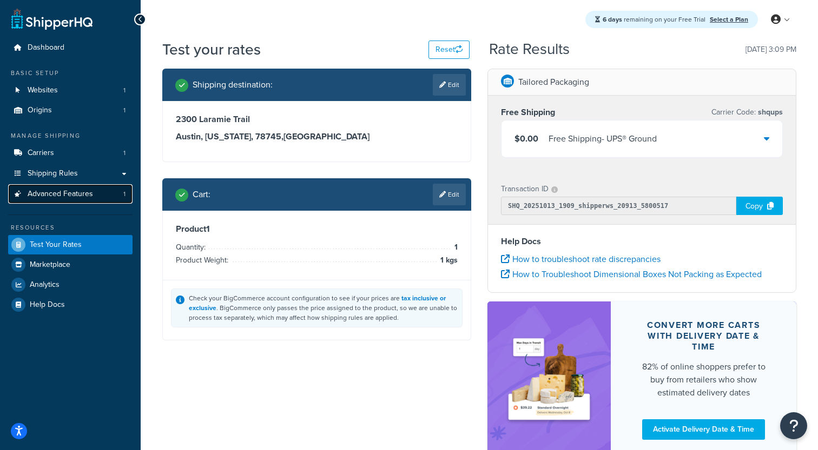
click at [85, 199] on span "Advanced Features" at bounding box center [60, 194] width 65 height 9
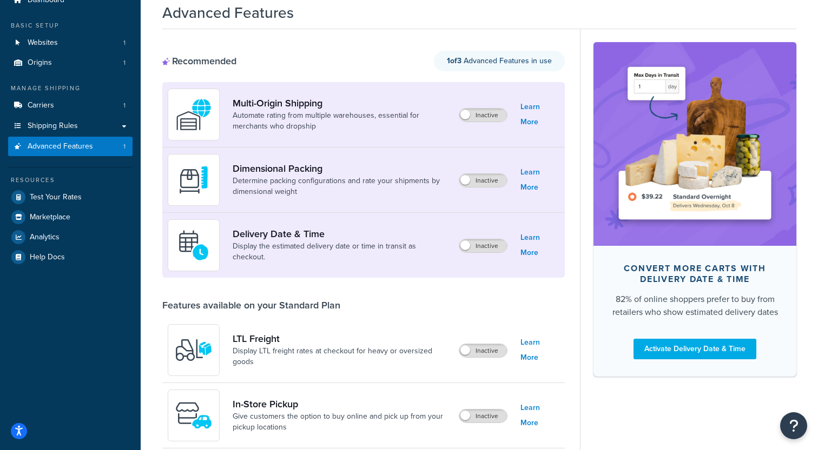
scroll to position [67, 0]
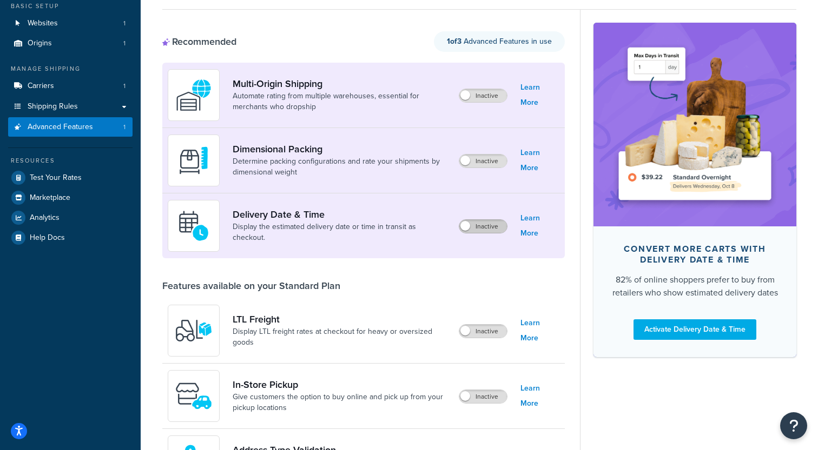
click at [475, 230] on label "Inactive" at bounding box center [483, 226] width 48 height 13
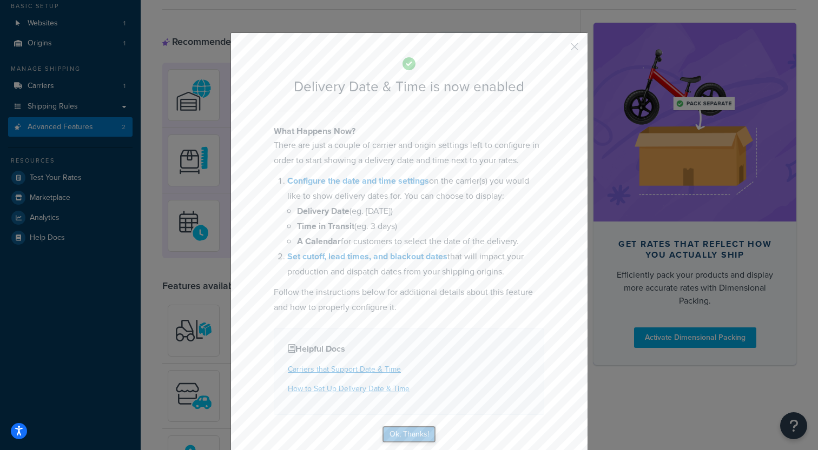
click at [397, 439] on button "Ok, Thanks!" at bounding box center [409, 434] width 54 height 17
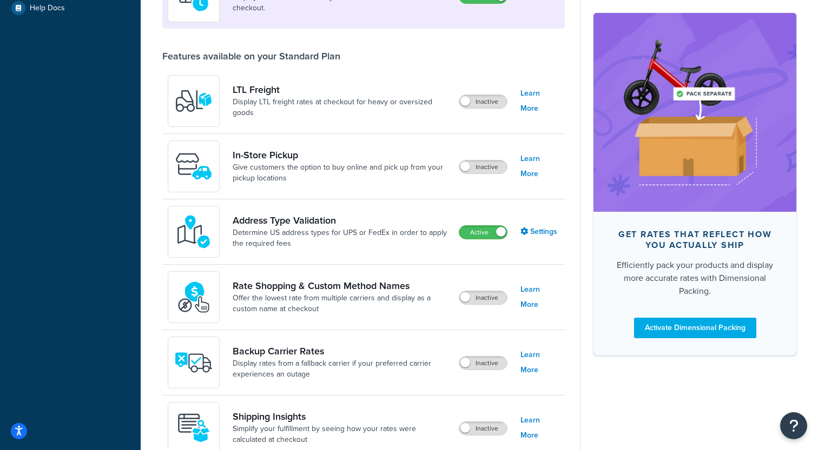
scroll to position [341, 0]
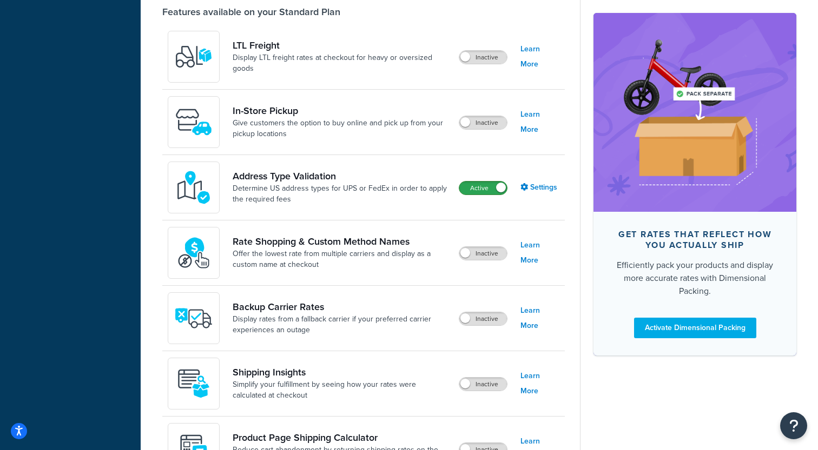
click at [489, 193] on label "Active" at bounding box center [483, 188] width 48 height 13
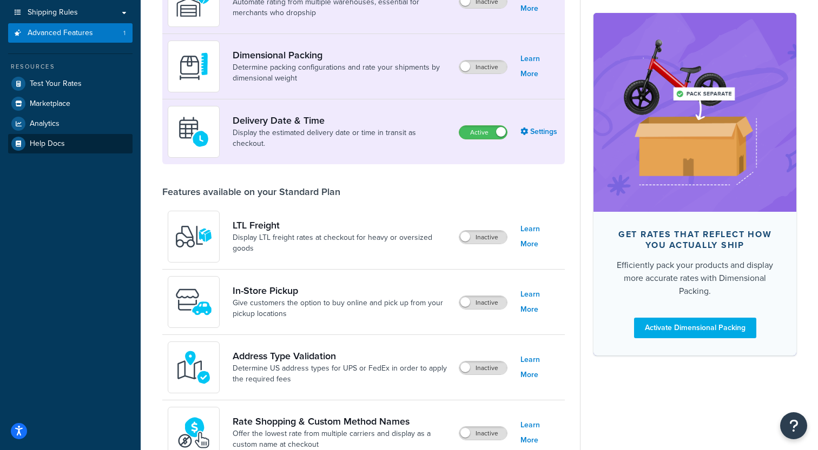
scroll to position [158, 0]
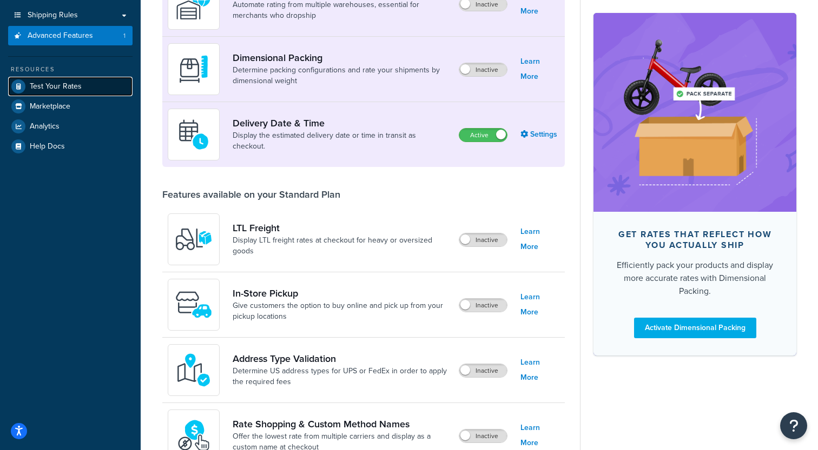
click at [79, 96] on link "Test Your Rates" at bounding box center [70, 86] width 124 height 19
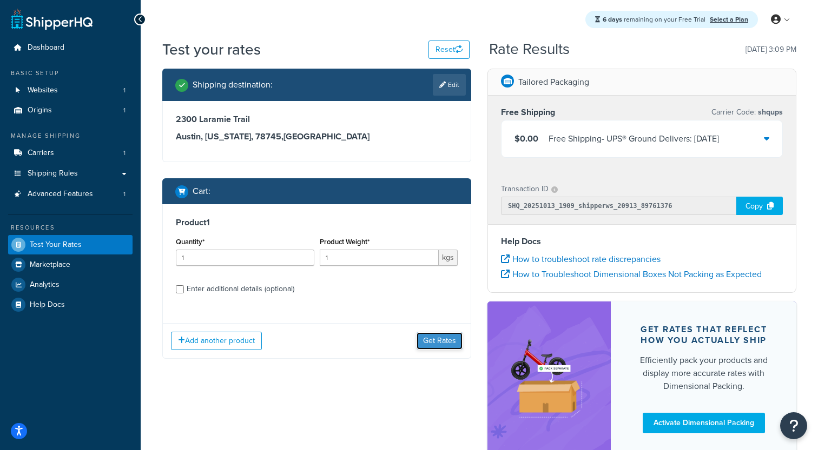
click at [439, 348] on button "Get Rates" at bounding box center [439, 341] width 46 height 17
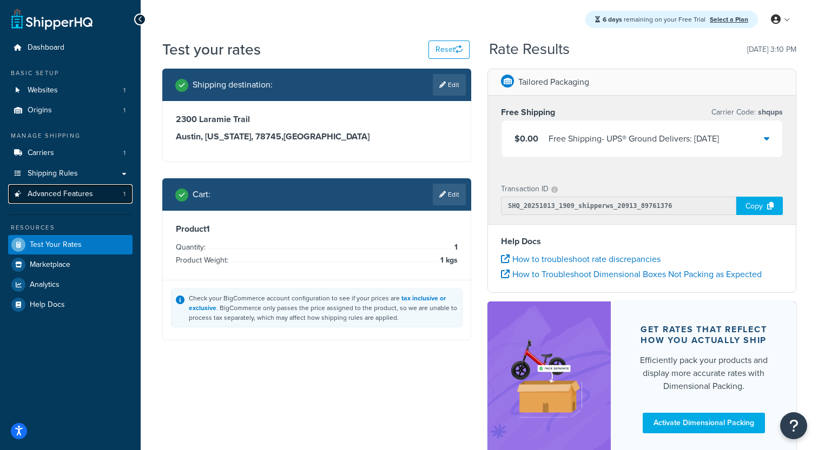
click at [108, 195] on link "Advanced Features 1" at bounding box center [70, 194] width 124 height 20
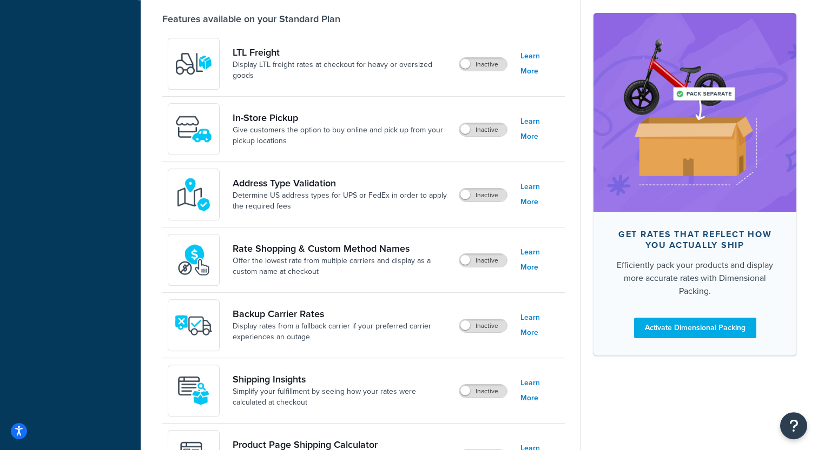
scroll to position [353, 0]
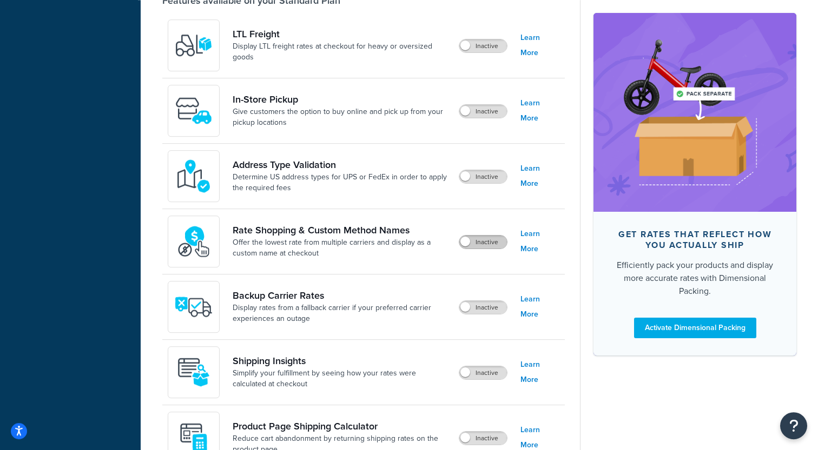
click at [487, 243] on label "Inactive" at bounding box center [483, 242] width 48 height 13
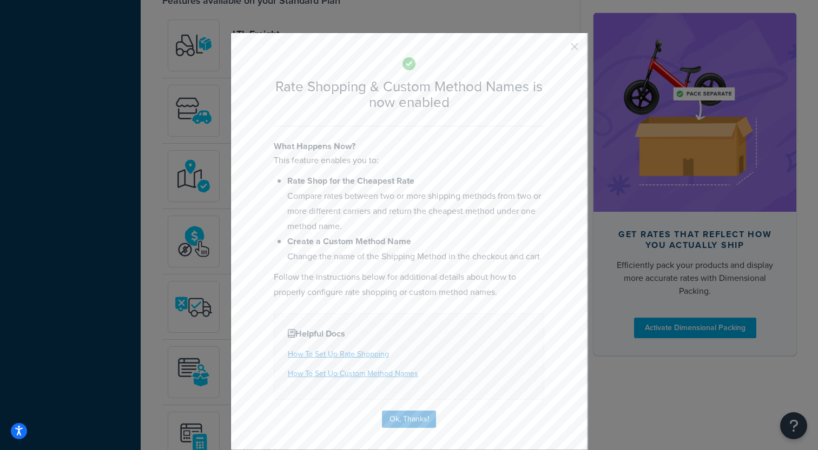
scroll to position [15, 0]
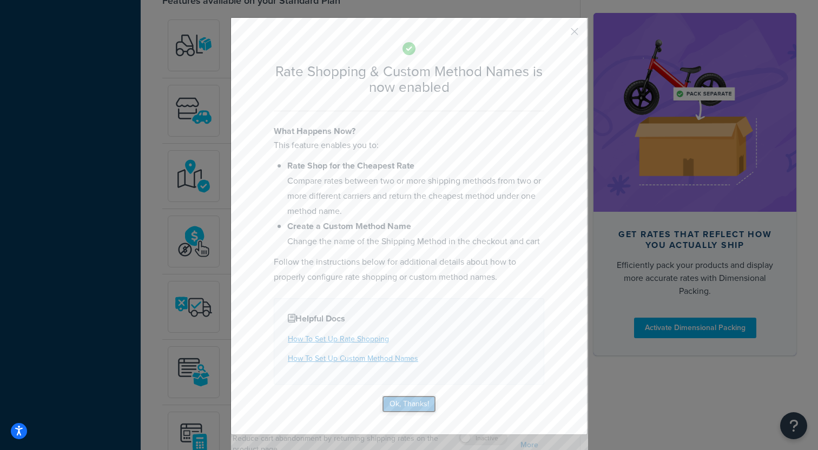
click at [408, 406] on button "Ok, Thanks!" at bounding box center [409, 404] width 54 height 17
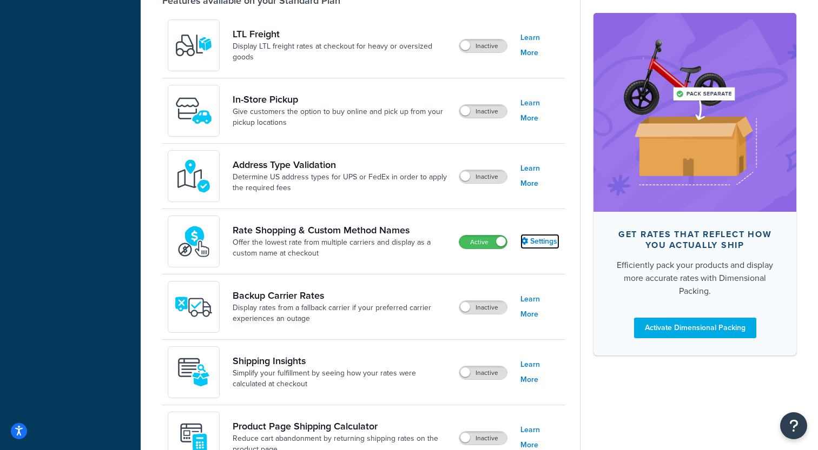
click at [537, 246] on link "Settings" at bounding box center [539, 241] width 39 height 15
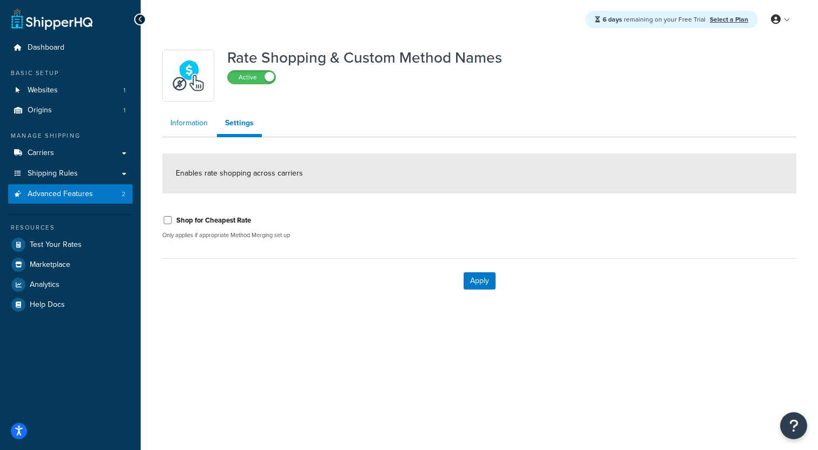
click at [187, 126] on link "Information" at bounding box center [189, 123] width 54 height 22
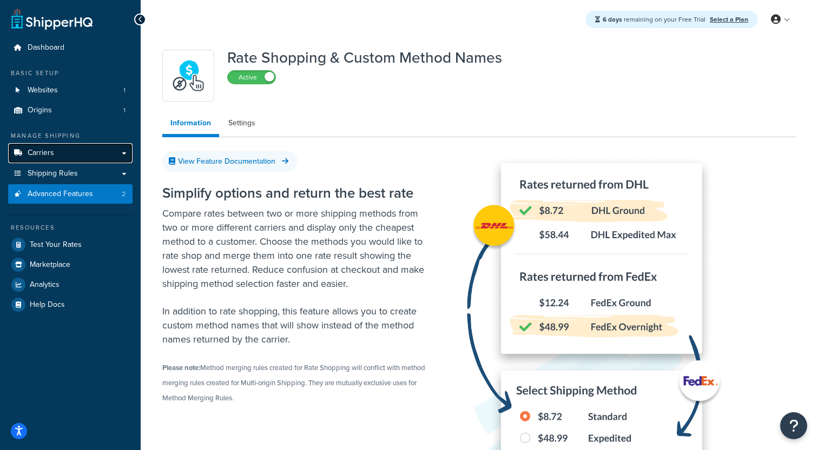
click at [72, 154] on link "Carriers" at bounding box center [70, 153] width 124 height 20
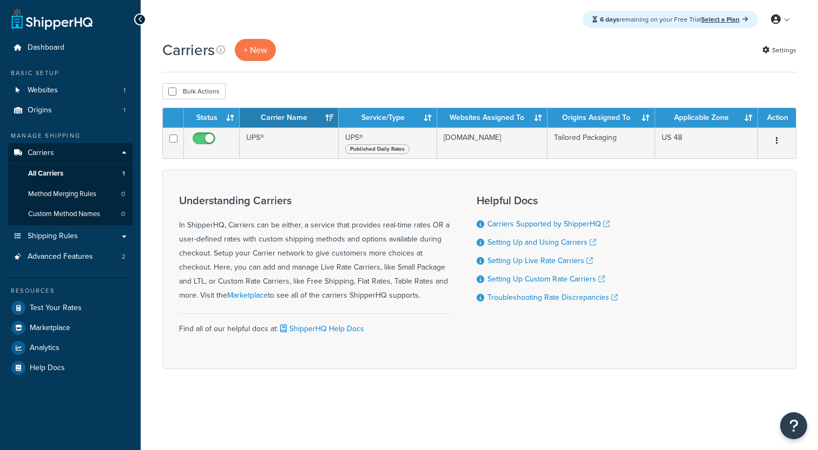
click at [279, 153] on td "UPS®" at bounding box center [289, 143] width 99 height 31
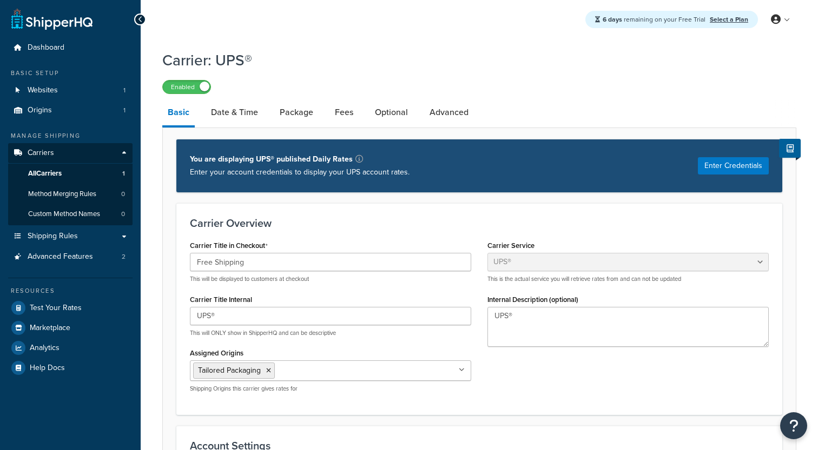
select select "ups"
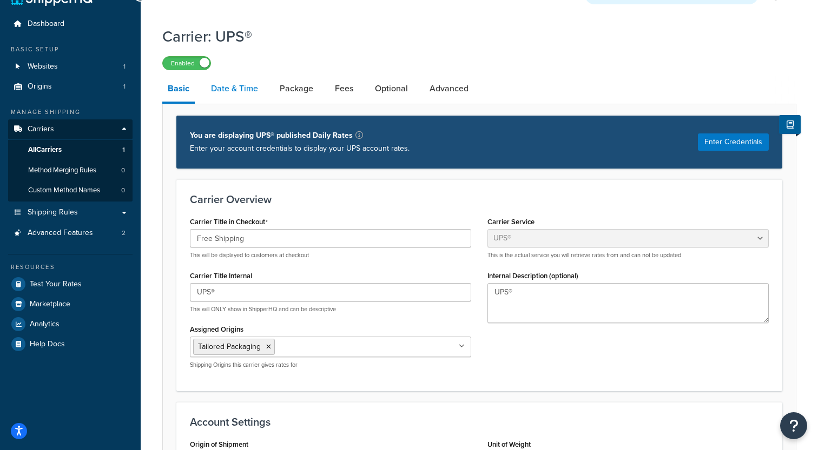
click at [240, 94] on link "Date & Time" at bounding box center [234, 89] width 58 height 26
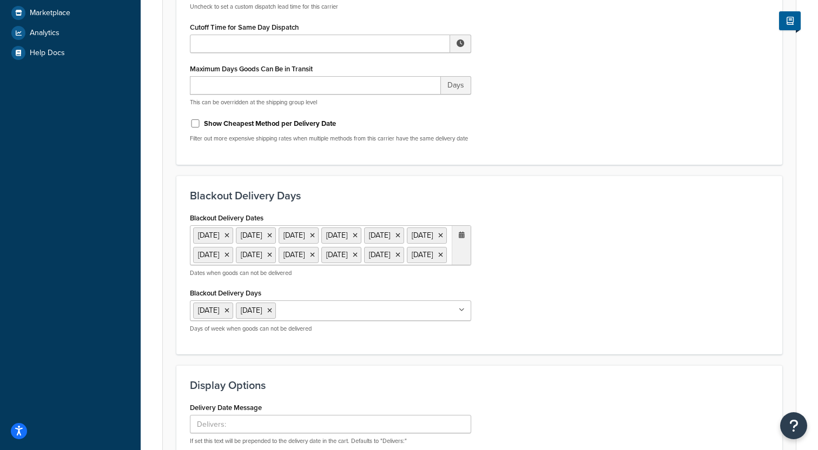
scroll to position [17, 0]
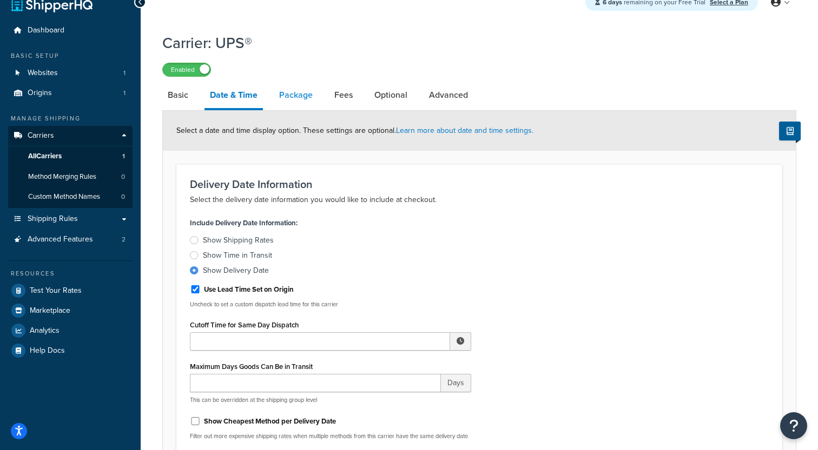
click at [296, 93] on link "Package" at bounding box center [296, 95] width 44 height 26
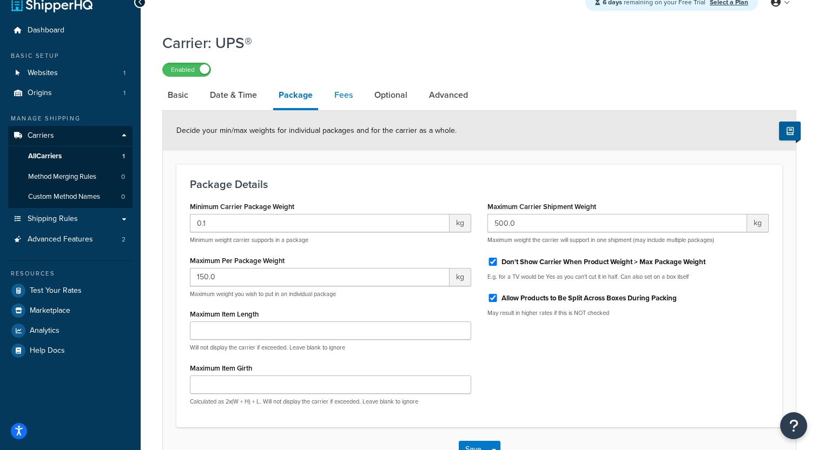
click at [350, 103] on link "Fees" at bounding box center [343, 95] width 29 height 26
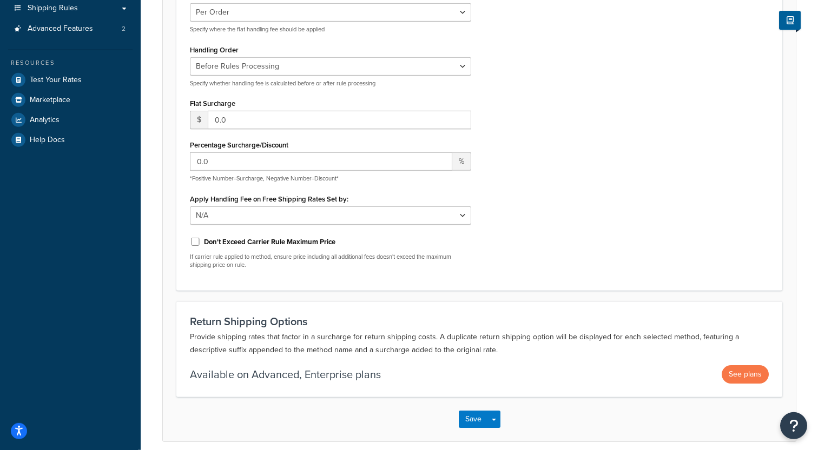
scroll to position [227, 0]
click at [375, 337] on p "Provide shipping rates that factor in a surcharge for return shipping costs. A …" at bounding box center [479, 345] width 579 height 26
click at [373, 340] on p "Provide shipping rates that factor in a surcharge for return shipping costs. A …" at bounding box center [479, 345] width 579 height 26
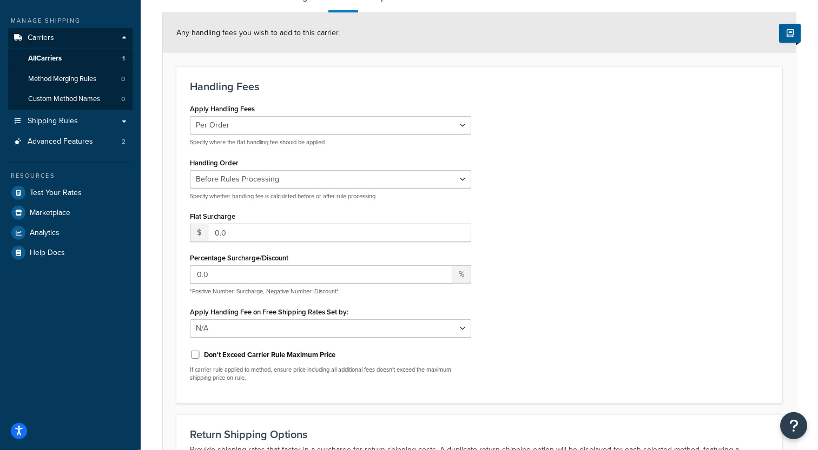
scroll to position [0, 0]
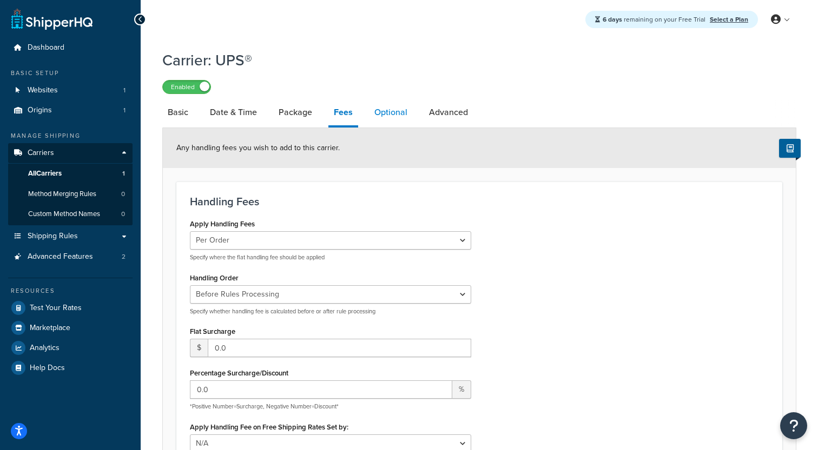
click at [387, 119] on link "Optional" at bounding box center [391, 112] width 44 height 26
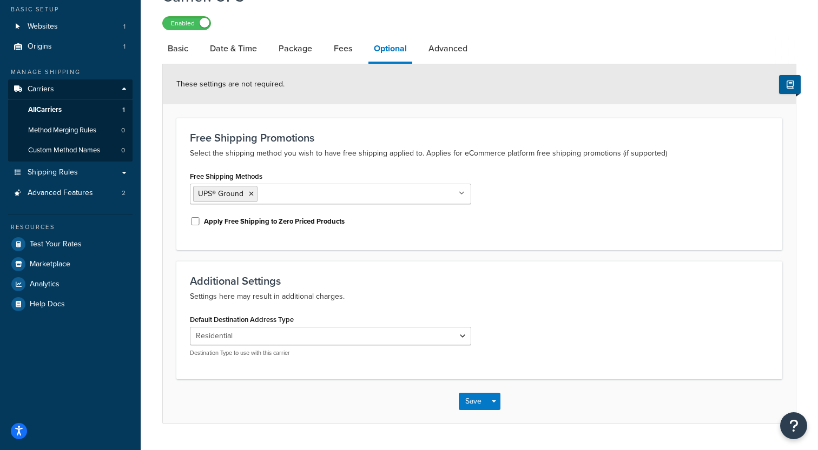
scroll to position [62, 0]
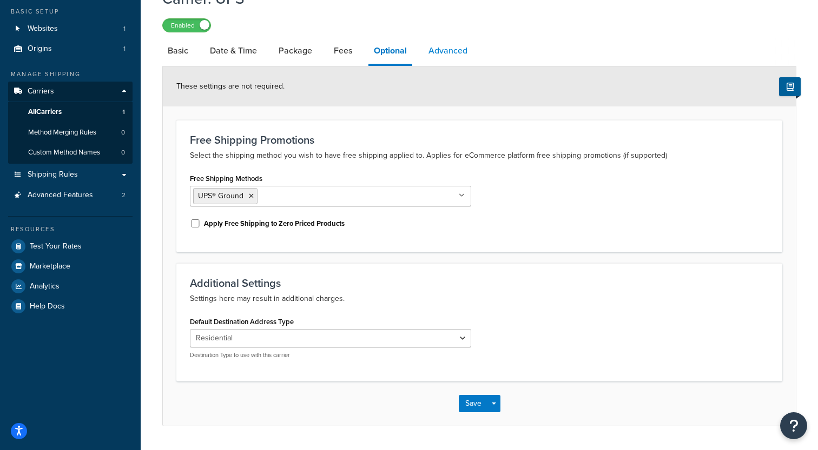
click at [441, 52] on link "Advanced" at bounding box center [448, 51] width 50 height 26
select select "false"
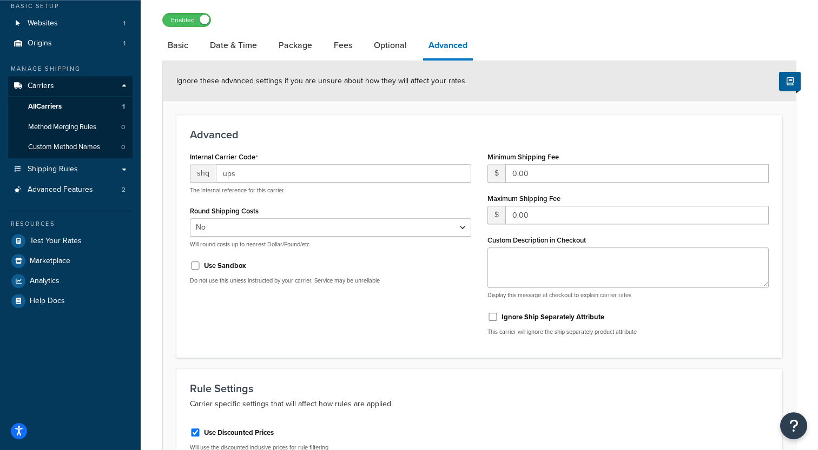
scroll to position [66, 0]
click at [194, 56] on link "Basic" at bounding box center [177, 47] width 31 height 26
select select "ups"
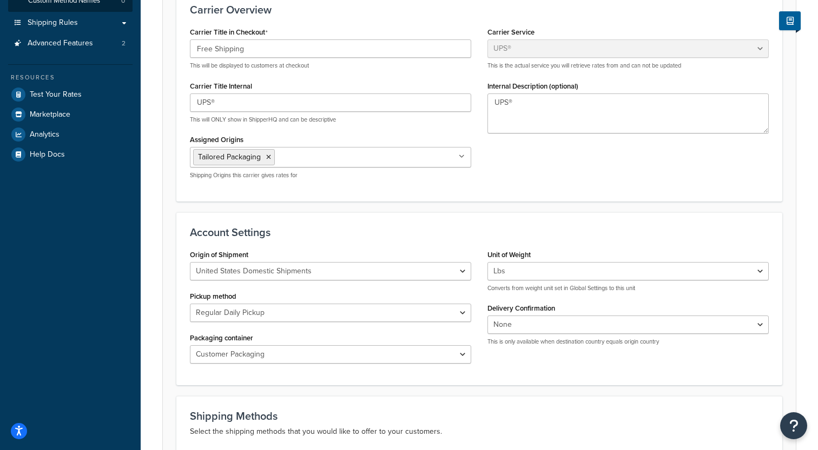
scroll to position [161, 0]
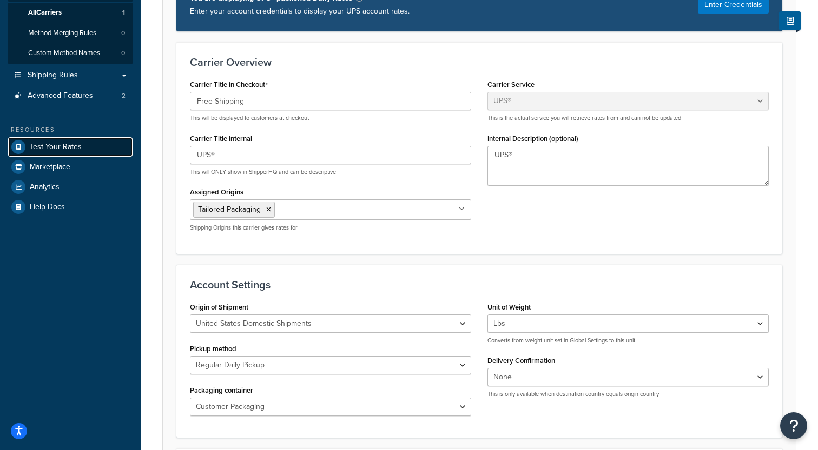
click at [81, 147] on link "Test Your Rates" at bounding box center [70, 146] width 124 height 19
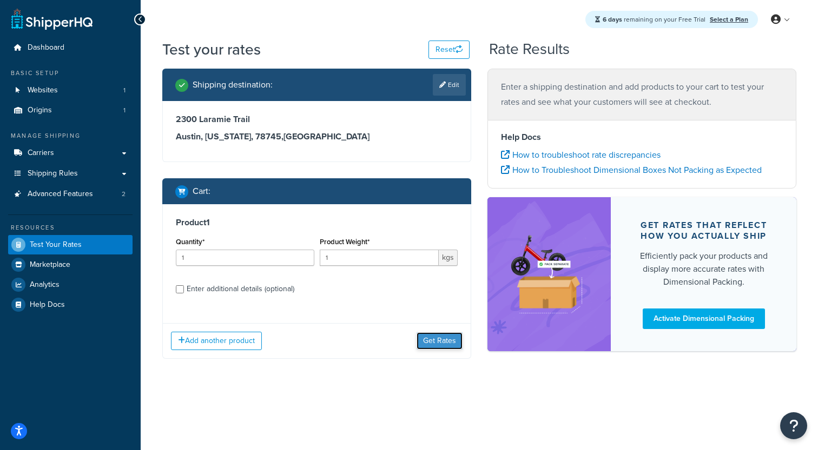
click at [455, 340] on button "Get Rates" at bounding box center [439, 341] width 46 height 17
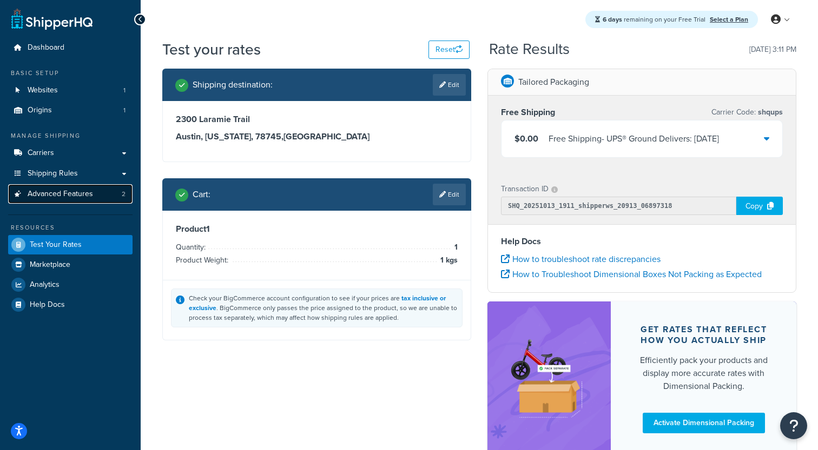
click at [64, 187] on link "Advanced Features 2" at bounding box center [70, 194] width 124 height 20
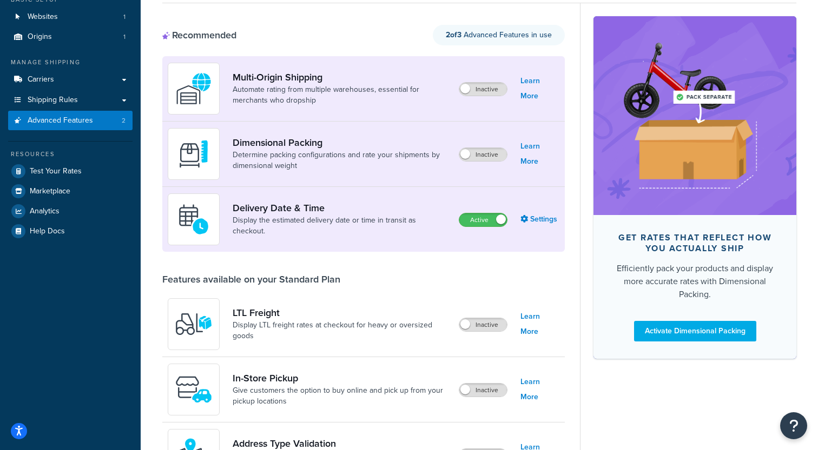
scroll to position [290, 0]
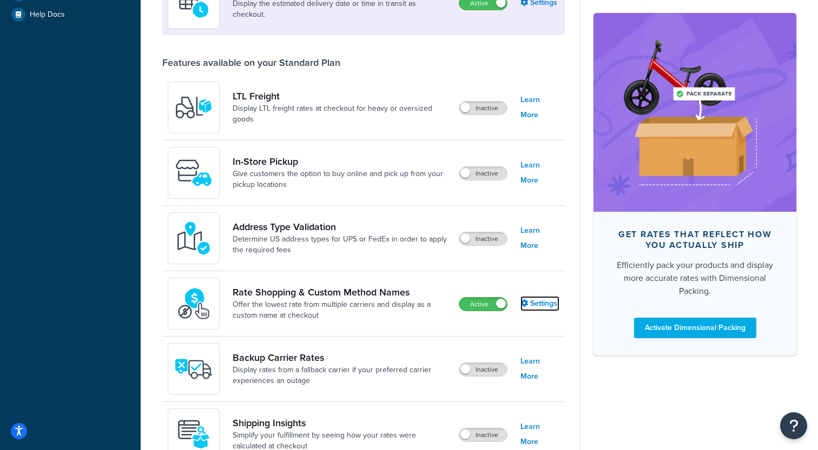
click at [528, 302] on icon at bounding box center [524, 304] width 8 height 8
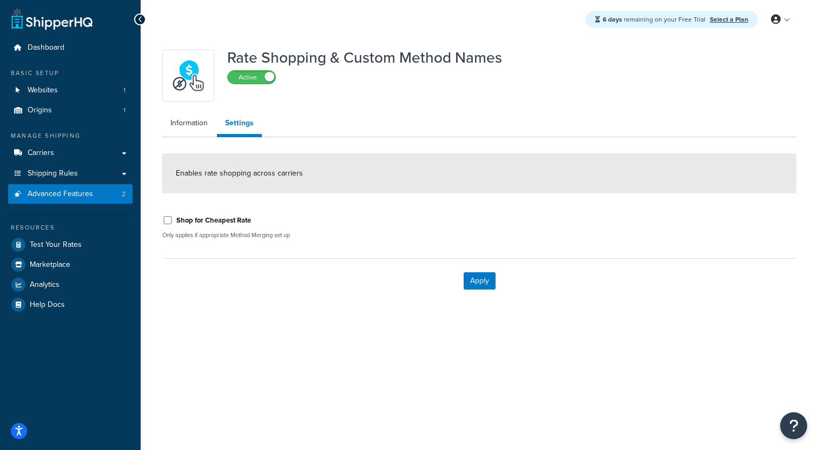
click at [209, 224] on label "Shop for Cheapest Rate" at bounding box center [213, 221] width 75 height 10
click at [173, 224] on input "Shop for Cheapest Rate" at bounding box center [167, 220] width 11 height 8
checkbox input "true"
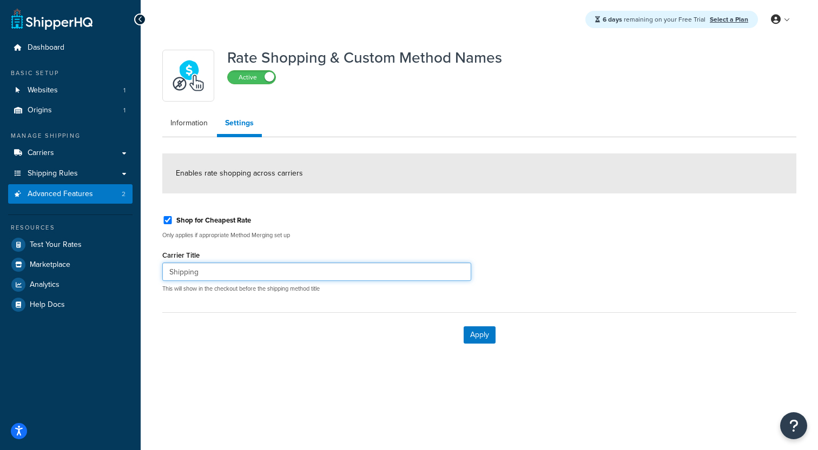
click at [278, 278] on input "Shipping" at bounding box center [316, 272] width 309 height 18
type input "Free Shipping"
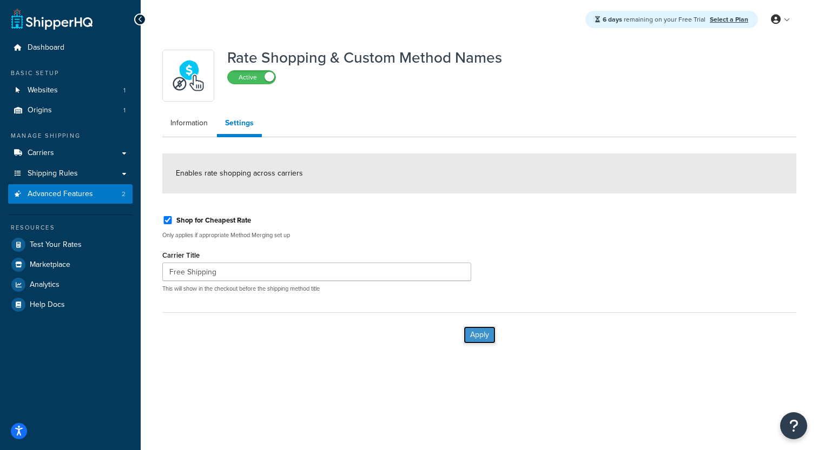
click at [488, 335] on button "Apply" at bounding box center [479, 335] width 32 height 17
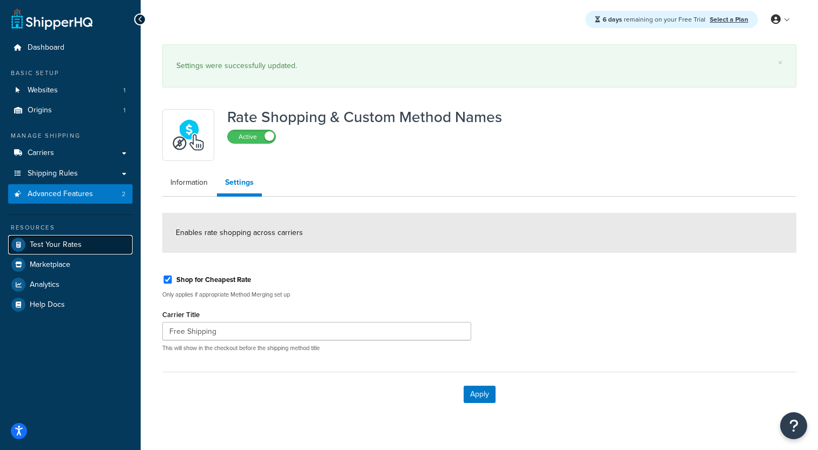
click at [75, 242] on span "Test Your Rates" at bounding box center [56, 245] width 52 height 9
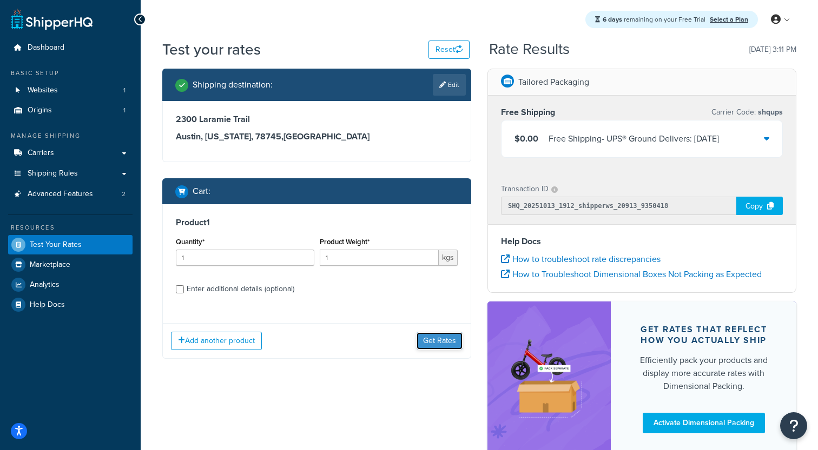
click at [437, 346] on button "Get Rates" at bounding box center [439, 341] width 46 height 17
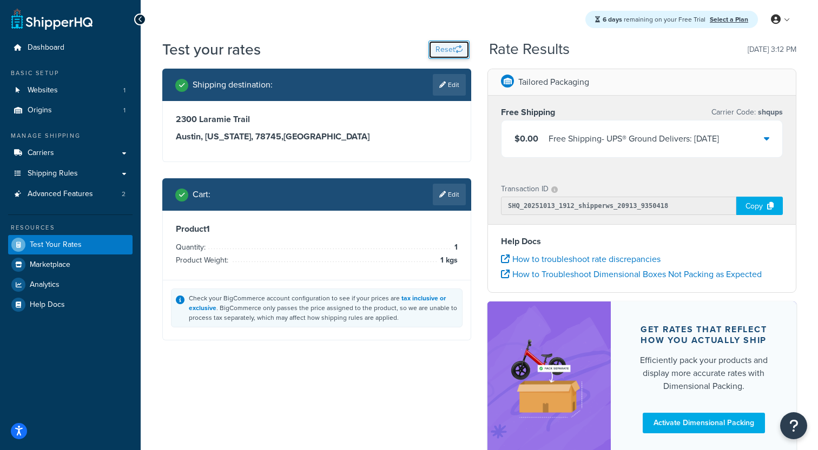
click at [434, 45] on button "Reset" at bounding box center [448, 50] width 41 height 18
select select "[GEOGRAPHIC_DATA]"
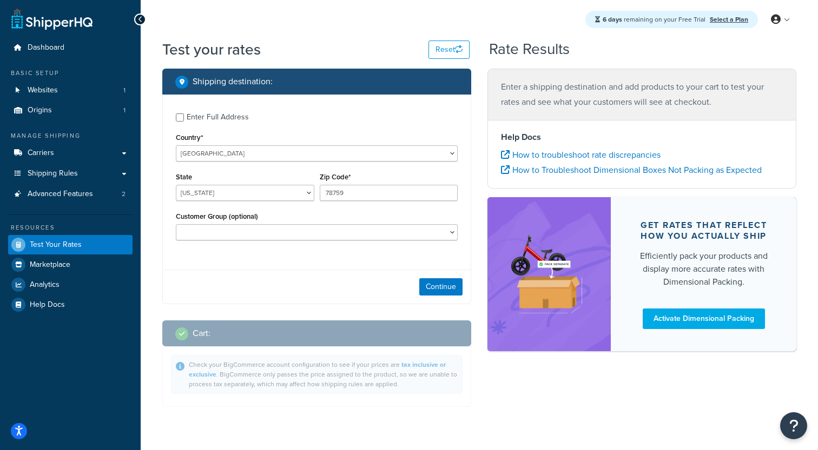
click at [213, 119] on div "Enter Full Address" at bounding box center [218, 117] width 62 height 15
click at [184, 119] on input "Enter Full Address" at bounding box center [180, 118] width 8 height 8
checkbox input "true"
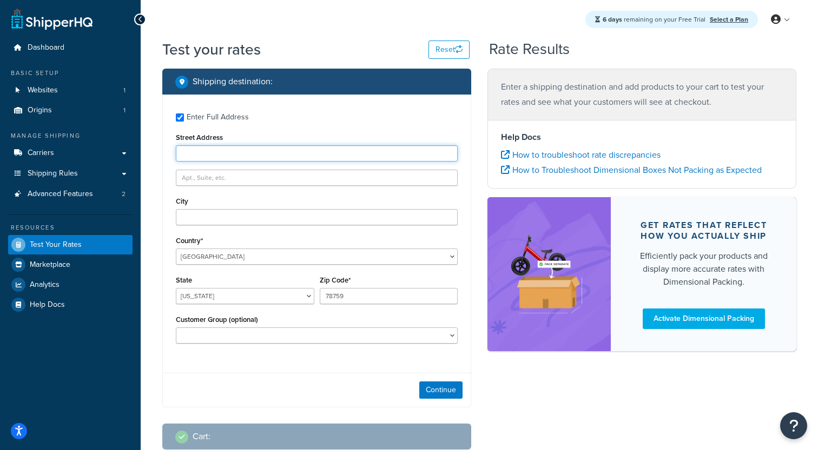
click at [216, 147] on input "Street Address" at bounding box center [317, 153] width 282 height 16
type input "2300 Laramie Trail"
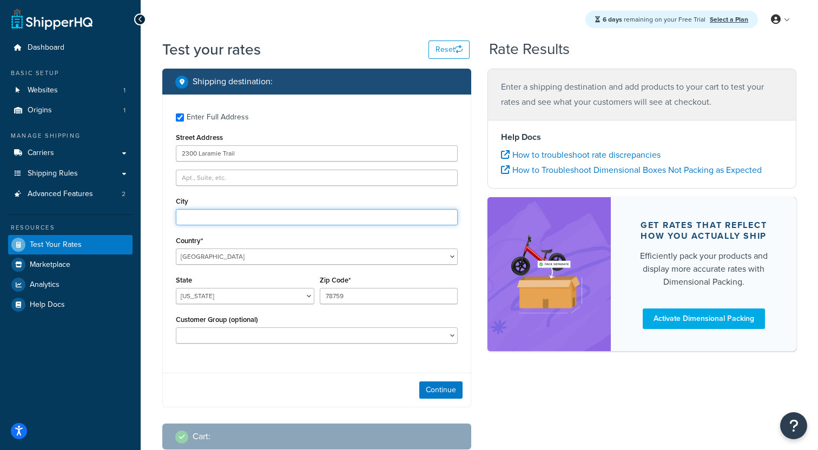
type input "Austin"
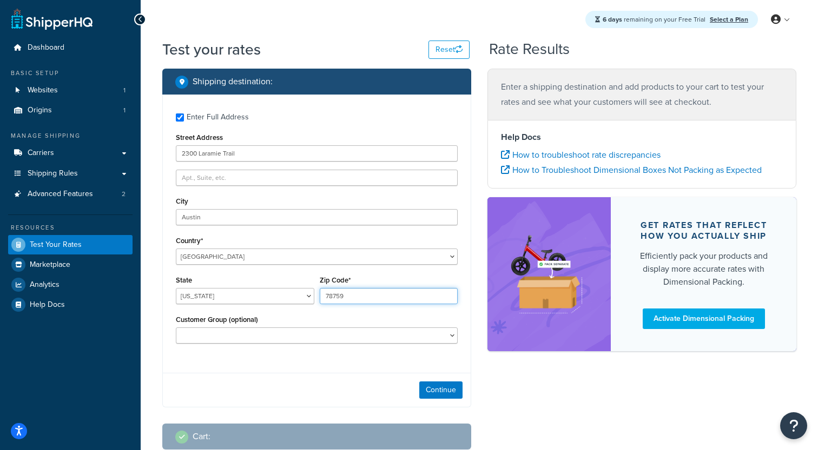
type input "78745"
click at [441, 397] on button "Continue" at bounding box center [440, 390] width 43 height 17
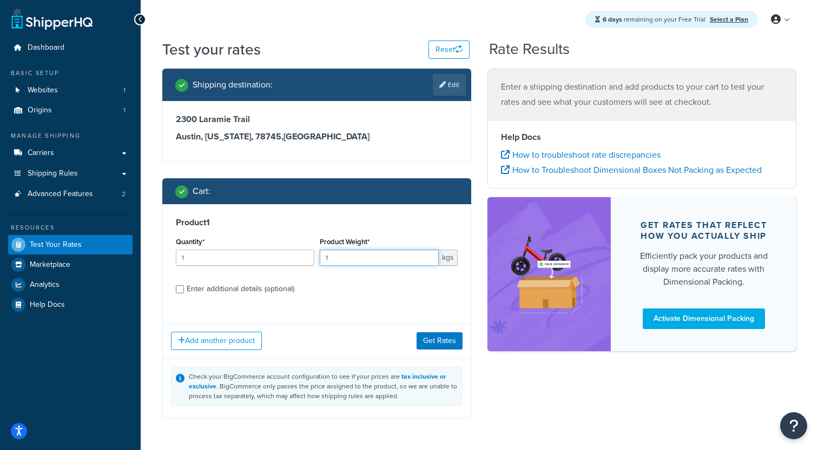
click at [344, 258] on input "1" at bounding box center [379, 258] width 119 height 16
type input "10"
click at [436, 344] on button "Get Rates" at bounding box center [439, 341] width 46 height 17
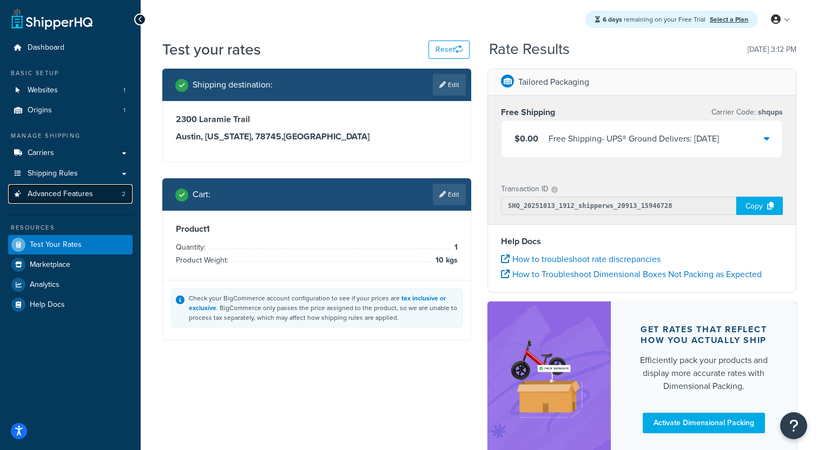
click at [84, 202] on link "Advanced Features 2" at bounding box center [70, 194] width 124 height 20
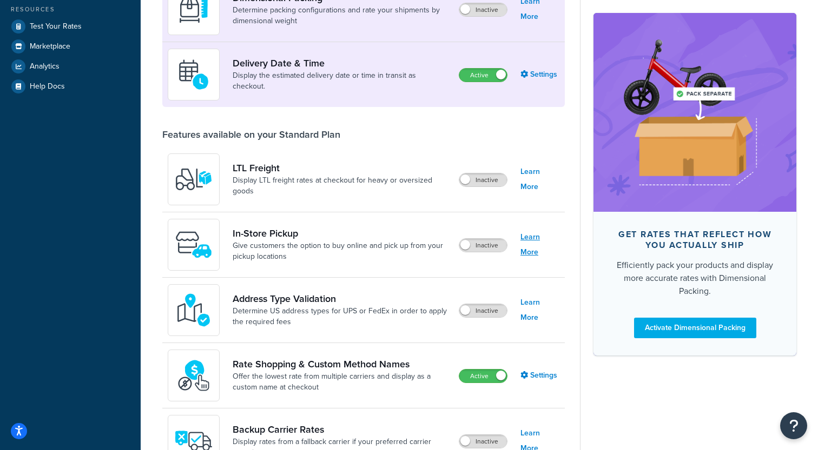
scroll to position [231, 0]
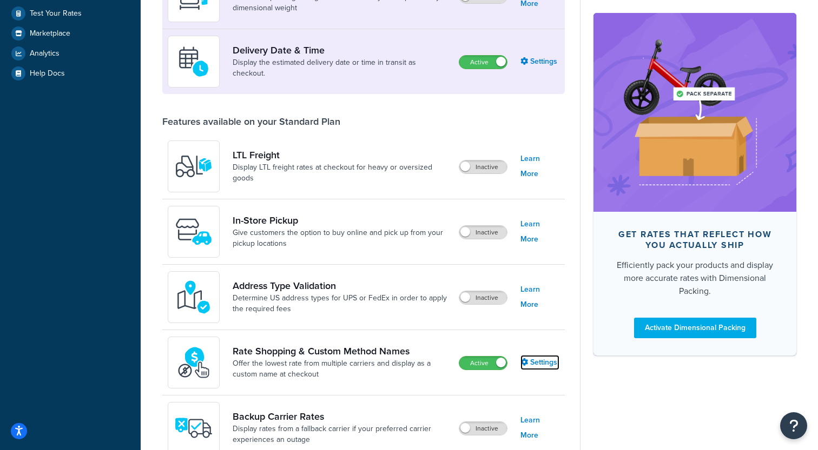
click at [533, 363] on link "Settings" at bounding box center [539, 362] width 39 height 15
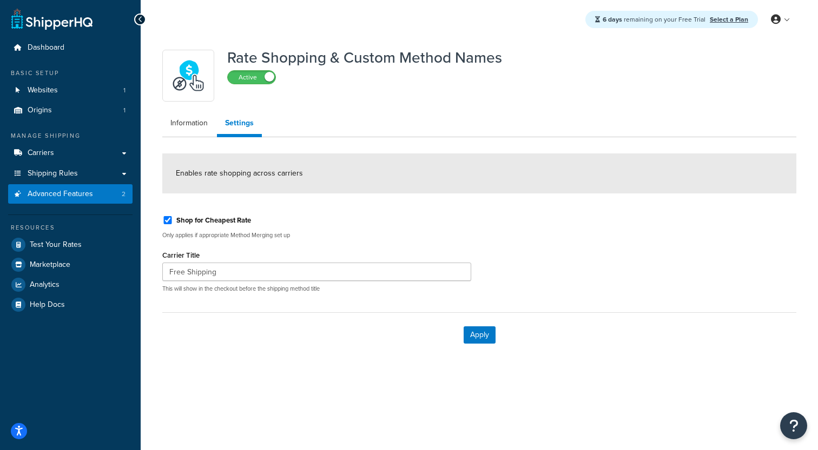
scroll to position [231, 0]
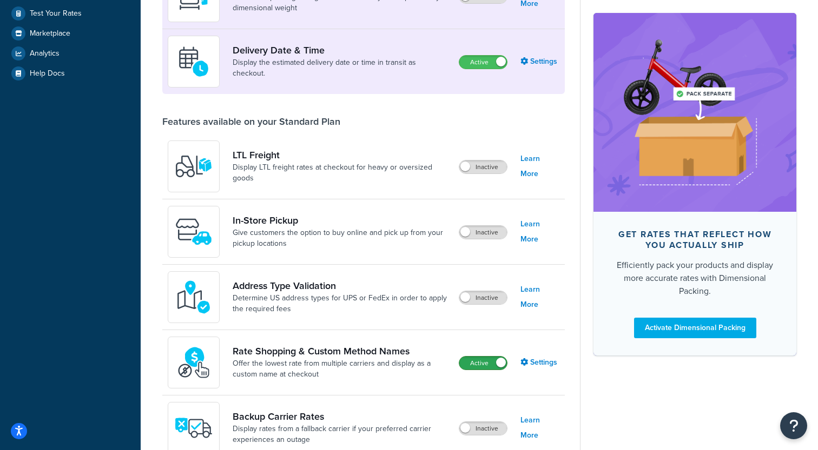
click at [479, 358] on label "Active" at bounding box center [483, 363] width 48 height 13
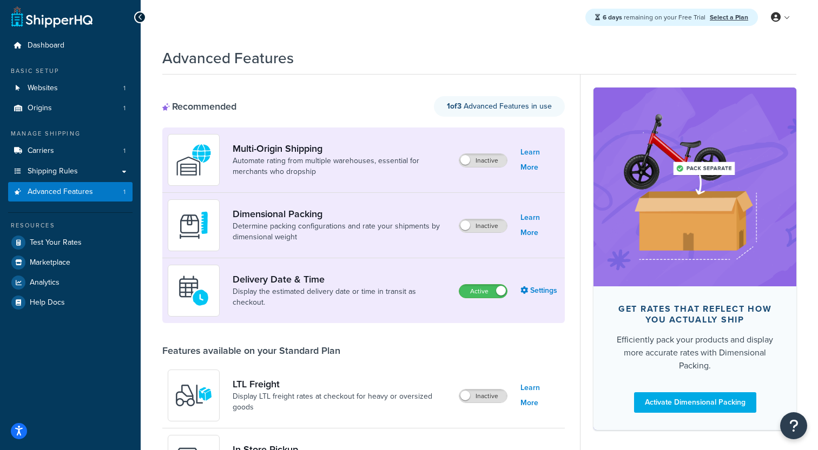
scroll to position [0, 0]
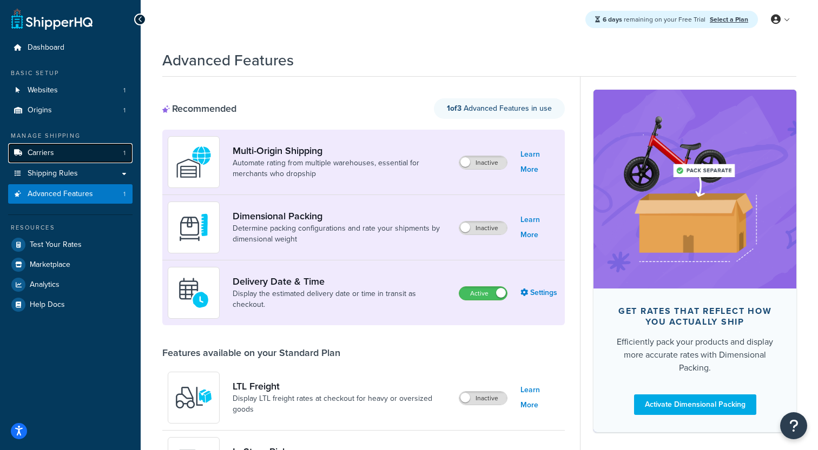
click at [68, 158] on link "Carriers 1" at bounding box center [70, 153] width 124 height 20
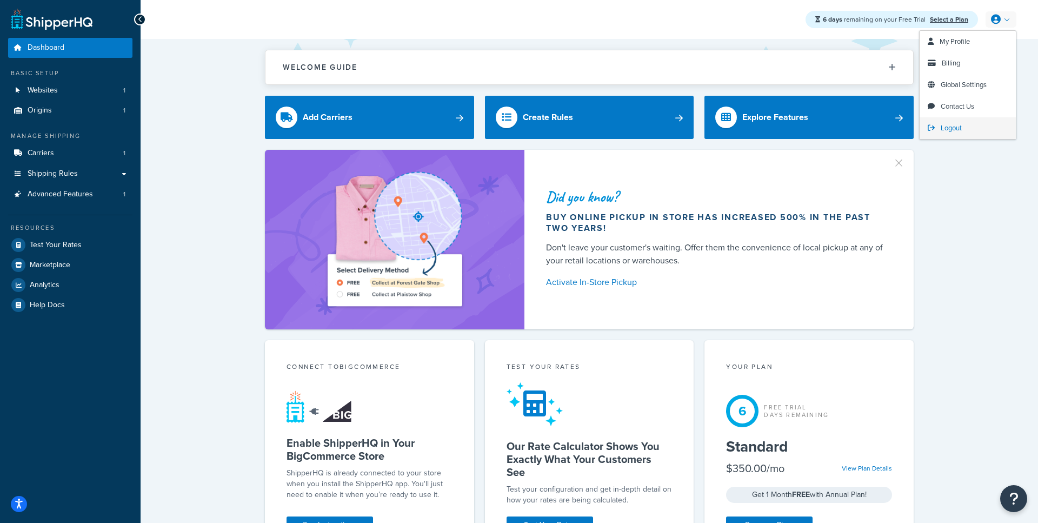
click at [944, 132] on span "Logout" at bounding box center [951, 128] width 21 height 10
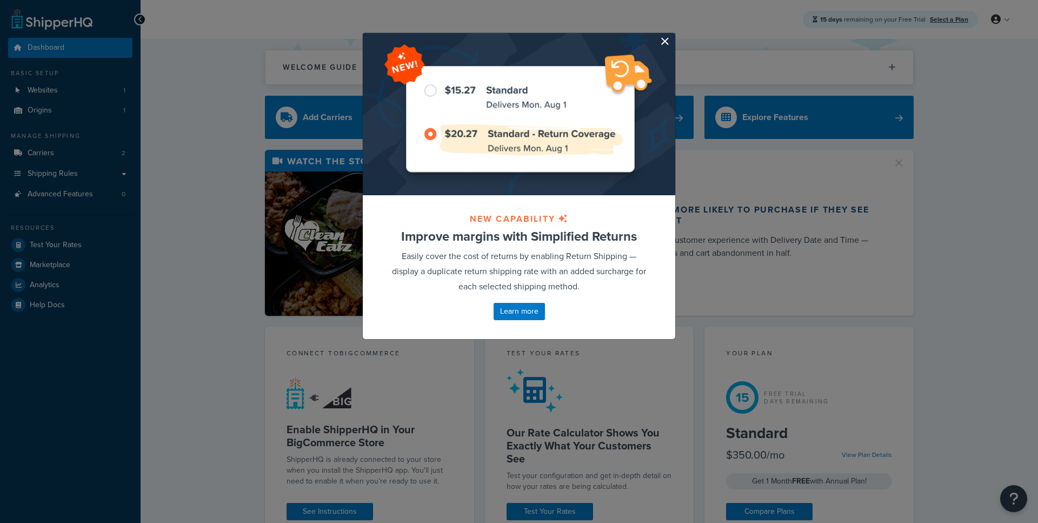
click at [673, 36] on button "button" at bounding box center [674, 34] width 3 height 3
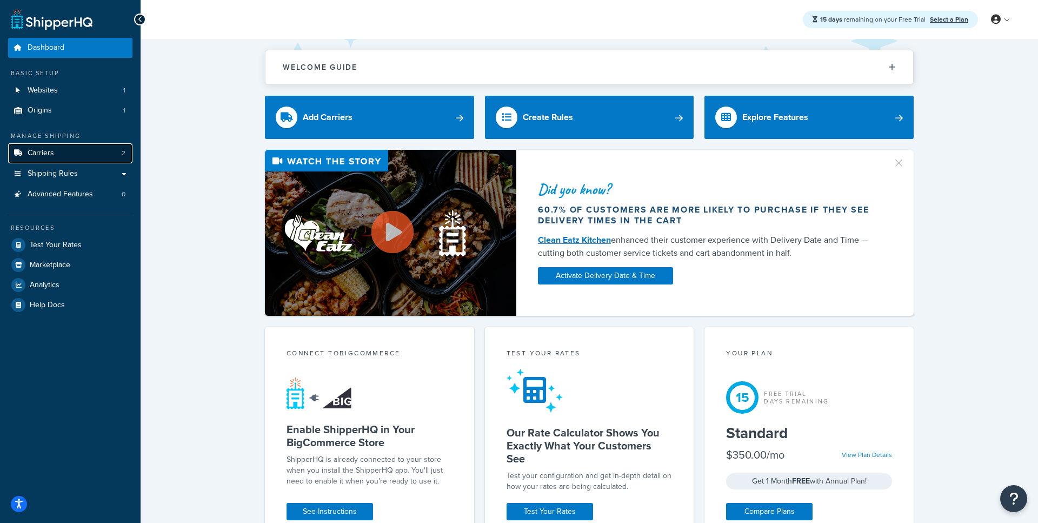
click at [79, 155] on link "Carriers 2" at bounding box center [70, 153] width 124 height 20
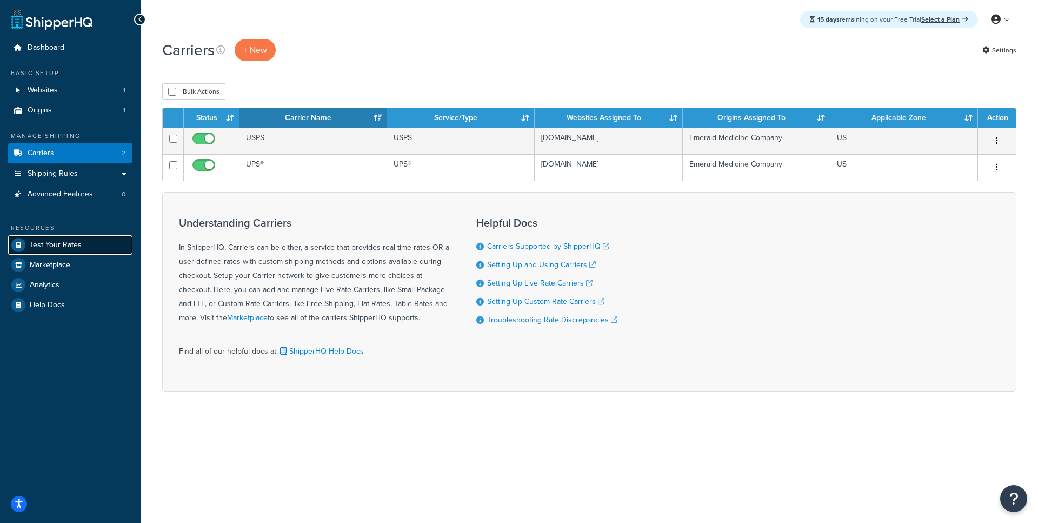
click at [66, 251] on link "Test Your Rates" at bounding box center [70, 244] width 124 height 19
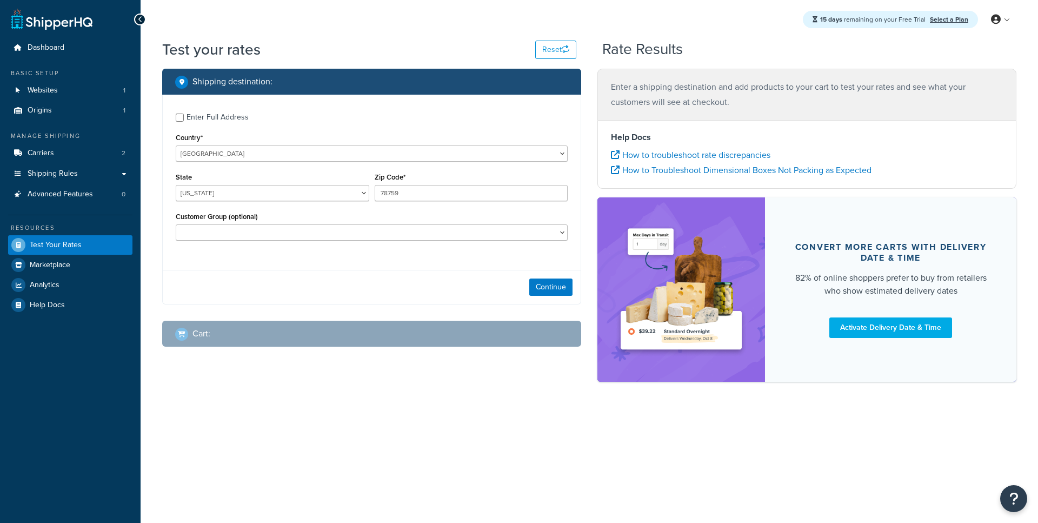
select select "[GEOGRAPHIC_DATA]"
click at [224, 118] on div "Enter Full Address" at bounding box center [218, 117] width 62 height 15
click at [184, 118] on input "Enter Full Address" at bounding box center [180, 118] width 8 height 8
checkbox input "true"
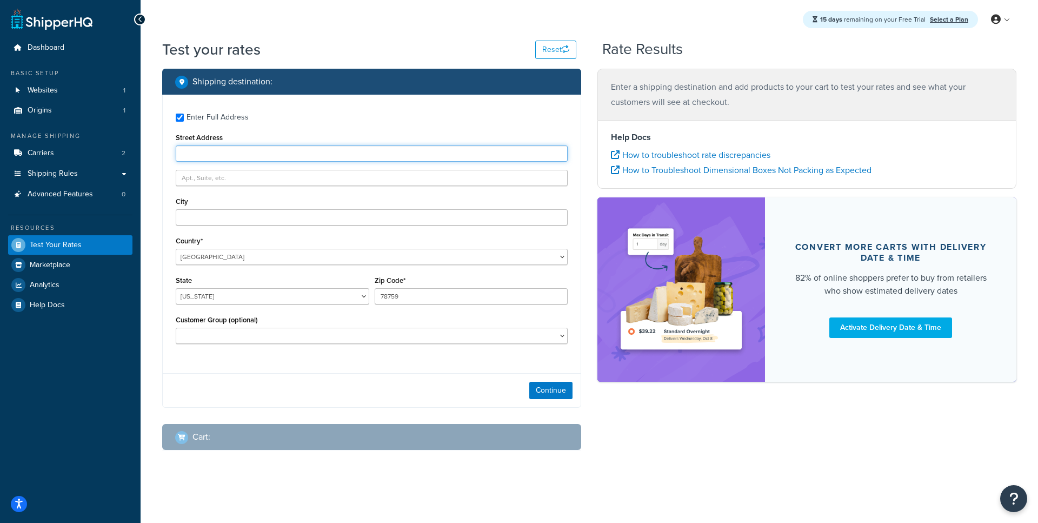
click at [224, 147] on input "Street Address" at bounding box center [372, 153] width 392 height 16
type input "2300 Laramie Trail"
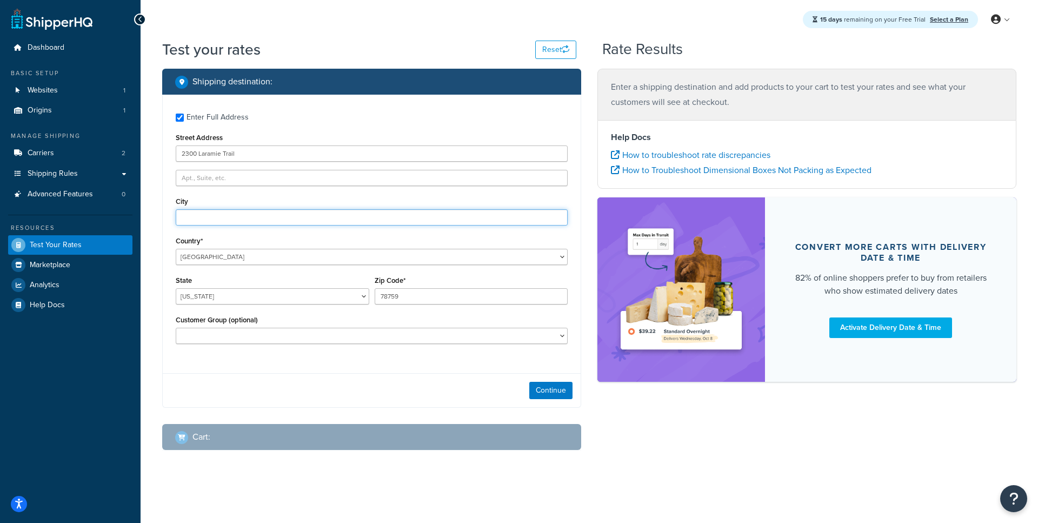
type input "Austin"
type input "78745"
click at [543, 396] on button "Continue" at bounding box center [550, 390] width 43 height 17
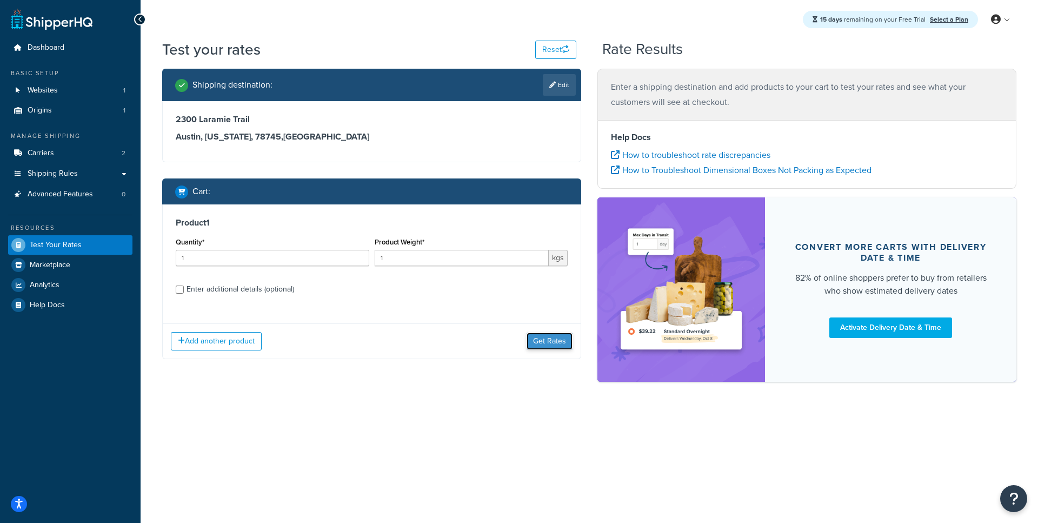
click at [550, 341] on button "Get Rates" at bounding box center [550, 341] width 46 height 17
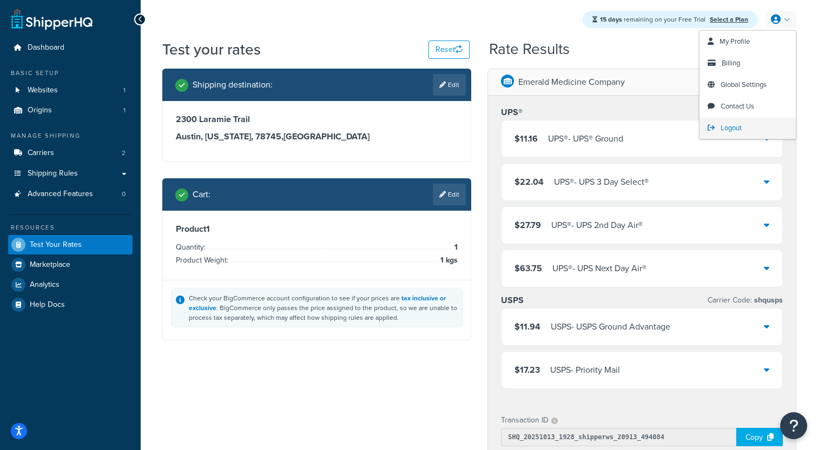
click at [720, 125] on link "Logout" at bounding box center [747, 128] width 96 height 22
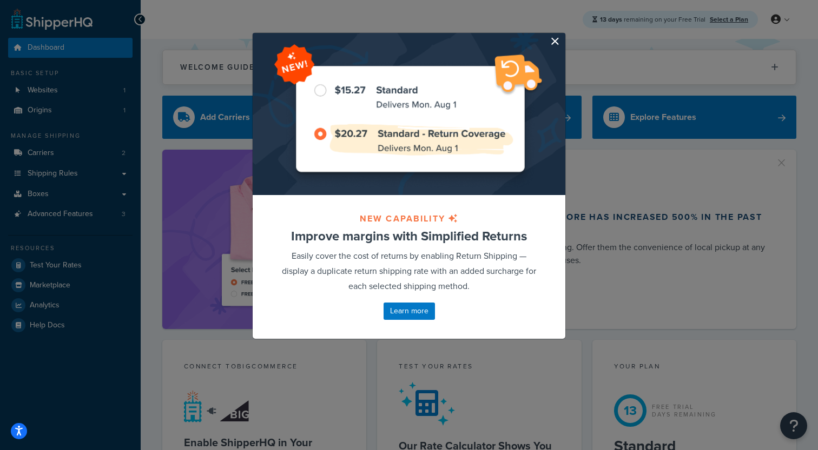
click at [562, 36] on button "button" at bounding box center [563, 34] width 3 height 3
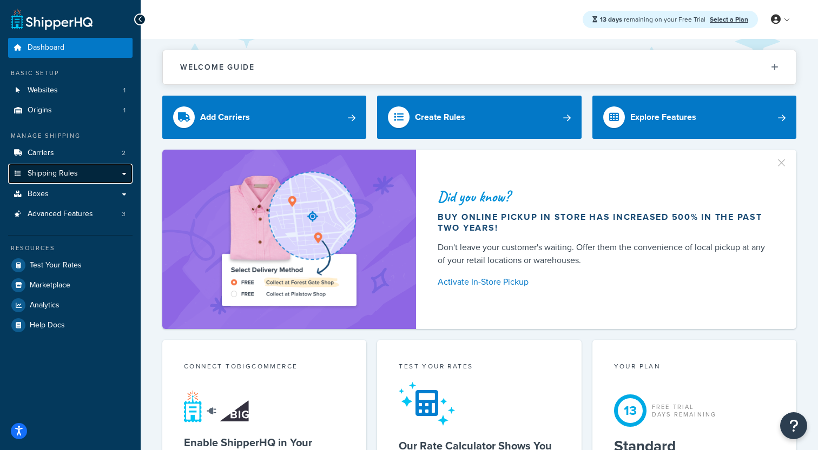
click at [86, 176] on link "Shipping Rules" at bounding box center [70, 174] width 124 height 20
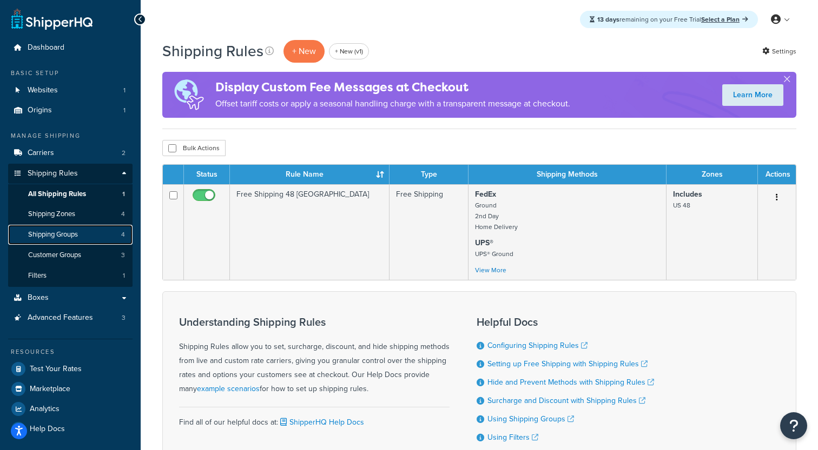
click at [75, 235] on span "Shipping Groups" at bounding box center [53, 234] width 50 height 9
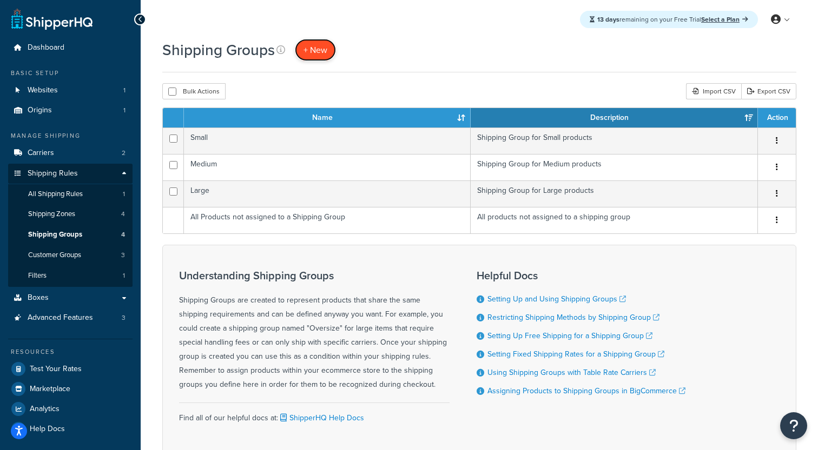
click at [311, 55] on span "+ New" at bounding box center [315, 50] width 24 height 12
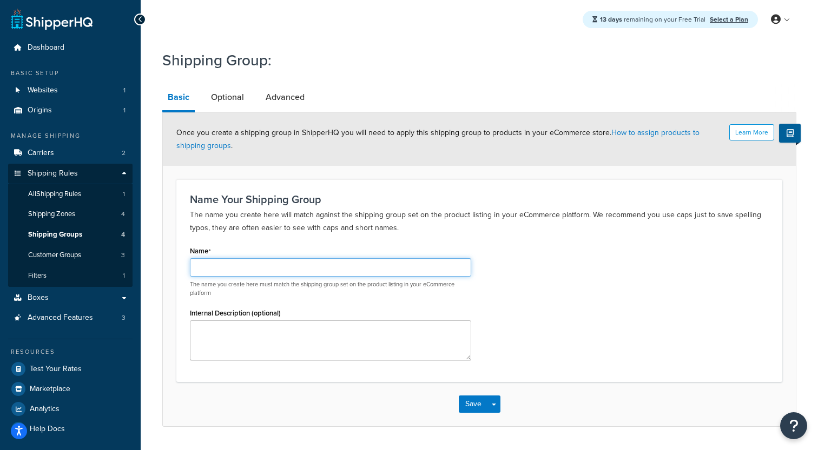
click at [251, 264] on input "Name" at bounding box center [330, 267] width 281 height 18
click at [231, 274] on input "Free Shipping Group" at bounding box center [330, 267] width 281 height 18
type input "Free Shipping Group"
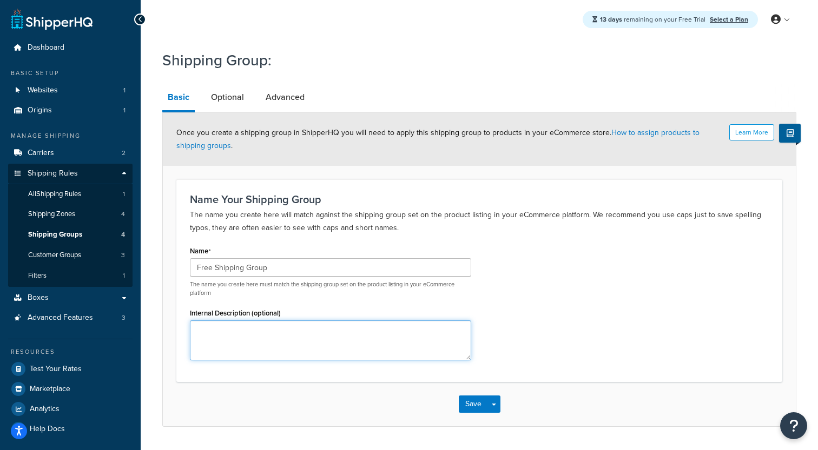
click at [236, 346] on textarea "Internal Description (optional)" at bounding box center [330, 341] width 281 height 40
paste textarea "Group"
type textarea "Group for free shipping"
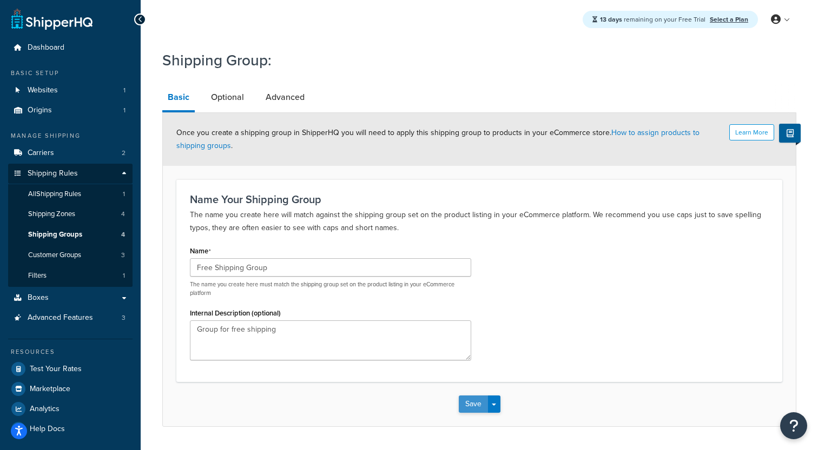
click at [477, 408] on button "Save" at bounding box center [473, 404] width 29 height 17
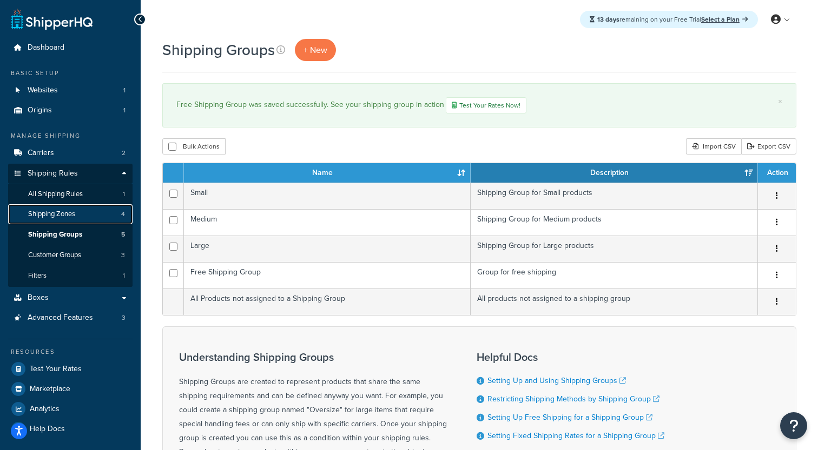
click at [78, 216] on link "Shipping Zones 4" at bounding box center [70, 214] width 124 height 20
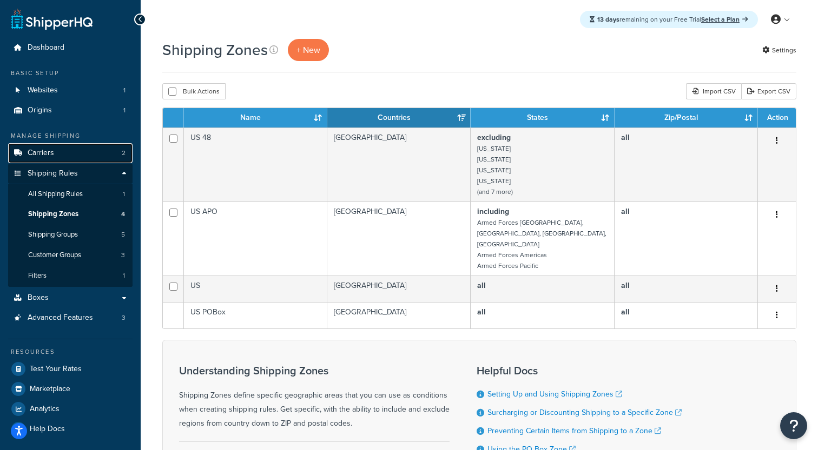
click at [79, 151] on link "Carriers 2" at bounding box center [70, 153] width 124 height 20
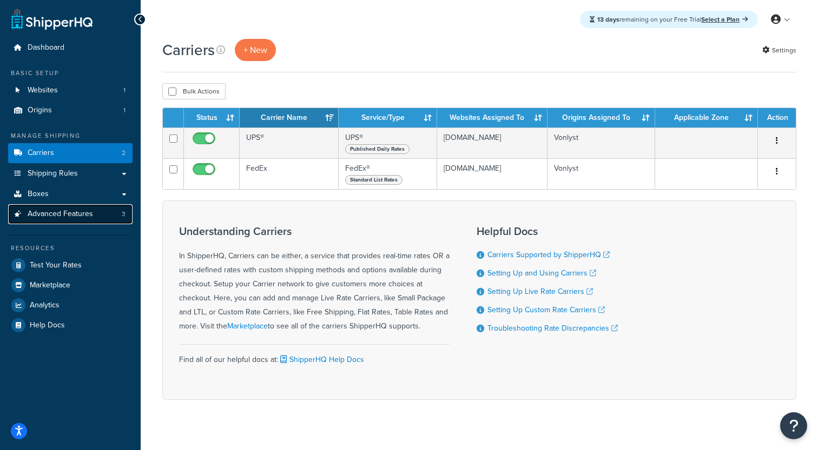
click at [78, 215] on span "Advanced Features" at bounding box center [60, 214] width 65 height 9
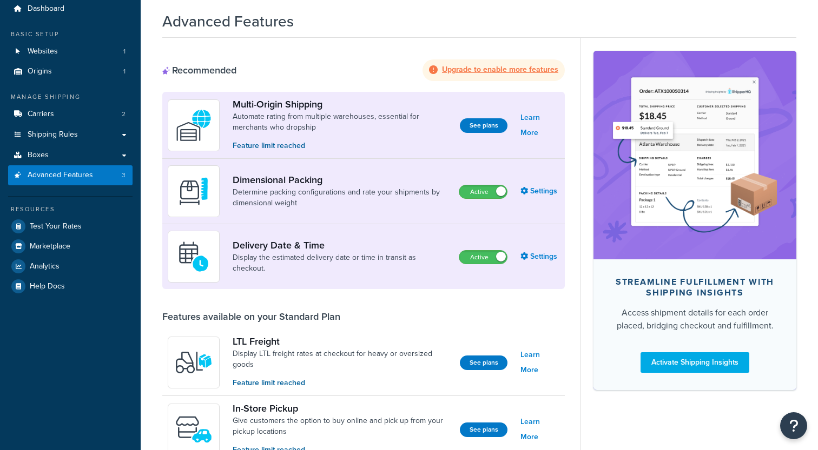
scroll to position [45, 0]
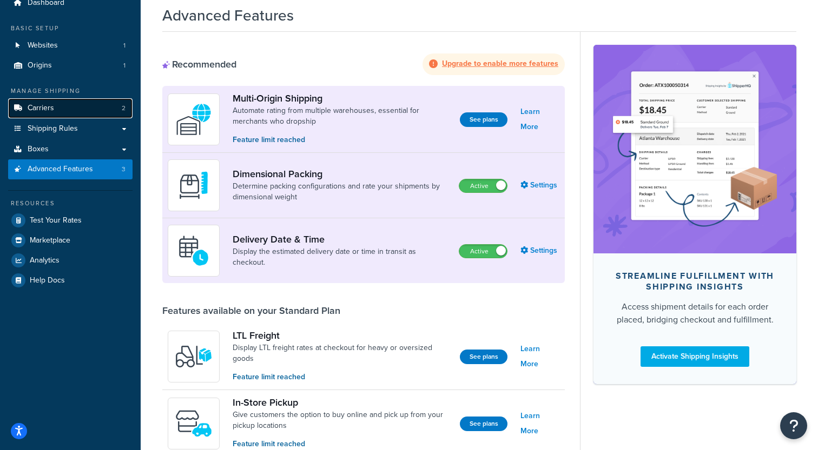
click at [60, 101] on link "Carriers 2" at bounding box center [70, 108] width 124 height 20
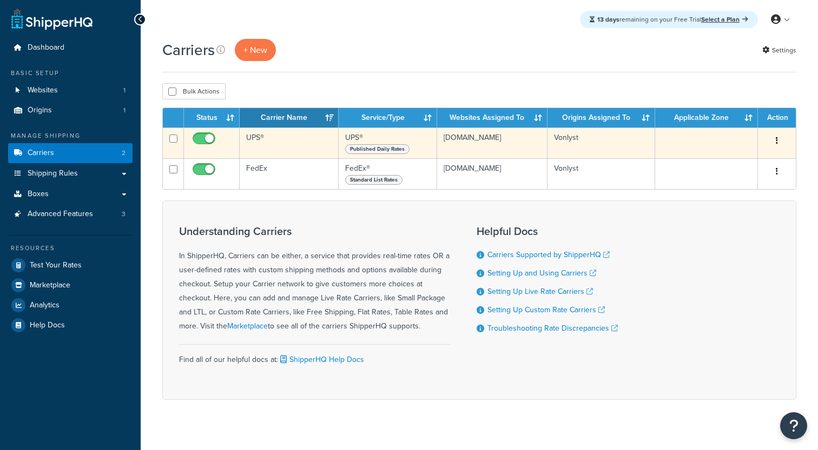
click at [297, 140] on td "UPS®" at bounding box center [289, 143] width 99 height 31
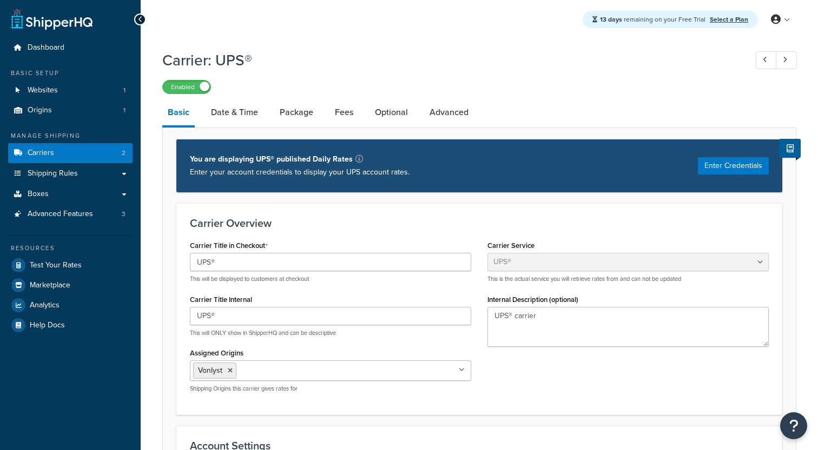
select select "ups"
click at [242, 121] on link "Date & Time" at bounding box center [234, 112] width 58 height 26
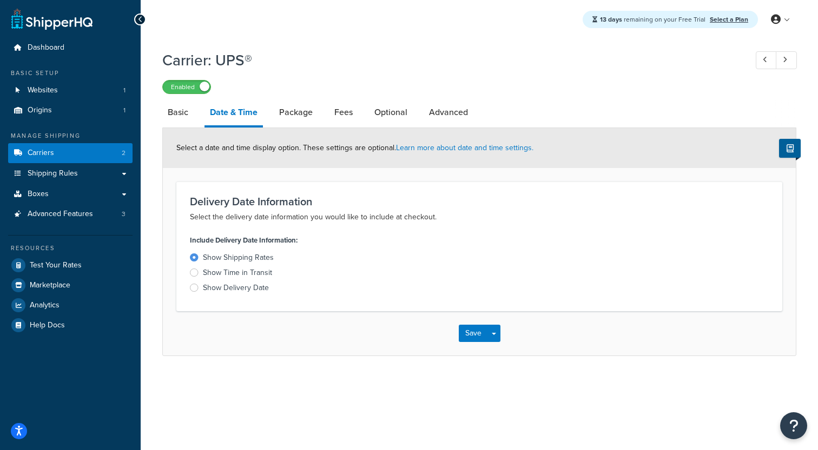
click at [245, 272] on div "Show Time in Transit" at bounding box center [237, 273] width 69 height 11
click at [0, 0] on input "Show Time in Transit" at bounding box center [0, 0] width 0 height 0
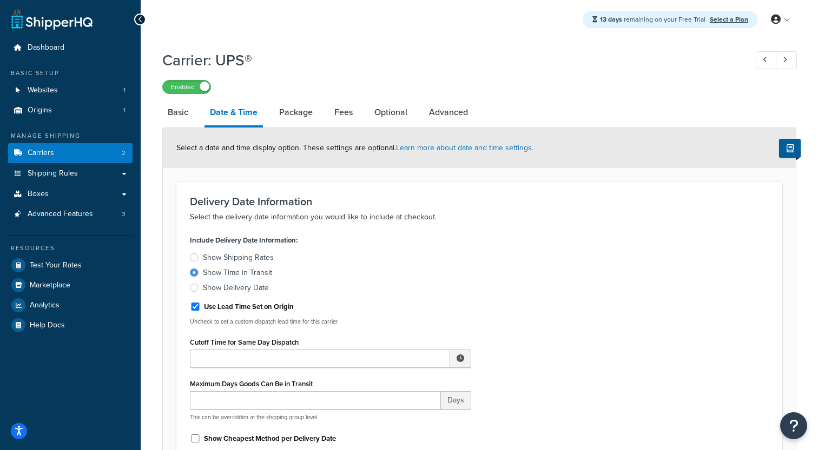
click at [240, 291] on div "Show Delivery Date" at bounding box center [236, 288] width 66 height 11
click at [0, 0] on input "Show Delivery Date" at bounding box center [0, 0] width 0 height 0
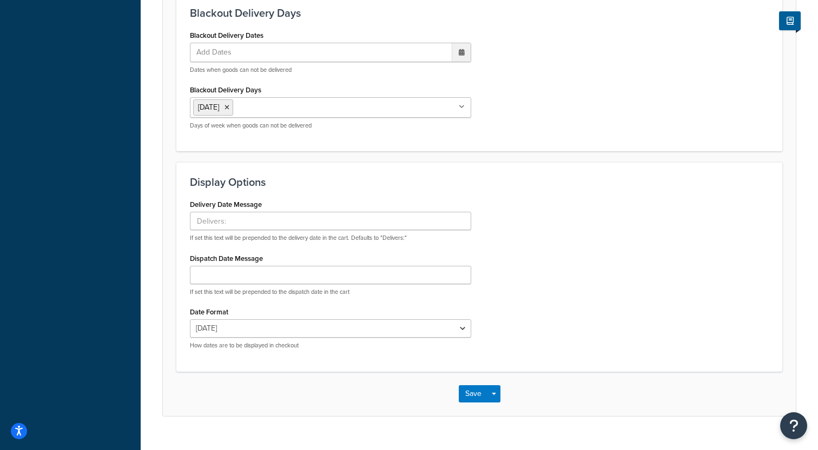
scroll to position [527, 0]
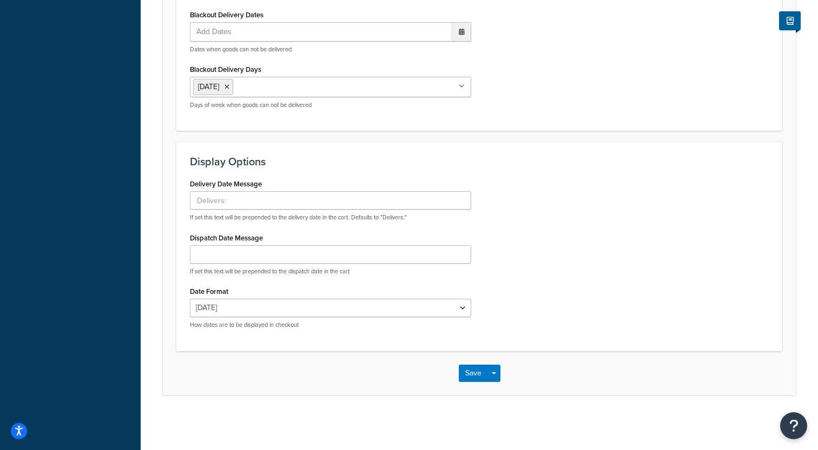
click at [464, 383] on div "Save Save Dropdown Save and Edit" at bounding box center [479, 373] width 633 height 44
click at [468, 370] on button "Save" at bounding box center [473, 373] width 29 height 17
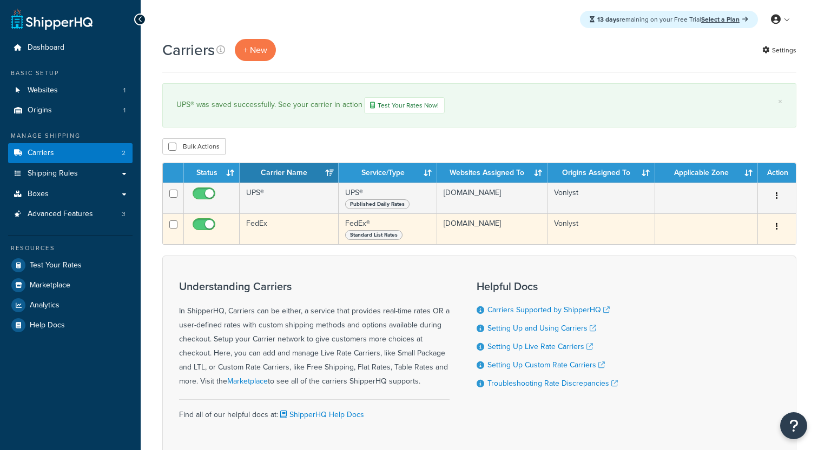
click at [260, 230] on td "FedEx" at bounding box center [289, 229] width 99 height 31
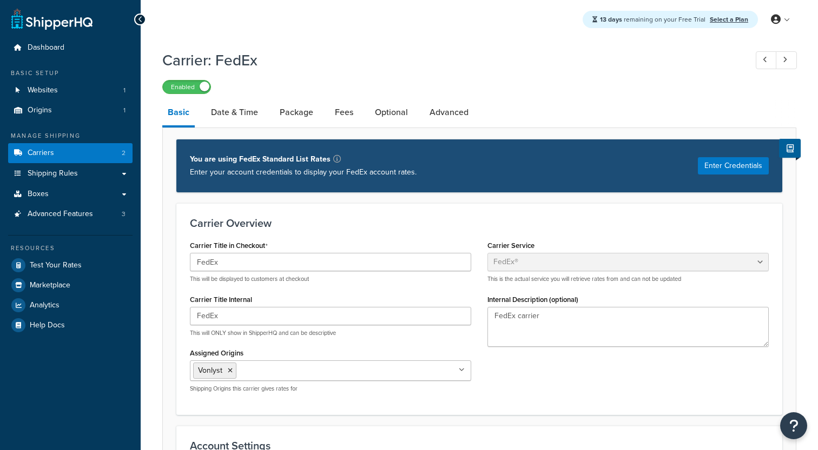
select select "fedEx"
select select "REGULAR_PICKUP"
select select "YOUR_PACKAGING"
click at [246, 121] on link "Date & Time" at bounding box center [234, 112] width 58 height 26
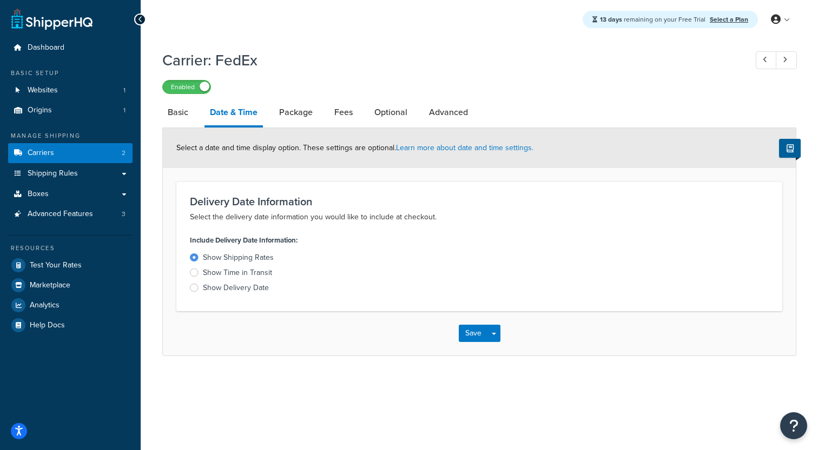
click at [231, 284] on div "Show Delivery Date" at bounding box center [236, 288] width 66 height 11
click at [0, 0] on input "Show Delivery Date" at bounding box center [0, 0] width 0 height 0
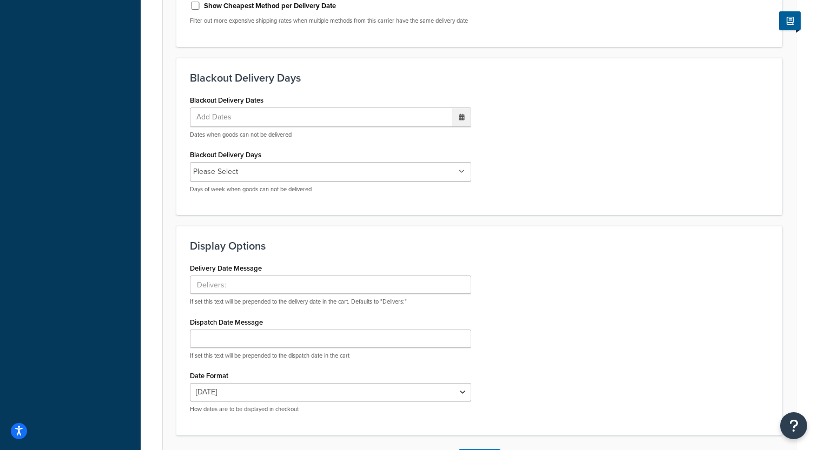
scroll to position [526, 0]
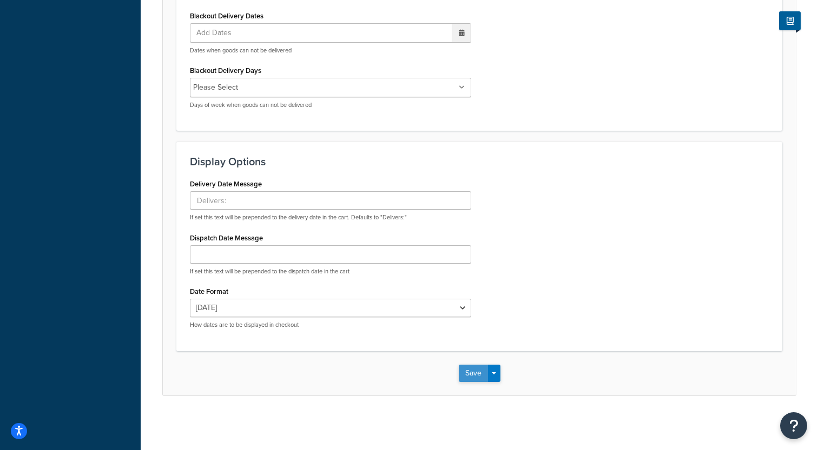
click at [463, 371] on button "Save" at bounding box center [473, 373] width 29 height 17
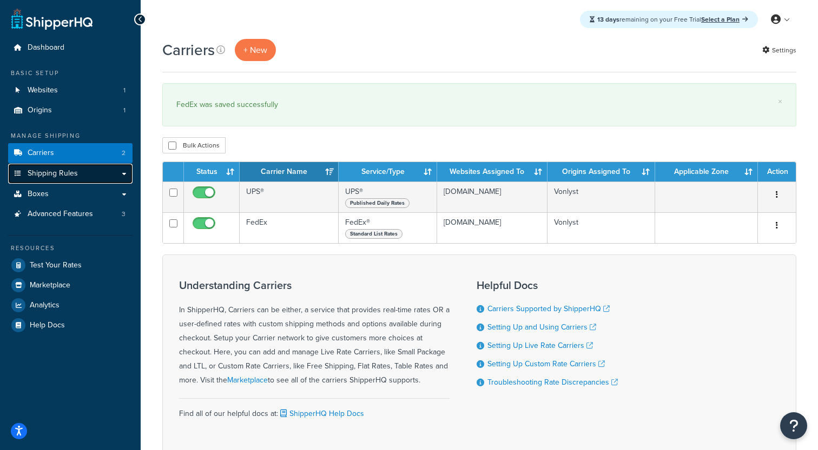
click at [89, 172] on link "Shipping Rules" at bounding box center [70, 174] width 124 height 20
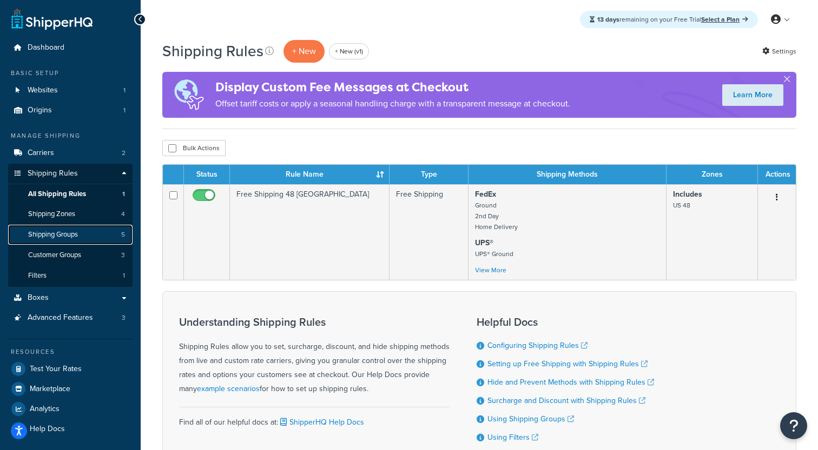
click at [83, 233] on link "Shipping Groups 5" at bounding box center [70, 235] width 124 height 20
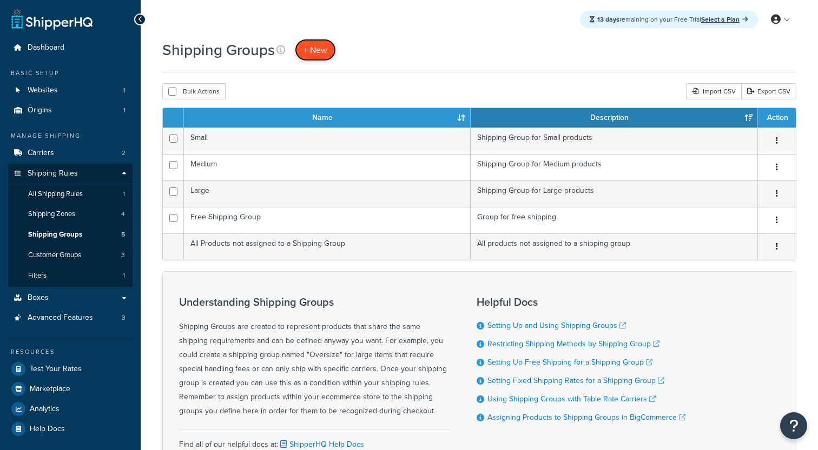
click at [310, 52] on span "+ New" at bounding box center [315, 50] width 24 height 12
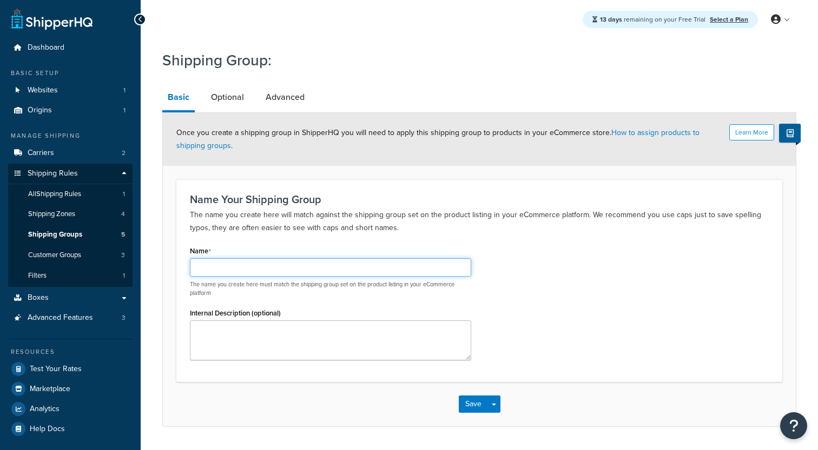
click at [269, 268] on input "Name" at bounding box center [330, 267] width 281 height 18
type input "Free Shipp"
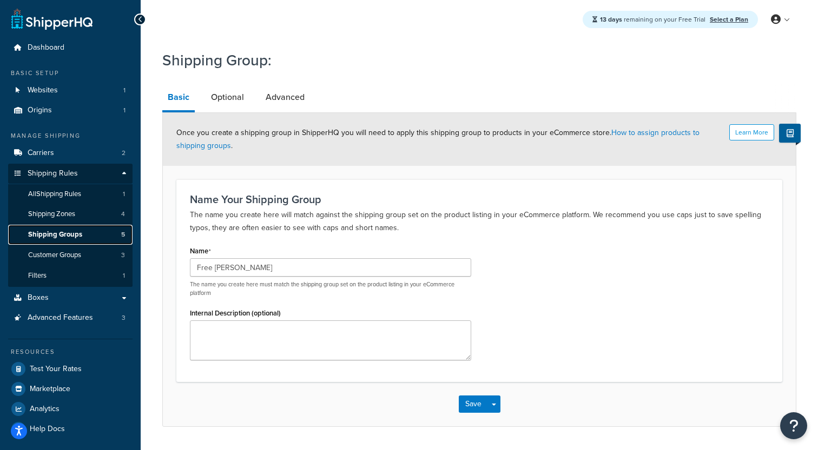
click at [105, 233] on link "Shipping Groups 5" at bounding box center [70, 235] width 124 height 20
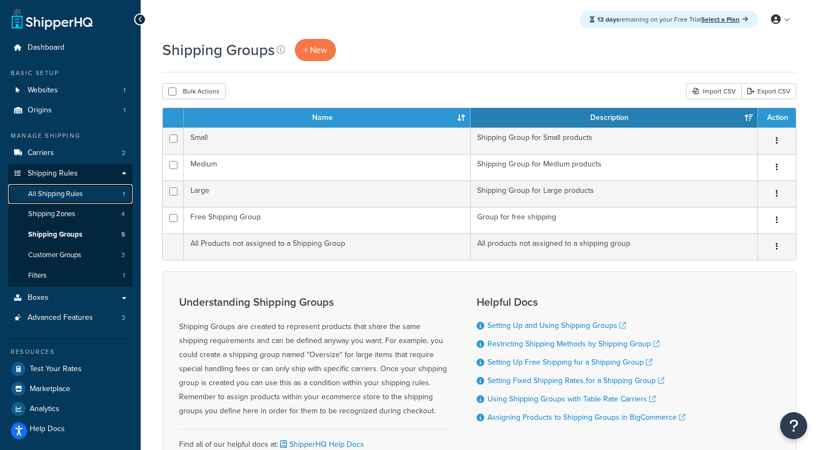
click at [98, 197] on link "All Shipping Rules 1" at bounding box center [70, 194] width 124 height 20
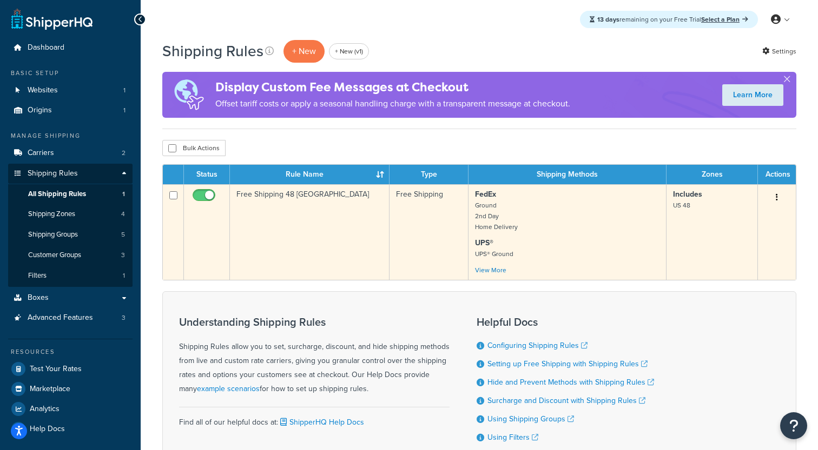
click at [288, 218] on td "Free Shipping 48 [GEOGRAPHIC_DATA]" at bounding box center [310, 232] width 160 height 96
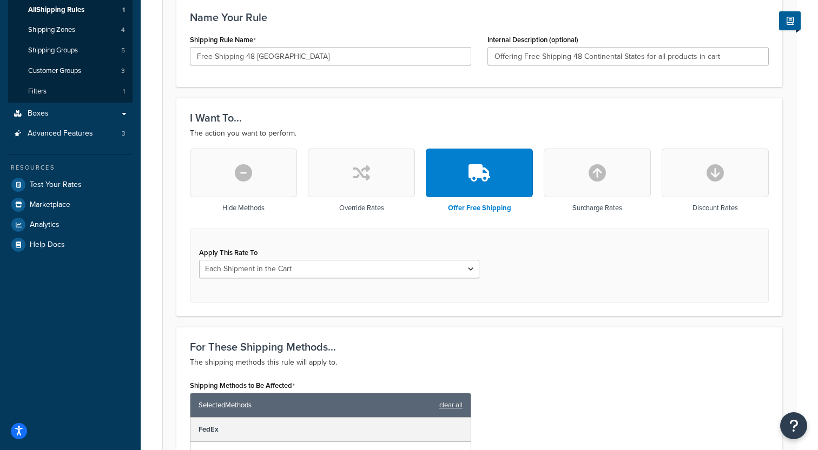
scroll to position [191, 0]
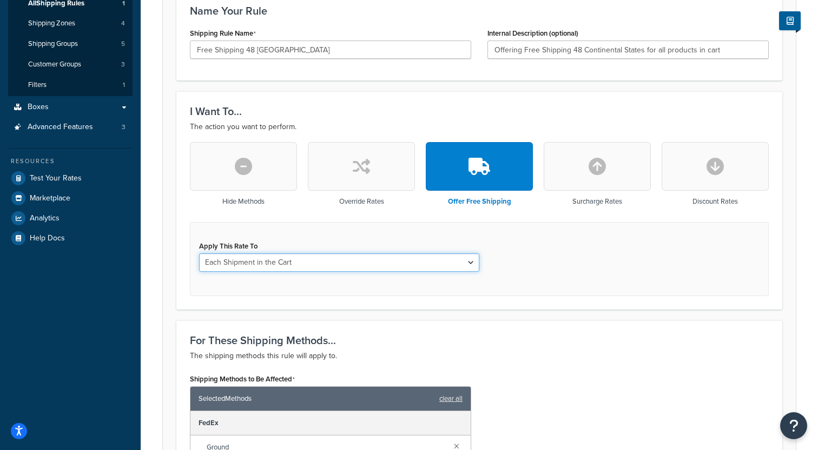
click option "Each Shipment in the Cart" at bounding box center [0, 0] width 0 height 0
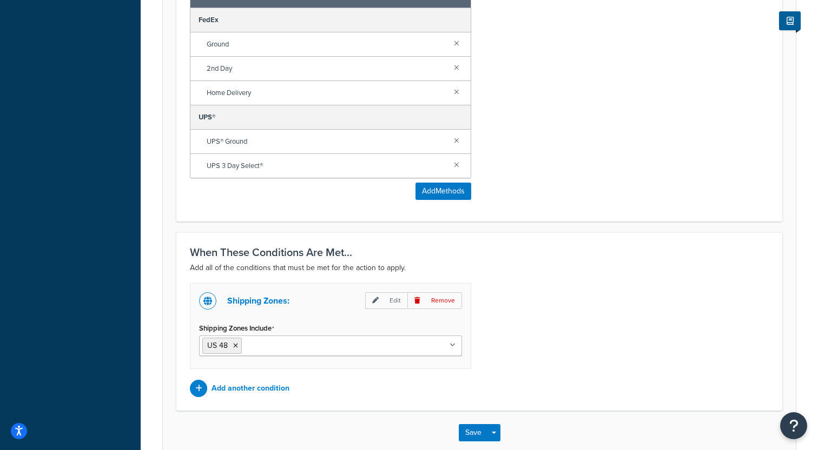
scroll to position [621, 0]
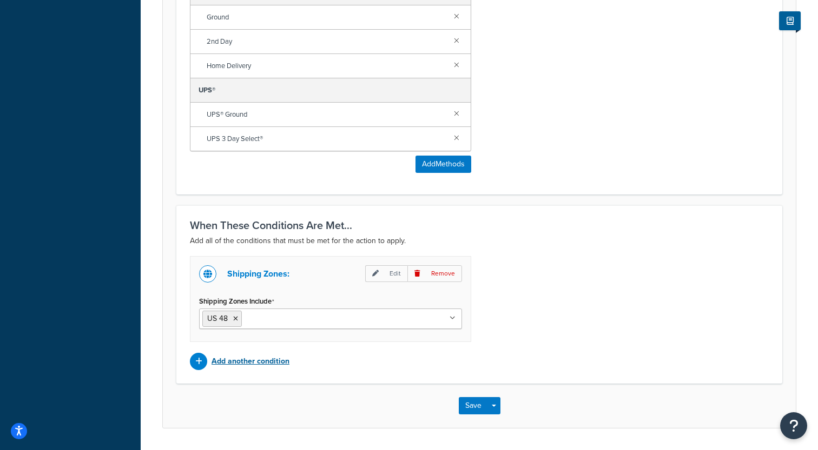
click at [250, 366] on p "Add another condition" at bounding box center [250, 361] width 78 height 15
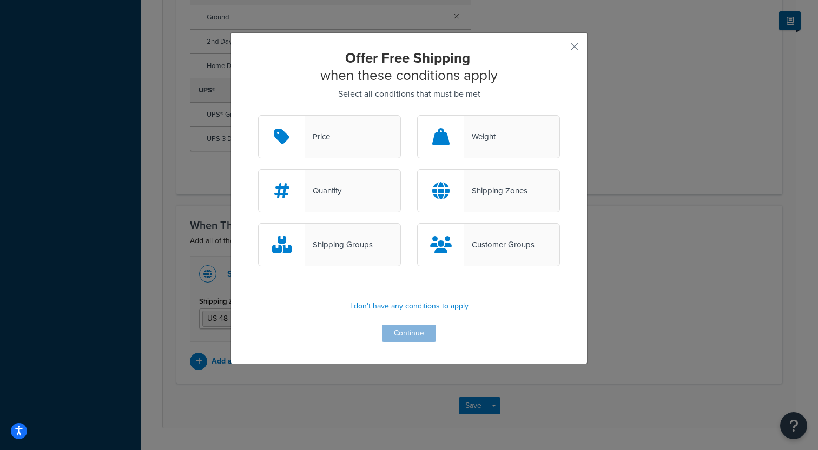
click at [371, 241] on div "Shipping Groups" at bounding box center [339, 244] width 68 height 15
click at [0, 0] on input "Shipping Groups" at bounding box center [0, 0] width 0 height 0
click at [405, 330] on button "Continue" at bounding box center [409, 333] width 54 height 17
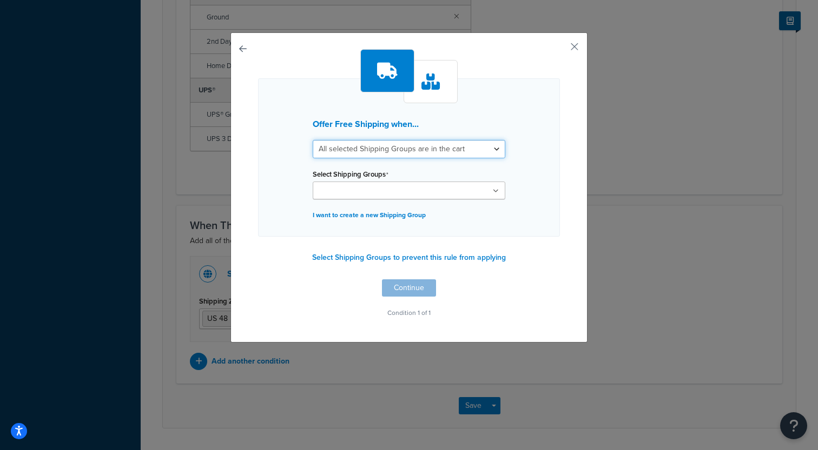
select select "any"
click option "Any selected Shipping Groups are in the cart" at bounding box center [0, 0] width 0 height 0
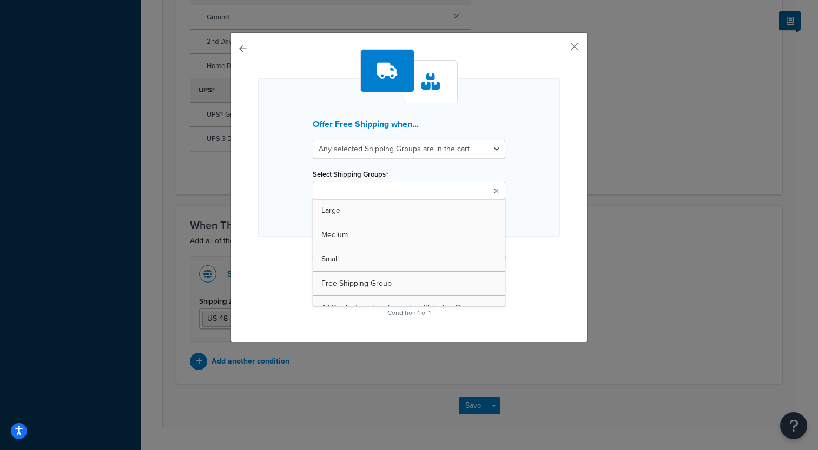
click at [370, 200] on ul at bounding box center [409, 191] width 192 height 18
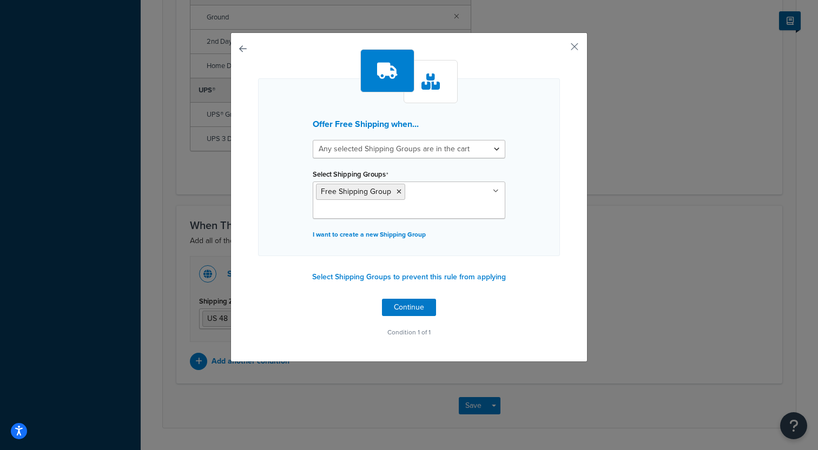
click at [269, 263] on div "Offer Free Shipping when... All selected Shipping Groups are in the cart Any se…" at bounding box center [409, 194] width 302 height 291
click at [397, 304] on button "Continue" at bounding box center [409, 307] width 54 height 17
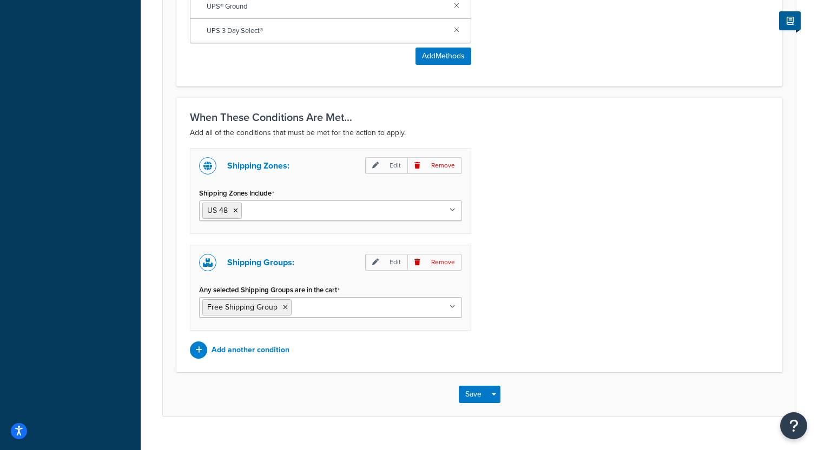
scroll to position [751, 0]
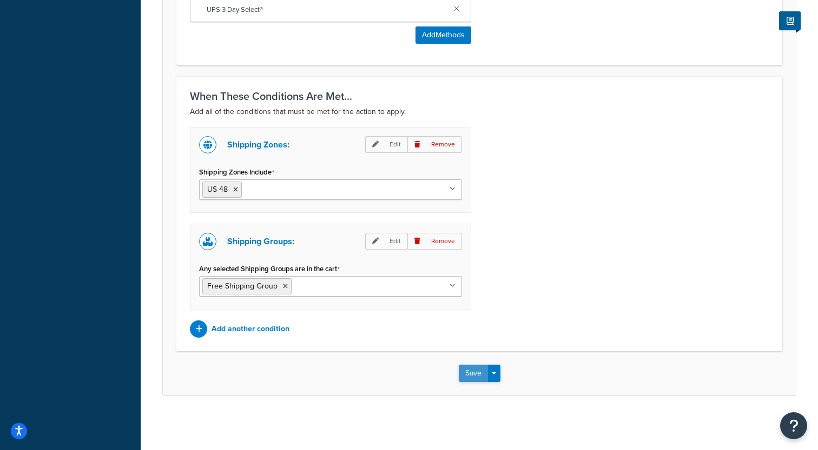
click at [462, 371] on button "Save" at bounding box center [473, 373] width 29 height 17
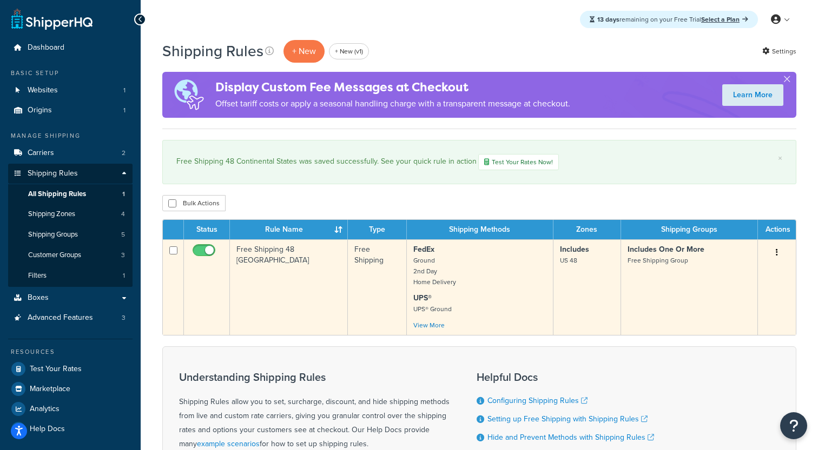
scroll to position [20, 0]
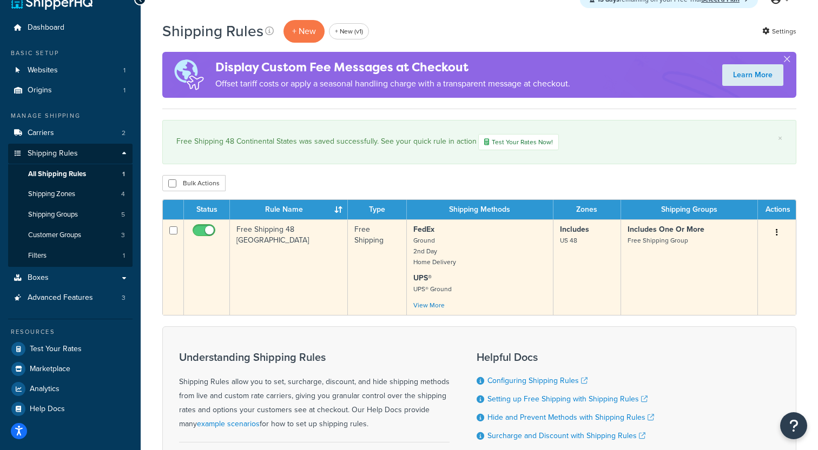
click at [251, 267] on td "Free Shipping 48 [GEOGRAPHIC_DATA]" at bounding box center [289, 268] width 118 height 96
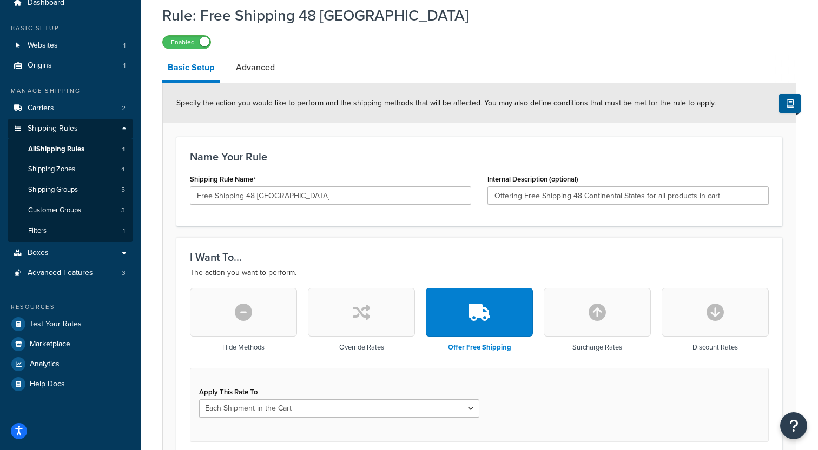
scroll to position [81, 0]
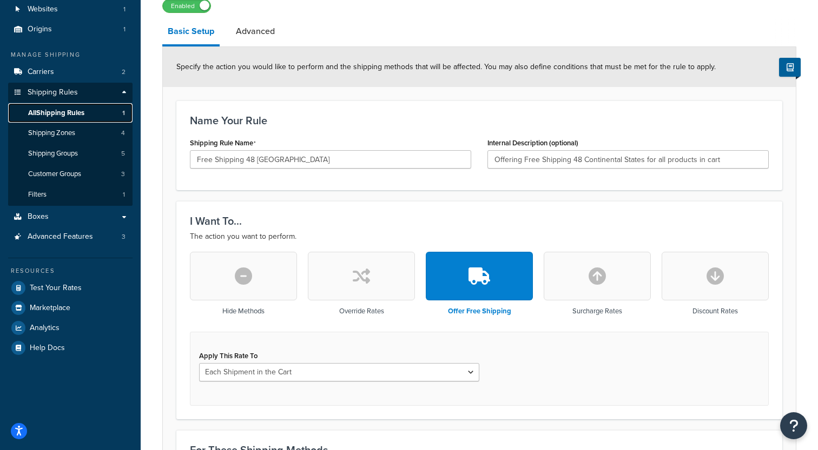
click at [97, 110] on link "All Shipping Rules 1" at bounding box center [70, 113] width 124 height 20
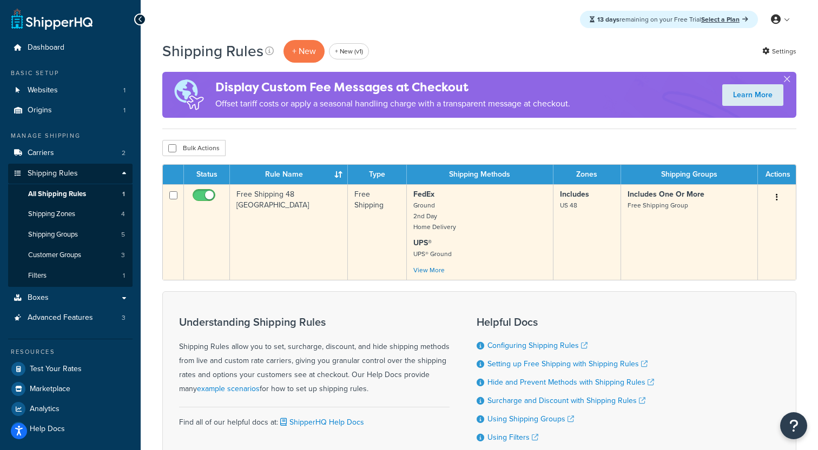
click at [265, 233] on td "Free Shipping 48 [GEOGRAPHIC_DATA]" at bounding box center [289, 232] width 118 height 96
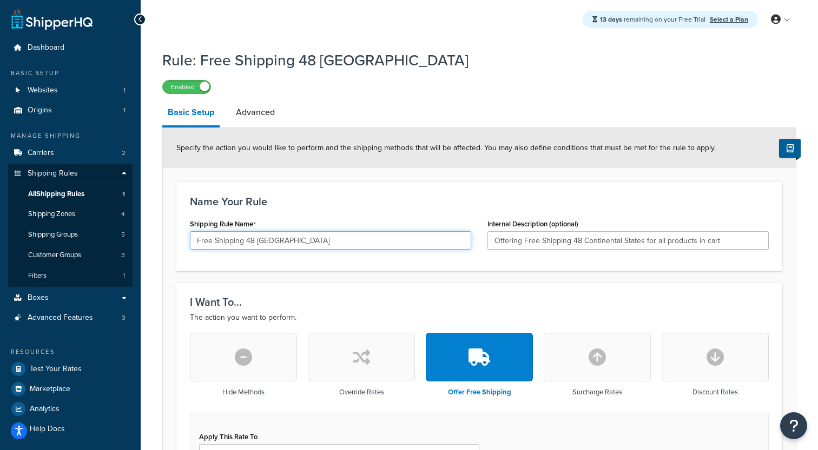
click at [317, 239] on input "Free Shipping 48 [GEOGRAPHIC_DATA]" at bounding box center [330, 240] width 281 height 18
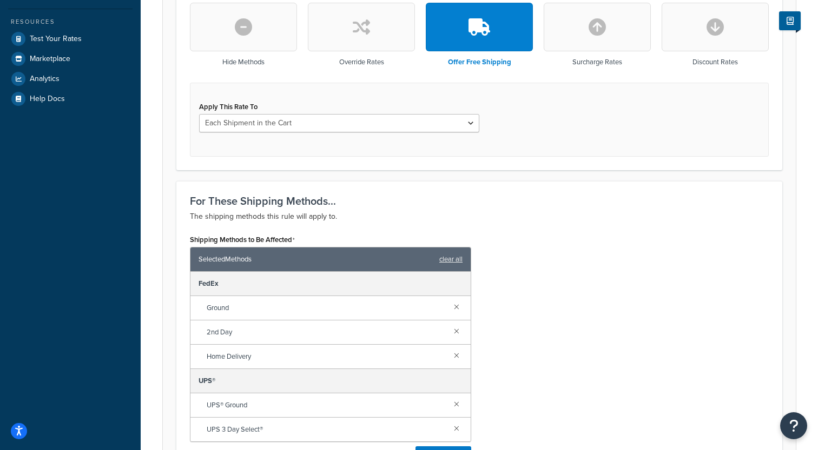
scroll to position [751, 0]
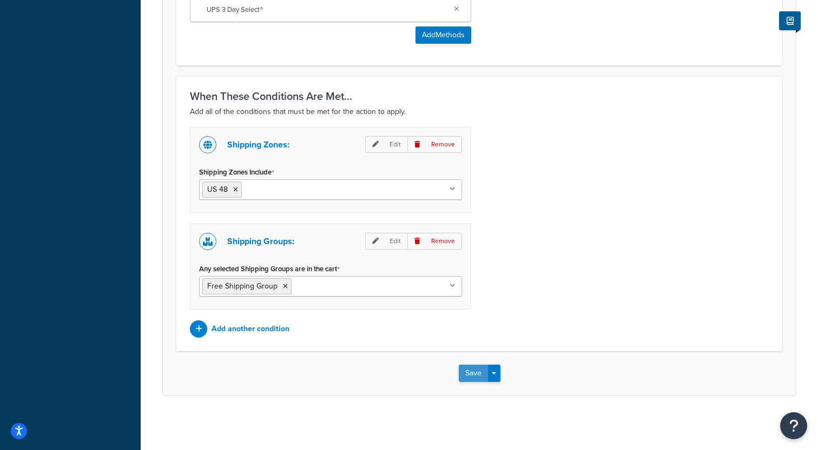
type input "Free Shipping 48 Continental States for Free Shipping Products"
click at [476, 372] on button "Save" at bounding box center [473, 373] width 29 height 17
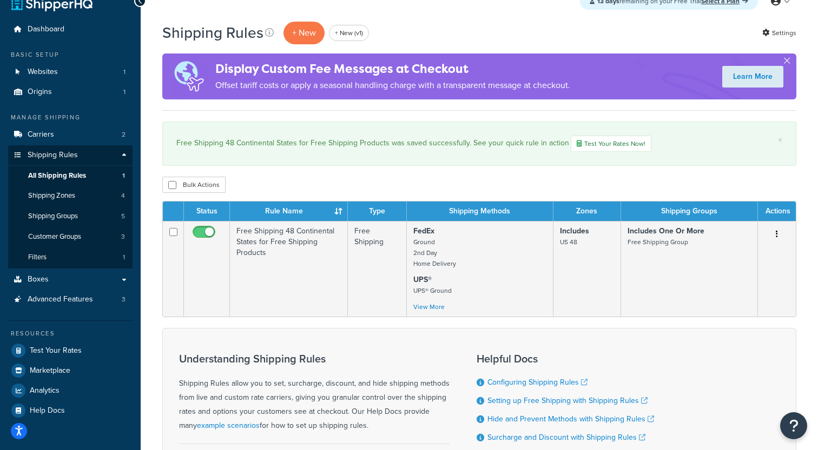
scroll to position [21, 0]
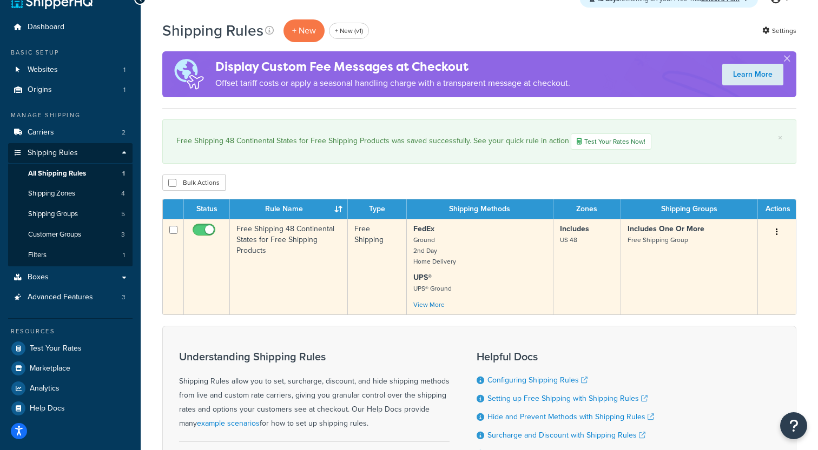
click at [287, 278] on td "Free Shipping 48 Continental States for Free Shipping Products" at bounding box center [289, 267] width 118 height 96
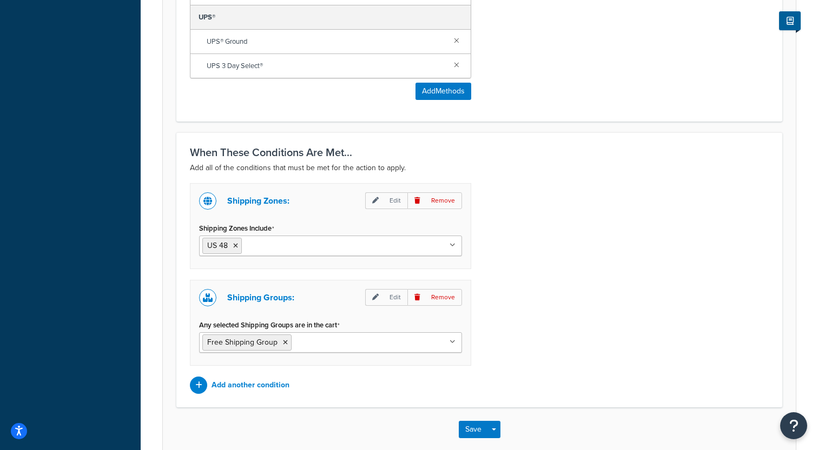
scroll to position [751, 0]
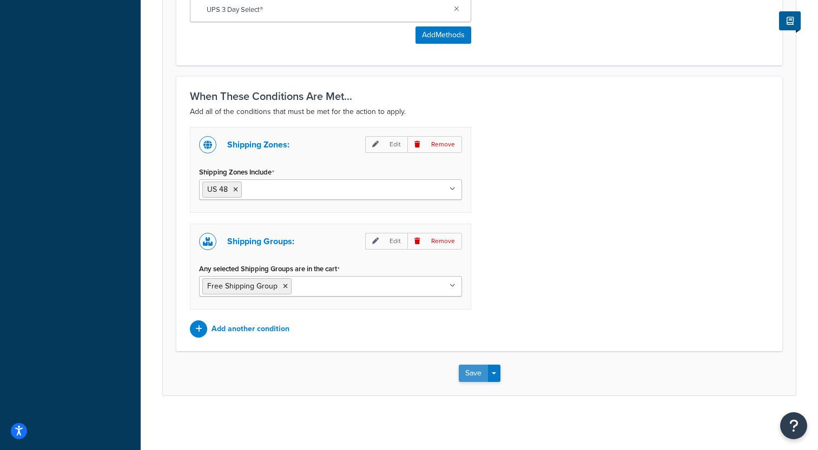
click at [475, 371] on button "Save" at bounding box center [473, 373] width 29 height 17
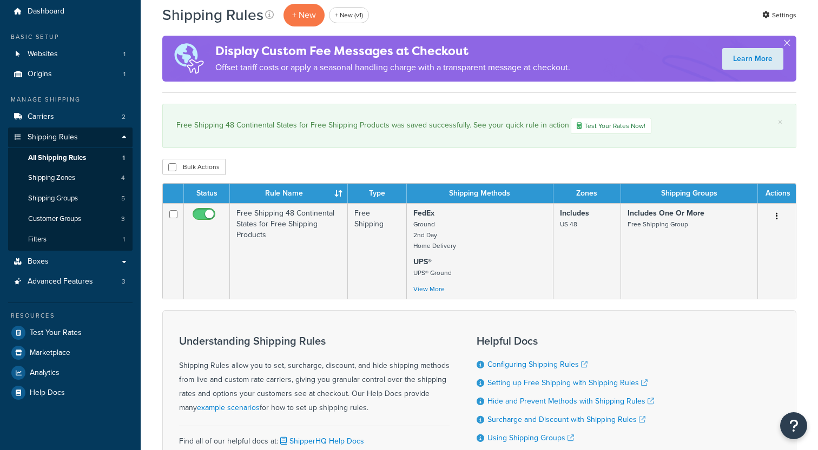
scroll to position [44, 0]
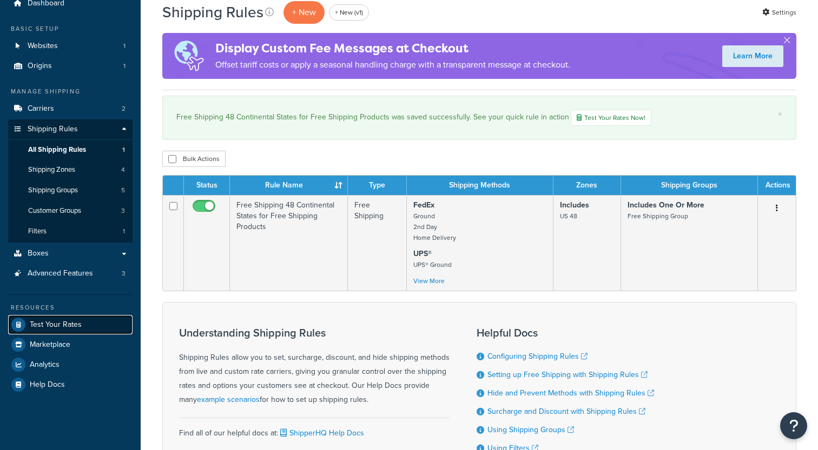
click at [72, 326] on span "Test Your Rates" at bounding box center [56, 325] width 52 height 9
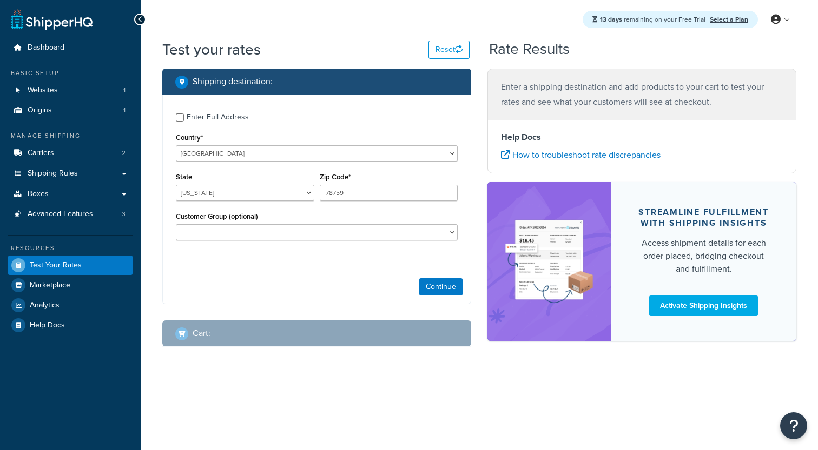
select select "TX"
click at [225, 118] on div "Enter Full Address" at bounding box center [218, 117] width 62 height 15
click at [184, 118] on input "Enter Full Address" at bounding box center [180, 118] width 8 height 8
checkbox input "true"
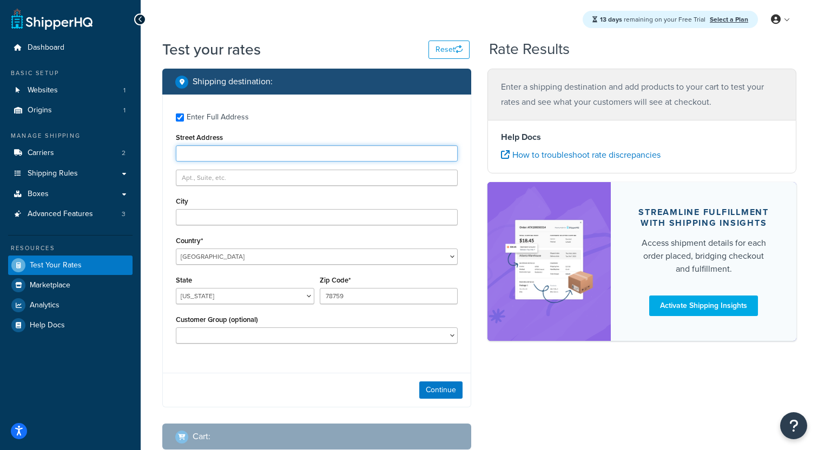
click at [222, 155] on input "Street Address" at bounding box center [317, 153] width 282 height 16
type input "2300 Laramie Trail"
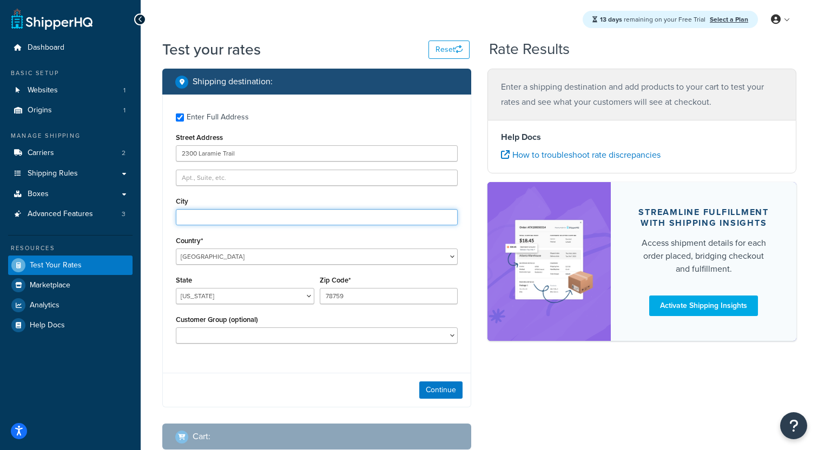
type input "Austin"
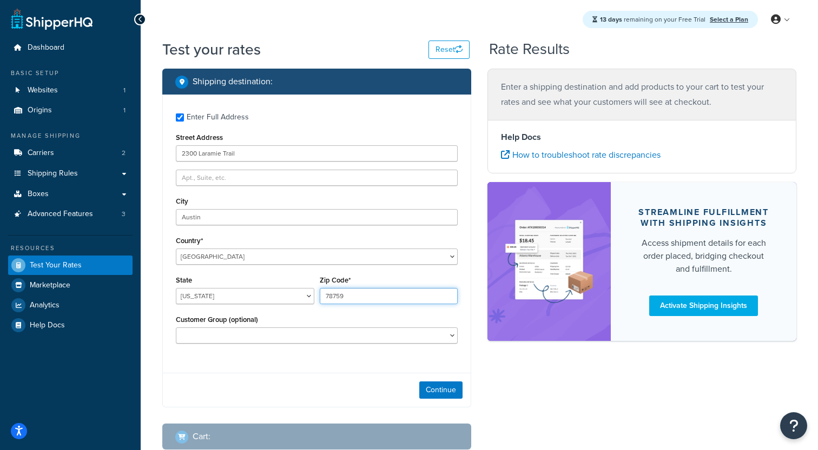
type input "78745"
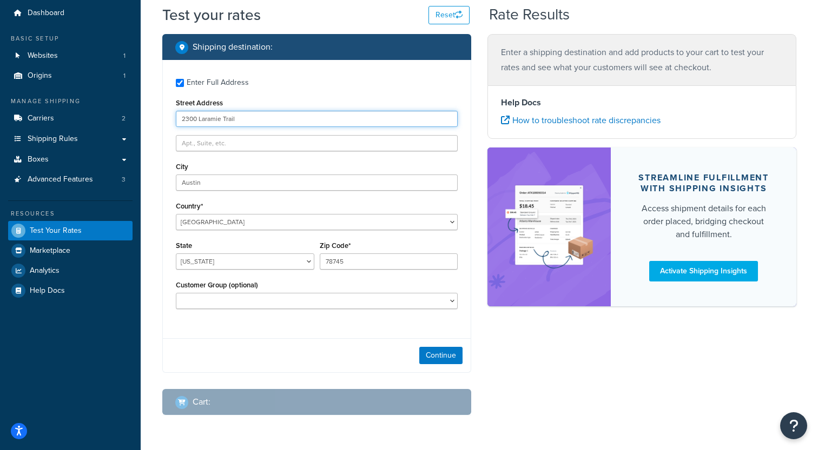
scroll to position [49, 0]
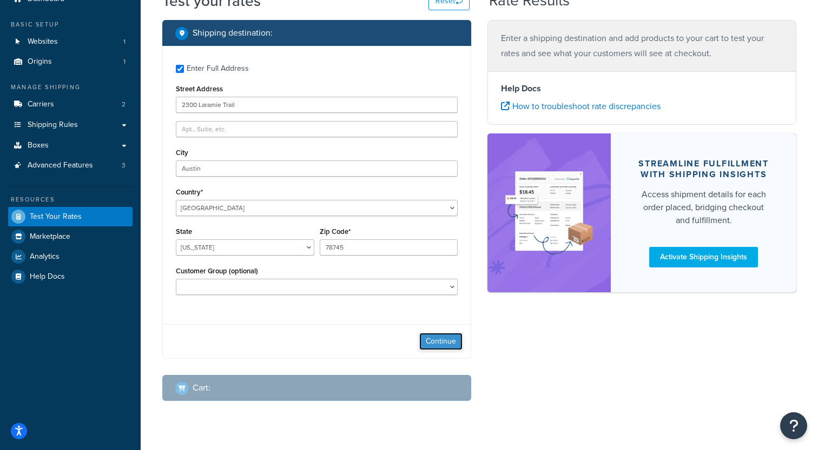
click at [456, 345] on button "Continue" at bounding box center [440, 341] width 43 height 17
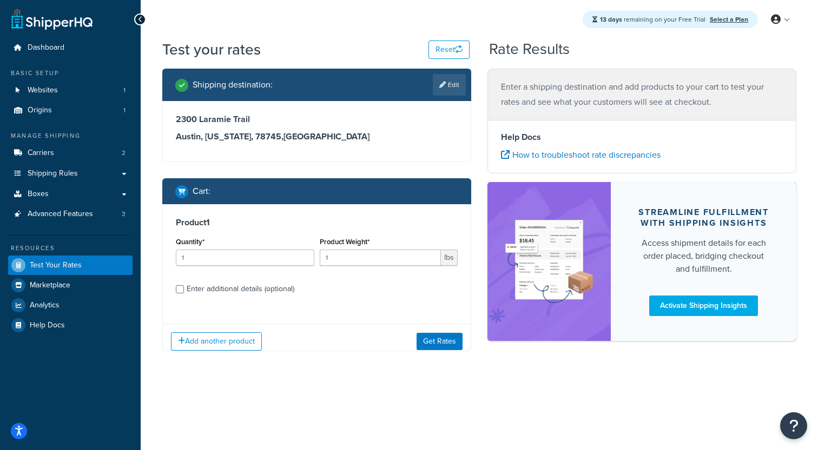
scroll to position [0, 0]
click at [442, 339] on button "Get Rates" at bounding box center [439, 341] width 46 height 17
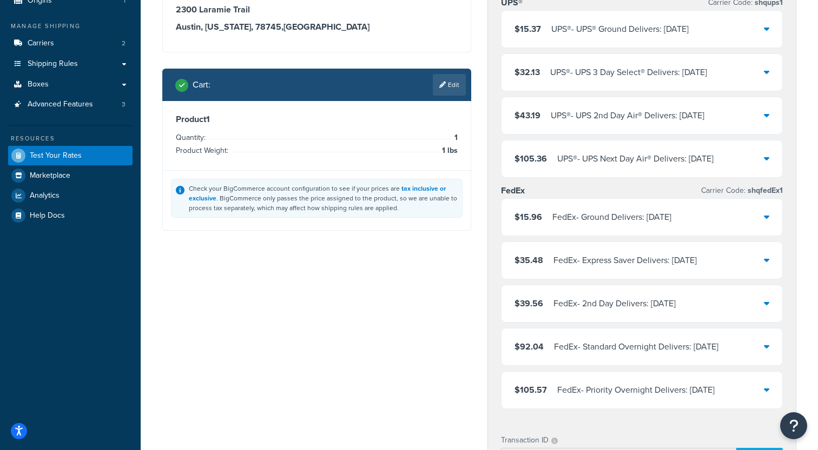
scroll to position [92, 0]
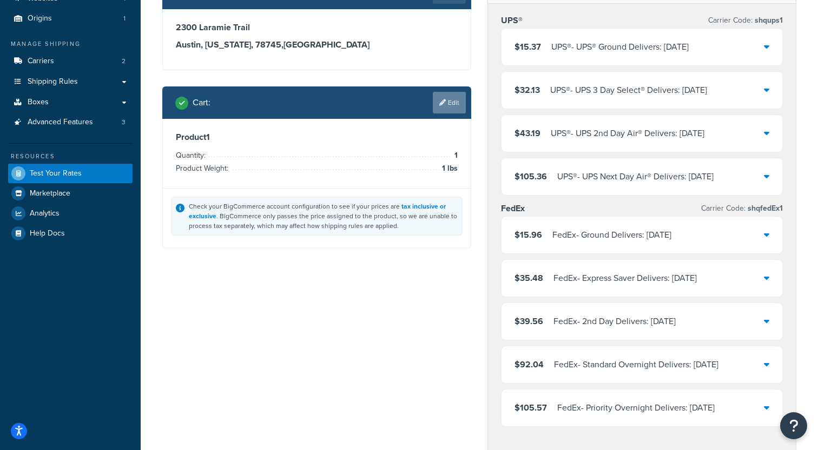
click at [436, 100] on link "Edit" at bounding box center [449, 103] width 33 height 22
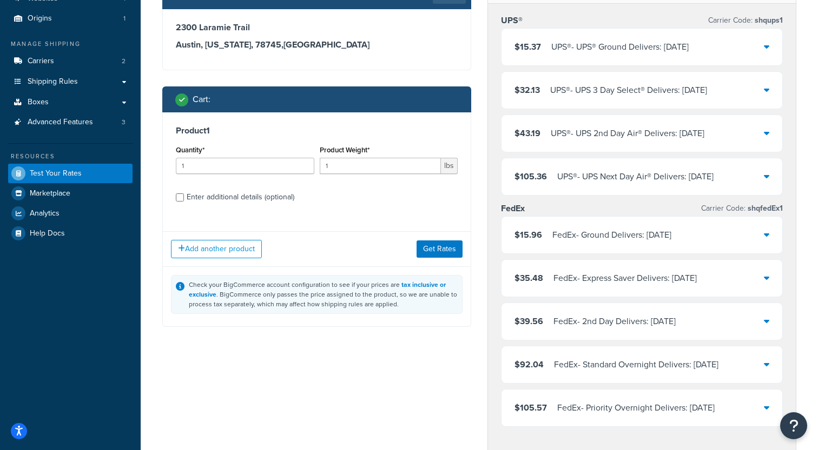
click at [249, 198] on div "Enter additional details (optional)" at bounding box center [241, 197] width 108 height 15
click at [184, 198] on input "Enter additional details (optional)" at bounding box center [180, 198] width 8 height 8
checkbox input "true"
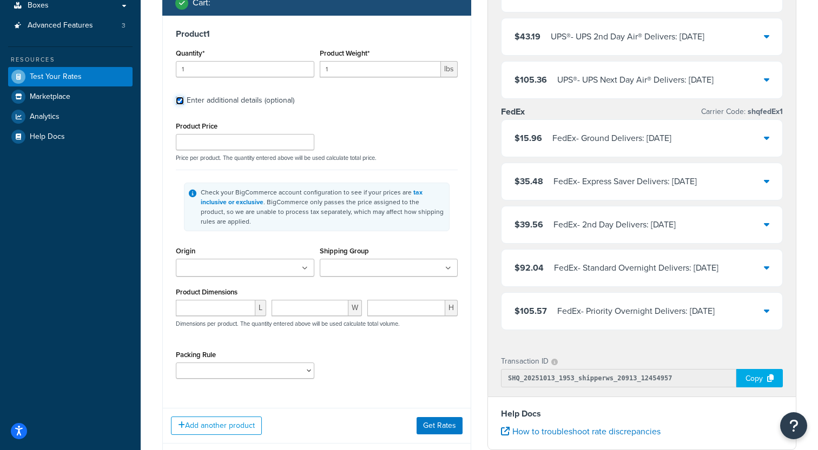
scroll to position [233, 0]
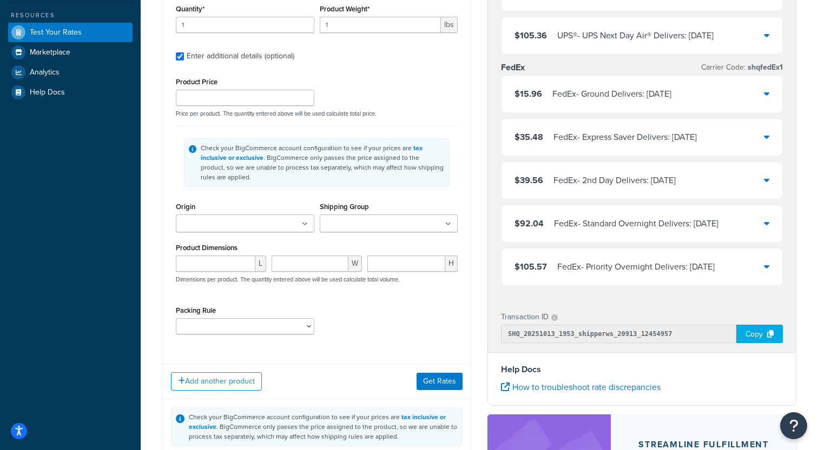
click at [358, 229] on input "Shipping Group" at bounding box center [371, 224] width 96 height 12
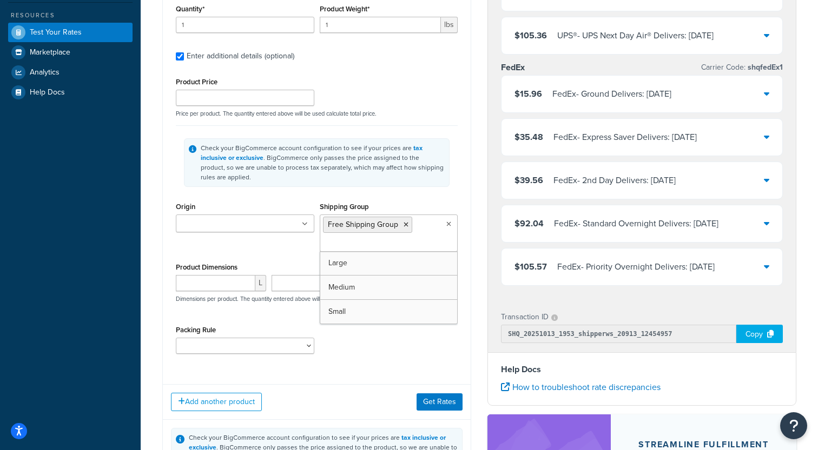
click at [378, 361] on div "Packing Rule" at bounding box center [316, 342] width 287 height 39
click at [423, 396] on button "Get Rates" at bounding box center [439, 401] width 46 height 17
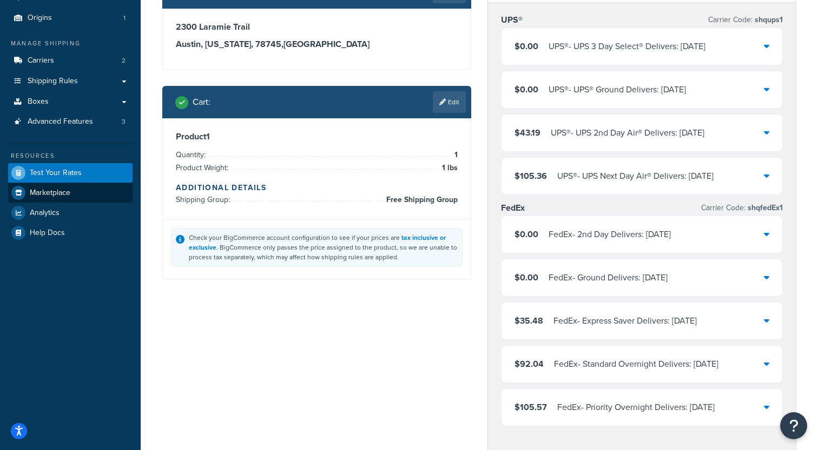
scroll to position [0, 0]
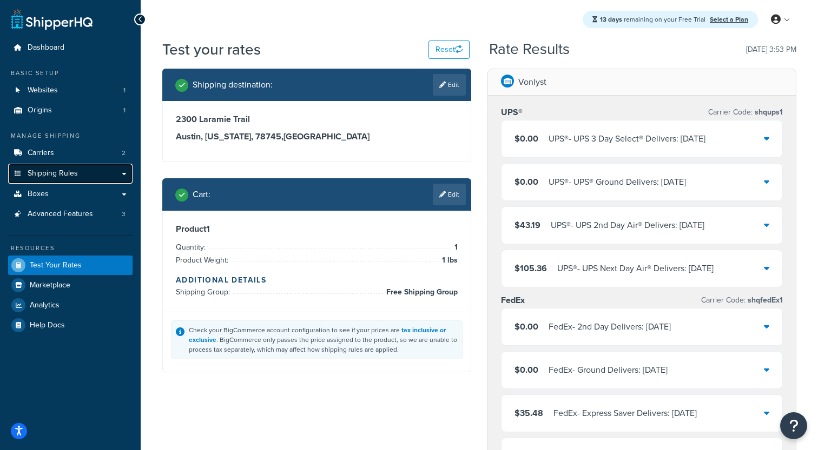
click at [78, 173] on link "Shipping Rules" at bounding box center [70, 174] width 124 height 20
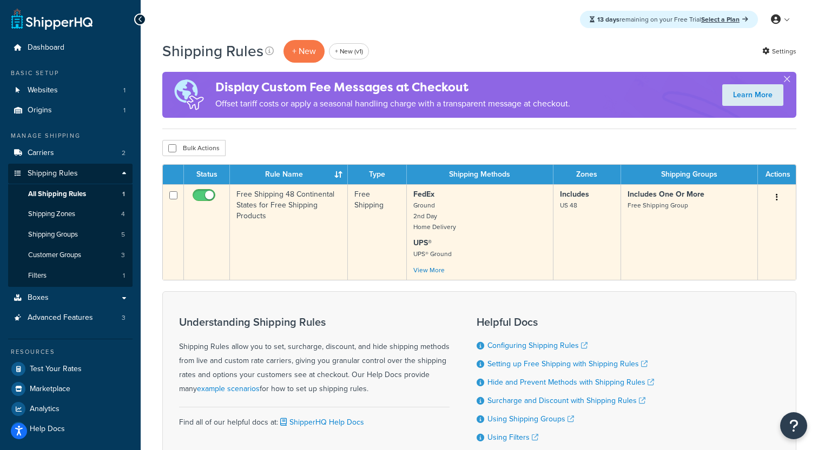
click at [240, 216] on td "Free Shipping 48 Continental States for Free Shipping Products" at bounding box center [289, 232] width 118 height 96
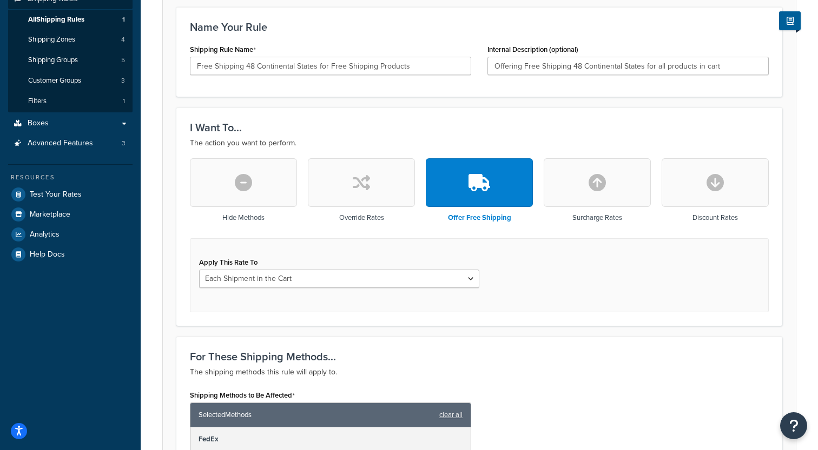
scroll to position [162, 0]
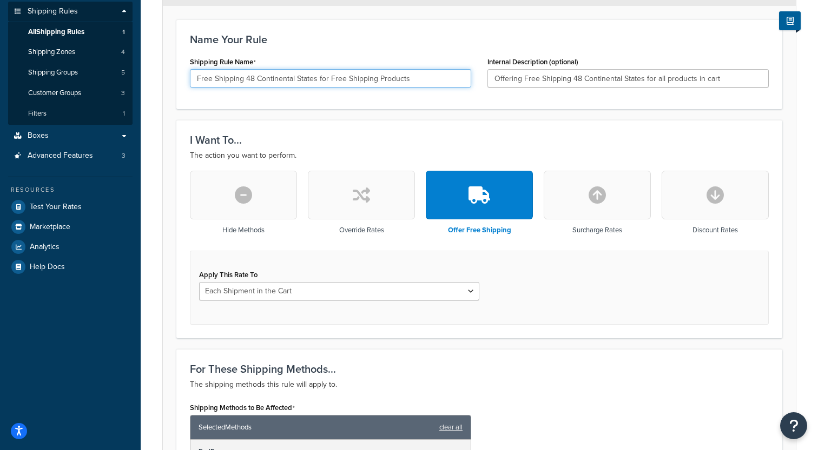
click at [423, 78] on input "Free Shipping 48 Continental States for Free Shipping Products" at bounding box center [330, 78] width 281 height 18
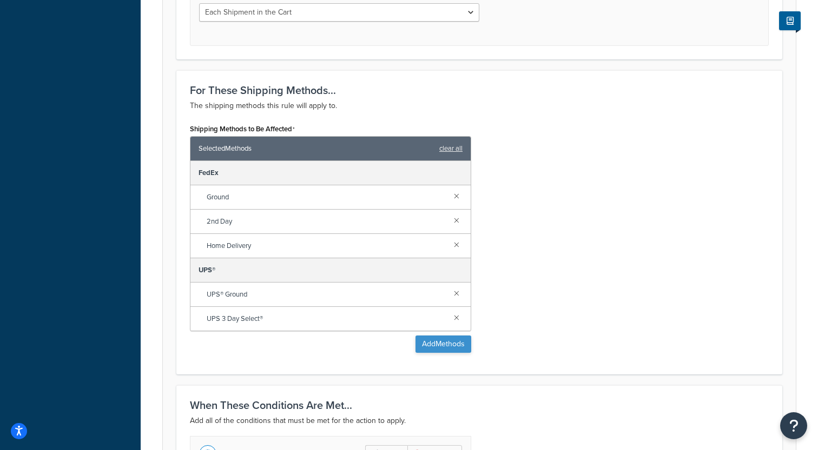
type input "Free Shipping 48 Continental States for Free Shipping Product Group"
click at [440, 340] on button "Add Methods" at bounding box center [443, 344] width 56 height 17
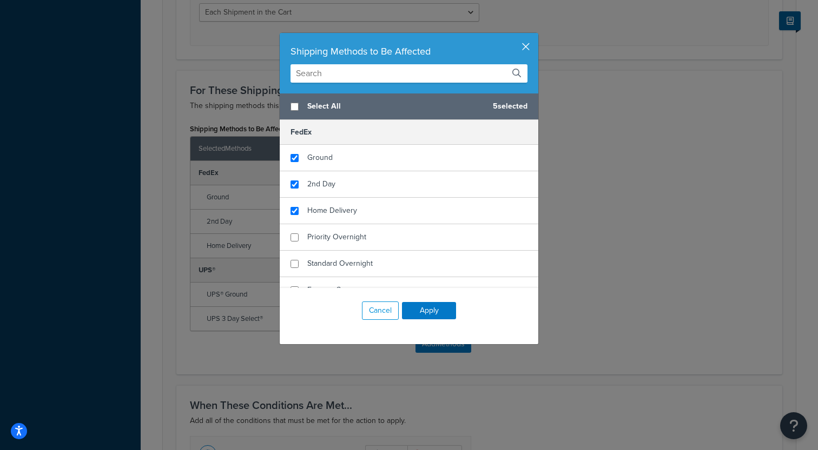
click at [535, 36] on button "button" at bounding box center [536, 34] width 3 height 3
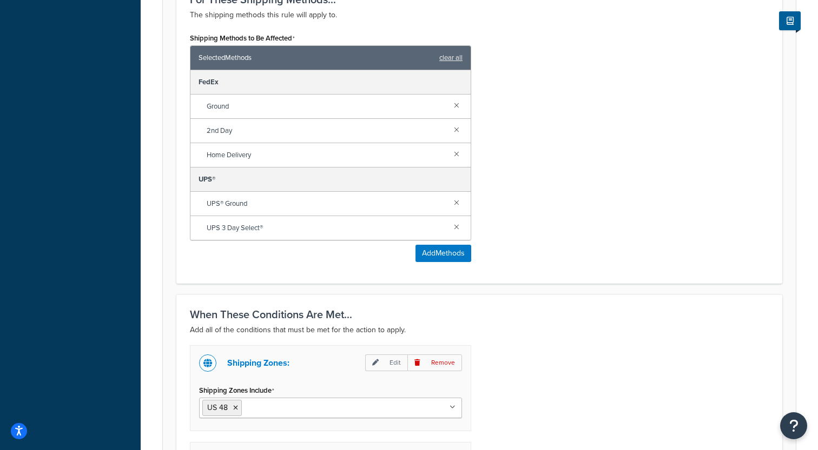
scroll to position [751, 0]
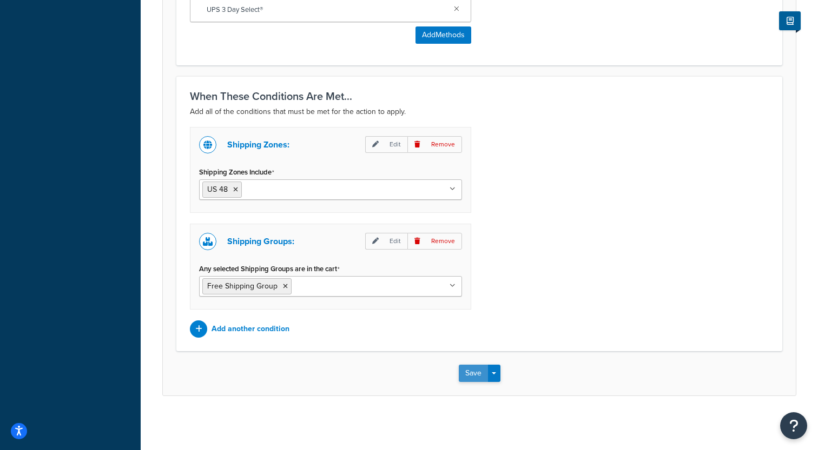
click at [465, 376] on button "Save" at bounding box center [473, 373] width 29 height 17
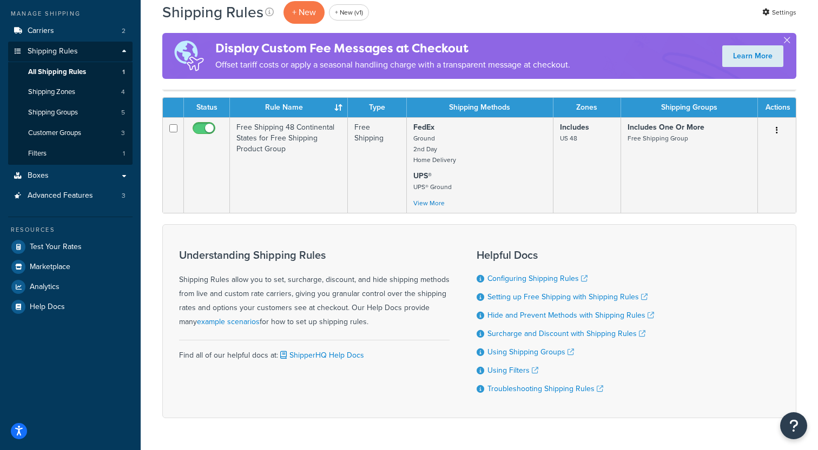
scroll to position [117, 0]
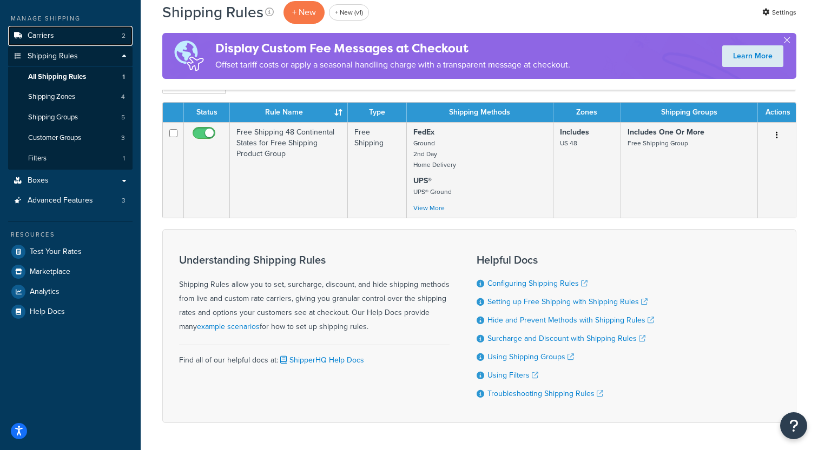
click at [116, 34] on link "Carriers 2" at bounding box center [70, 36] width 124 height 20
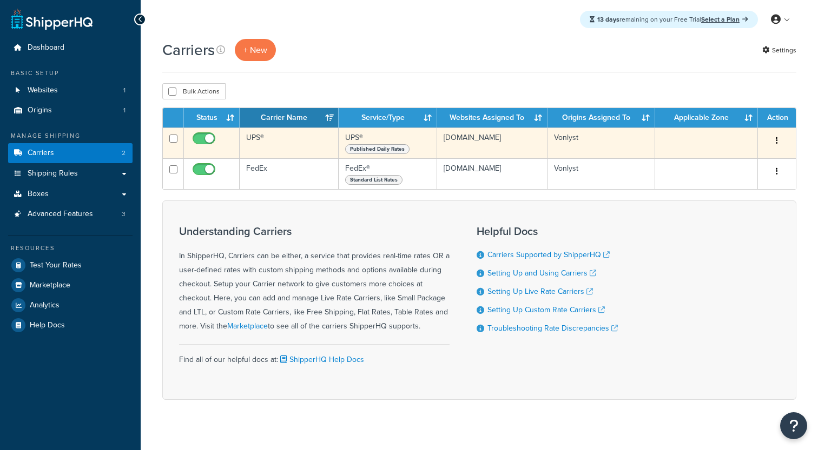
click at [281, 143] on td "UPS®" at bounding box center [289, 143] width 99 height 31
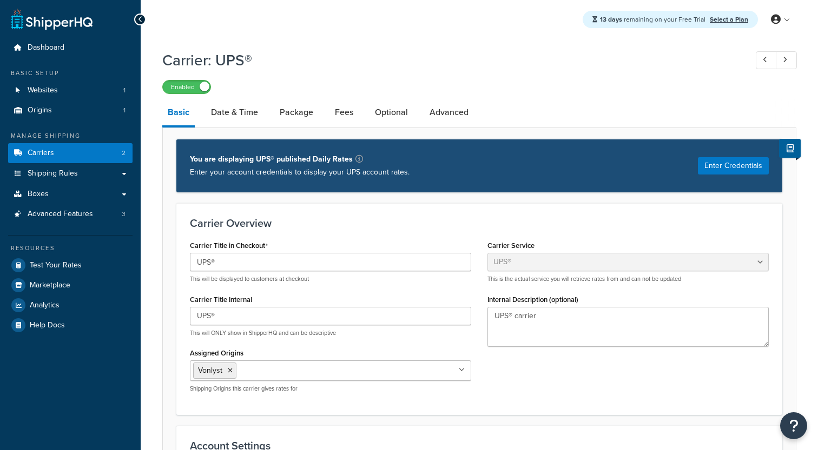
select select "ups"
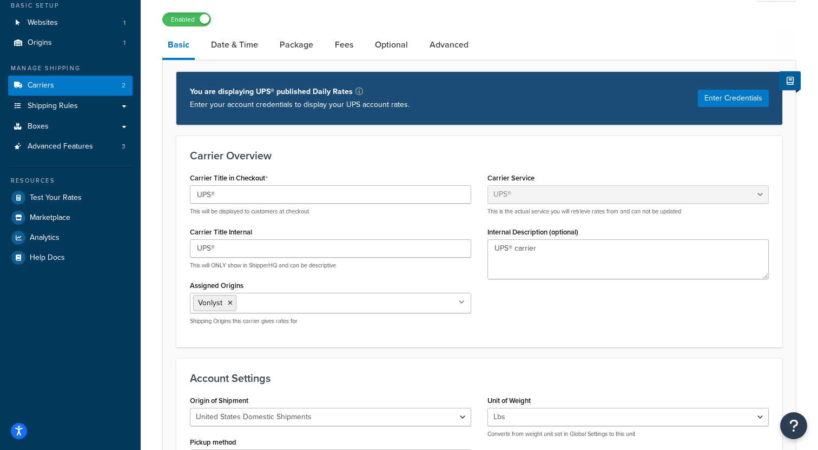
scroll to position [49, 0]
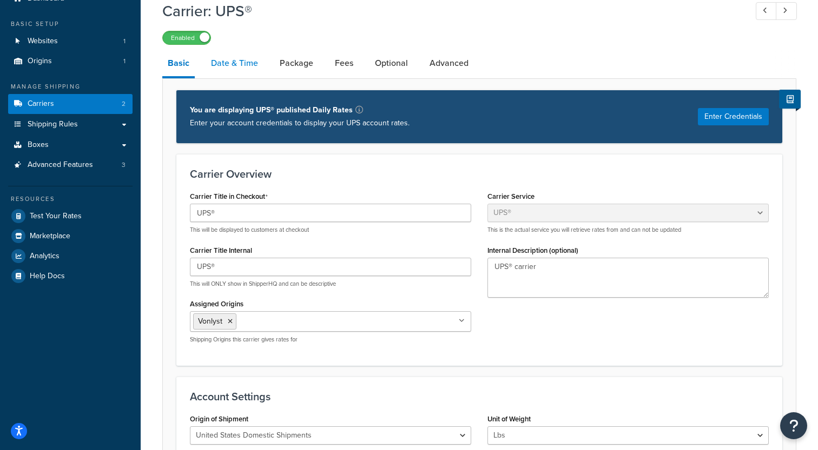
click at [249, 73] on link "Date & Time" at bounding box center [234, 63] width 58 height 26
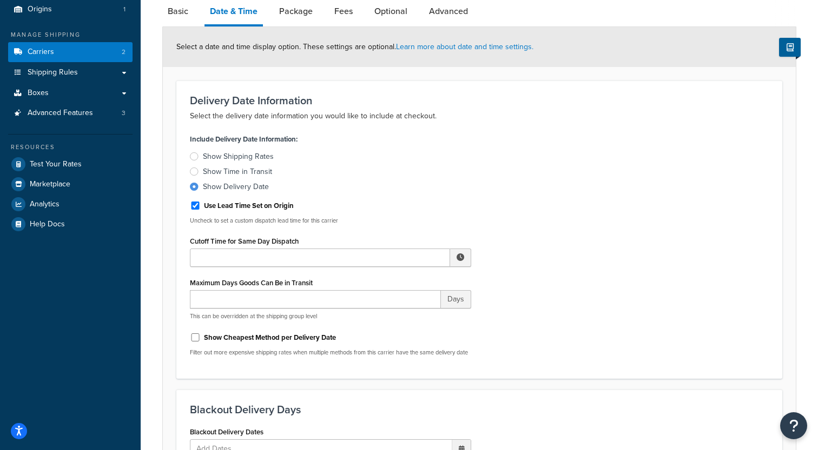
scroll to position [139, 0]
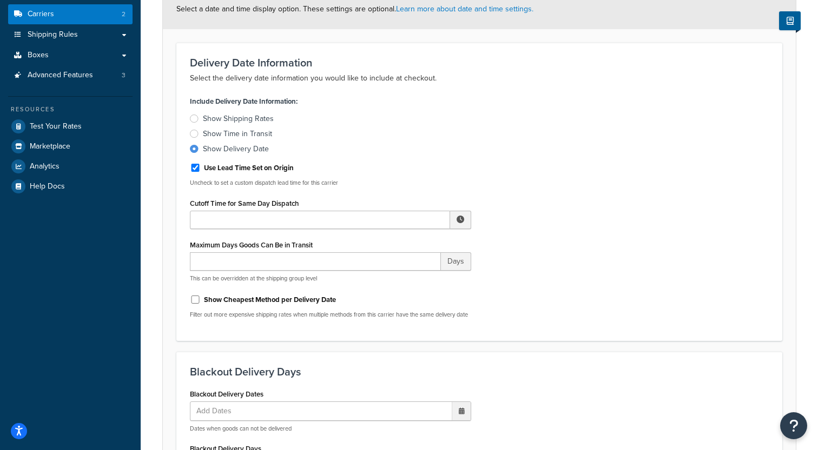
click at [283, 301] on label "Show Cheapest Method per Delivery Date" at bounding box center [270, 300] width 132 height 10
click at [201, 301] on input "Show Cheapest Method per Delivery Date" at bounding box center [195, 300] width 11 height 8
checkbox input "true"
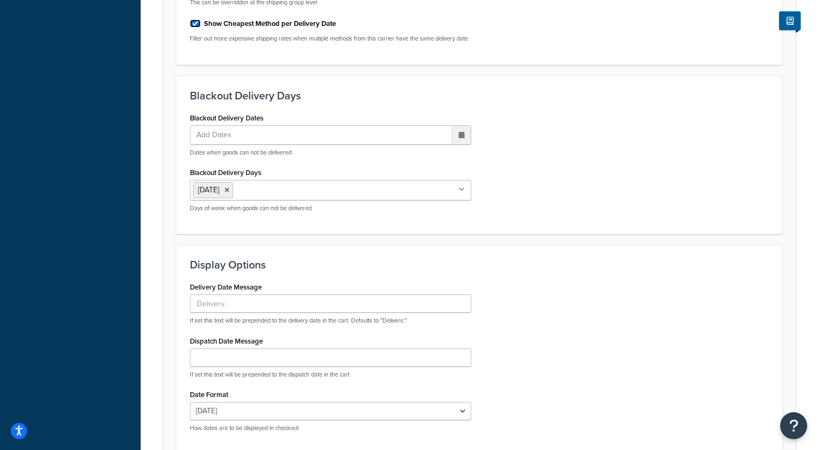
scroll to position [489, 0]
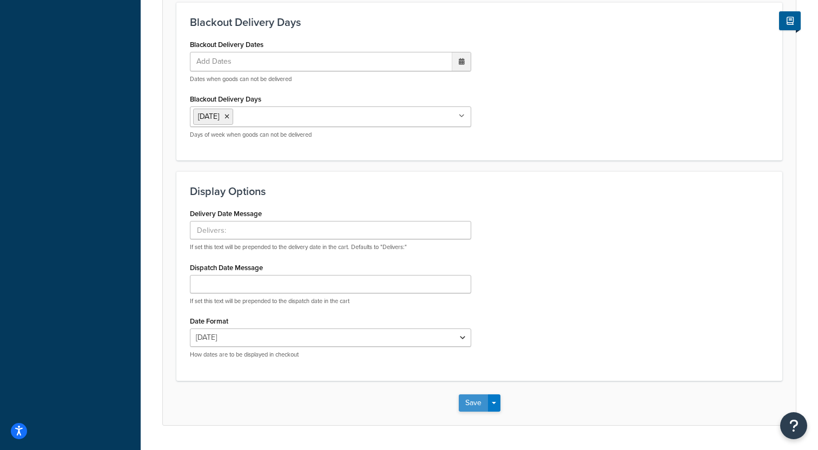
click at [474, 409] on button "Save" at bounding box center [473, 403] width 29 height 17
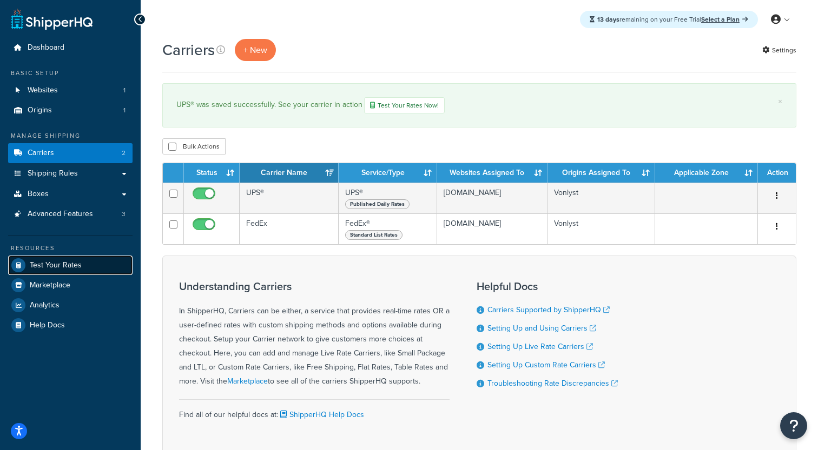
click at [71, 265] on span "Test Your Rates" at bounding box center [56, 265] width 52 height 9
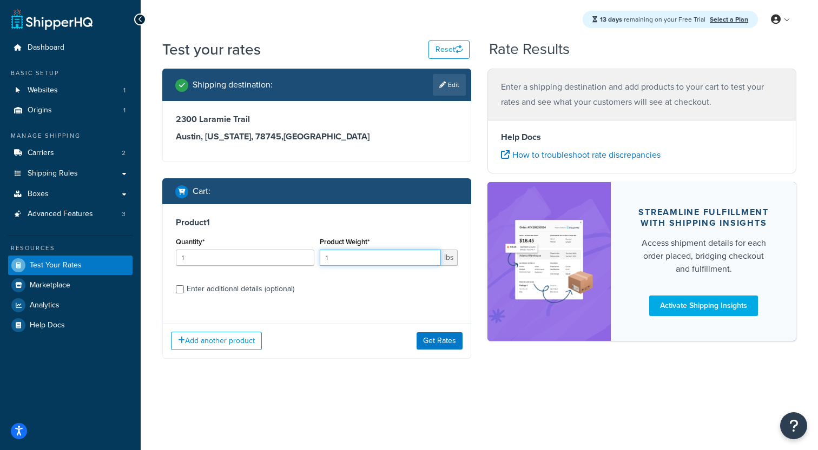
click at [348, 259] on input "1" at bounding box center [381, 258] width 122 height 16
type input "20"
click at [442, 337] on button "Get Rates" at bounding box center [439, 341] width 46 height 17
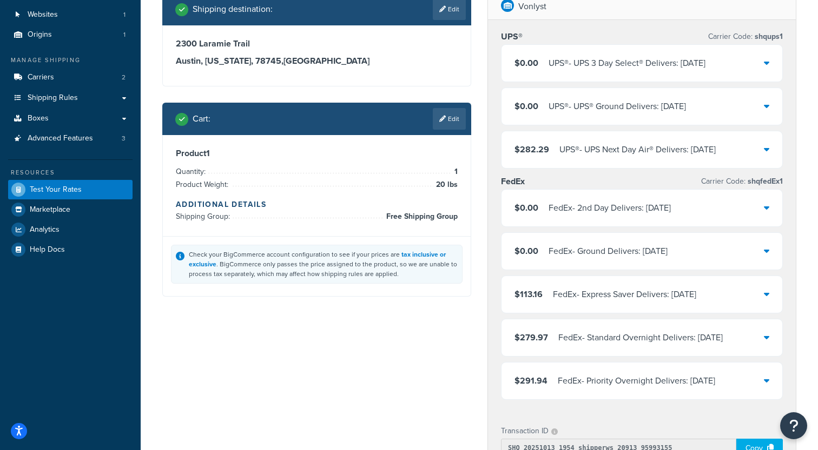
scroll to position [81, 0]
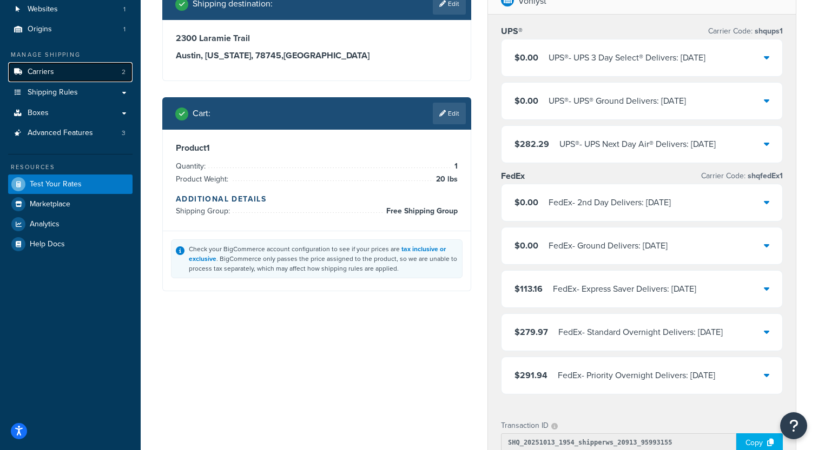
click at [80, 77] on link "Carriers 2" at bounding box center [70, 72] width 124 height 20
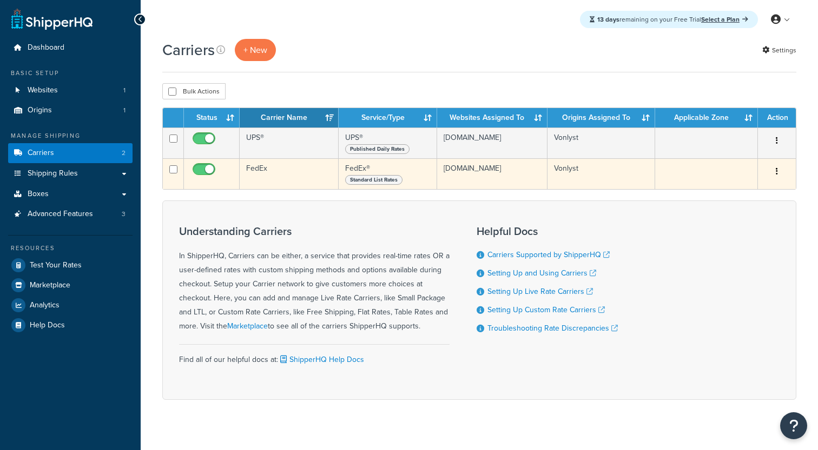
click at [253, 178] on td "FedEx" at bounding box center [289, 173] width 99 height 31
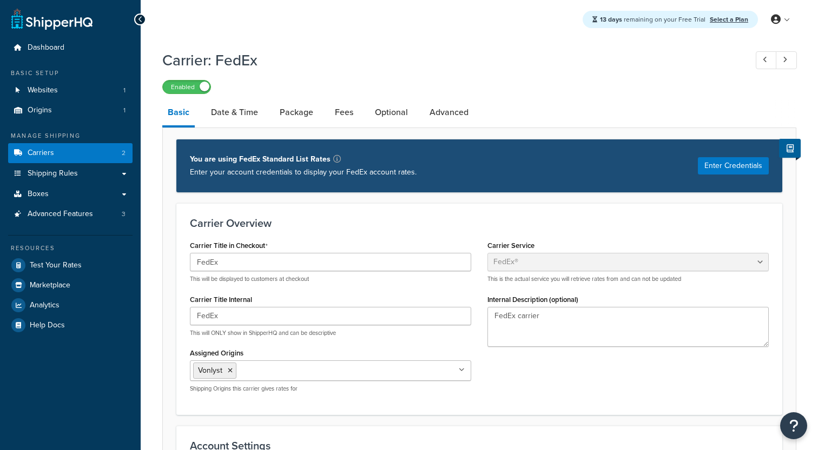
select select "fedEx"
select select "REGULAR_PICKUP"
select select "YOUR_PACKAGING"
click at [239, 108] on link "Date & Time" at bounding box center [234, 112] width 58 height 26
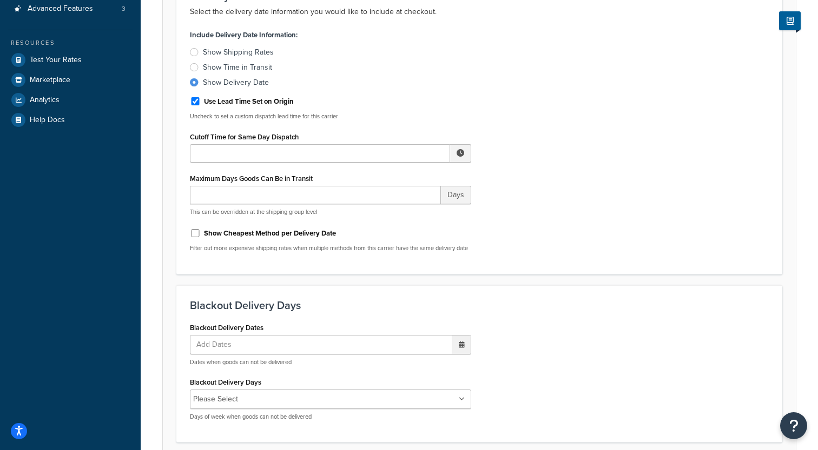
scroll to position [249, 0]
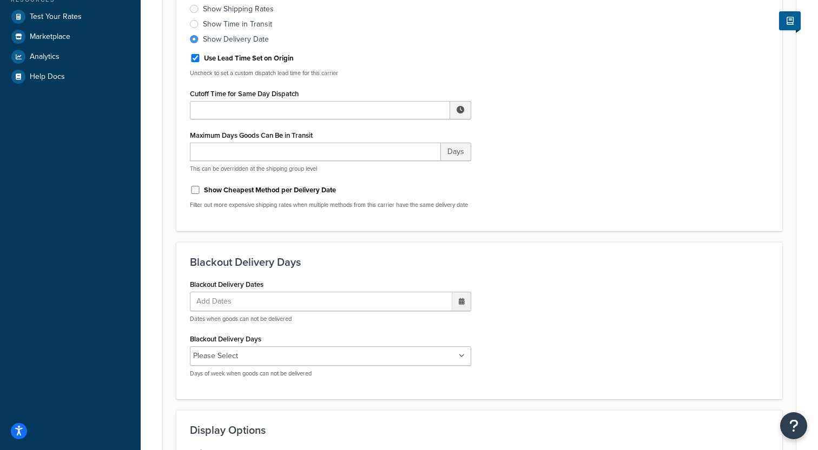
click at [252, 189] on label "Show Cheapest Method per Delivery Date" at bounding box center [270, 190] width 132 height 10
click at [201, 189] on input "Show Cheapest Method per Delivery Date" at bounding box center [195, 190] width 11 height 8
checkbox input "true"
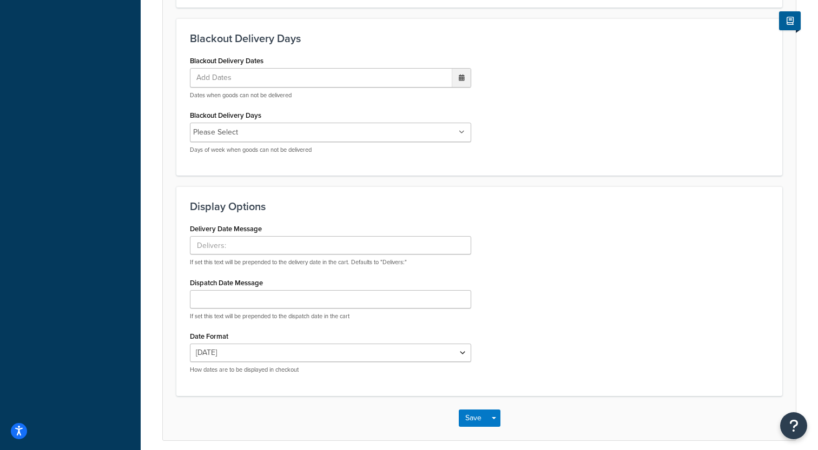
scroll to position [489, 0]
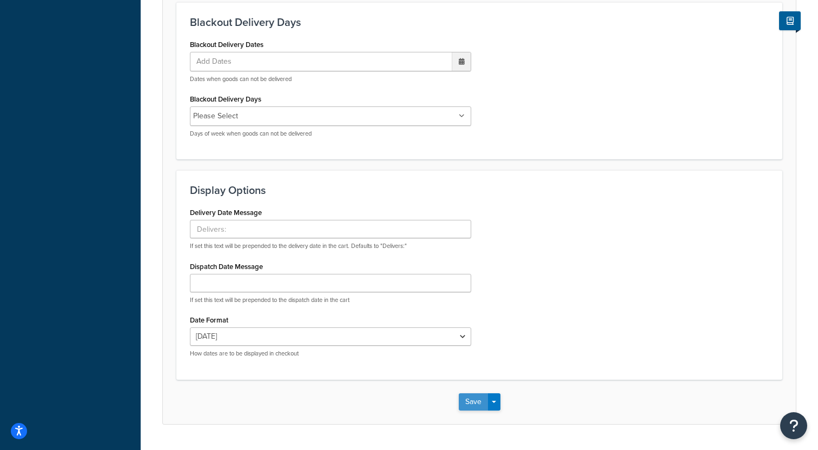
click at [462, 407] on button "Save" at bounding box center [473, 402] width 29 height 17
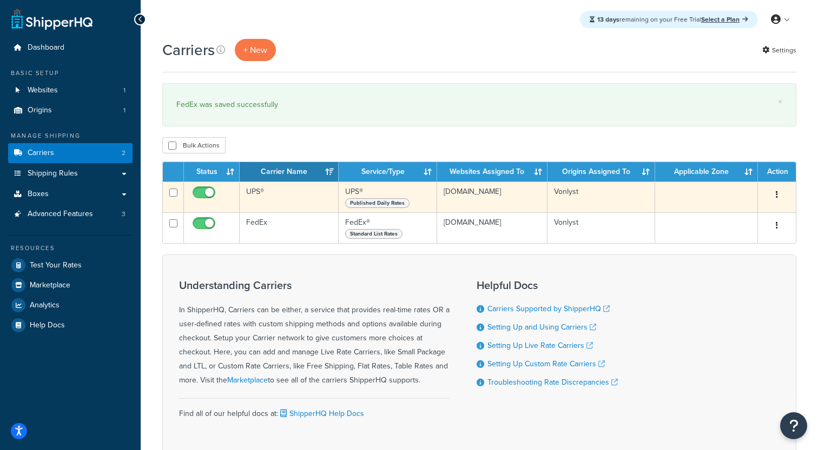
click at [266, 201] on td "UPS®" at bounding box center [289, 197] width 99 height 31
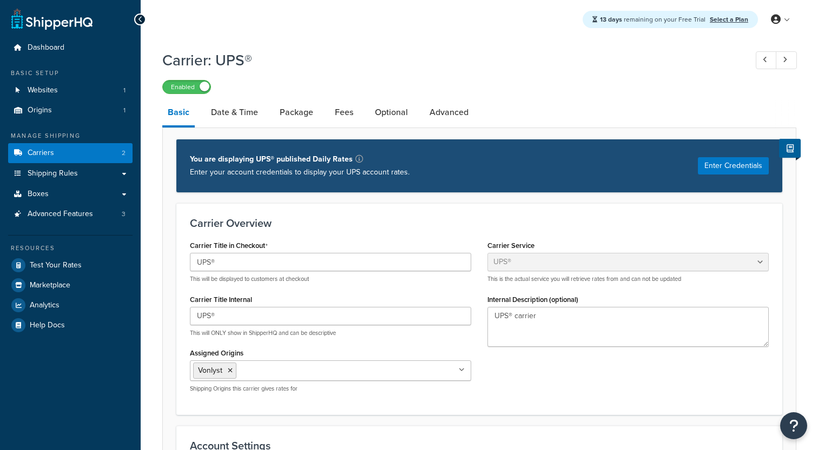
select select "ups"
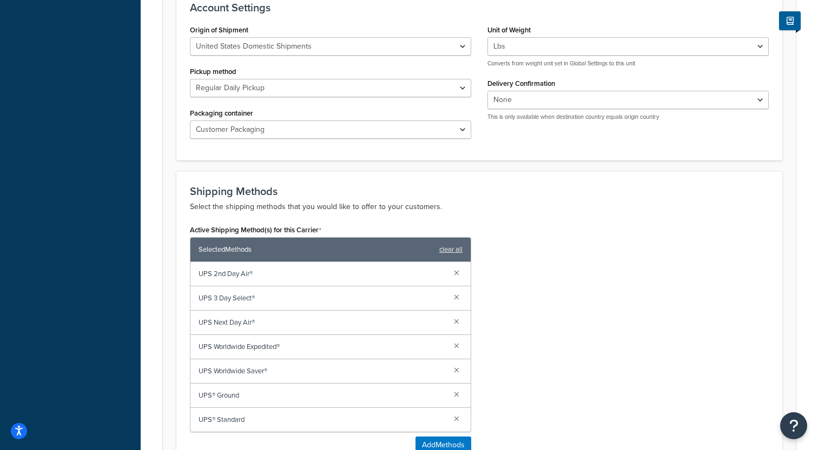
scroll to position [499, 0]
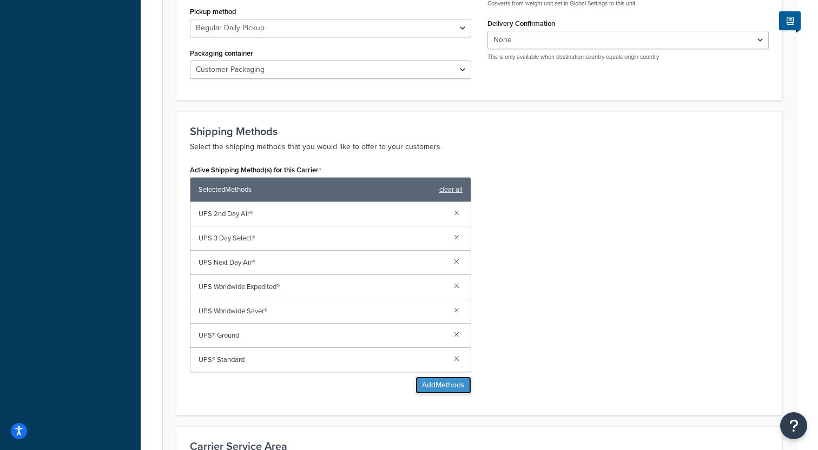
click at [420, 384] on button "Add Methods" at bounding box center [443, 385] width 56 height 17
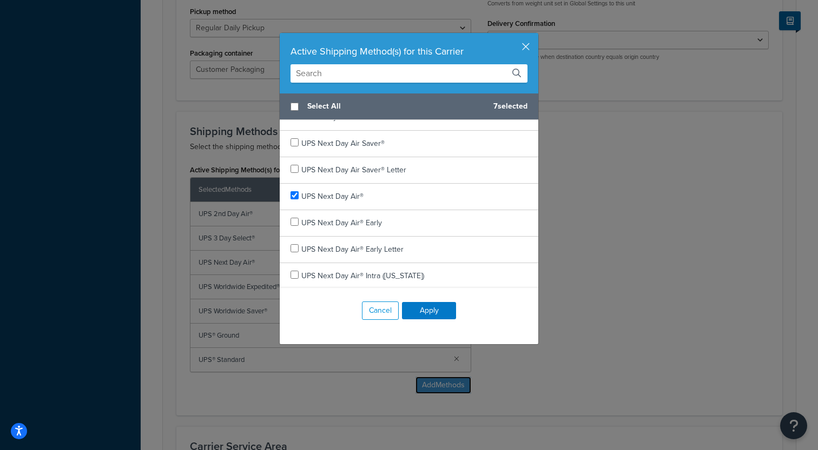
scroll to position [8, 0]
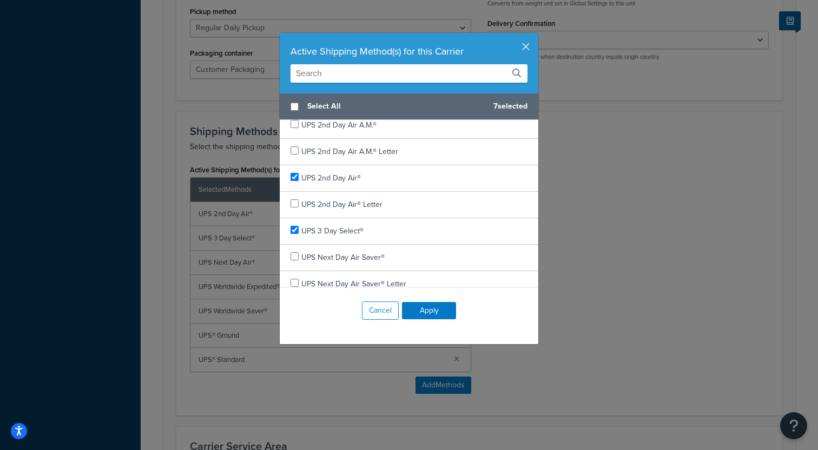
click at [531, 42] on div "Active Shipping Method(s) for this Carrier" at bounding box center [409, 63] width 258 height 61
click at [535, 36] on button "button" at bounding box center [536, 34] width 3 height 3
